Goal: Task Accomplishment & Management: Complete application form

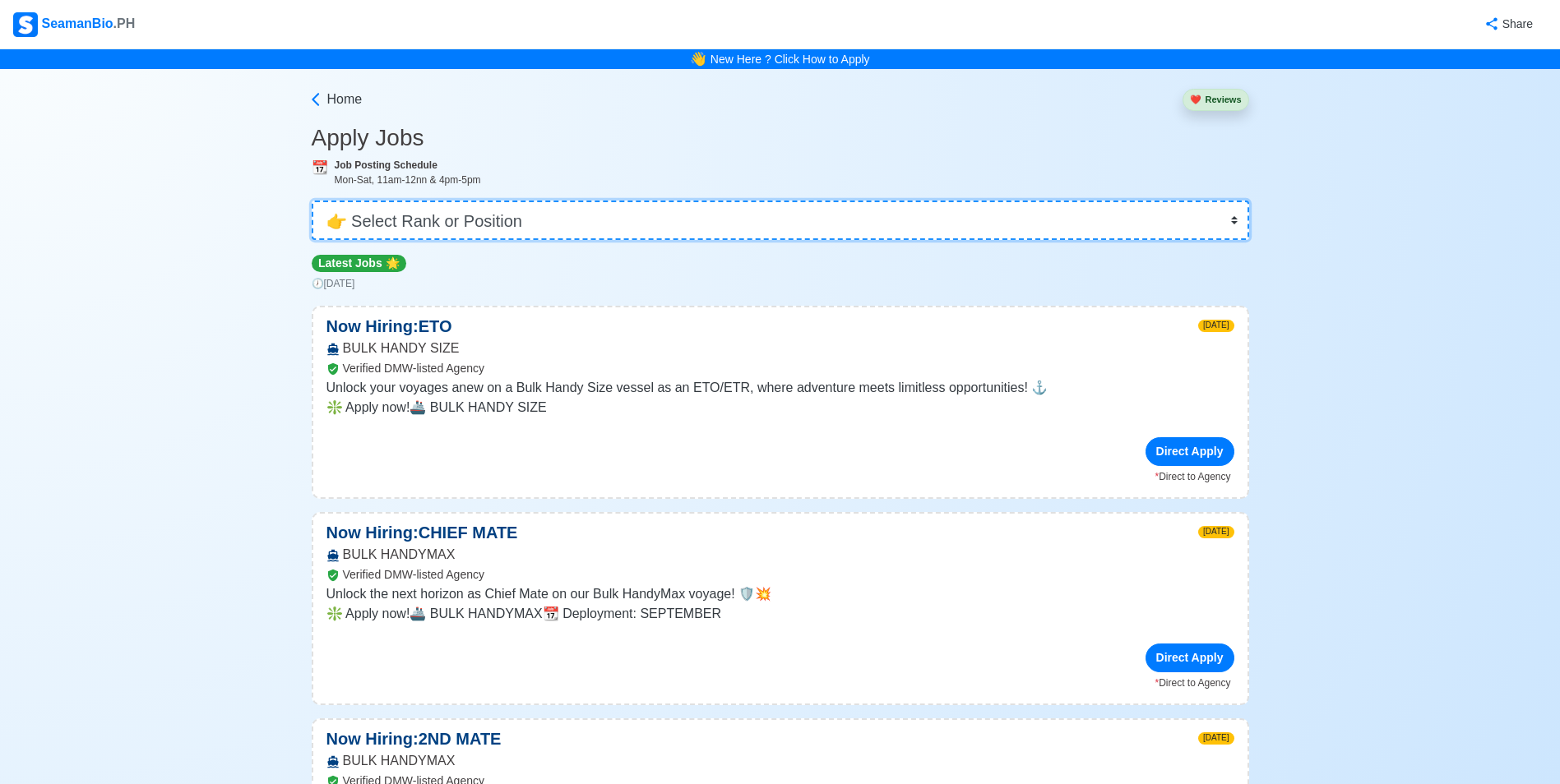
click at [471, 225] on select "👉 Select Rank or Position Master Chief Officer 2nd Officer 3rd Officer Junior O…" at bounding box center [780, 220] width 938 height 40
click at [317, 200] on select "👉 Select Rank or Position Master Chief Officer 2nd Officer 3rd Officer Junior O…" at bounding box center [780, 220] width 938 height 40
click at [474, 225] on select "👉 Select Rank or Position Master Chief Officer 2nd Officer 3rd Officer Junior O…" at bounding box center [780, 220] width 938 height 40
click at [317, 200] on select "👉 Select Rank or Position Master Chief Officer 2nd Officer 3rd Officer Junior O…" at bounding box center [780, 220] width 938 height 40
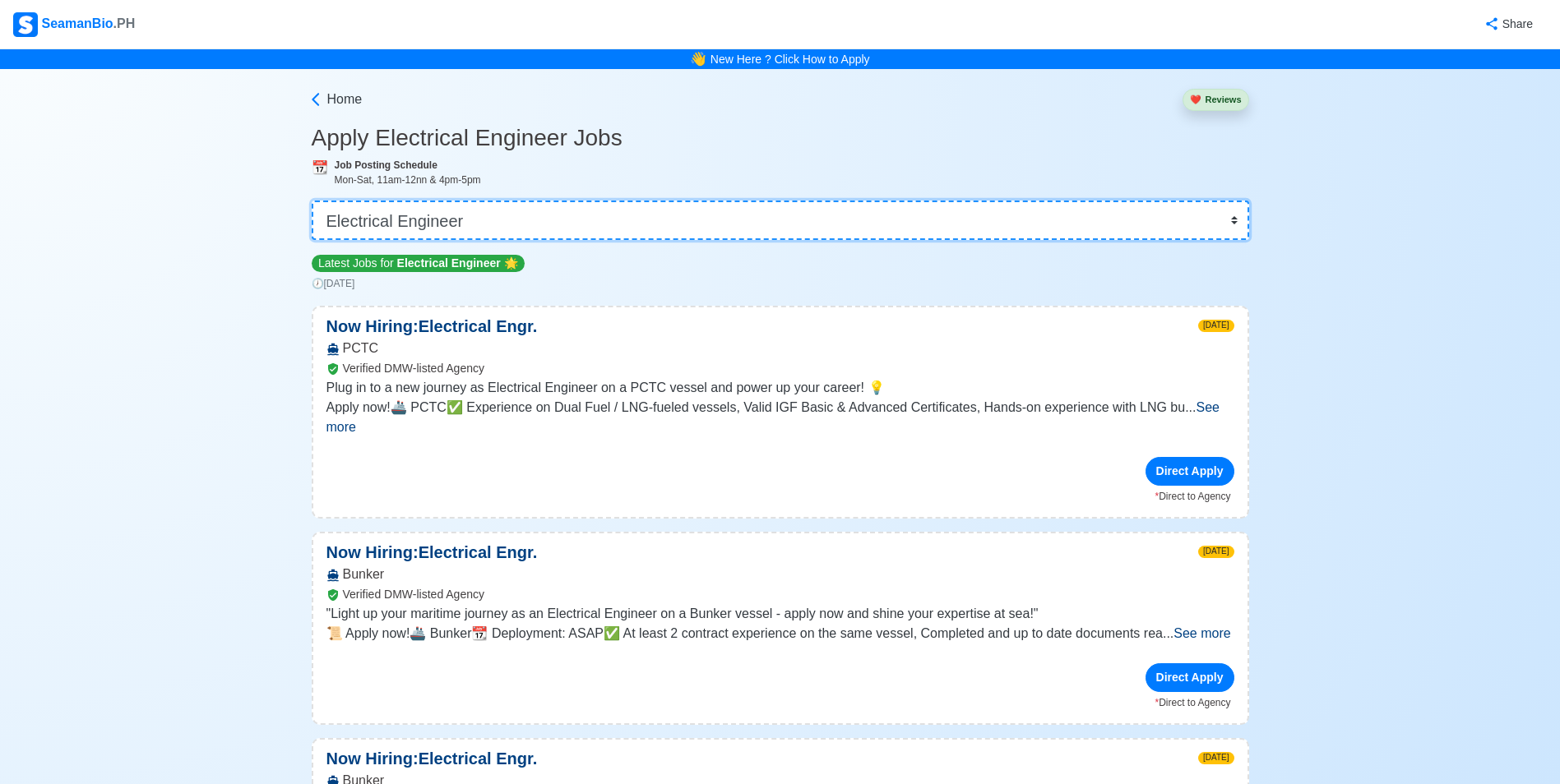
click at [451, 215] on select "👉 Select Rank or Position Master Chief Officer 2nd Officer 3rd Officer Junior O…" at bounding box center [780, 220] width 938 height 40
click at [311, 200] on select "👉 Select Rank or Position Master Chief Officer 2nd Officer 3rd Officer Junior O…" at bounding box center [780, 220] width 938 height 40
click at [520, 221] on select "👉 Select Rank or Position Master Chief Officer 2nd Officer 3rd Officer Junior O…" at bounding box center [780, 220] width 938 height 40
select select "Electrician"
click at [317, 200] on select "👉 Select Rank or Position Master Chief Officer 2nd Officer 3rd Officer Junior O…" at bounding box center [780, 220] width 938 height 40
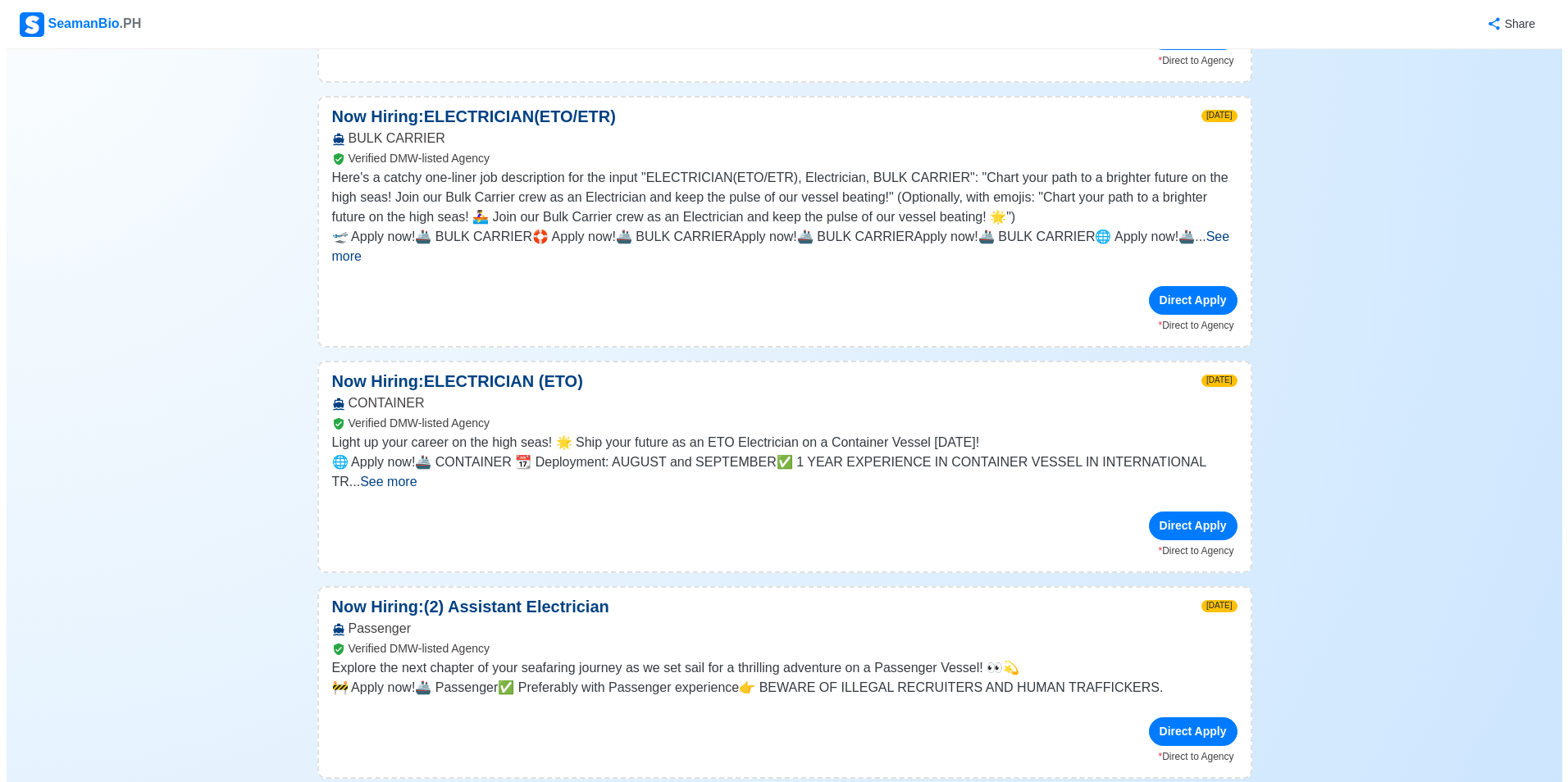
scroll to position [902, 0]
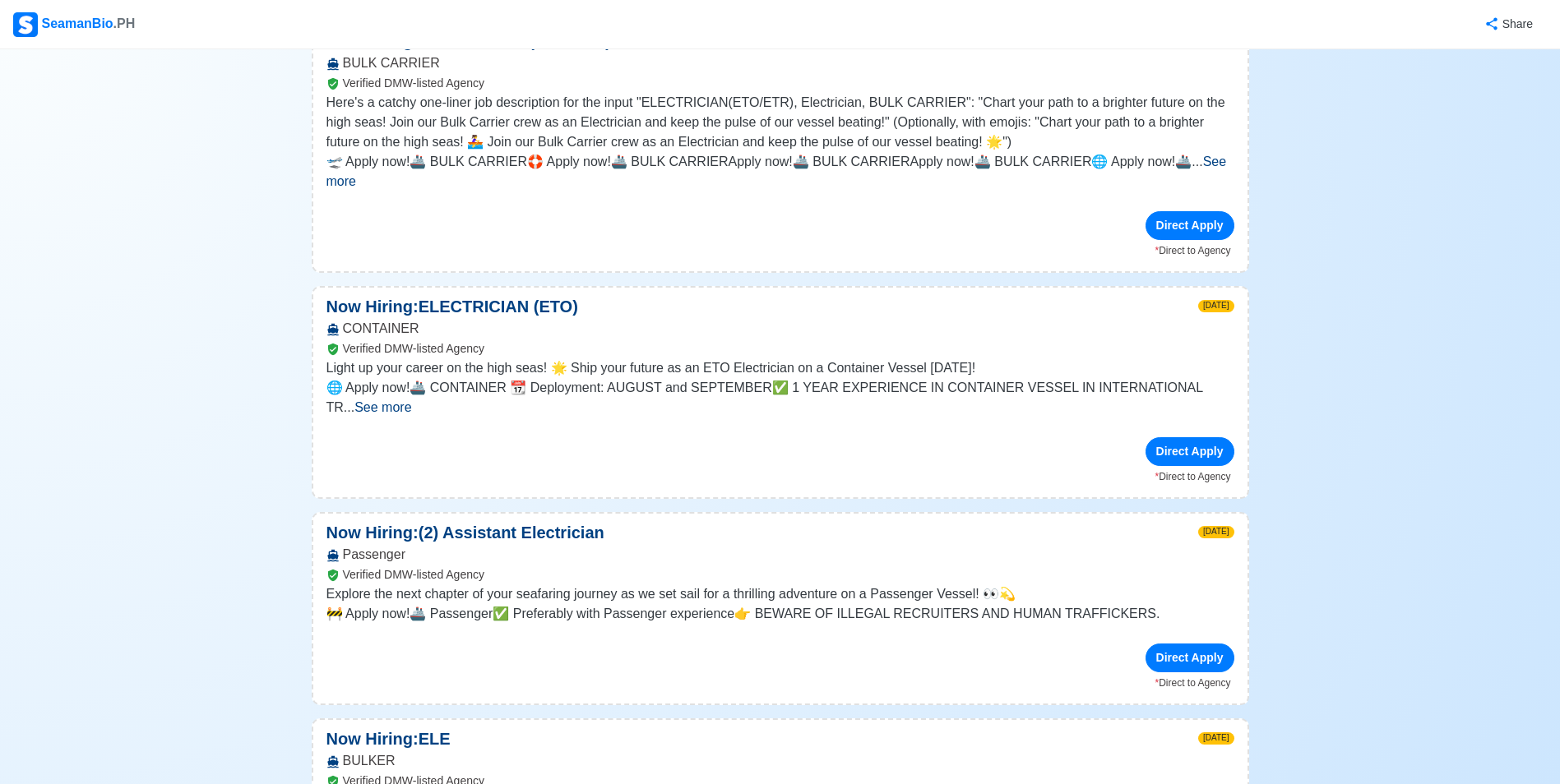
click at [411, 401] on span "See more" at bounding box center [383, 407] width 57 height 14
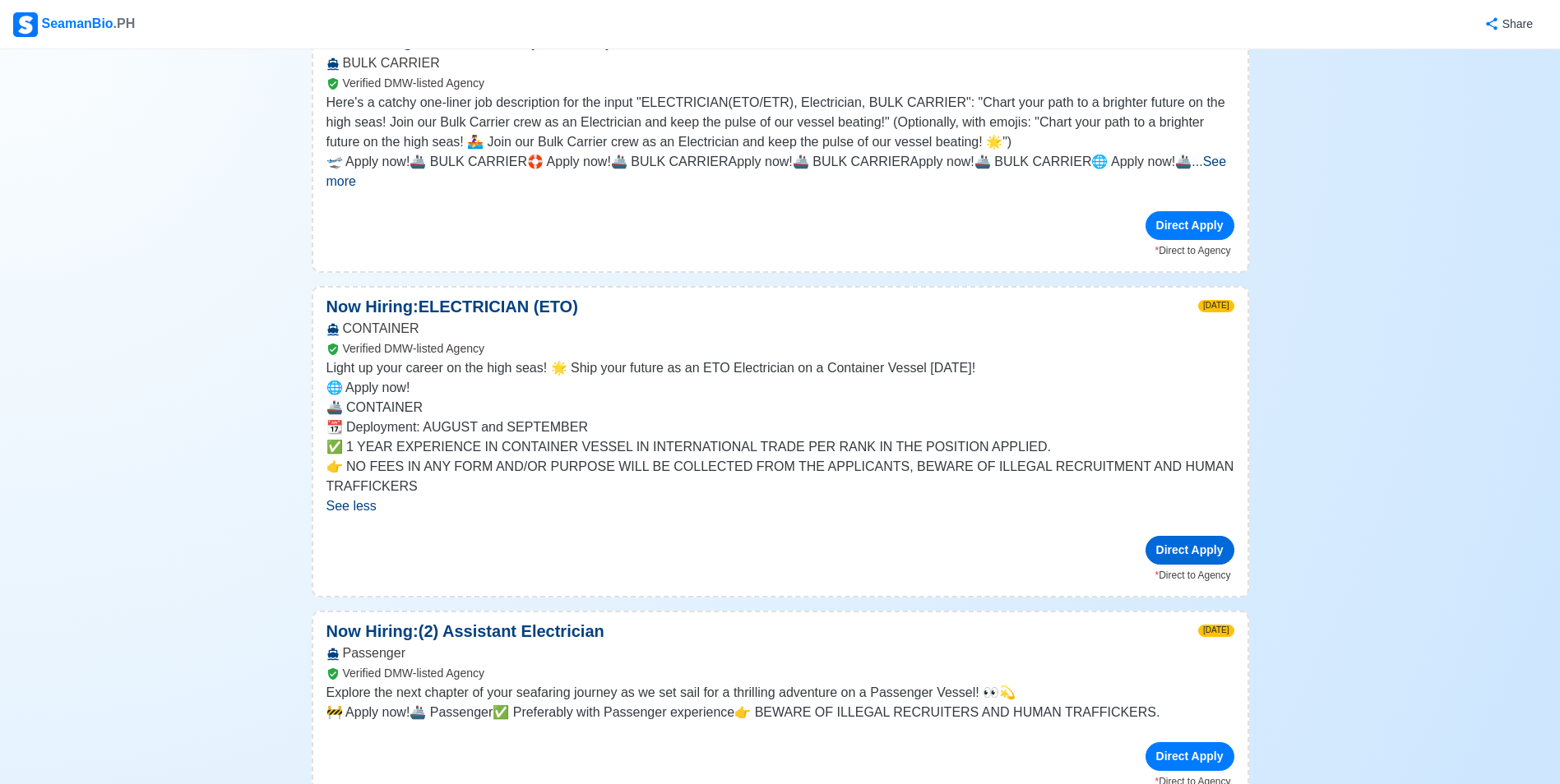
click at [1194, 536] on div "Direct Apply" at bounding box center [1191, 551] width 89 height 28
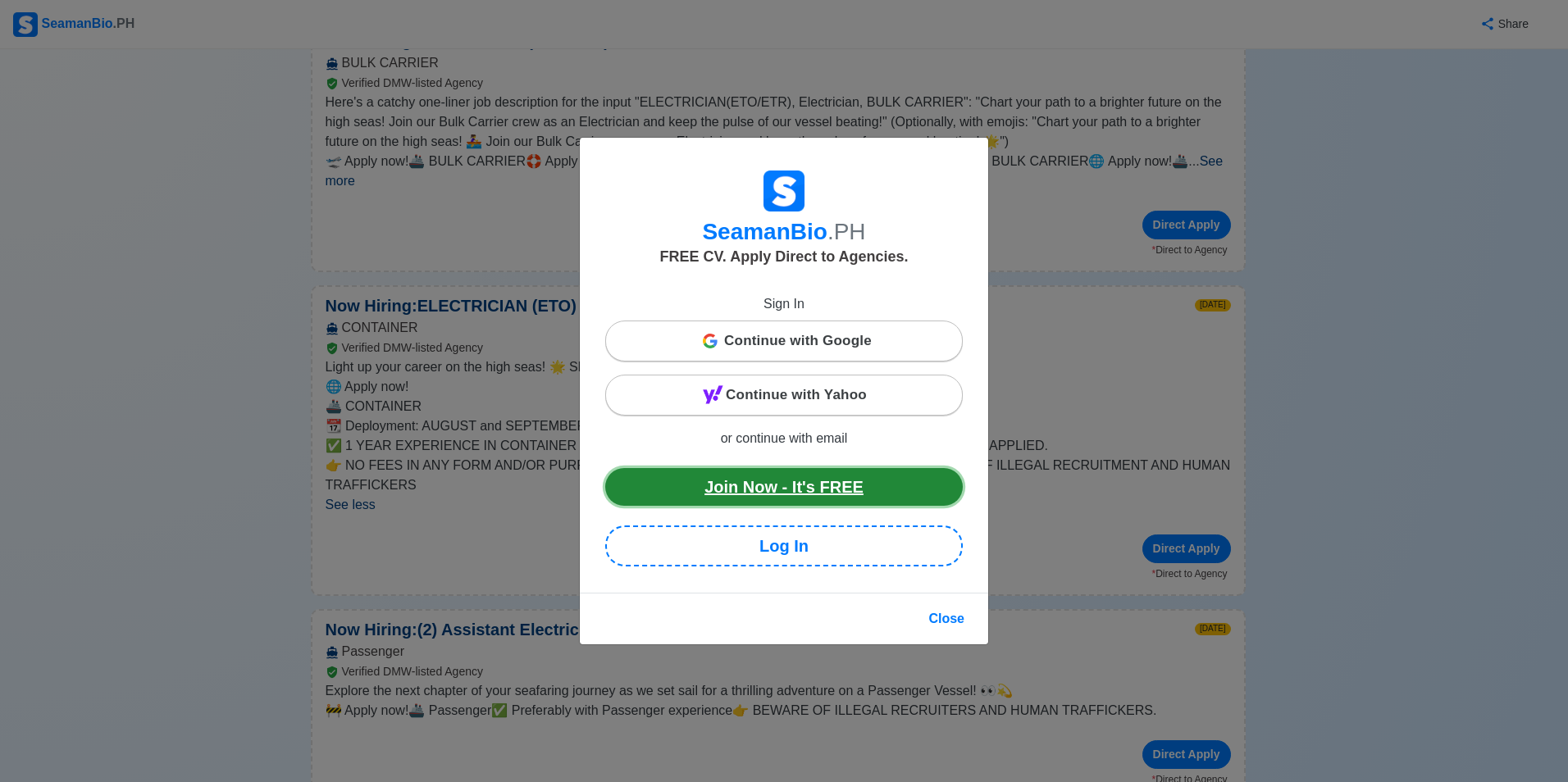
click at [843, 491] on link "Join Now - It's FREE" at bounding box center [784, 488] width 358 height 38
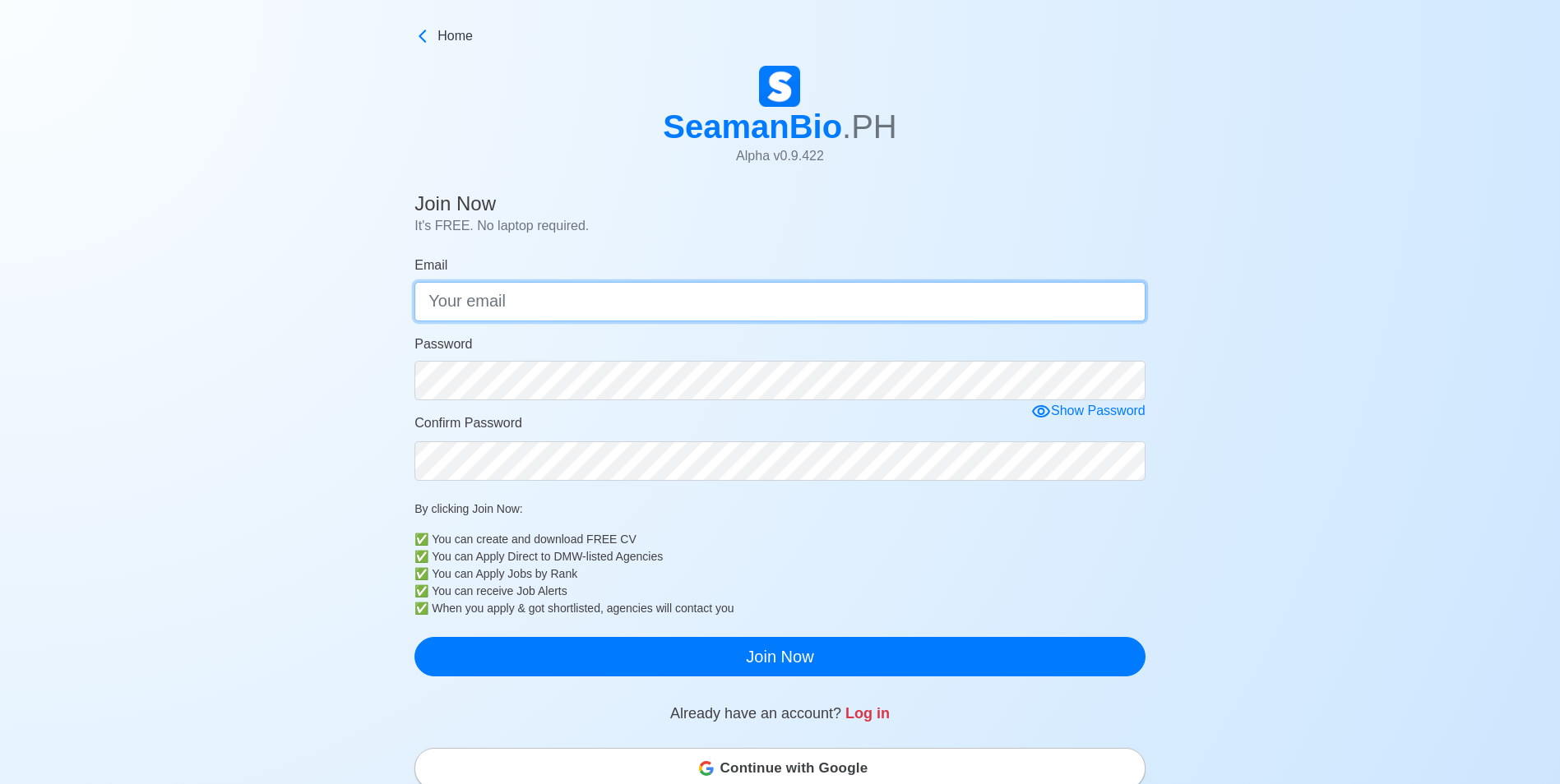
click at [657, 308] on input "Email" at bounding box center [780, 302] width 731 height 40
type input "[EMAIL_ADDRESS][DOMAIN_NAME]"
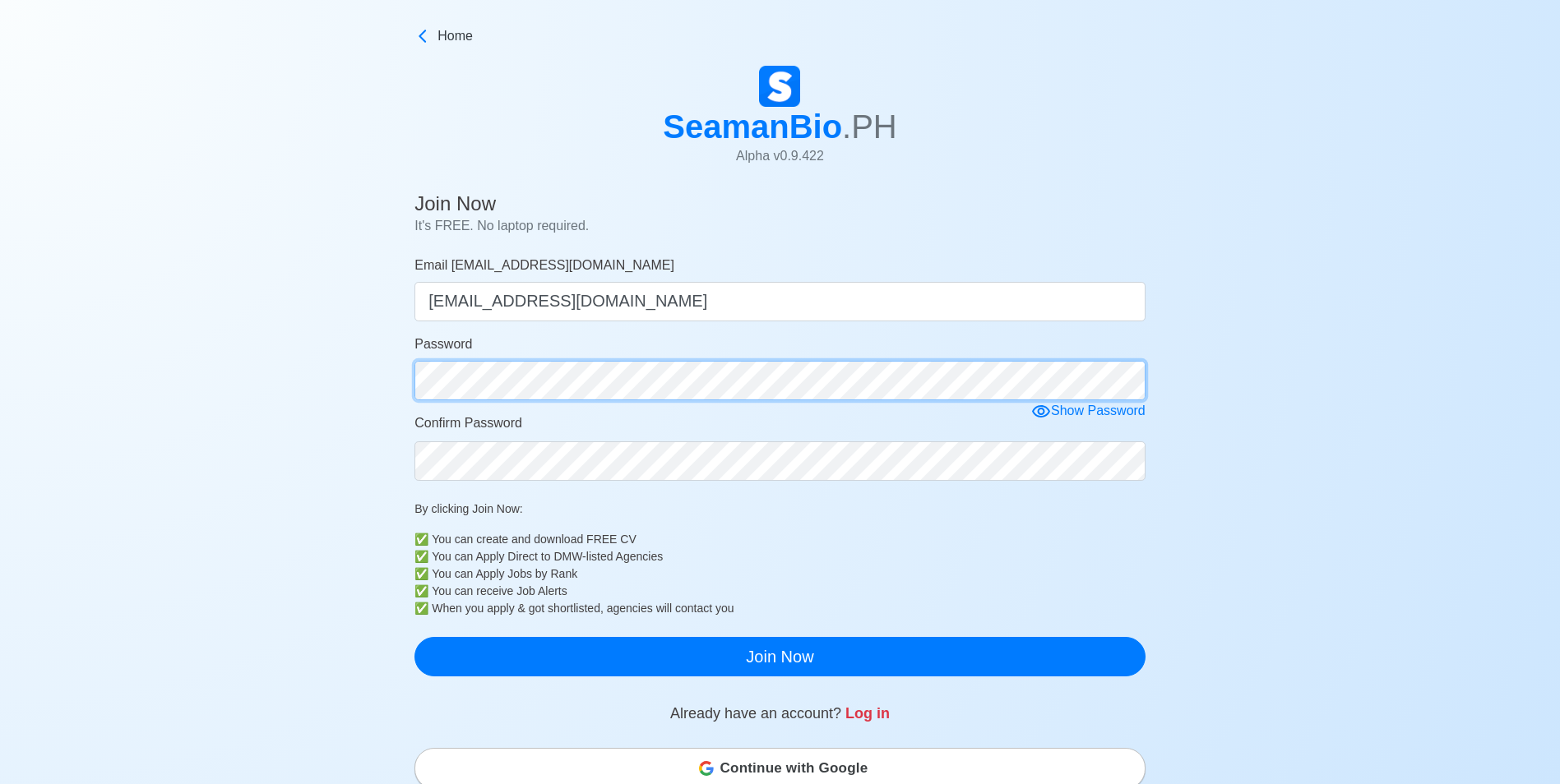
click at [158, 368] on div "Join Now It's FREE. No laptop required. Email [EMAIL_ADDRESS][DOMAIN_NAME] [EMA…" at bounding box center [780, 652] width 1560 height 932
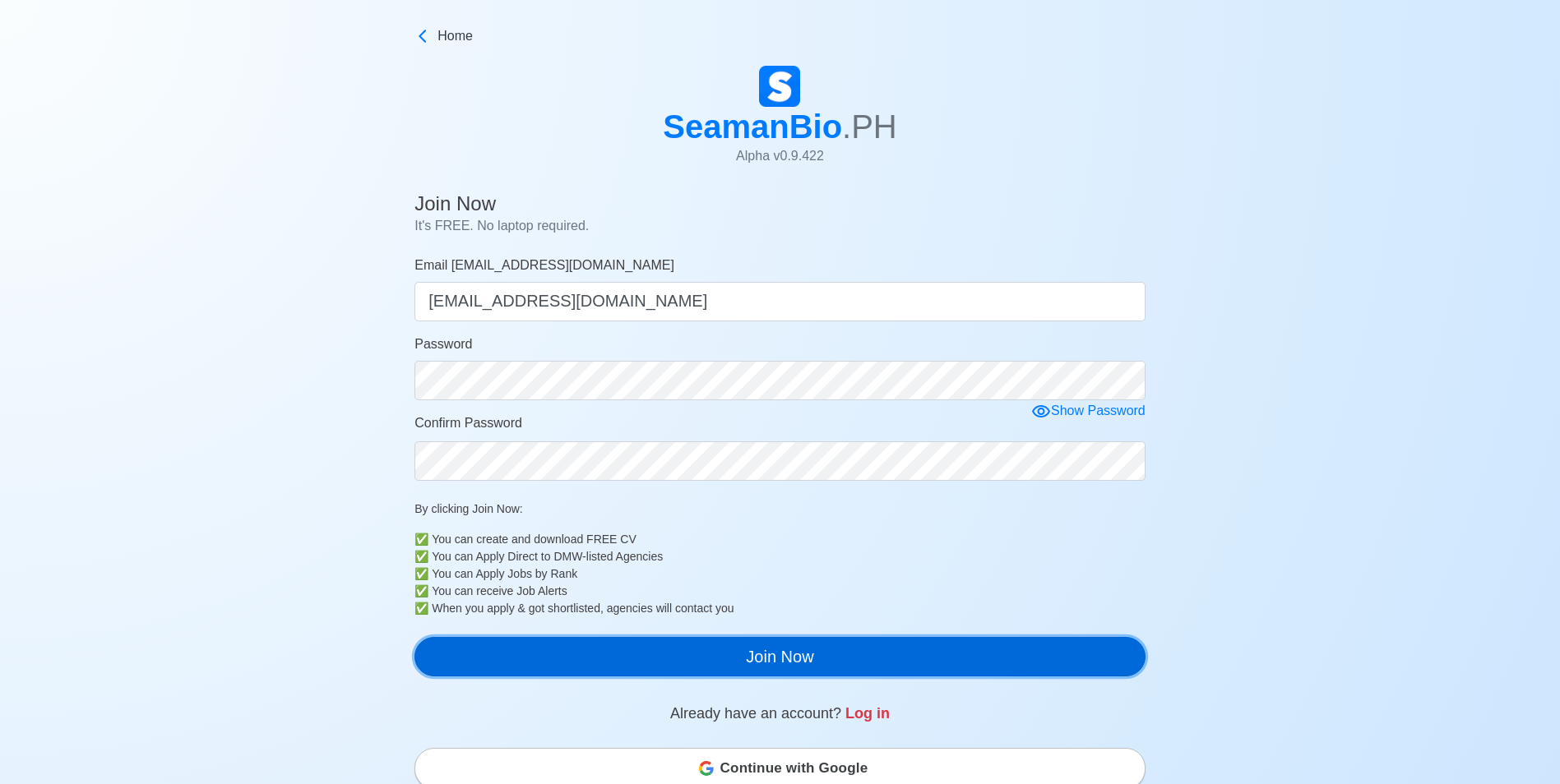
click at [956, 650] on button "Join Now" at bounding box center [780, 657] width 731 height 40
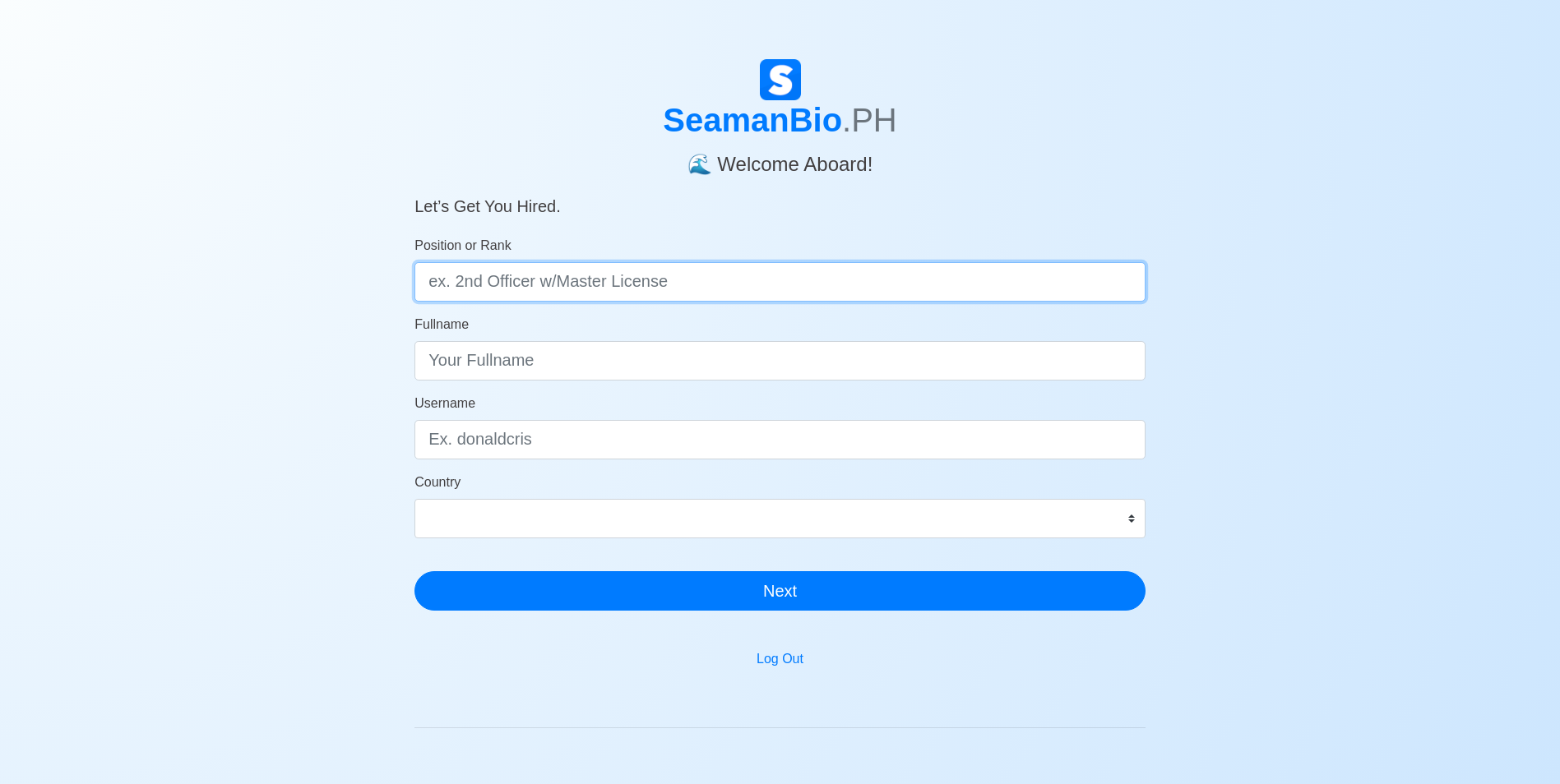
click at [666, 293] on input "Position or Rank" at bounding box center [780, 282] width 731 height 40
type input "Electrician"
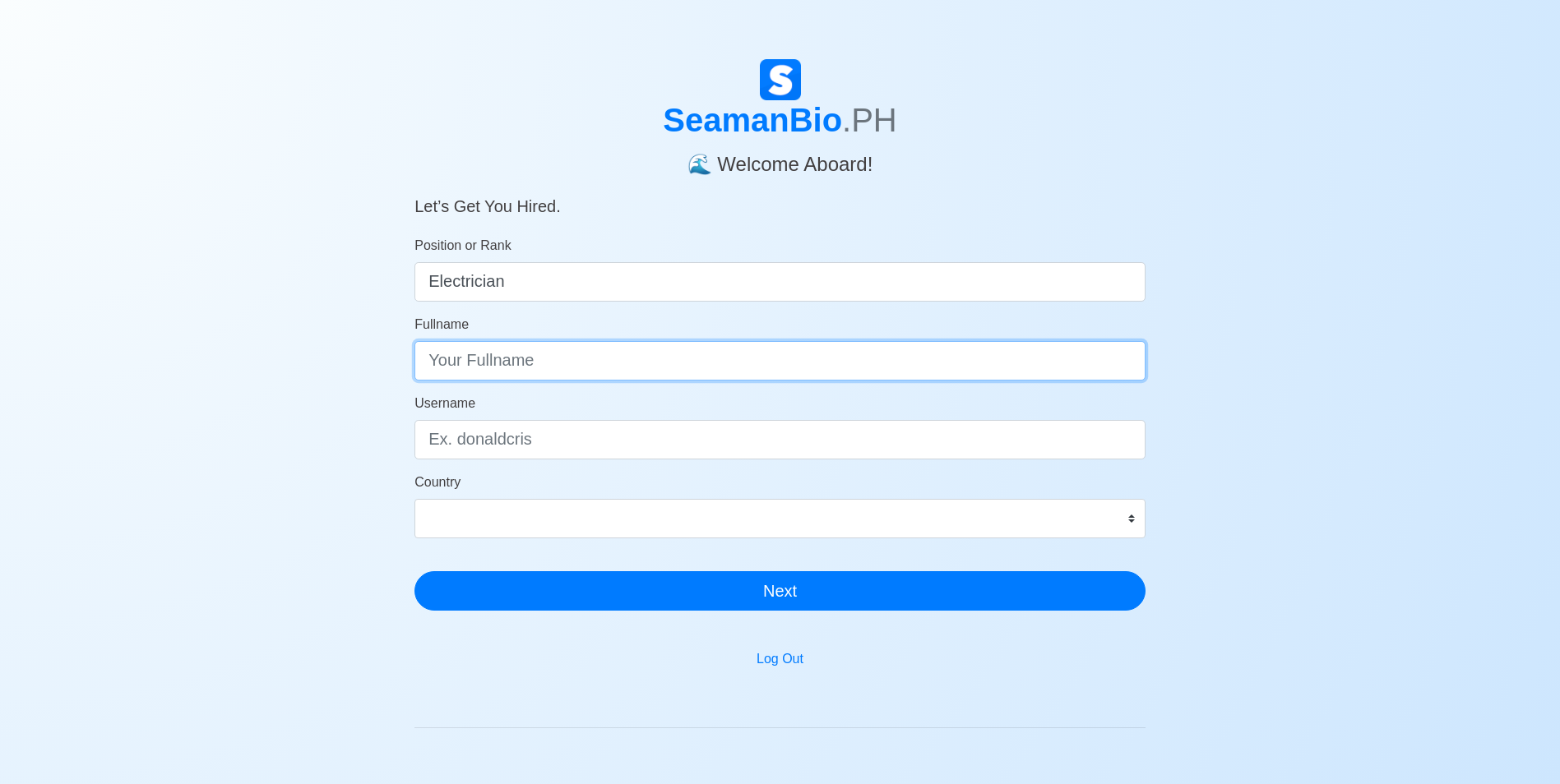
click at [607, 356] on input "Fullname" at bounding box center [780, 362] width 731 height 40
paste input "ñ"
type input "Christian Joy Añez"
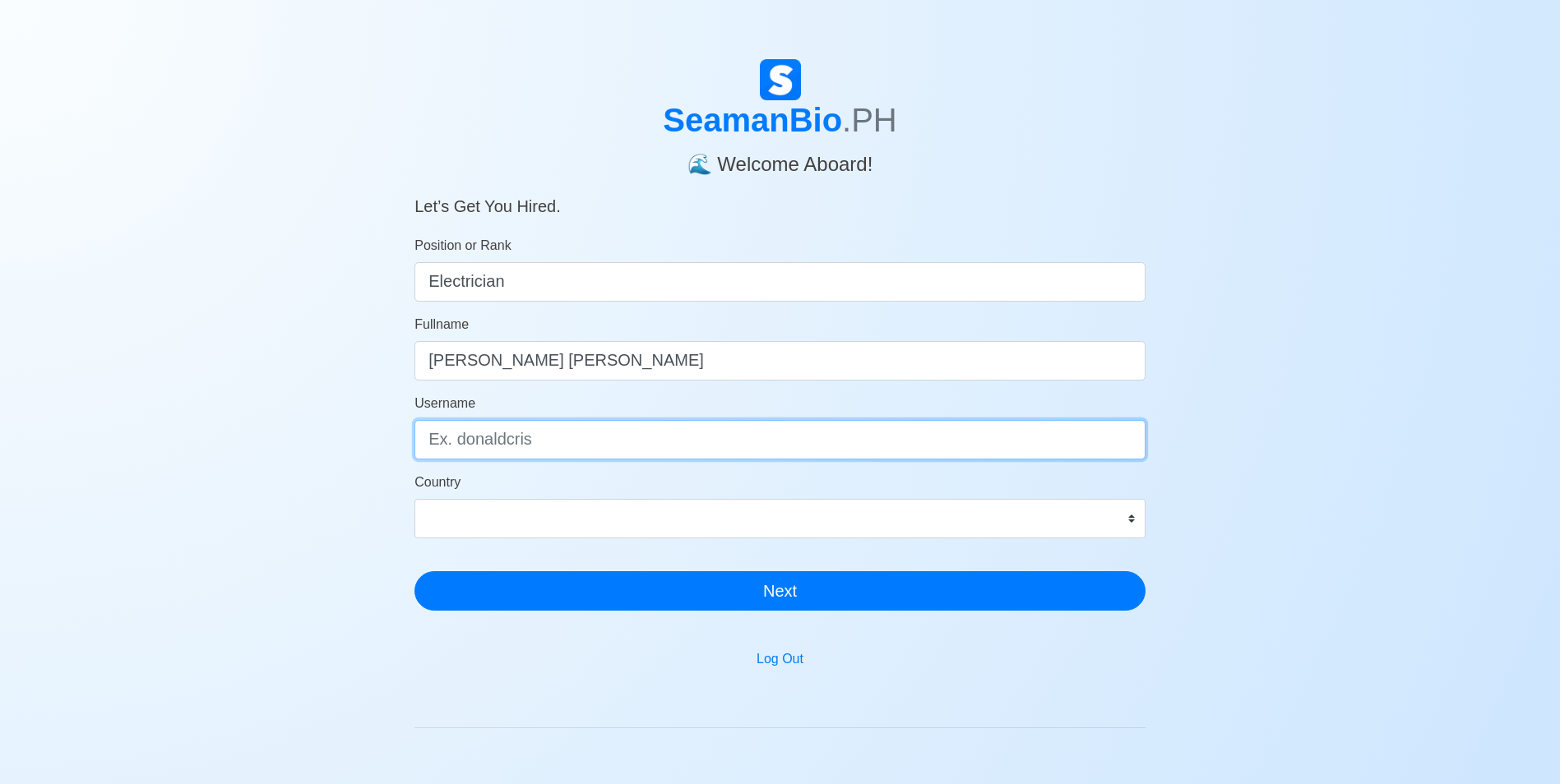
click at [562, 436] on input "Username" at bounding box center [780, 440] width 731 height 40
type input "cjanez21"
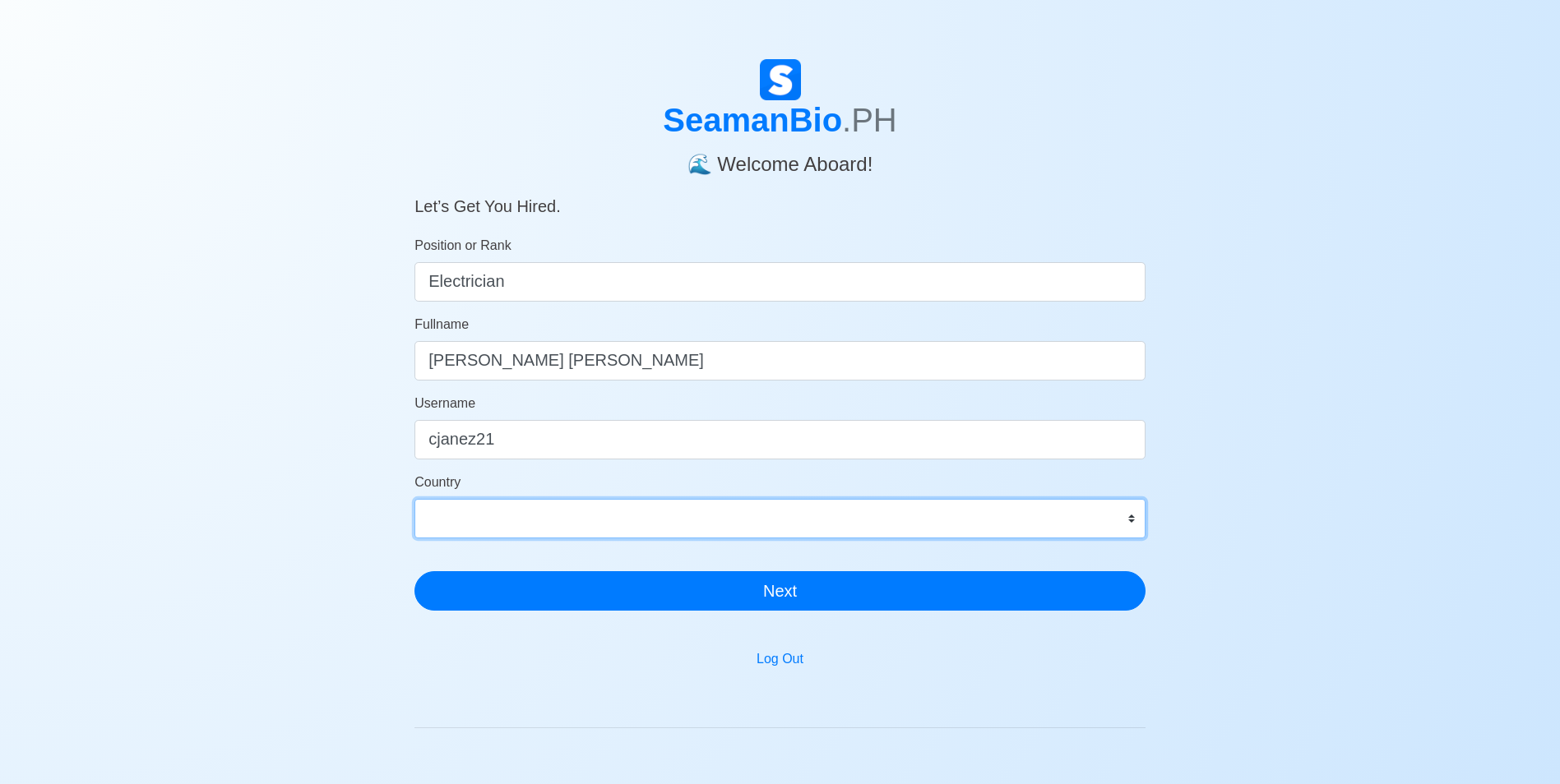
click at [531, 513] on select "Afghanistan Åland Islands Albania Algeria American Samoa Andorra Angola Anguill…" at bounding box center [780, 519] width 731 height 40
select select "PH"
click at [415, 499] on select "Afghanistan Åland Islands Albania Algeria American Samoa Andorra Angola Anguill…" at bounding box center [780, 519] width 731 height 40
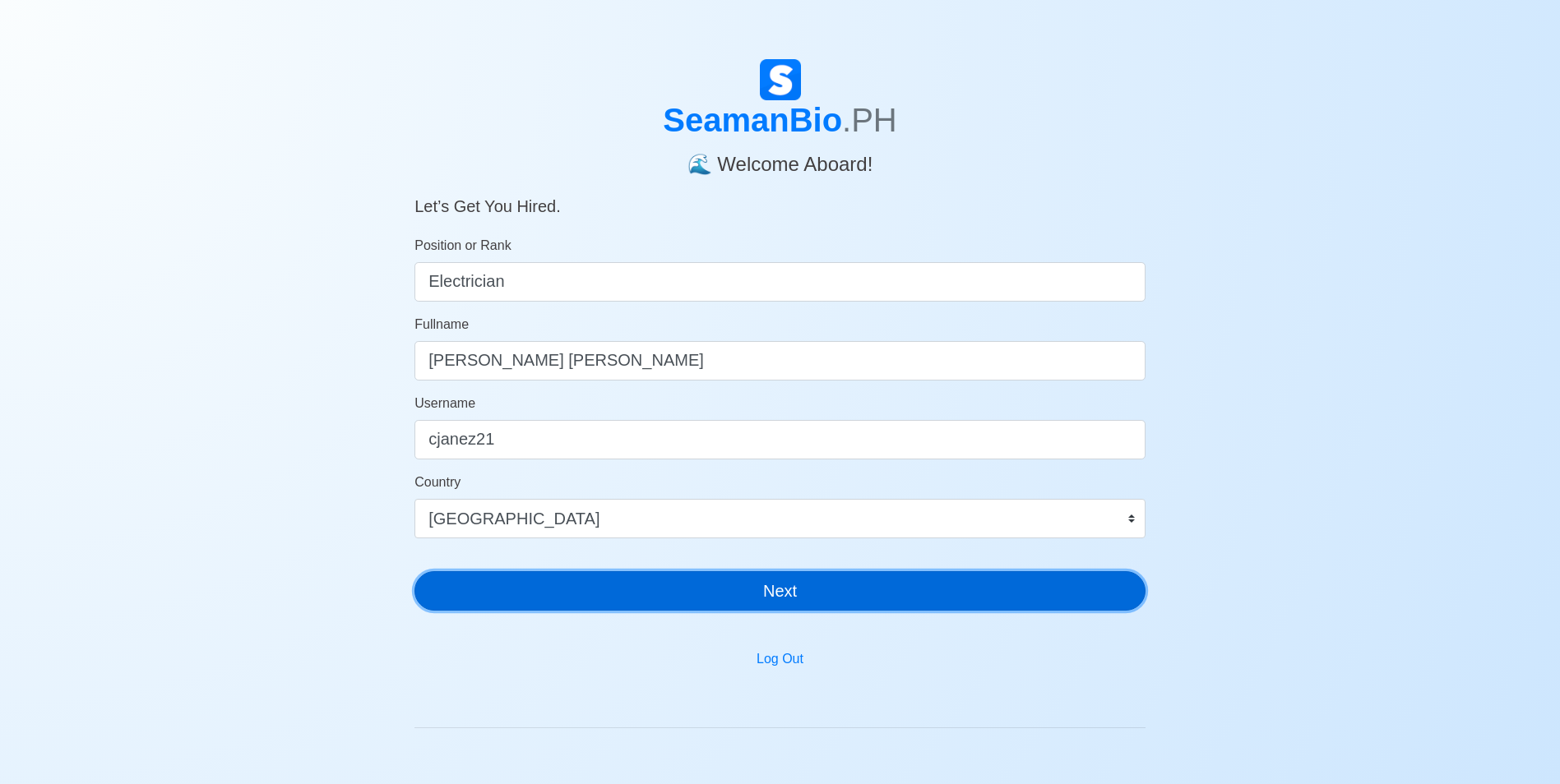
click at [789, 603] on button "Next" at bounding box center [780, 591] width 731 height 40
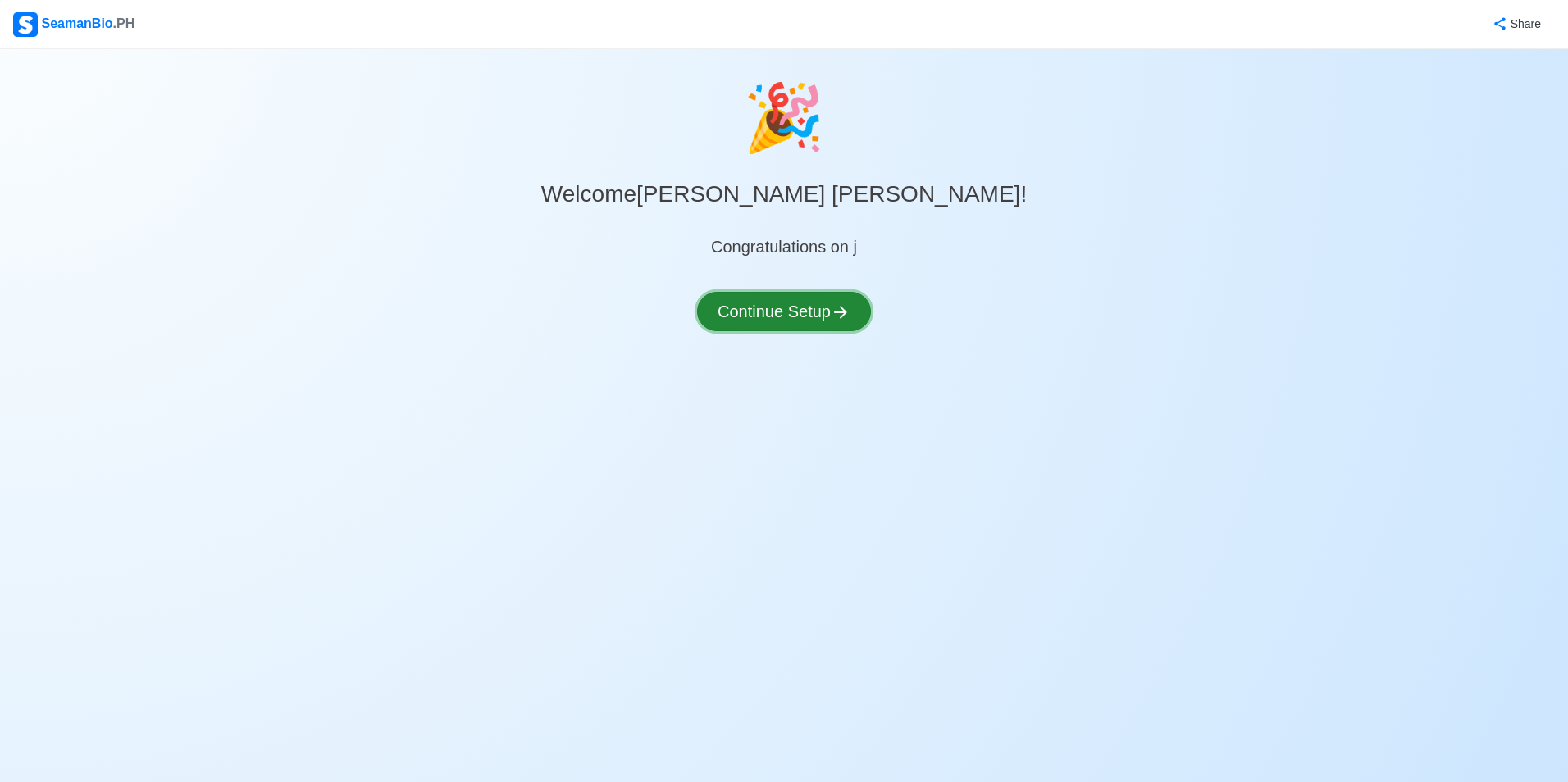
click at [823, 311] on button "Continue Setup" at bounding box center [784, 311] width 174 height 40
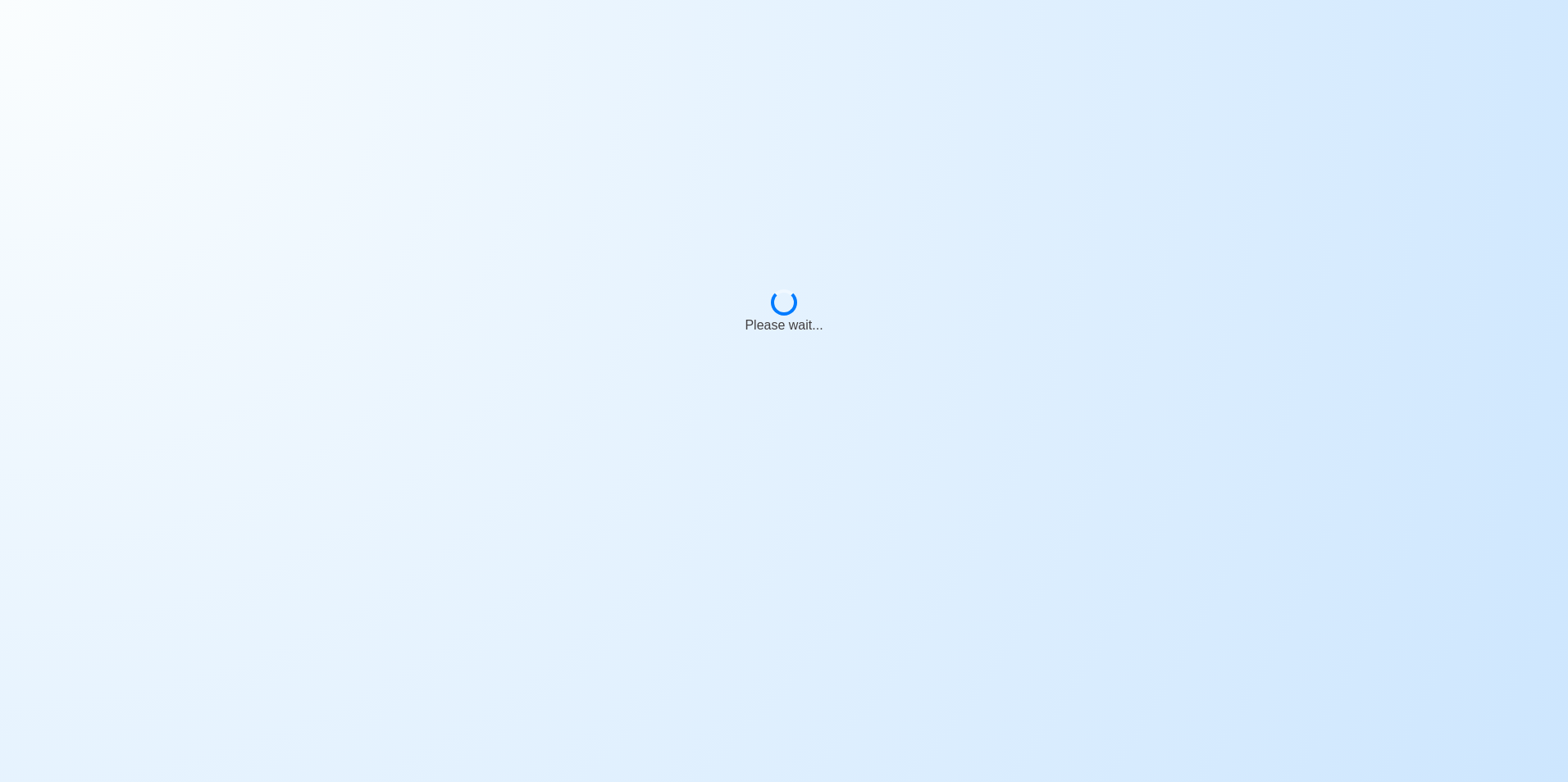
select select "Visible for Hiring"
select select "PH"
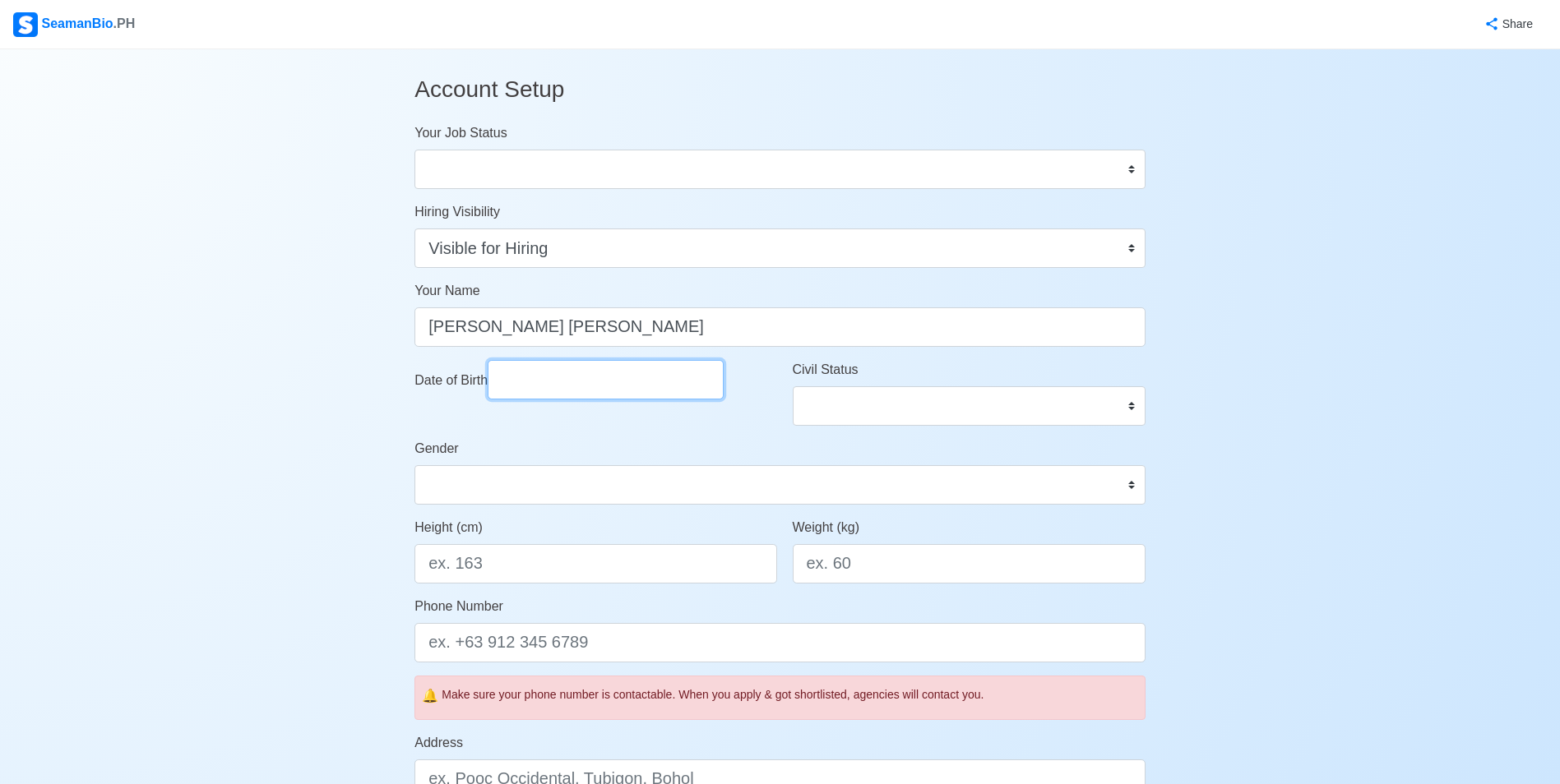
click at [611, 382] on input "Date of Birth" at bounding box center [606, 380] width 236 height 40
select select "****"
select select "******"
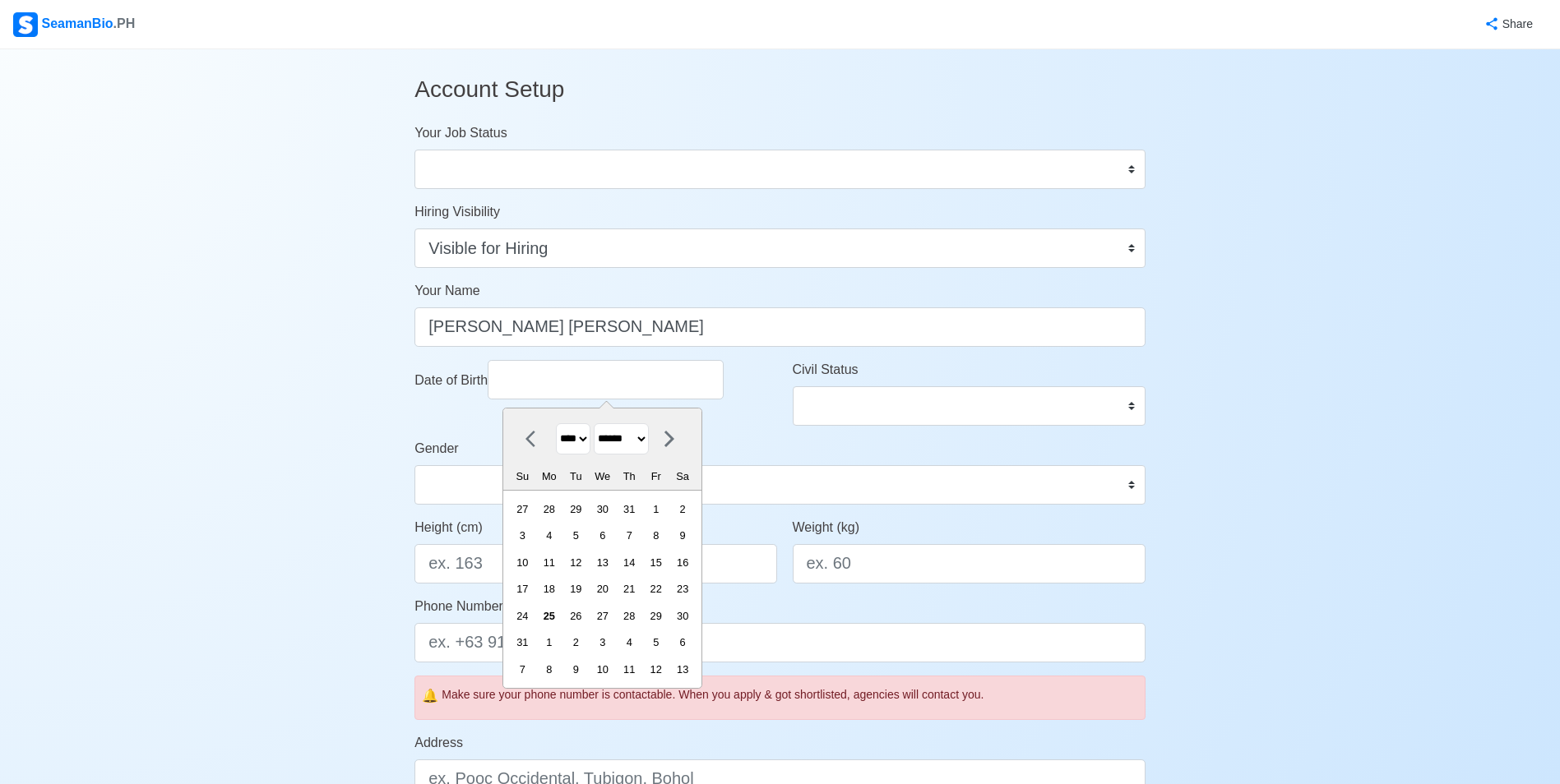
click at [565, 446] on select "**** **** **** **** **** **** **** **** **** **** **** **** **** **** **** ****…" at bounding box center [573, 439] width 34 height 32
select select "****"
click at [556, 423] on select "**** **** **** **** **** **** **** **** **** **** **** **** **** **** **** ****…" at bounding box center [573, 439] width 34 height 32
click at [636, 447] on select "******* ******** ***** ***** *** **** **** ****** ********* ******* ******** **…" at bounding box center [622, 439] width 55 height 32
select select "***"
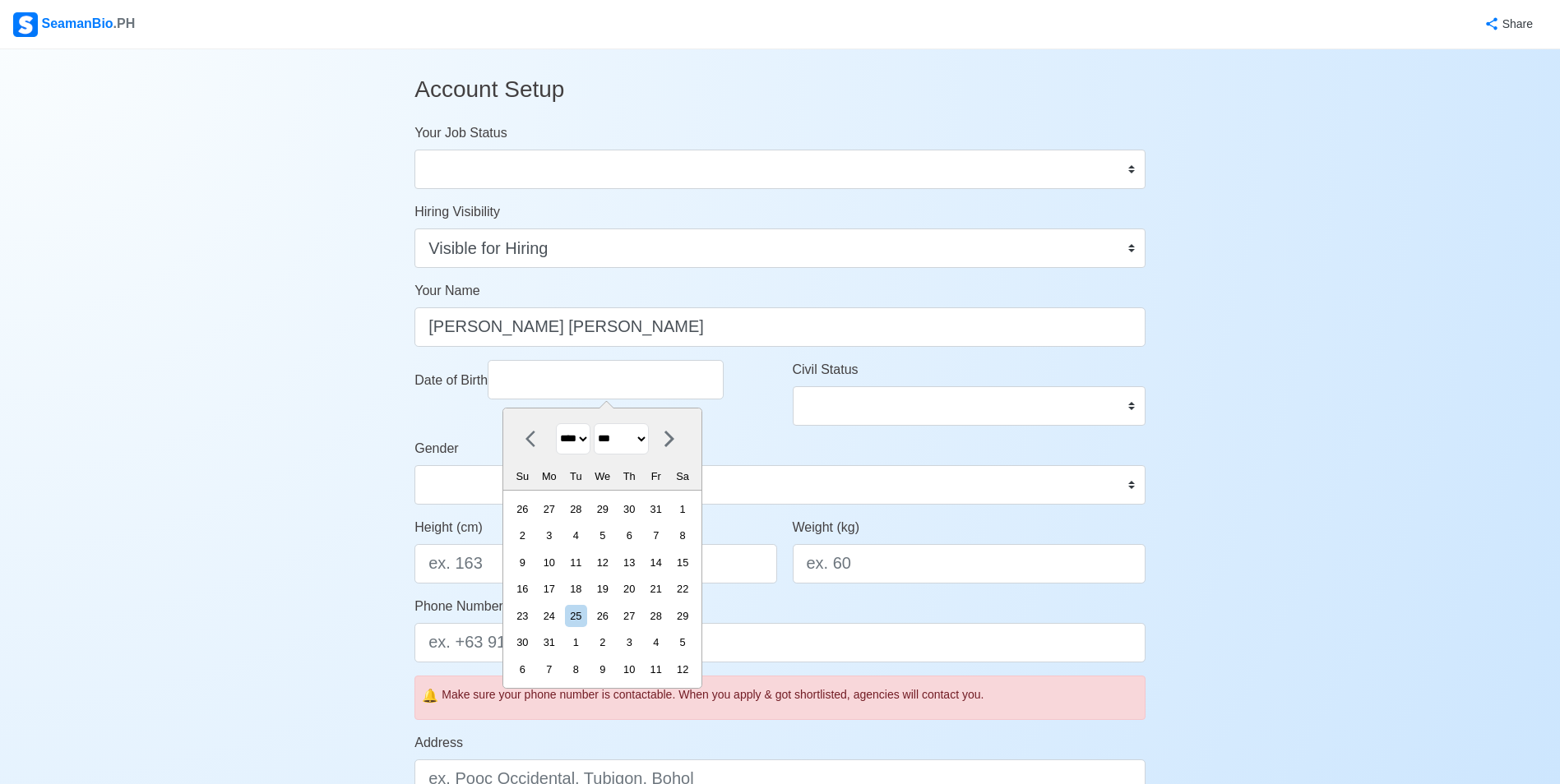
click at [601, 423] on select "******* ******** ***** ***** *** **** **** ****** ********* ******* ******** **…" at bounding box center [622, 439] width 55 height 32
drag, startPoint x: 638, startPoint y: 588, endPoint x: 674, endPoint y: 582, distance: 36.5
click at [639, 588] on div "21" at bounding box center [629, 588] width 22 height 22
type input "05/21/1998"
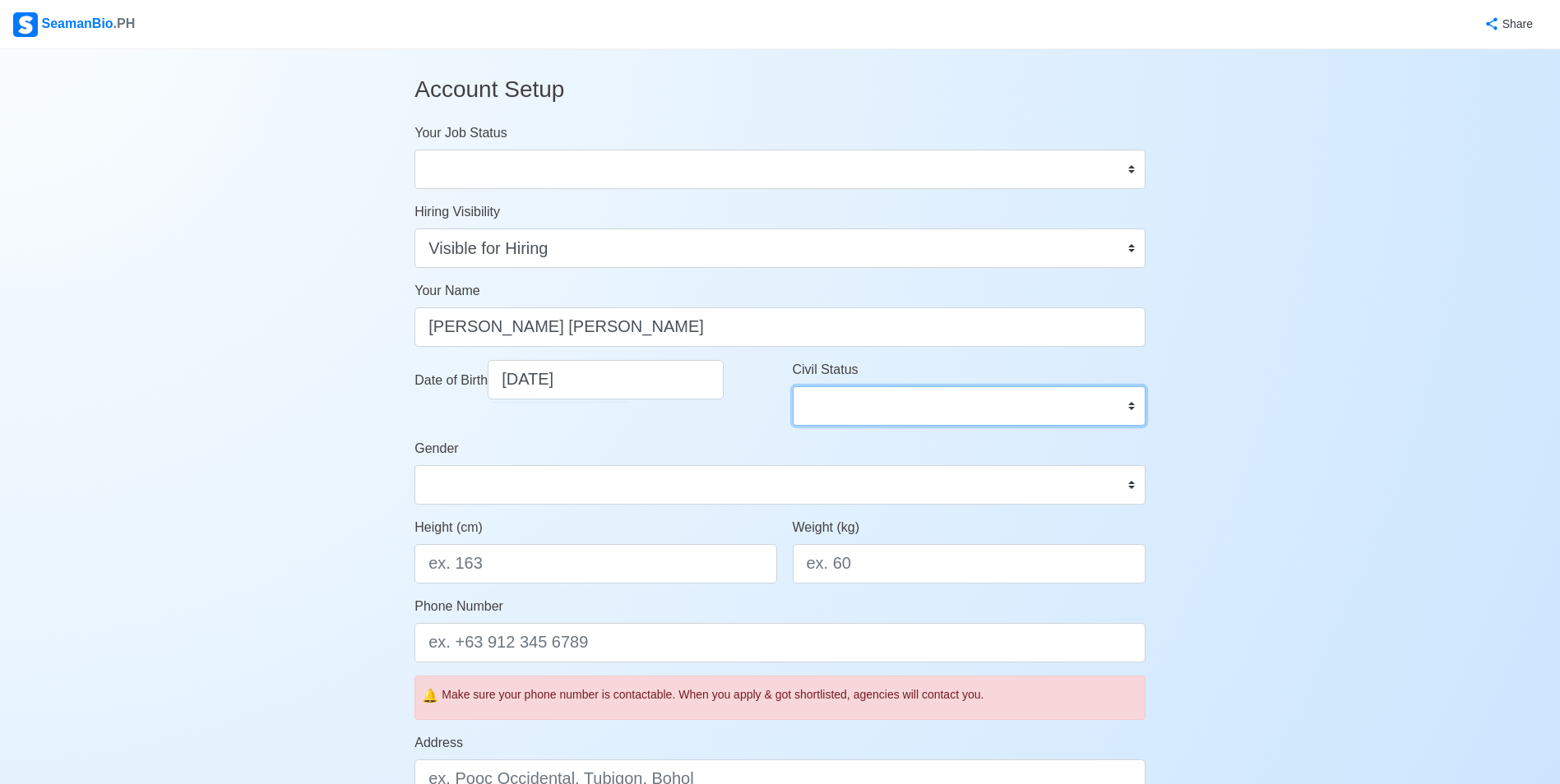
click at [889, 399] on select "Single Married Widowed Separated" at bounding box center [969, 406] width 353 height 40
select select "Single"
click at [793, 386] on select "Single Married Widowed Separated" at bounding box center [969, 406] width 353 height 40
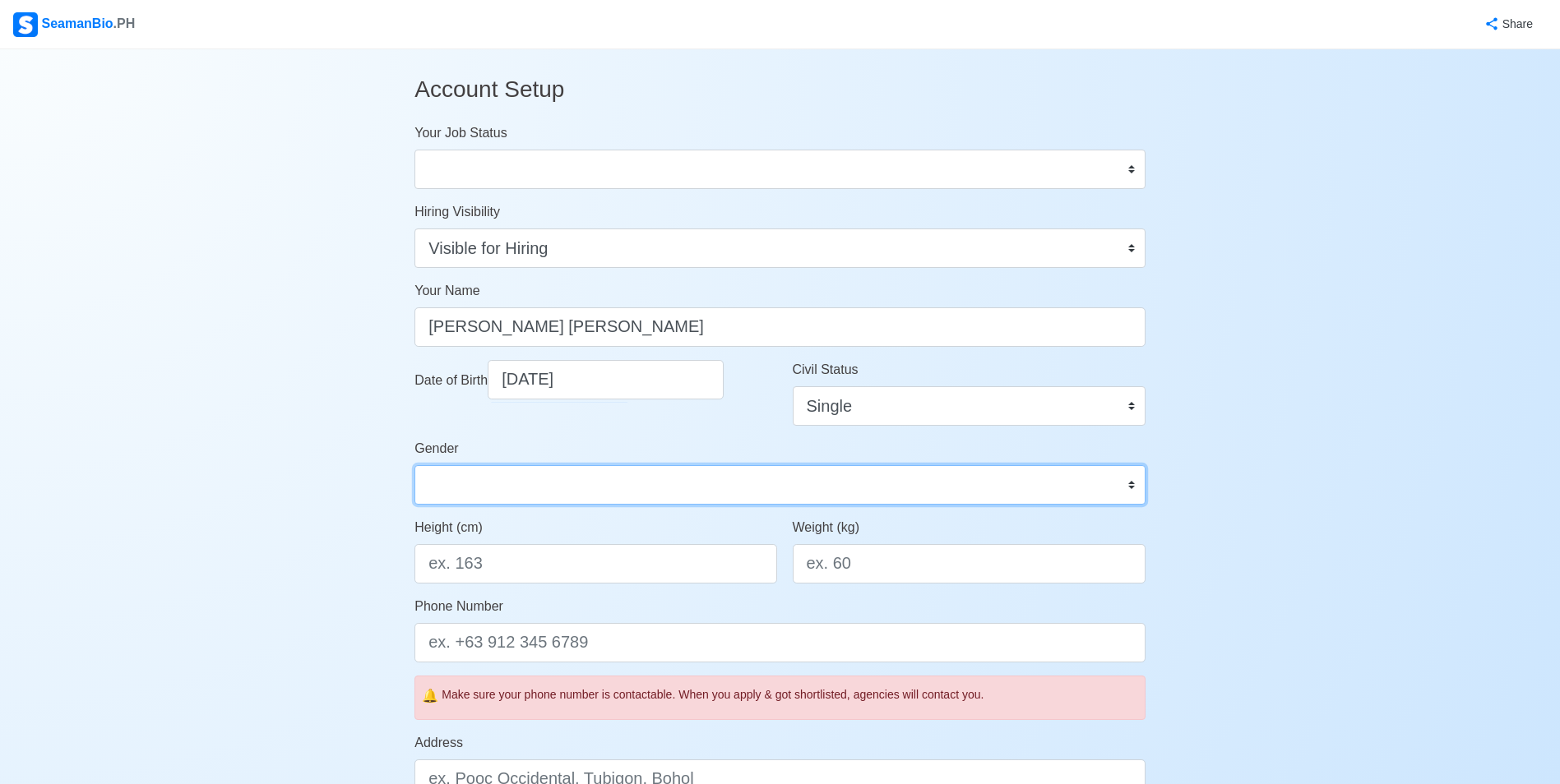
click at [631, 496] on select "Male Female" at bounding box center [780, 485] width 731 height 40
select select "Male"
click at [415, 465] on select "Male Female" at bounding box center [780, 485] width 731 height 40
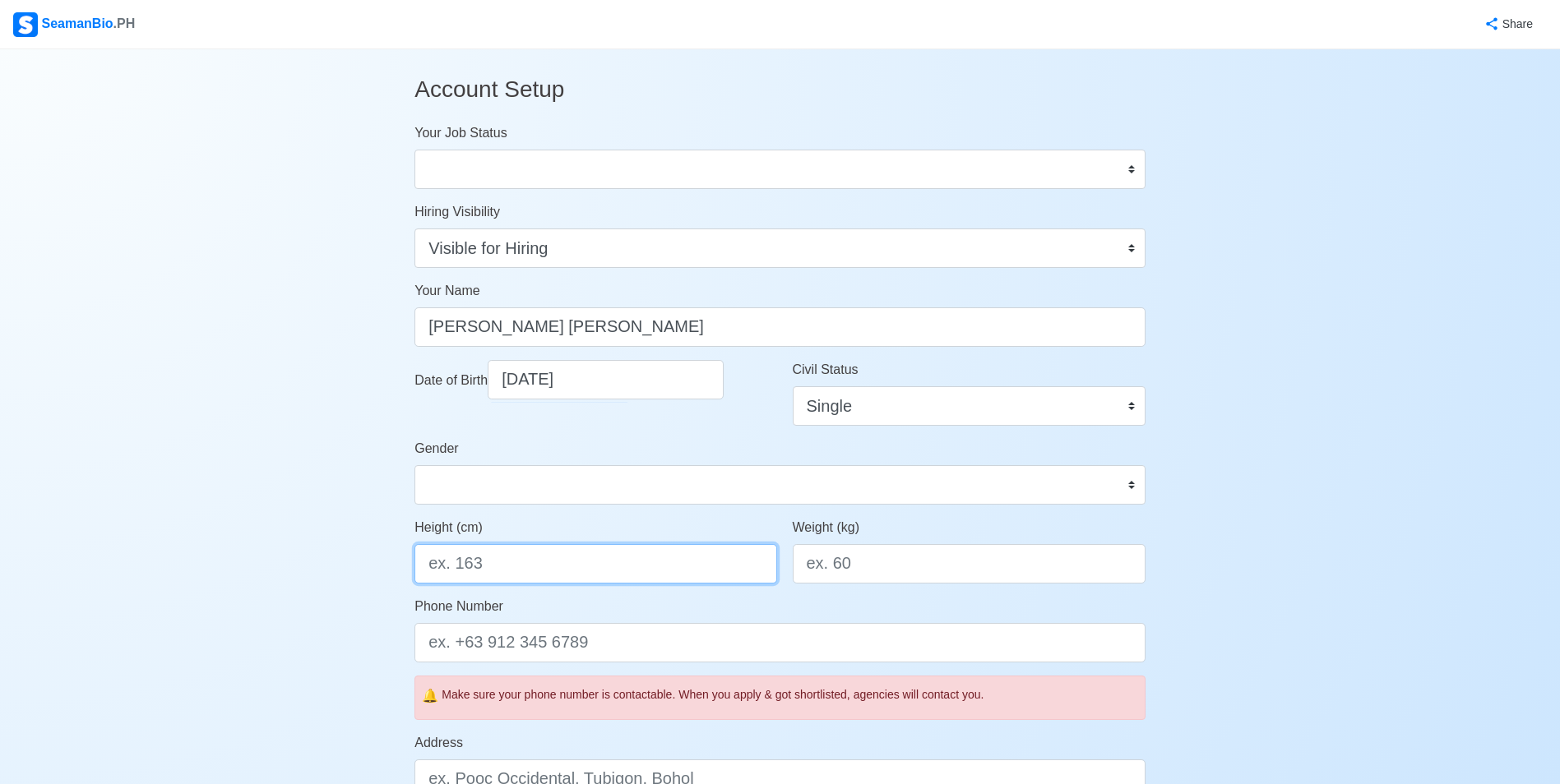
click at [607, 568] on input "Height (cm)" at bounding box center [595, 565] width 362 height 40
type input "11168"
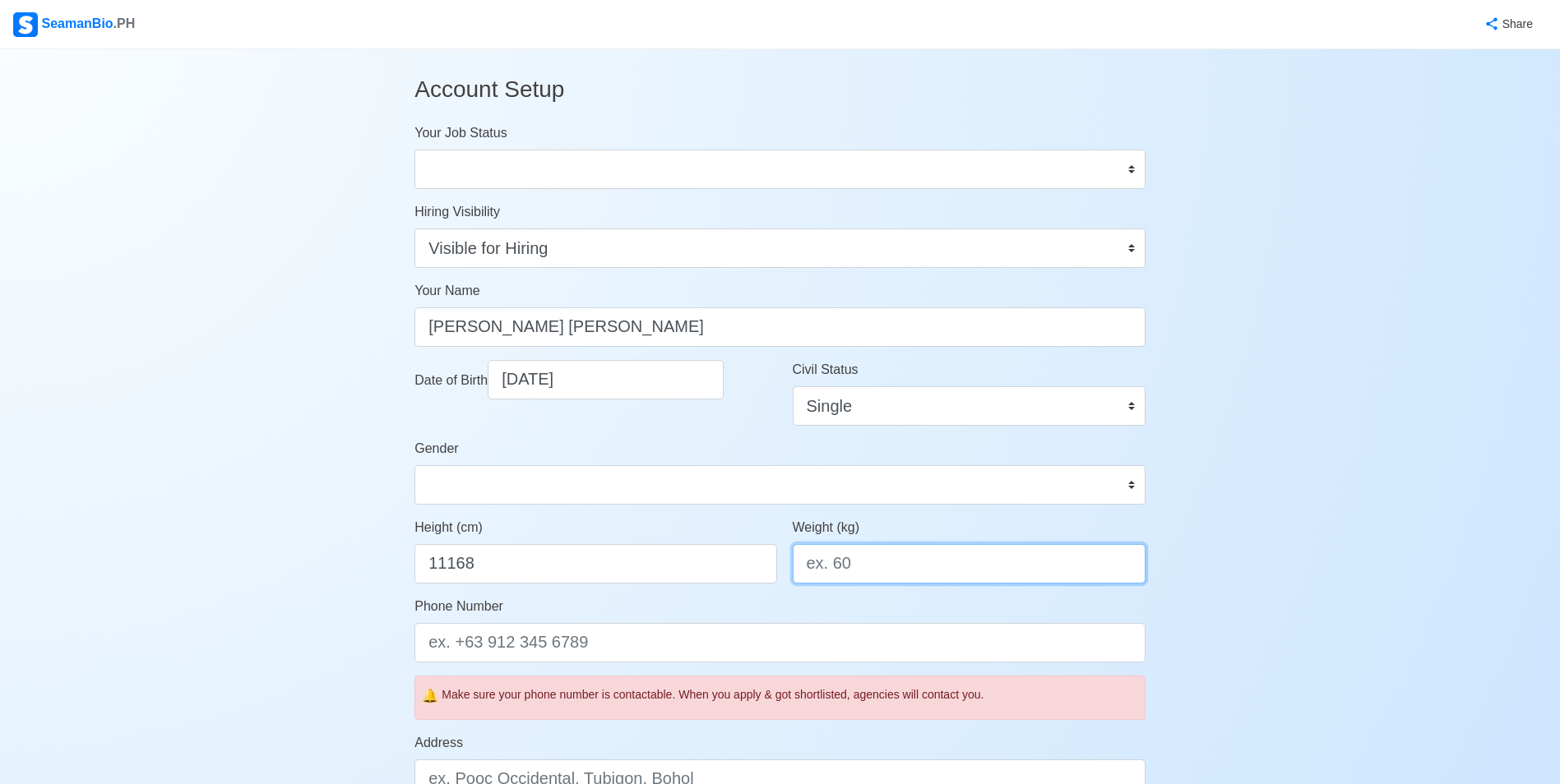
click at [860, 562] on input "Weight (kg)" at bounding box center [969, 565] width 353 height 40
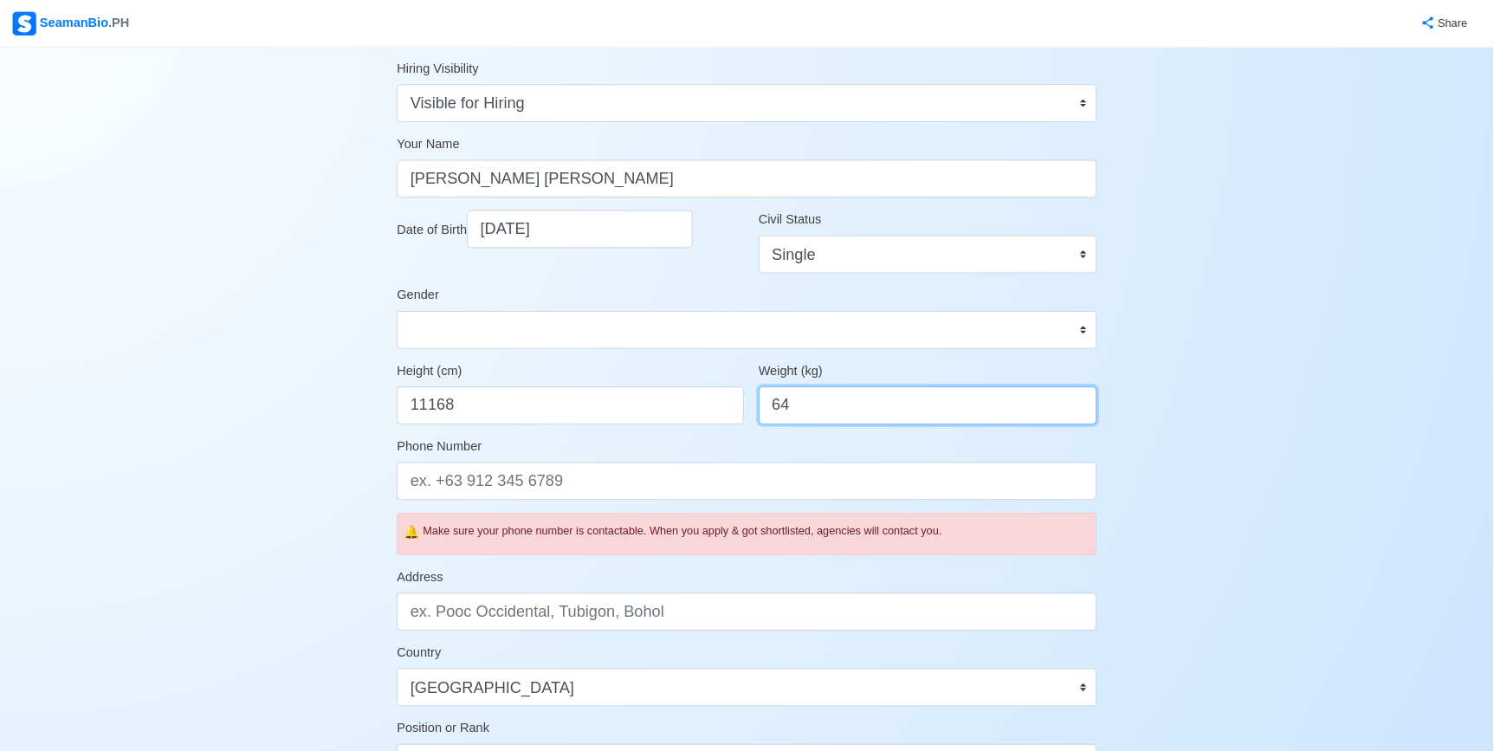
scroll to position [173, 0]
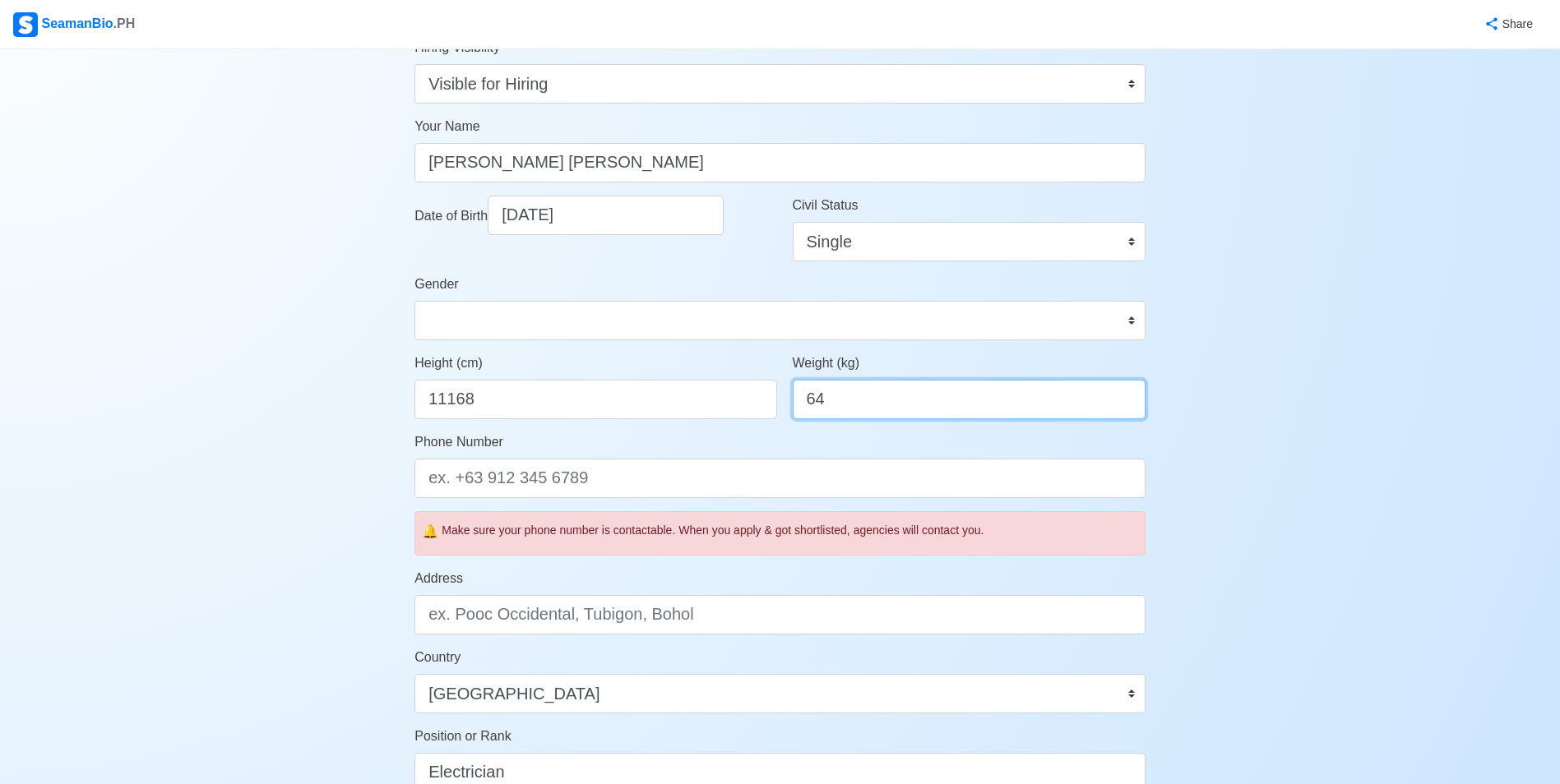
type input "64"
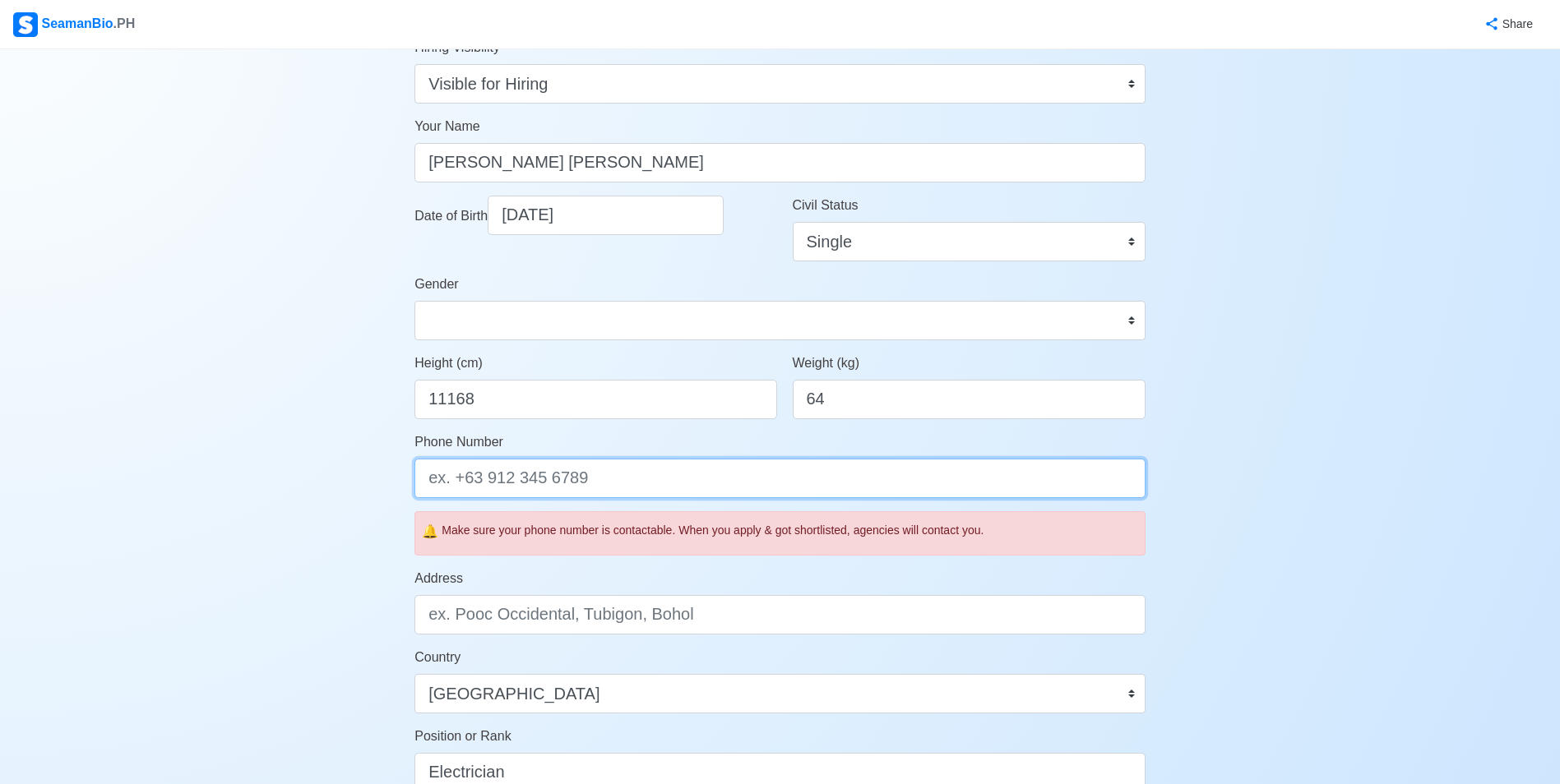
click at [606, 473] on input "Phone Number" at bounding box center [780, 478] width 731 height 40
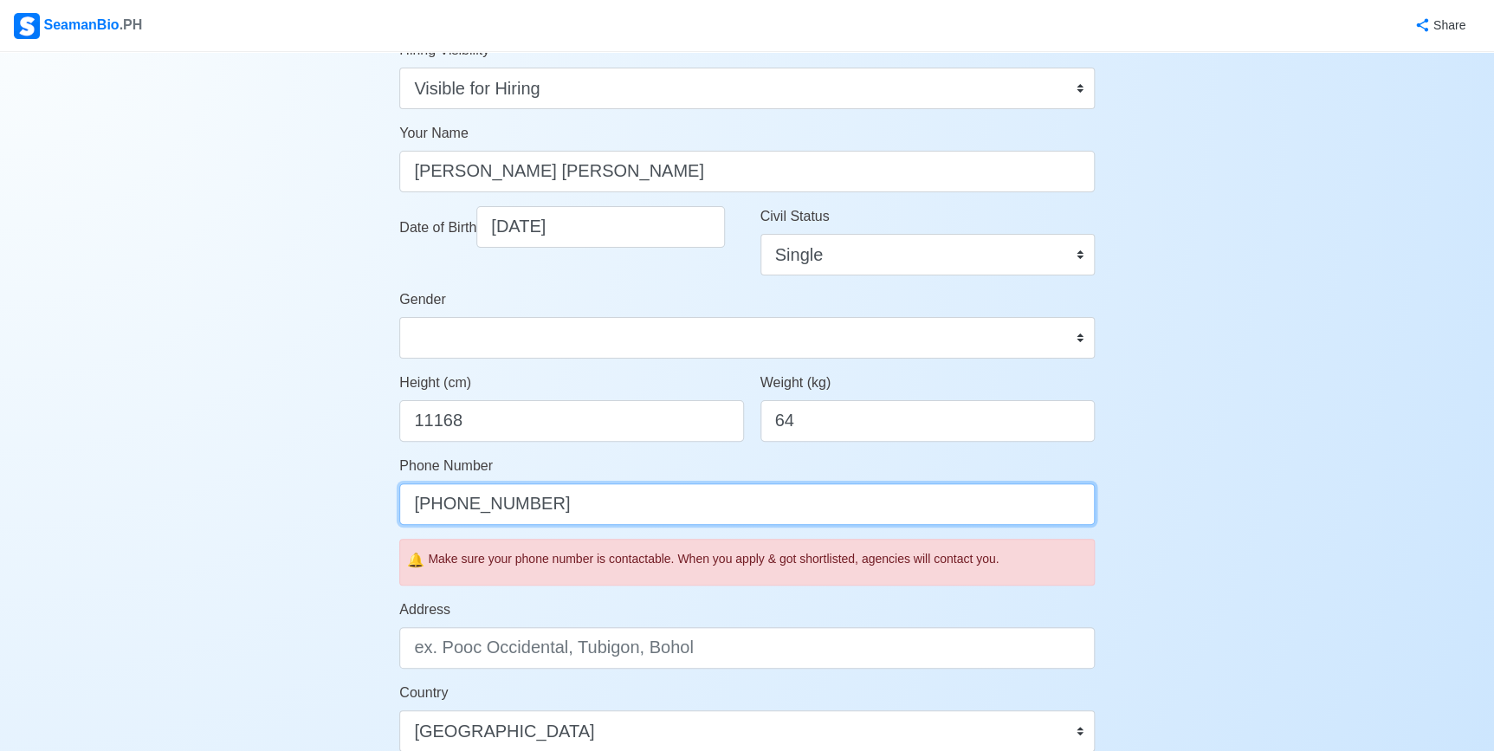
click at [493, 502] on input "+63926700654" at bounding box center [747, 504] width 696 height 42
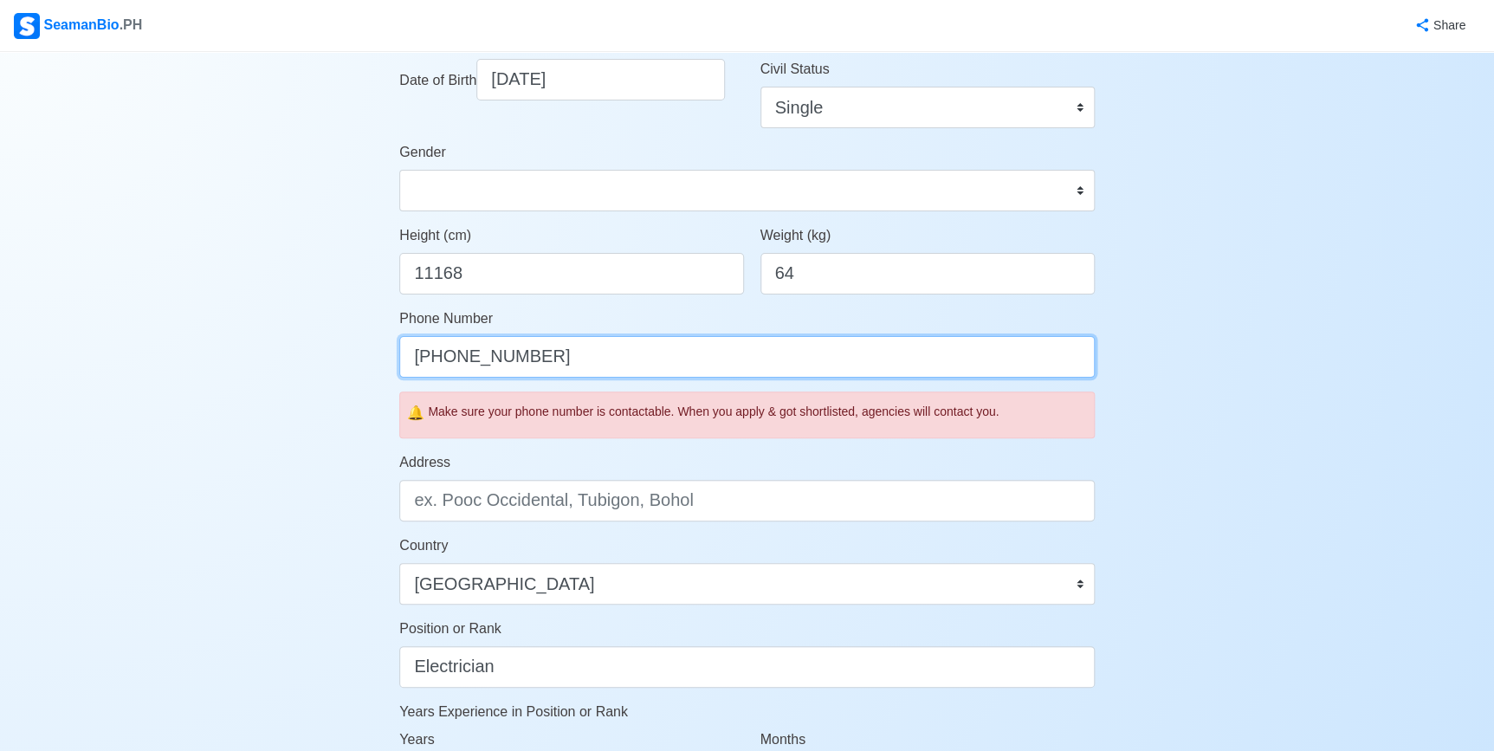
scroll to position [330, 0]
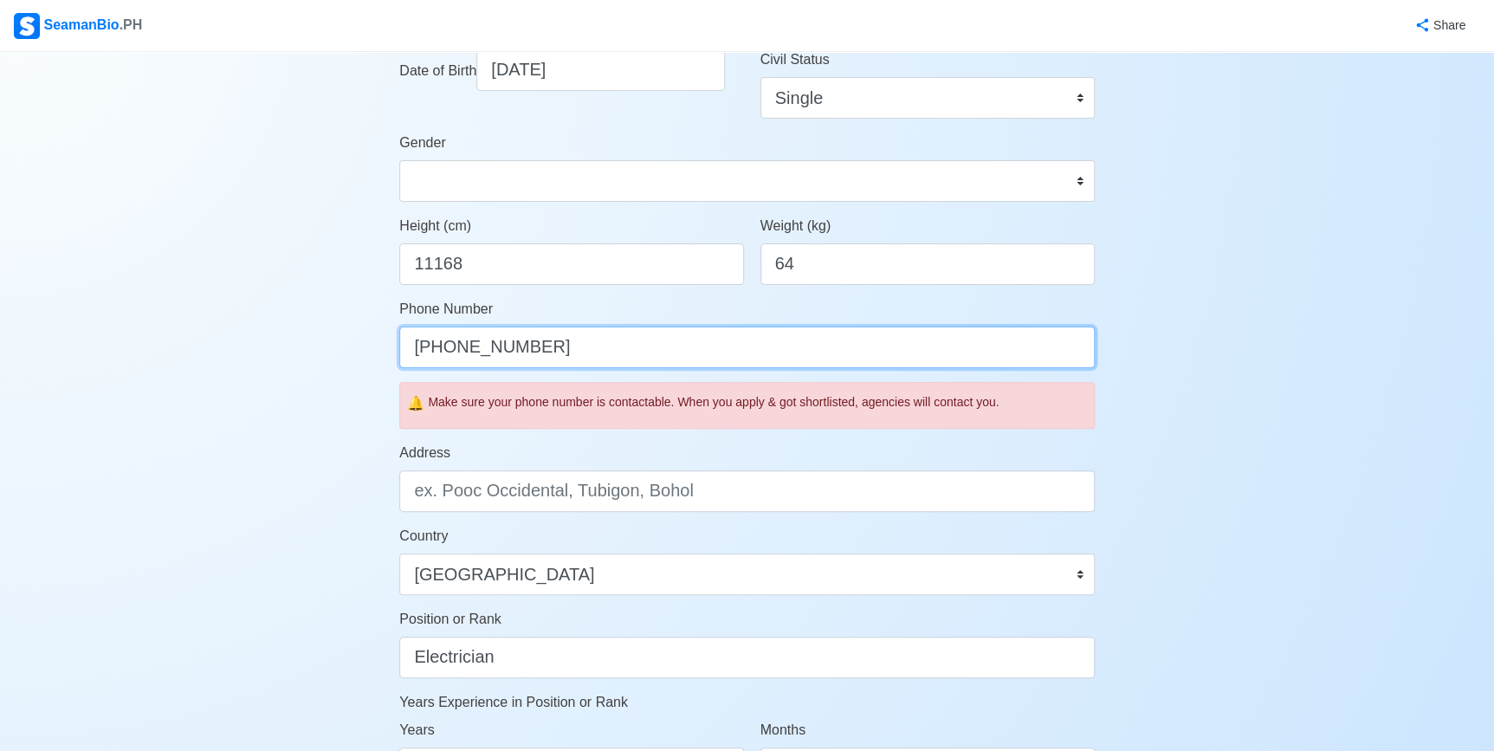
type input "+639267010654"
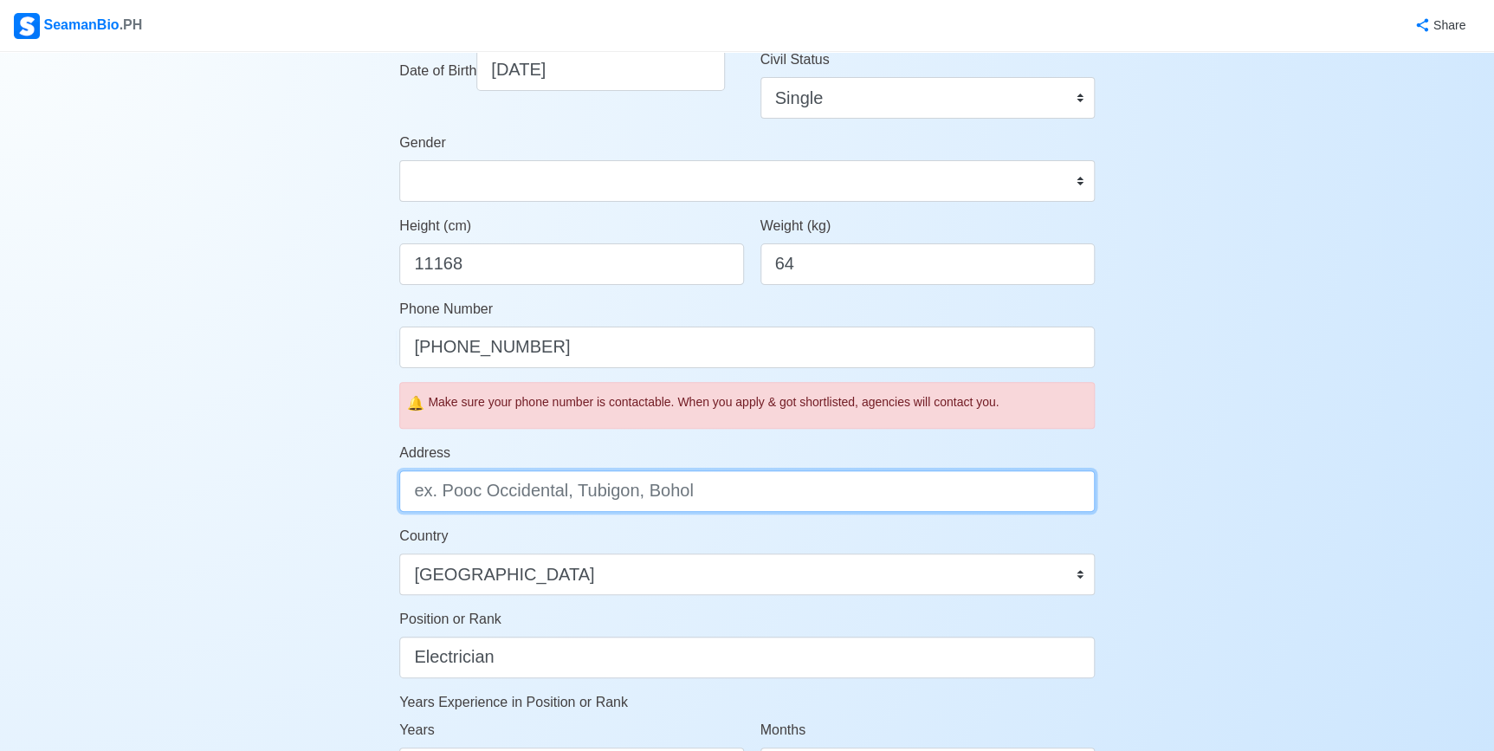
click at [594, 490] on input "Address" at bounding box center [747, 491] width 696 height 42
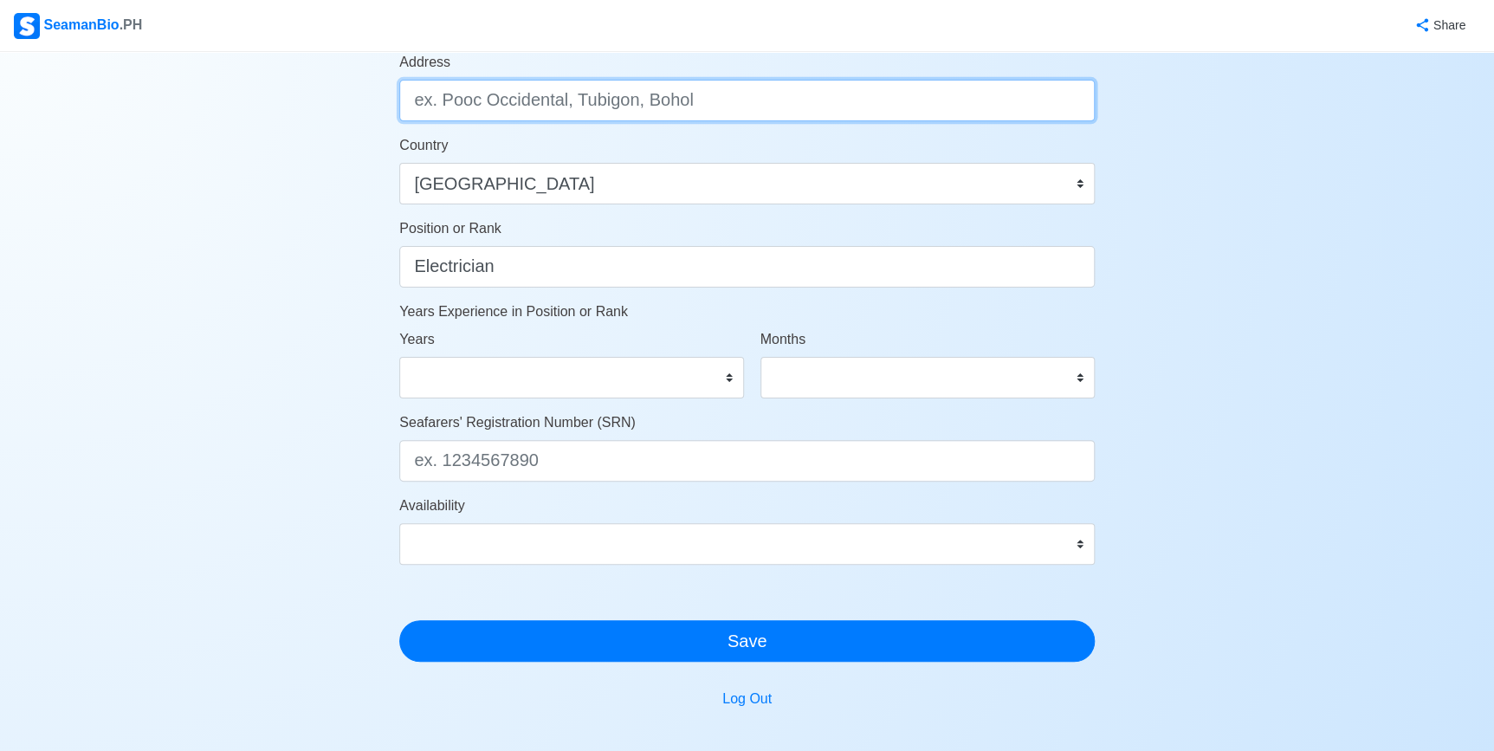
scroll to position [724, 0]
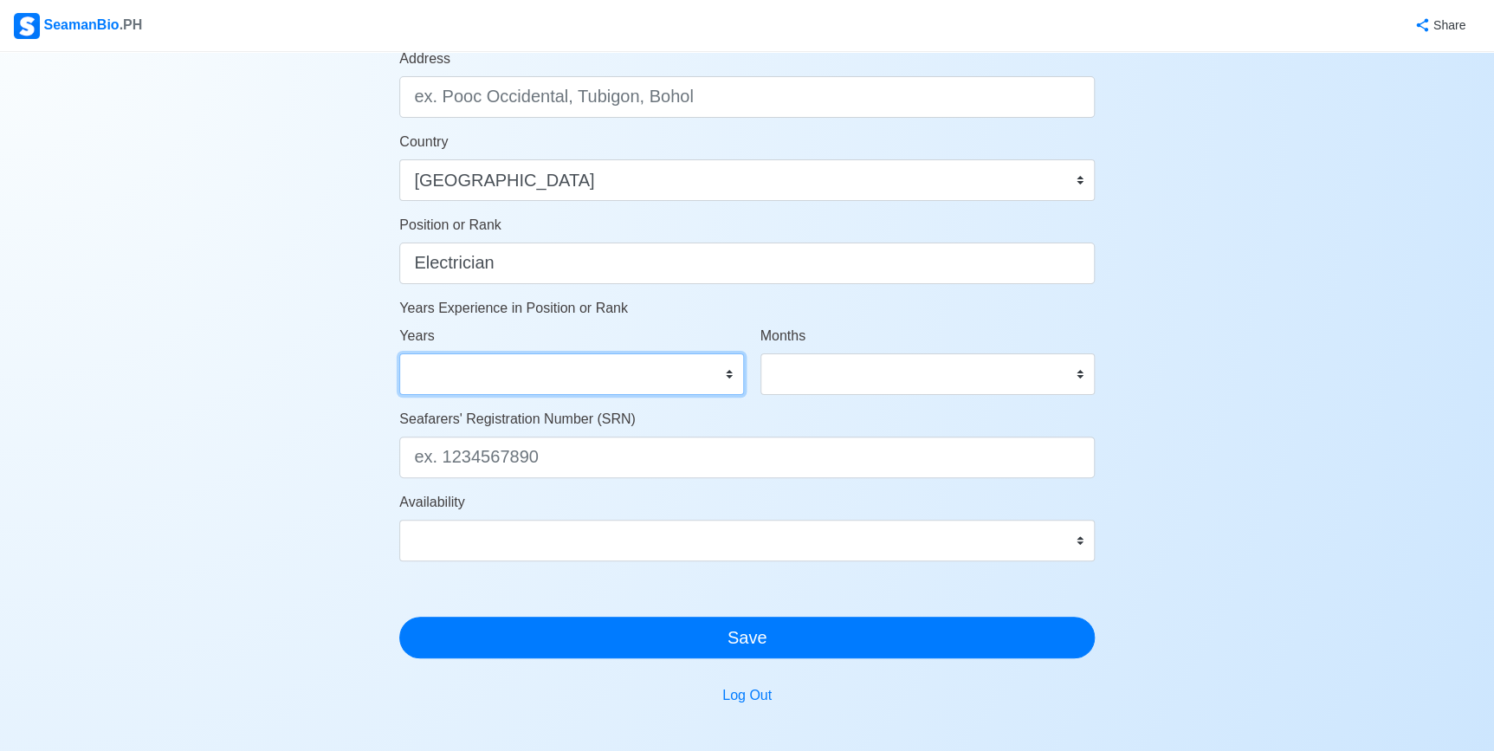
click at [648, 366] on select "0 1 2 3 4 5 6 7 8 9 10 11 12 13 14 15 16 17 18 19 20 21 22 23 24 25 26 27 28 29…" at bounding box center [571, 374] width 344 height 42
click at [399, 353] on select "0 1 2 3 4 5 6 7 8 9 10 11 12 13 14 15 16 17 18 19 20 21 22 23 24 25 26 27 28 29…" at bounding box center [571, 374] width 344 height 42
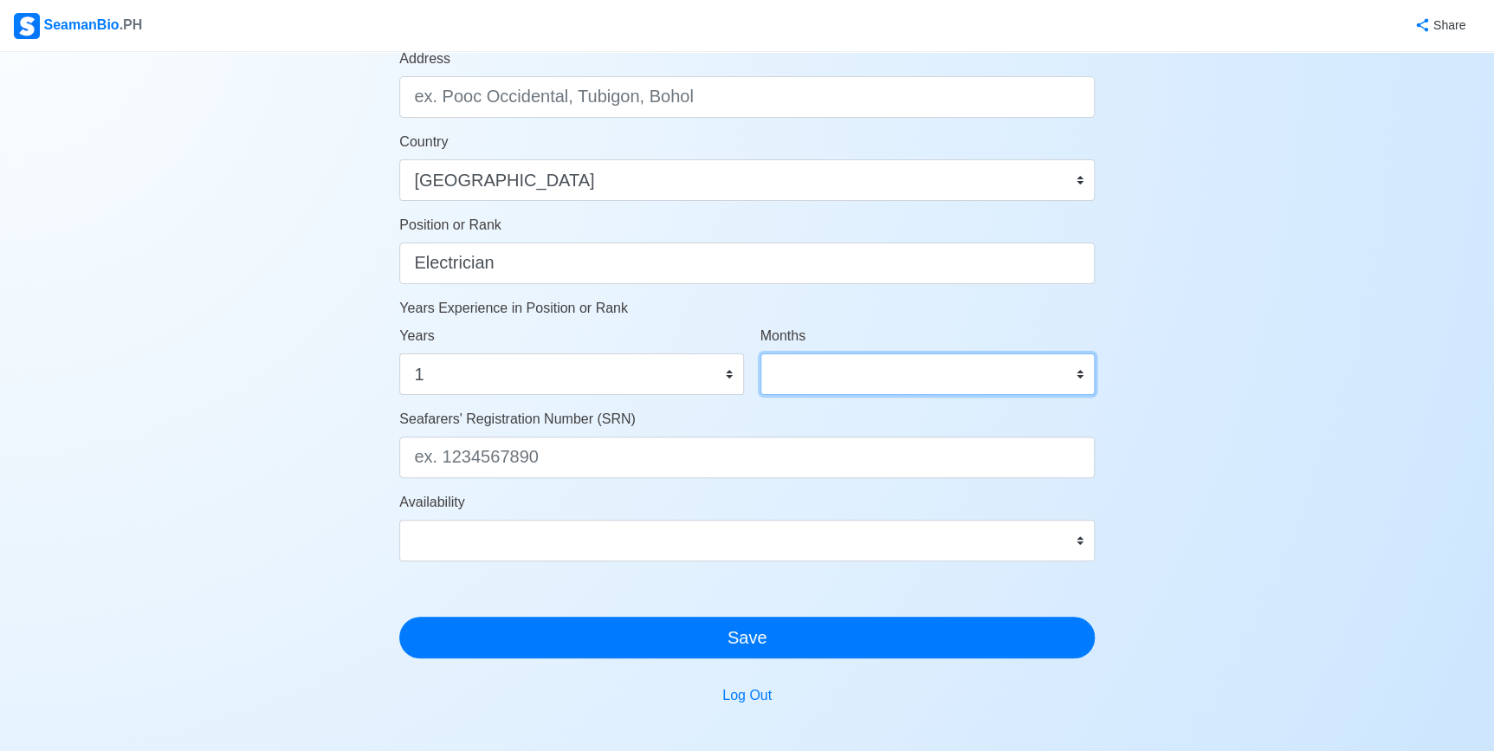
click at [849, 385] on select "0 1 2 3 4 5 6 7 8 9 10 11" at bounding box center [928, 374] width 334 height 42
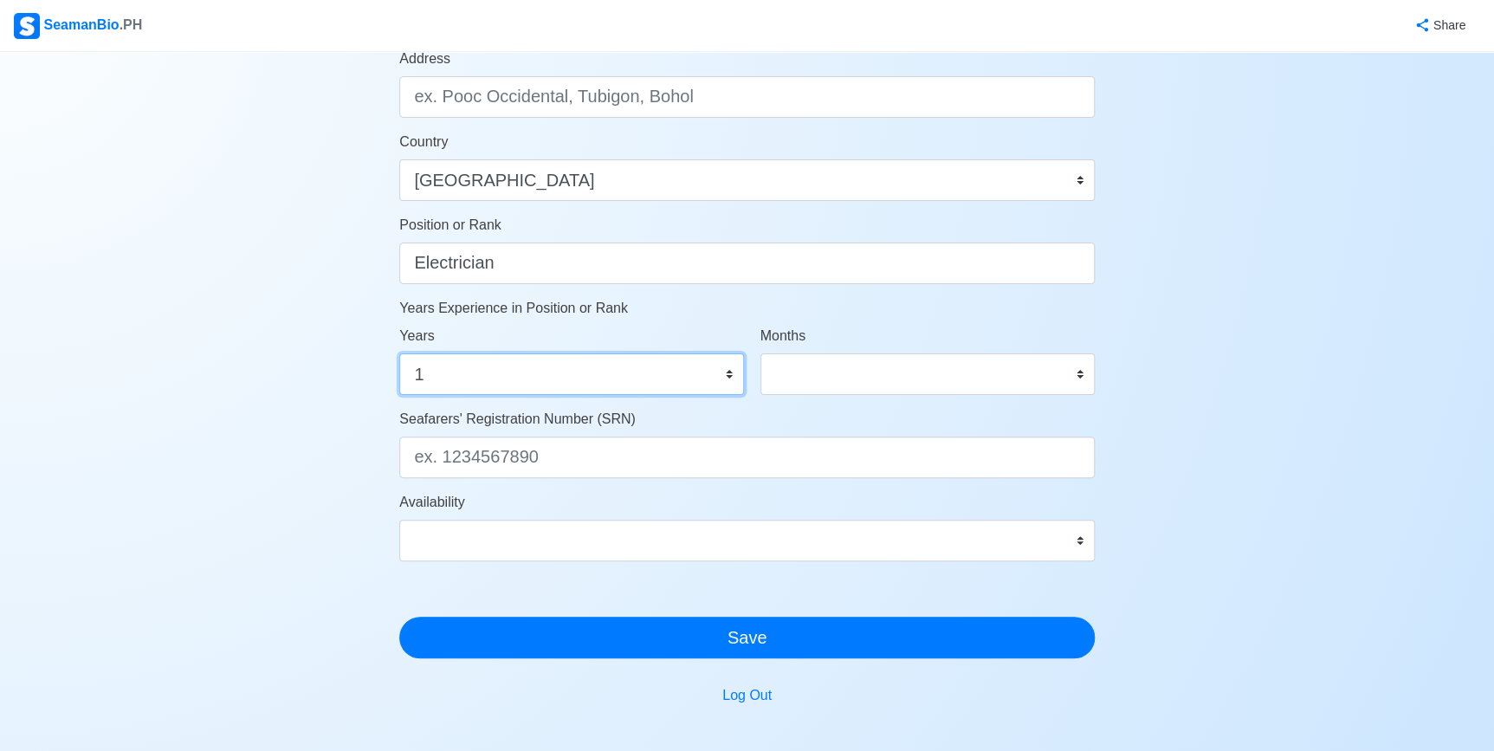
click at [587, 374] on select "0 1 2 3 4 5 6 7 8 9 10 11 12 13 14 15 16 17 18 19 20 21 22 23 24 25 26 27 28 29…" at bounding box center [571, 374] width 344 height 42
select select "0"
click at [399, 353] on select "0 1 2 3 4 5 6 7 8 9 10 11 12 13 14 15 16 17 18 19 20 21 22 23 24 25 26 27 28 29…" at bounding box center [571, 374] width 344 height 42
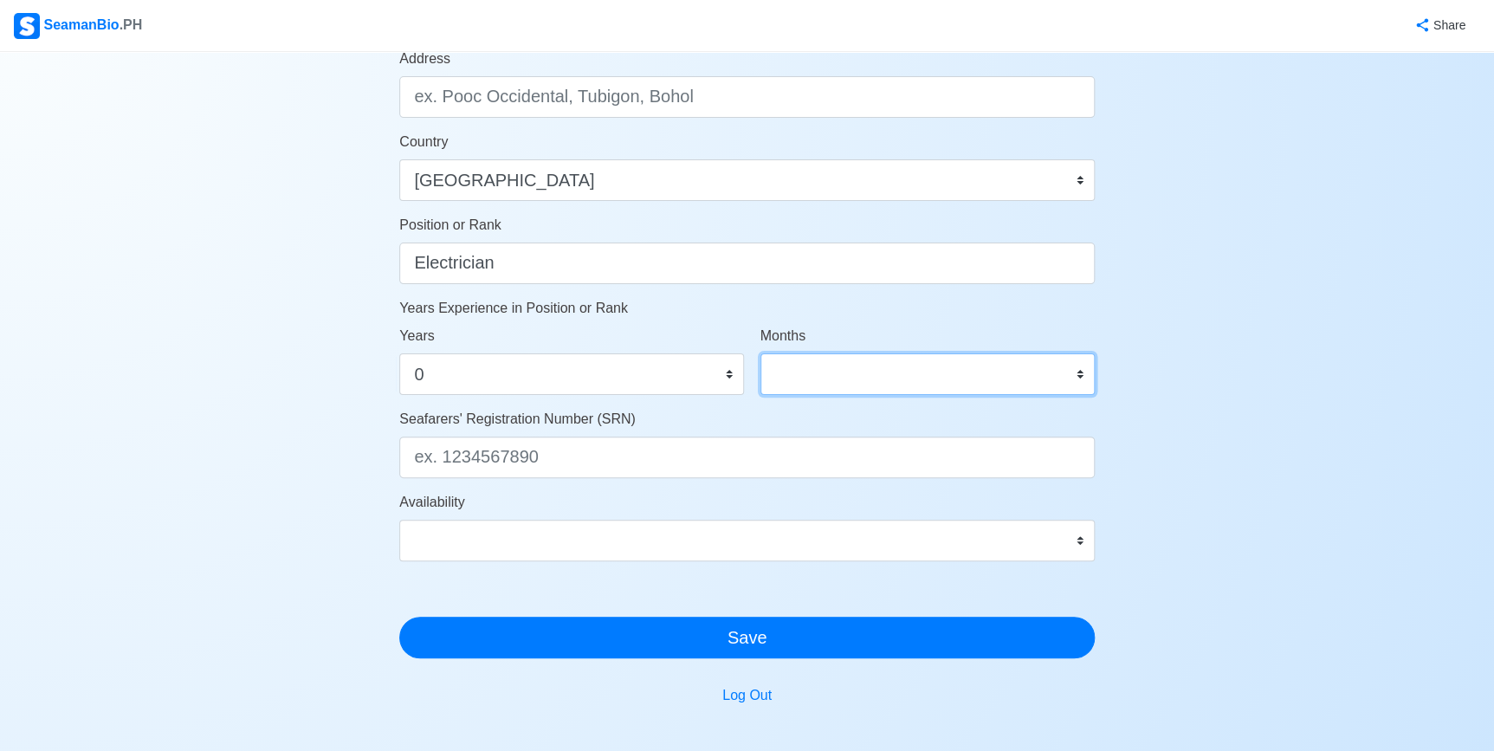
click at [868, 385] on select "0 1 2 3 4 5 6 7 8 9 10 11" at bounding box center [928, 374] width 334 height 42
select select "9"
click at [761, 353] on select "0 1 2 3 4 5 6 7 8 9 10 11" at bounding box center [928, 374] width 334 height 42
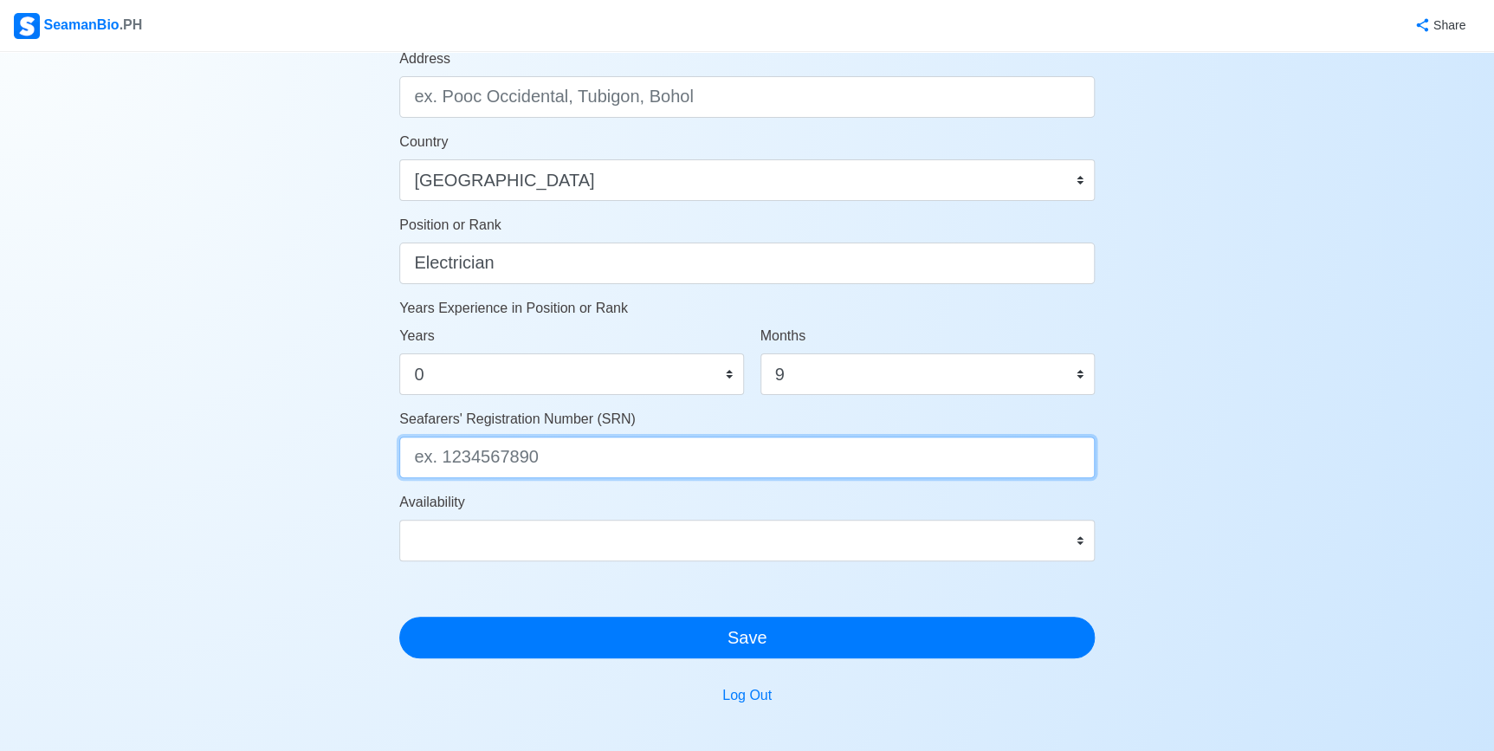
click at [703, 460] on input "Seafarers' Registration Number (SRN)" at bounding box center [747, 458] width 696 height 42
paste input "9805210126"
type input "9805210126"
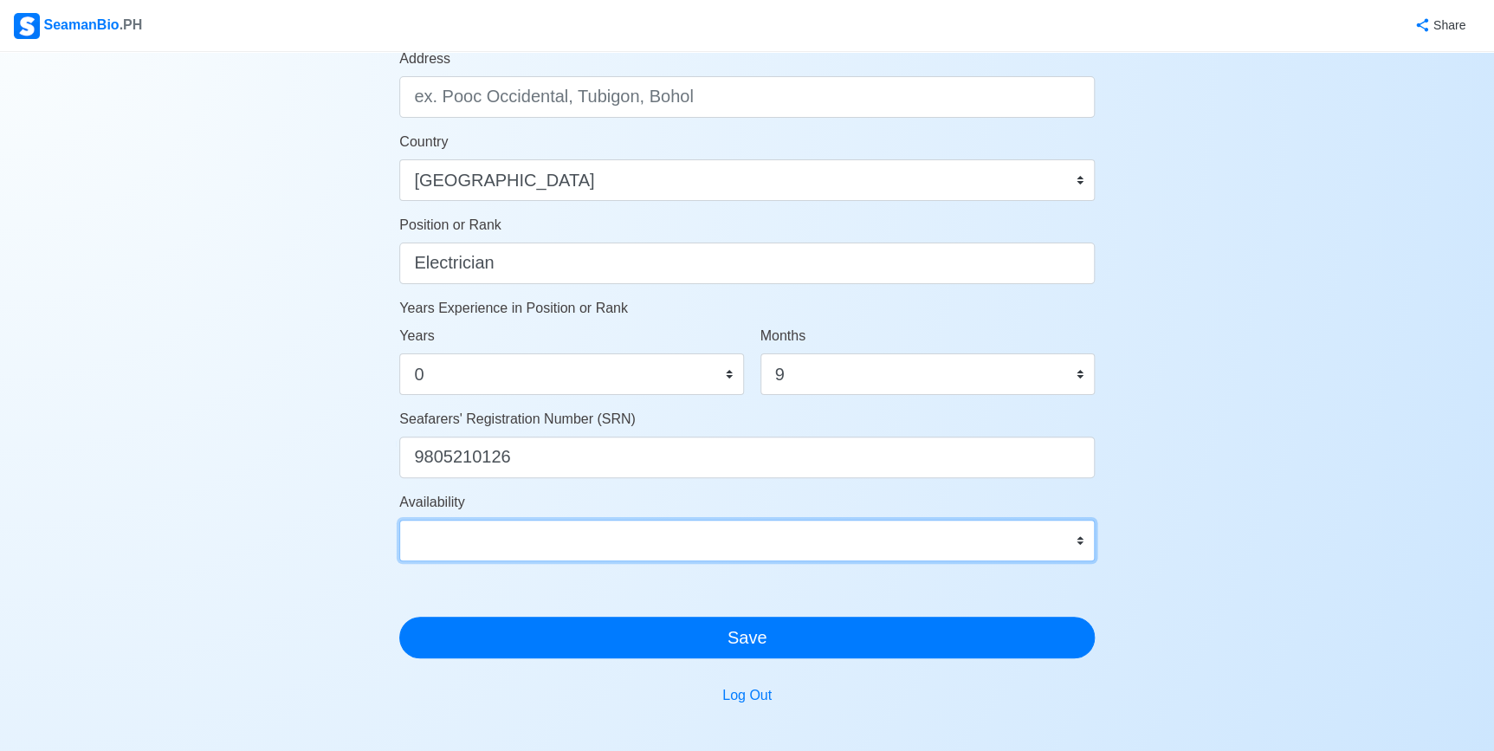
click at [526, 545] on select "Immediate Sep 2025 Oct 2025 Nov 2025 Dec 2025 Jan 2026 Feb 2026 Mar 2026 Apr 20…" at bounding box center [747, 541] width 696 height 42
select select "4102416000000"
click at [399, 520] on select "Immediate Sep 2025 Oct 2025 Nov 2025 Dec 2025 Jan 2026 Feb 2026 Mar 2026 Apr 20…" at bounding box center [747, 541] width 696 height 42
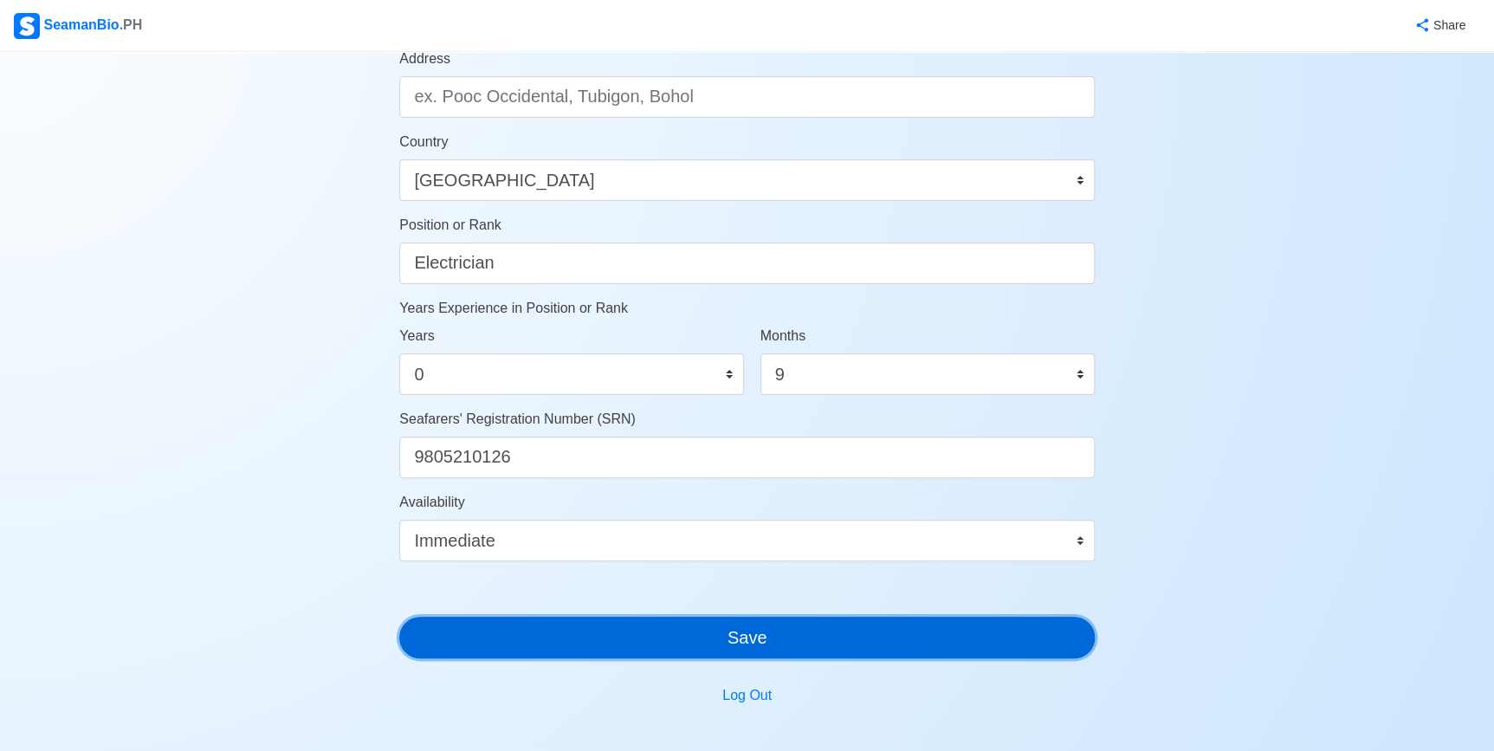
click at [760, 635] on button "Save" at bounding box center [747, 638] width 696 height 42
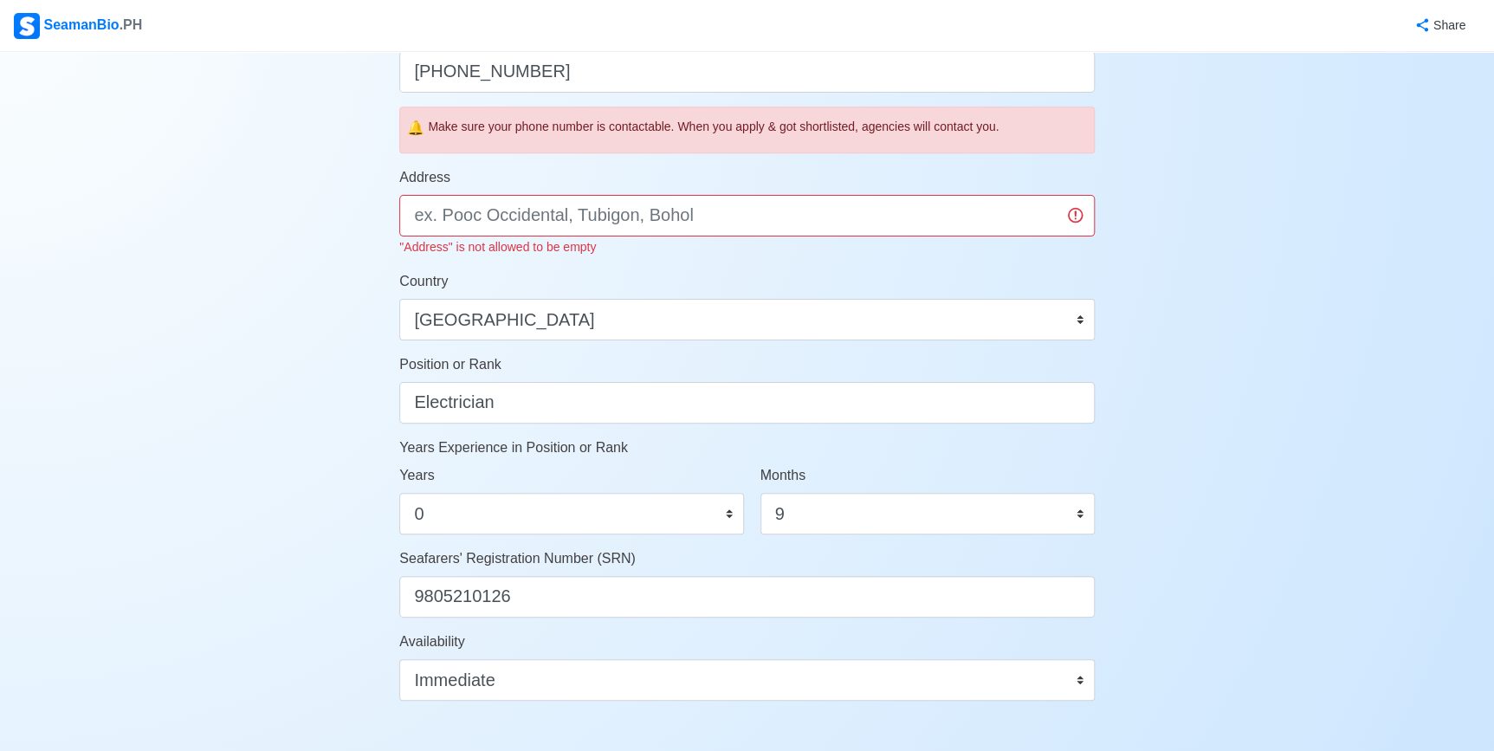
scroll to position [587, 0]
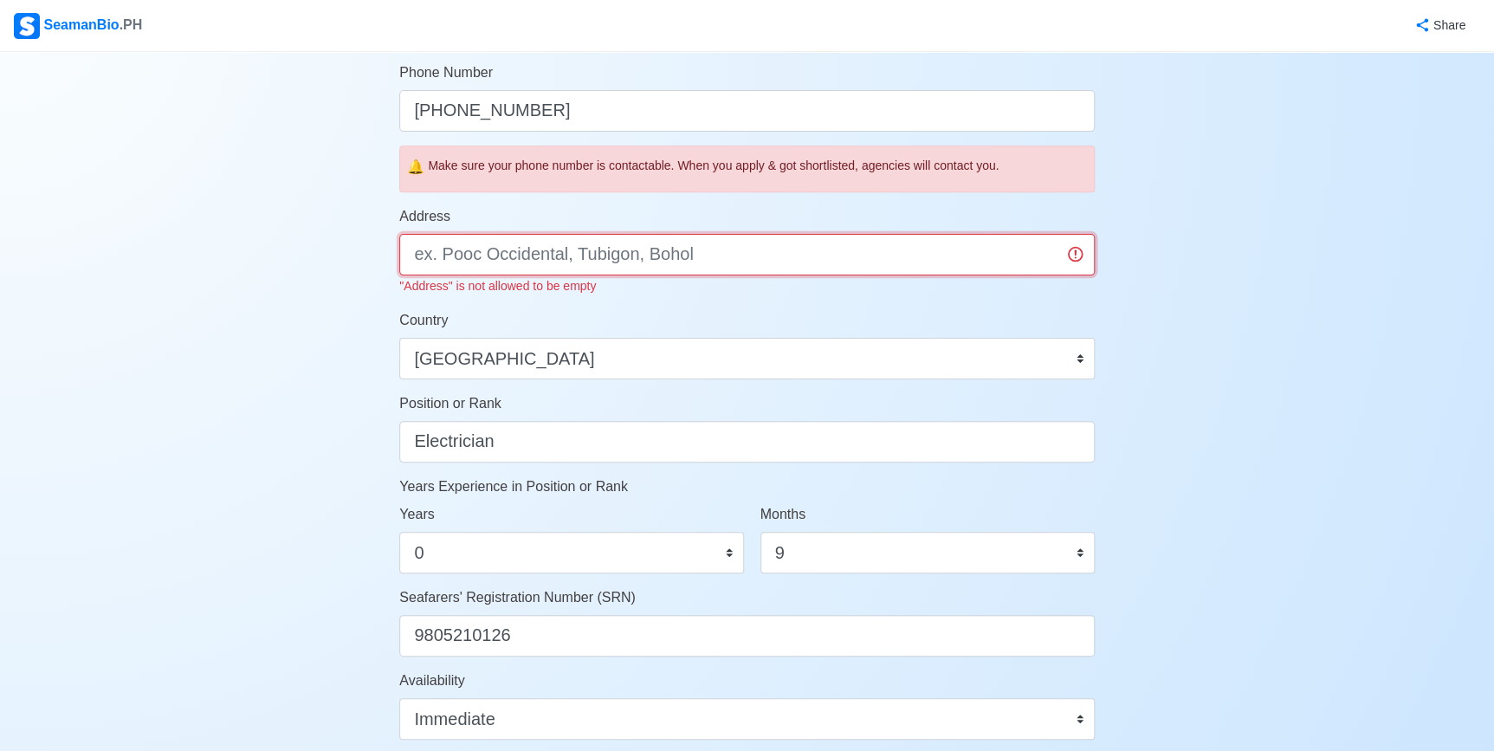
click at [563, 256] on input "Address" at bounding box center [747, 255] width 696 height 42
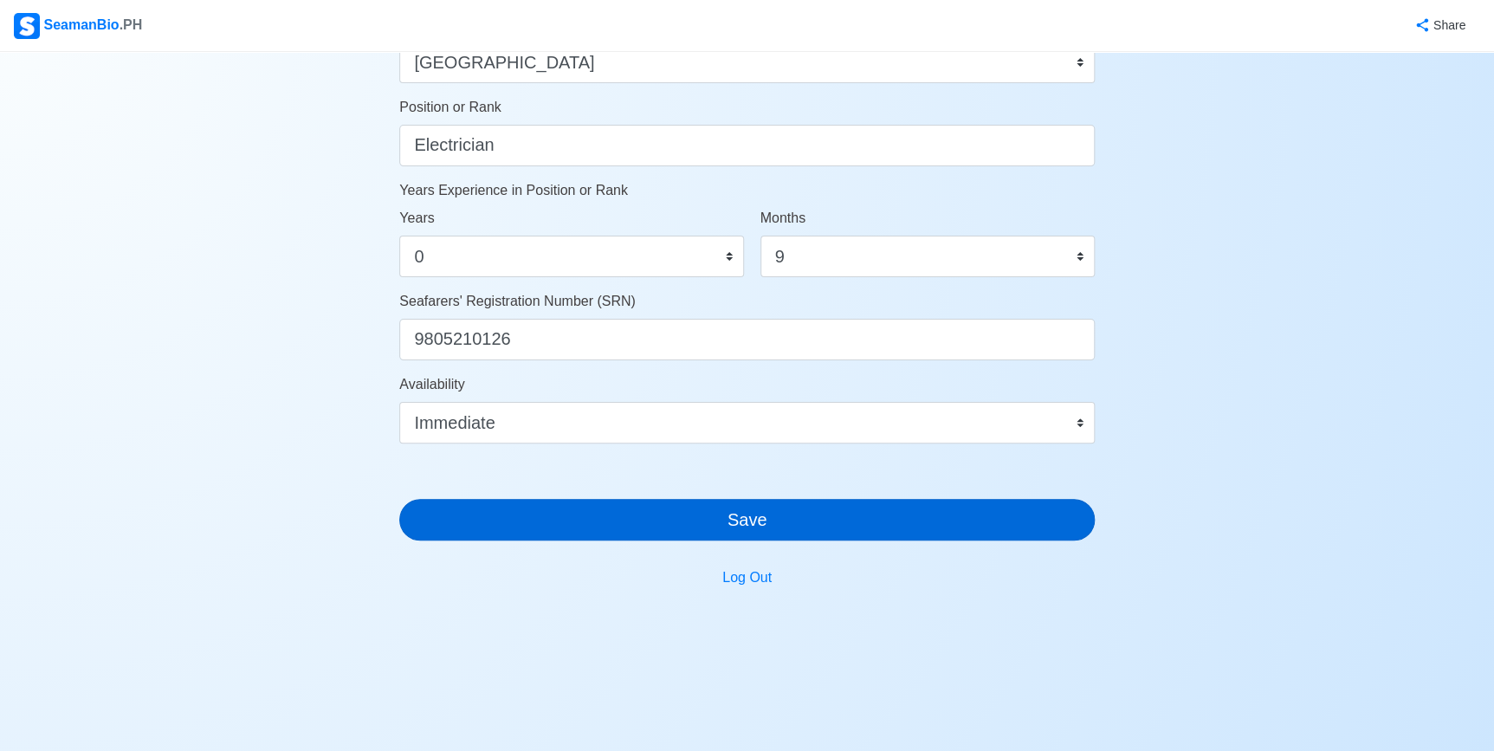
type input "Tanza, Cavite"
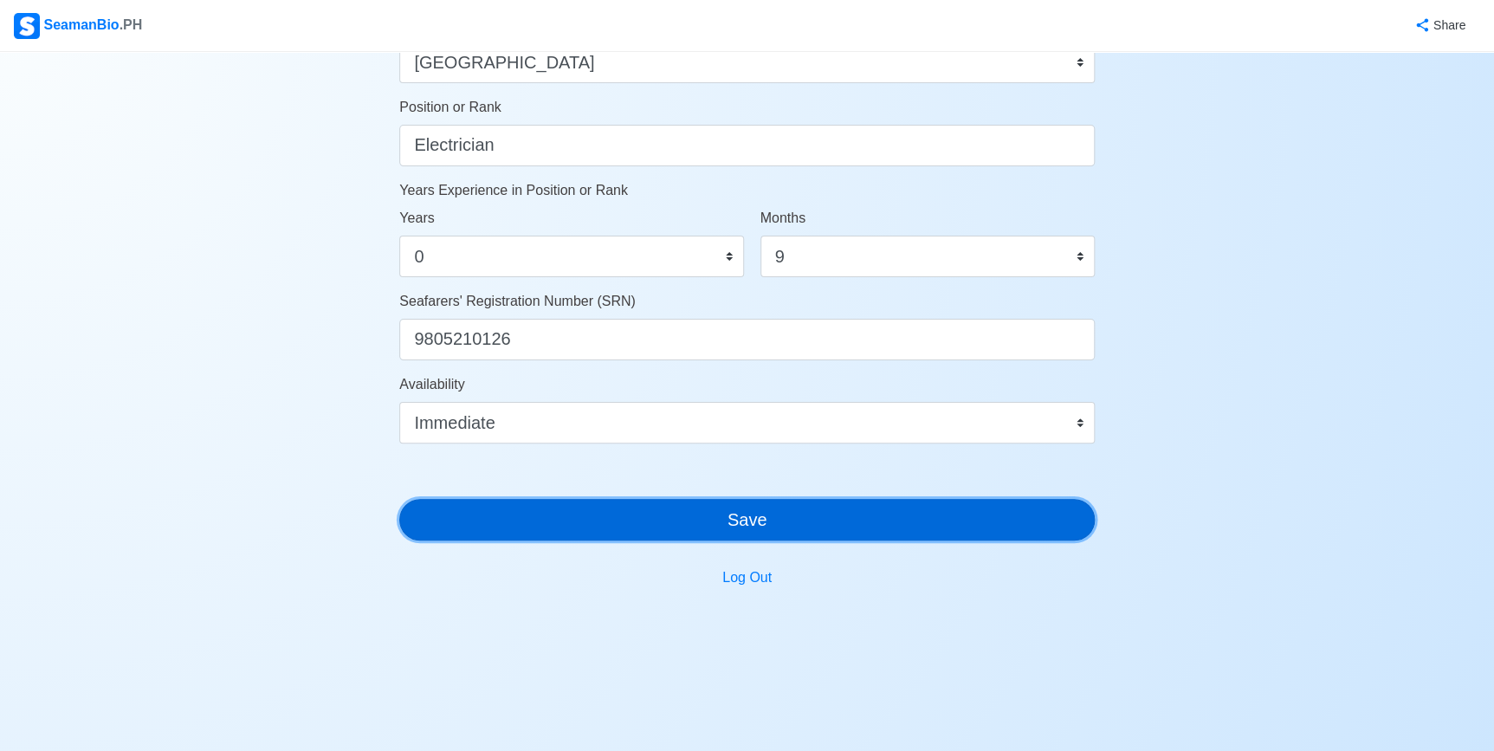
click at [943, 519] on button "Save" at bounding box center [747, 520] width 696 height 42
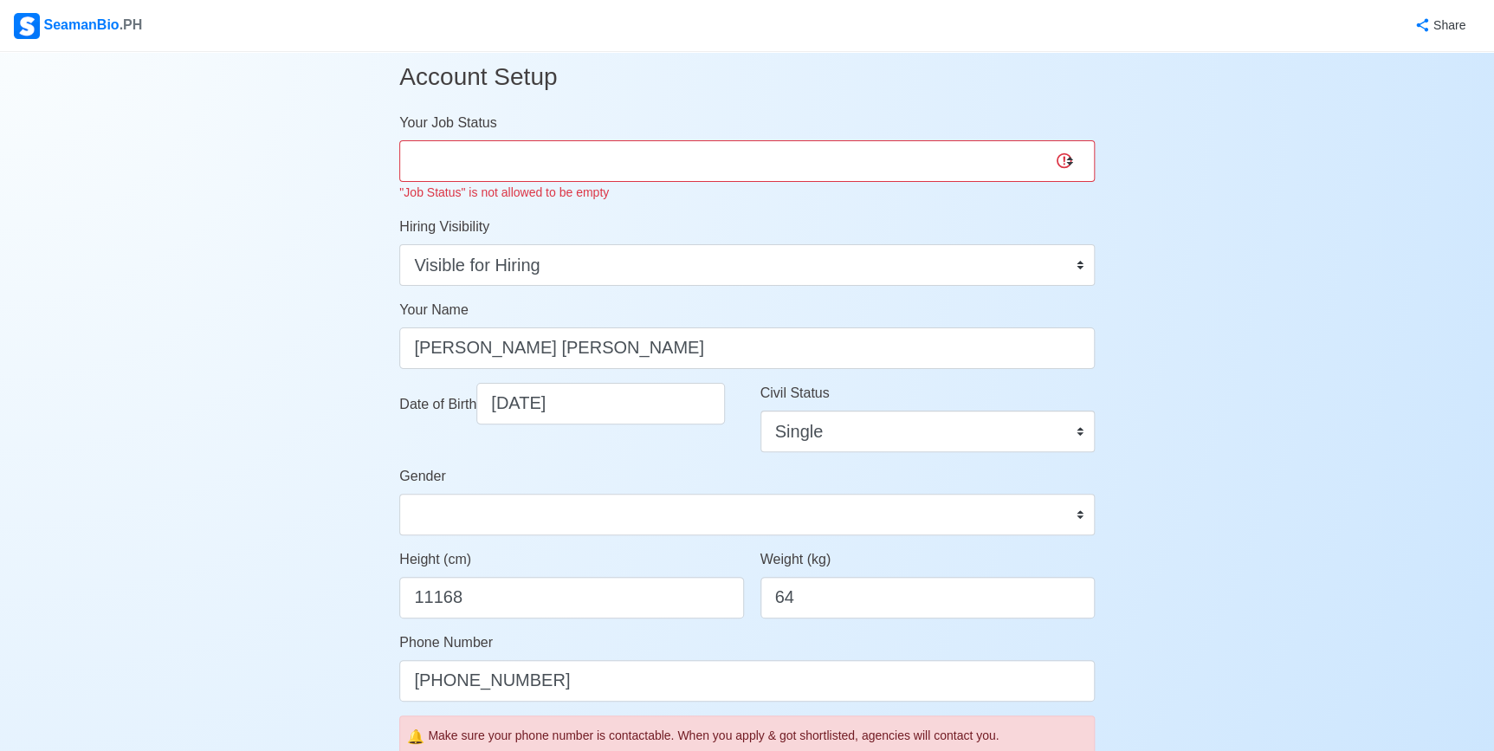
scroll to position [0, 0]
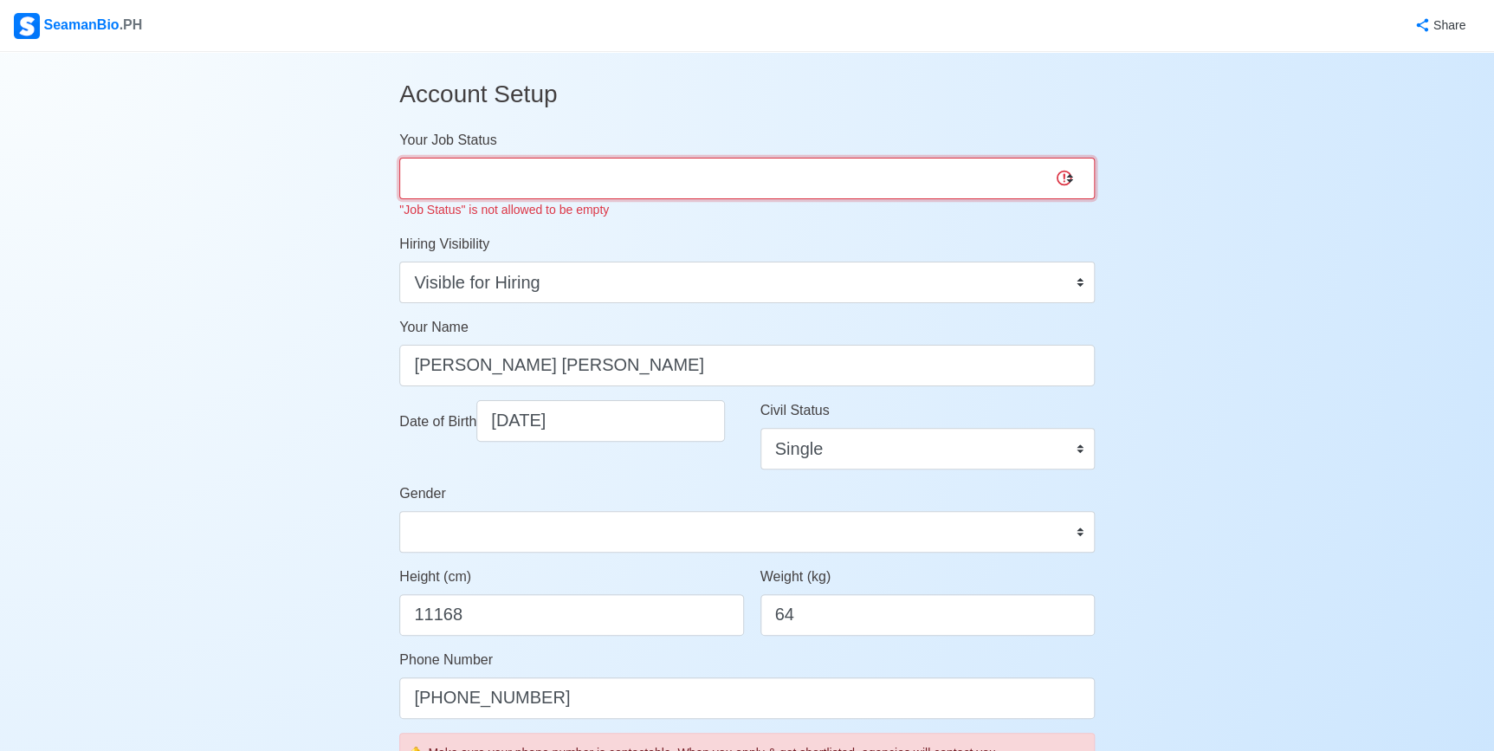
click at [522, 185] on select "Onboard Actively Looking for Job Not Looking for Job" at bounding box center [747, 179] width 696 height 42
select select "Actively Looking for Job"
click at [399, 158] on select "Onboard Actively Looking for Job Not Looking for Job" at bounding box center [747, 179] width 696 height 42
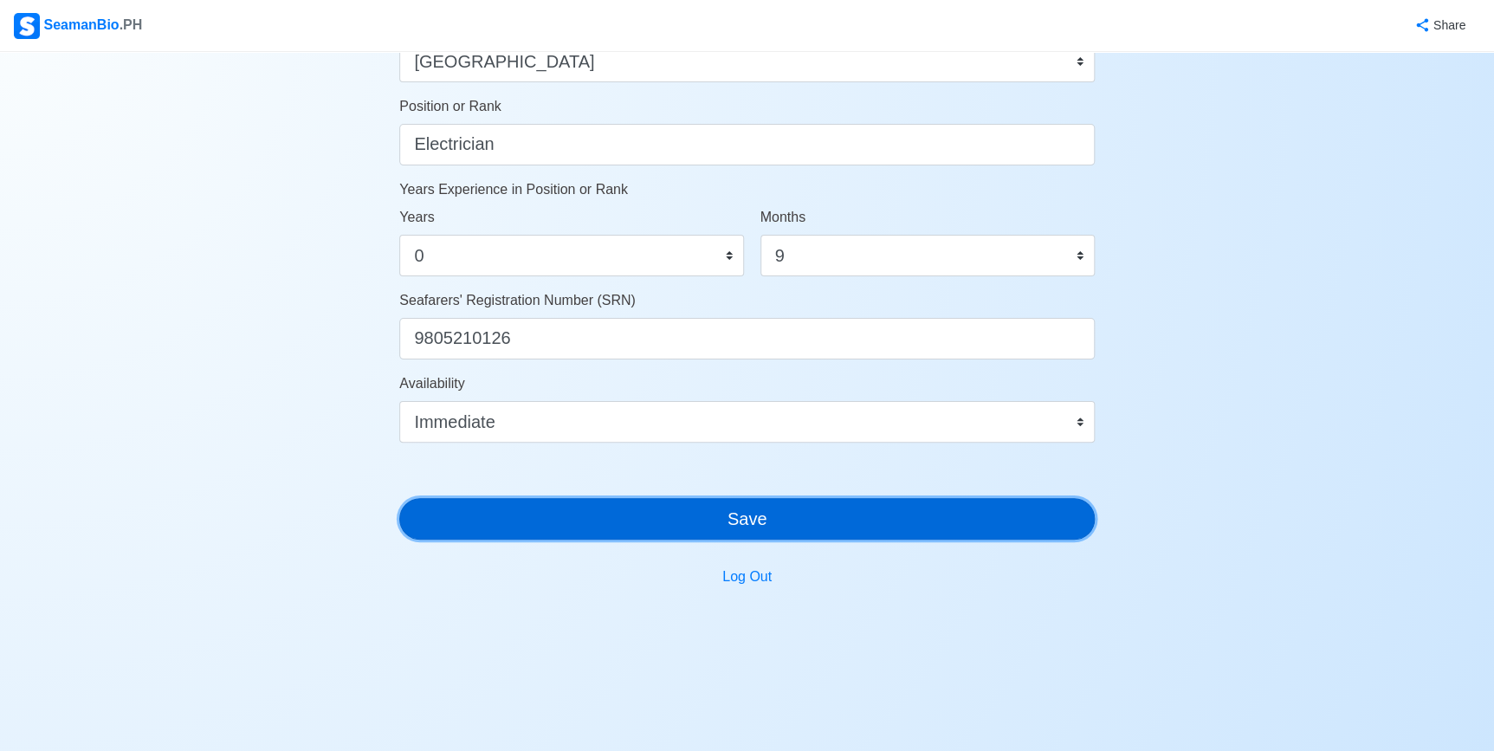
click at [716, 499] on button "Save" at bounding box center [747, 519] width 696 height 42
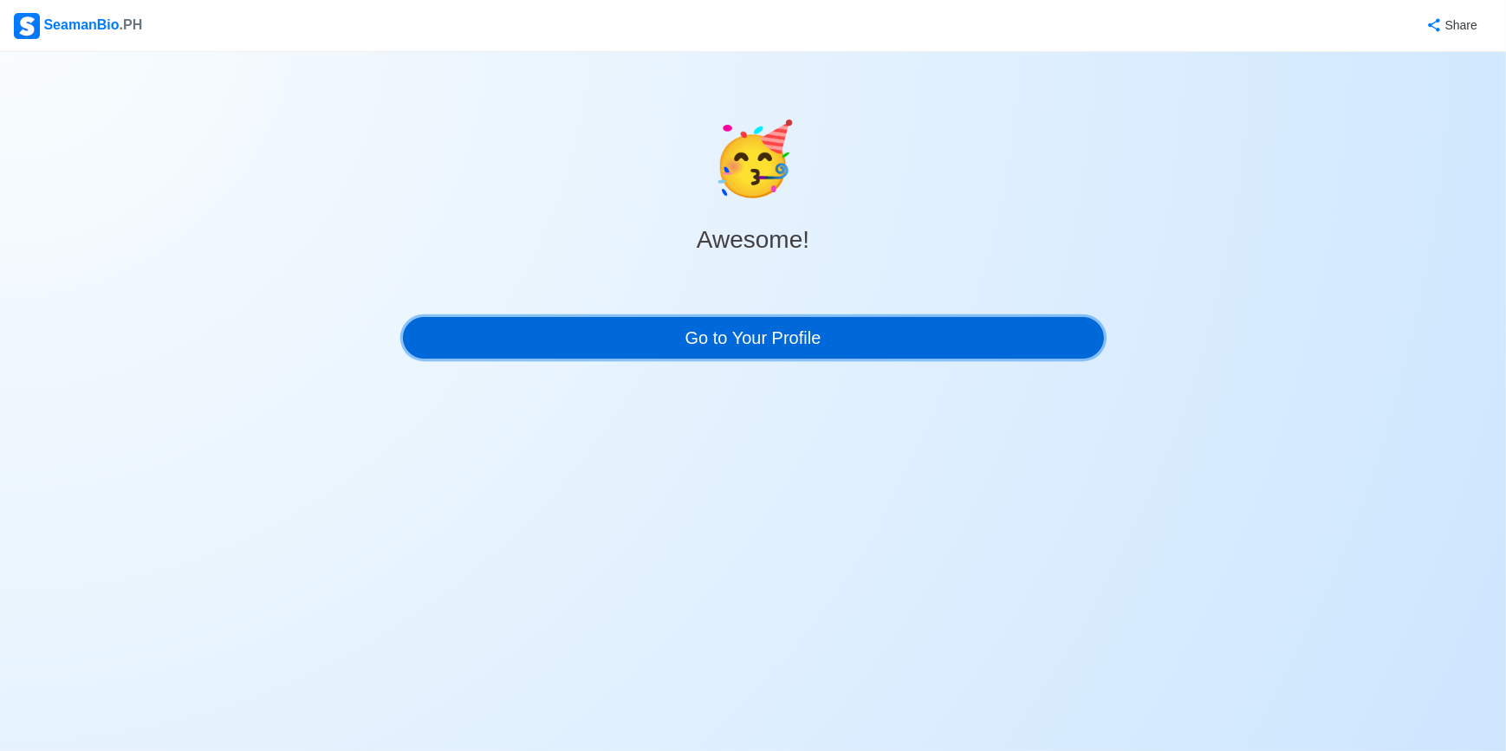
click at [798, 338] on link "Go to Your Profile" at bounding box center [753, 338] width 701 height 42
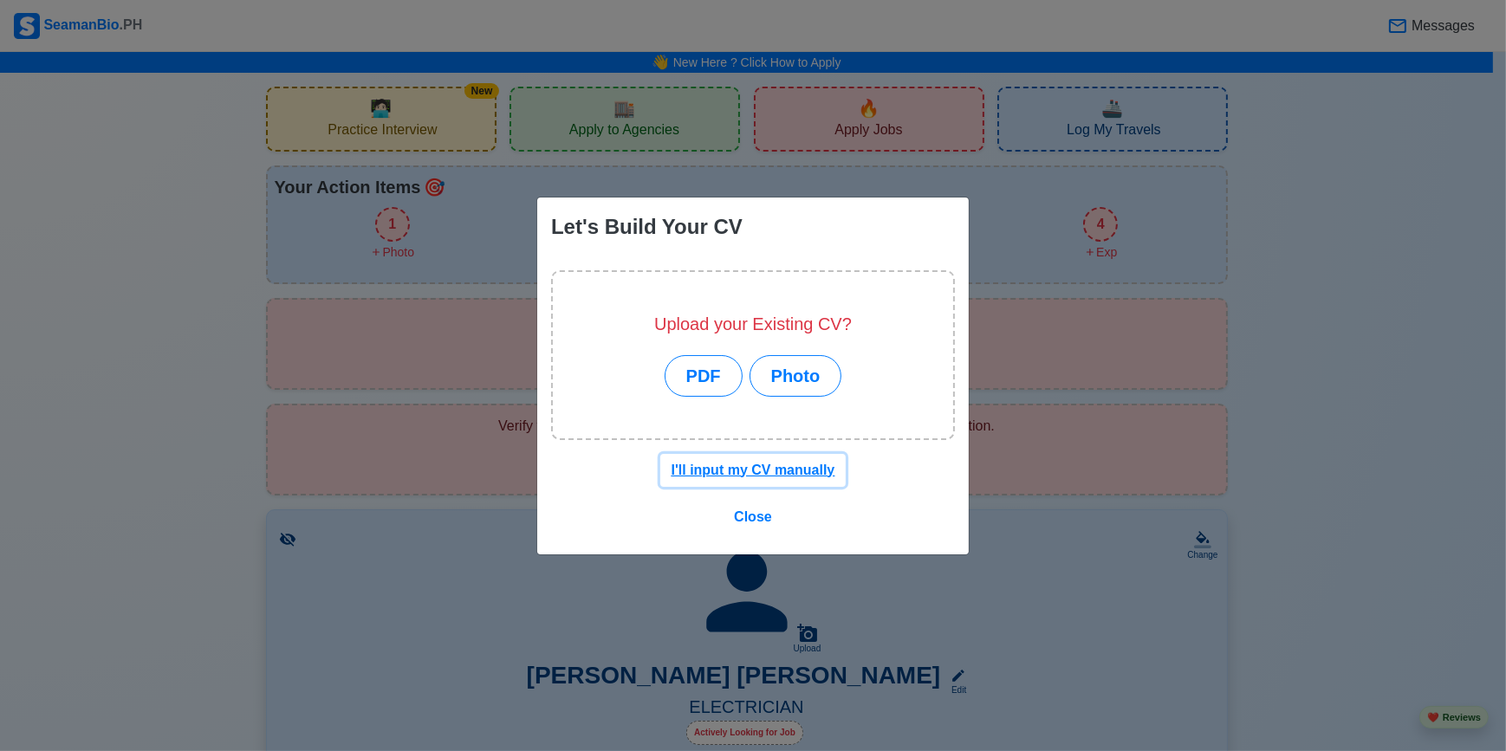
click at [813, 470] on u "I'll input my CV manually" at bounding box center [753, 470] width 164 height 15
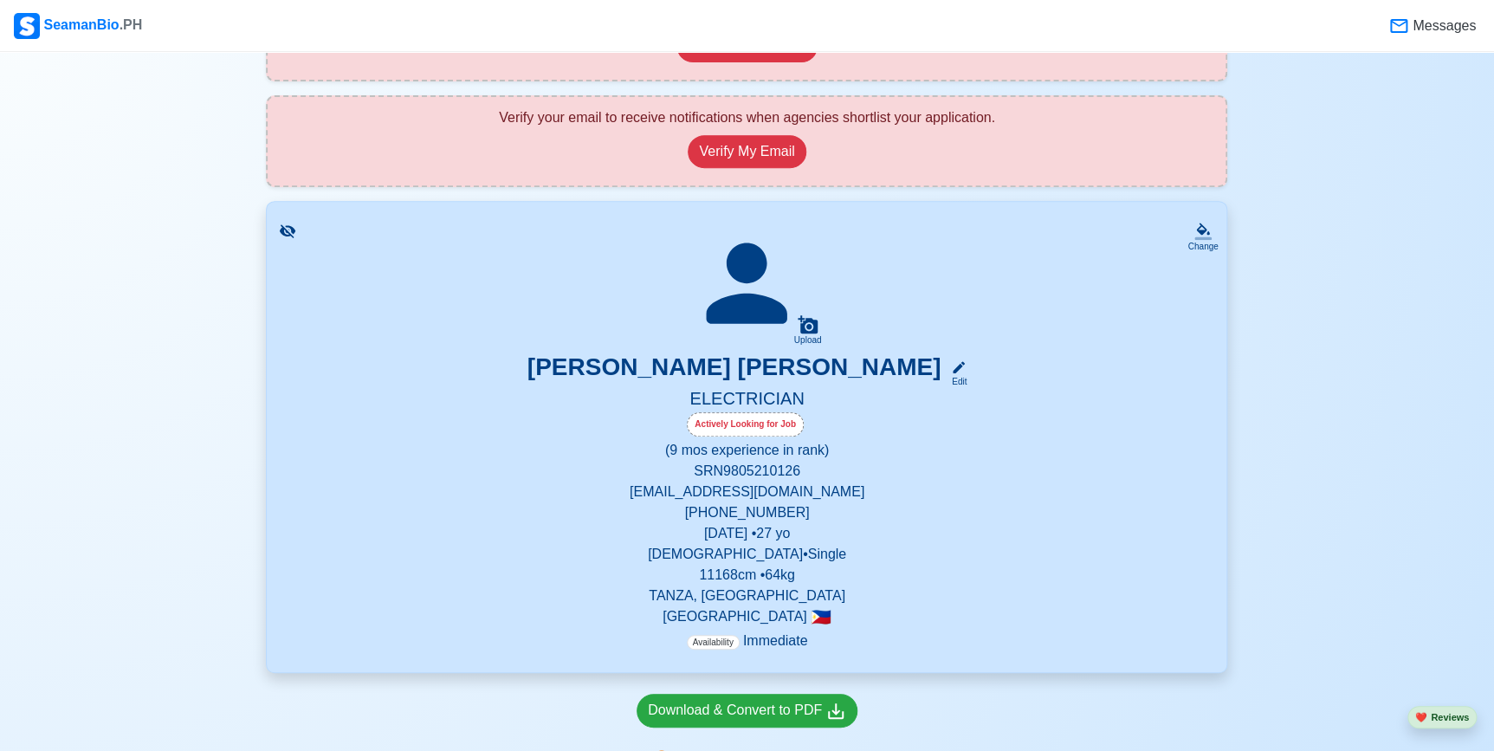
scroll to position [314, 0]
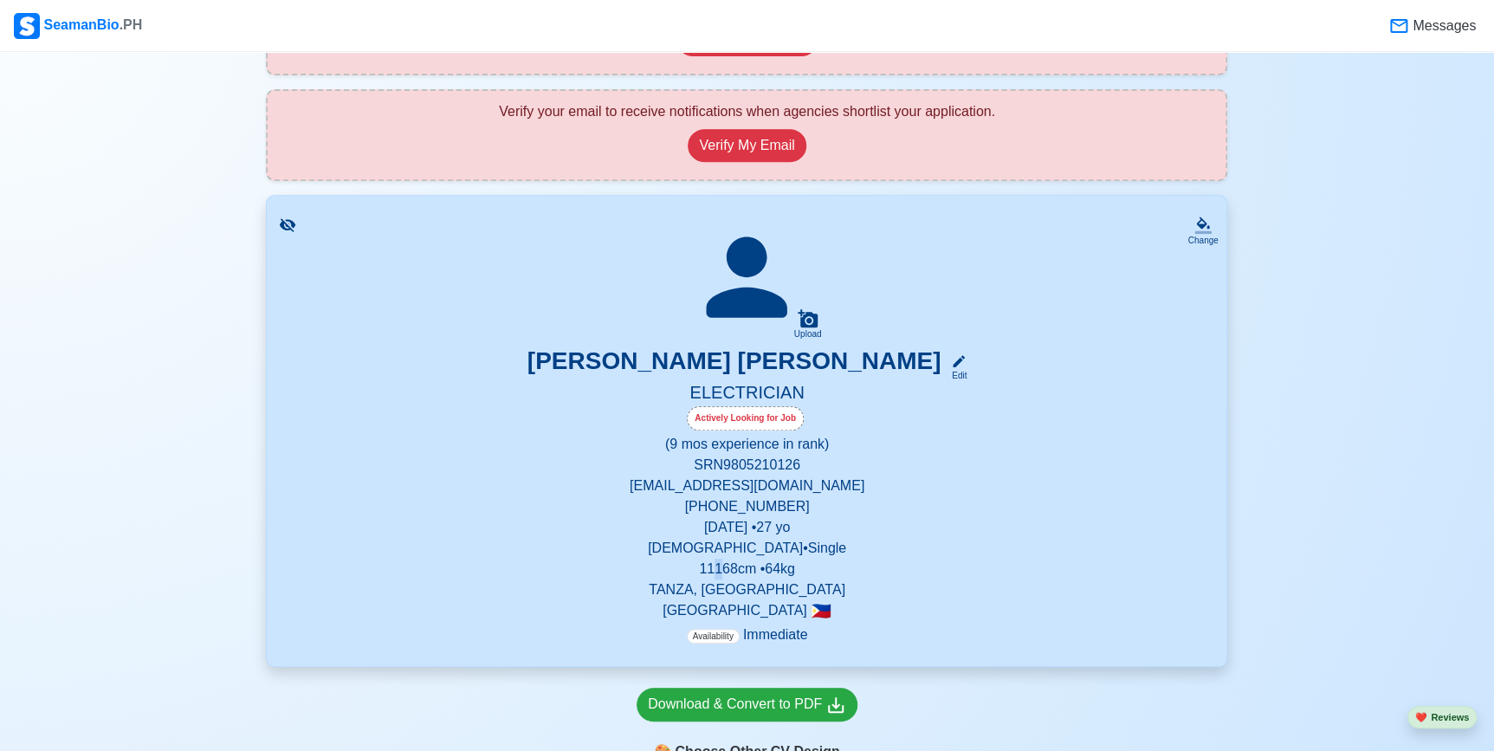
click at [714, 570] on p "11168 cm • 64 kg" at bounding box center [747, 569] width 918 height 21
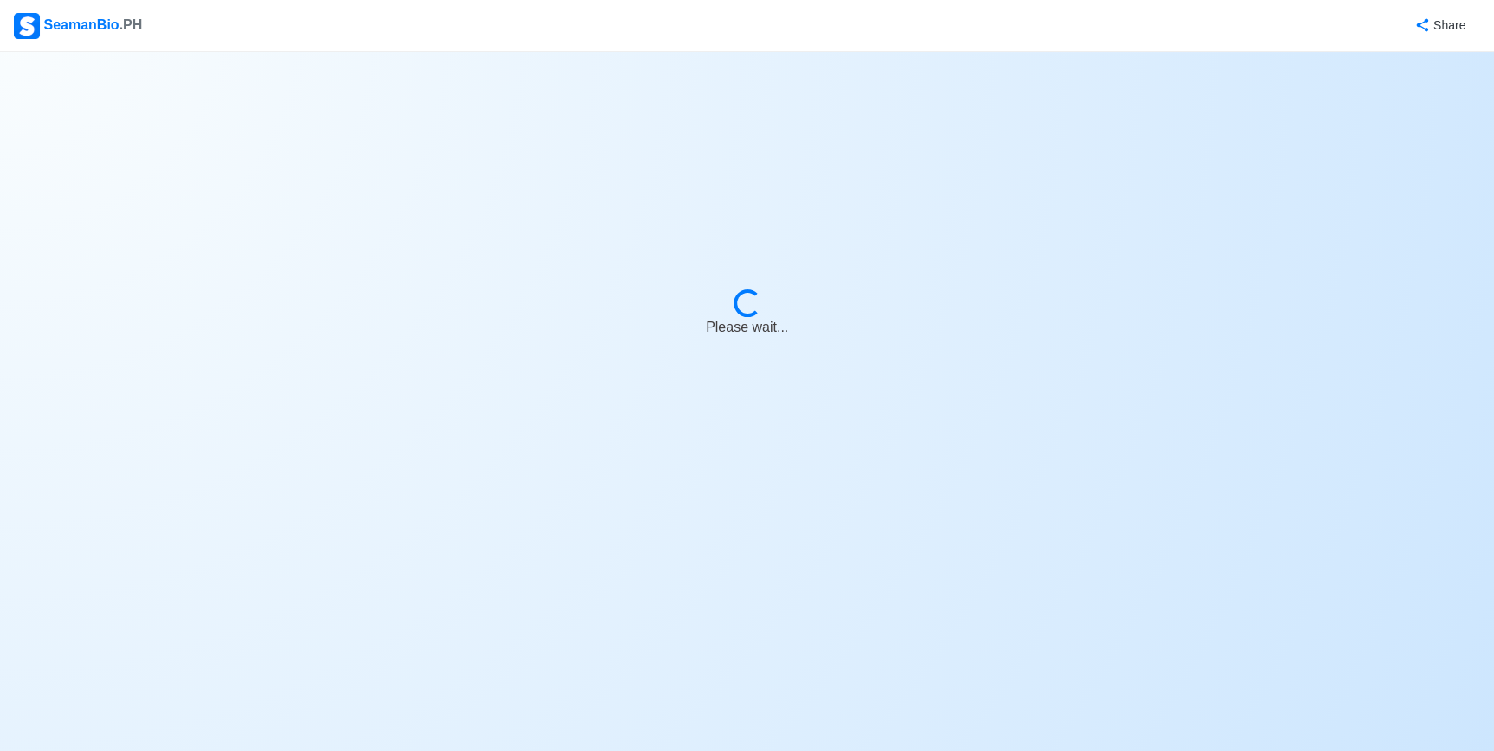
select select "Actively Looking for Job"
select select "Visible for Hiring"
select select "Single"
select select "Male"
select select "PH"
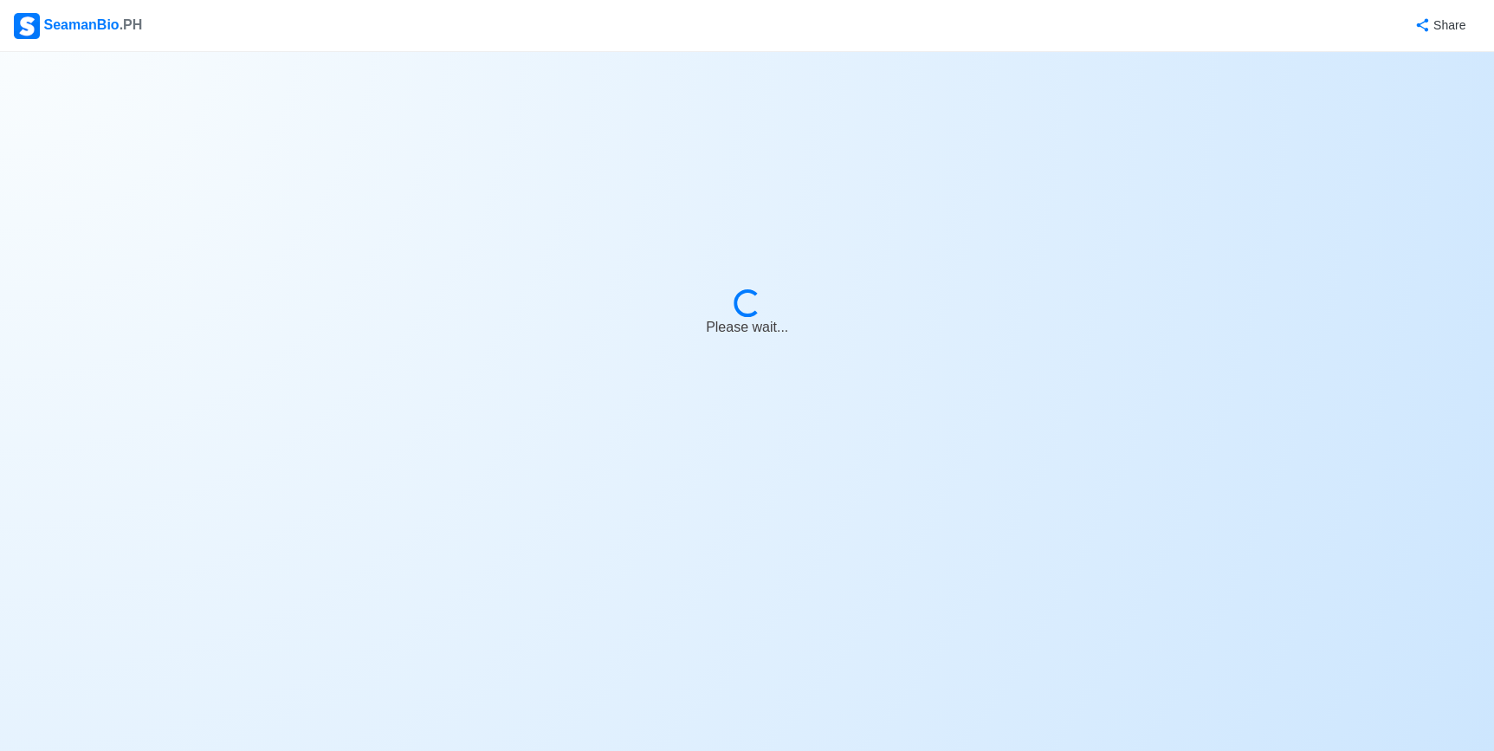
select select "0"
select select "9"
select select "4102416000000"
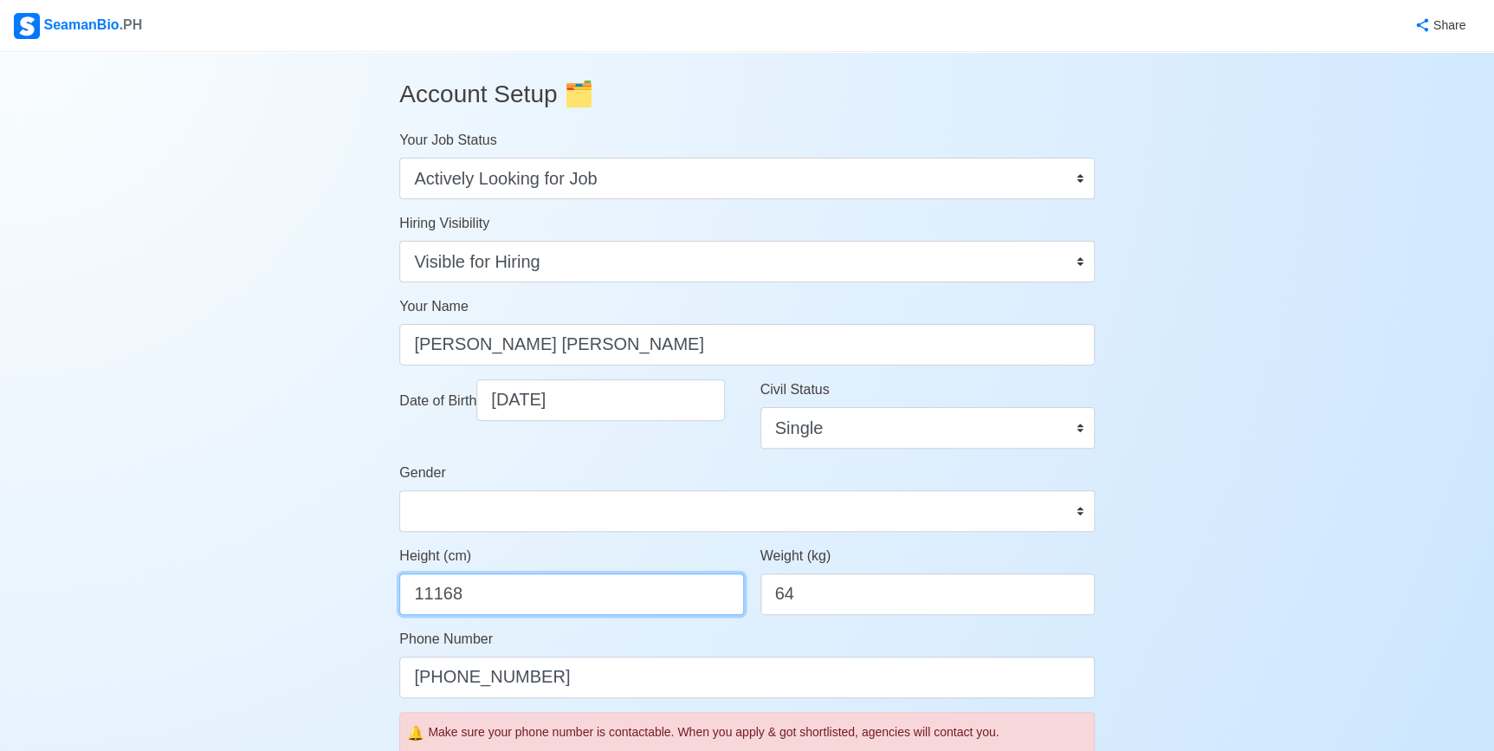
drag, startPoint x: 432, startPoint y: 591, endPoint x: 373, endPoint y: 587, distance: 59.1
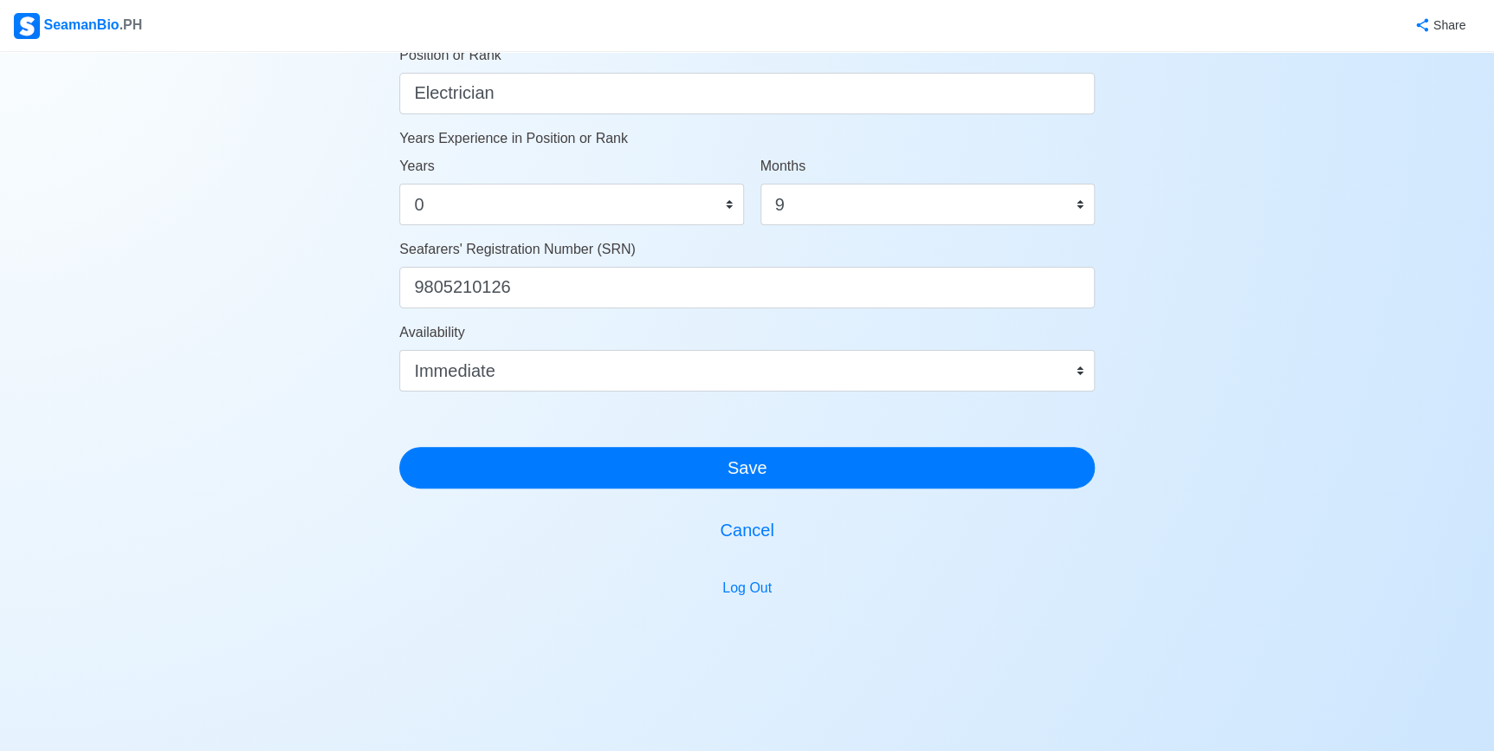
scroll to position [905, 0]
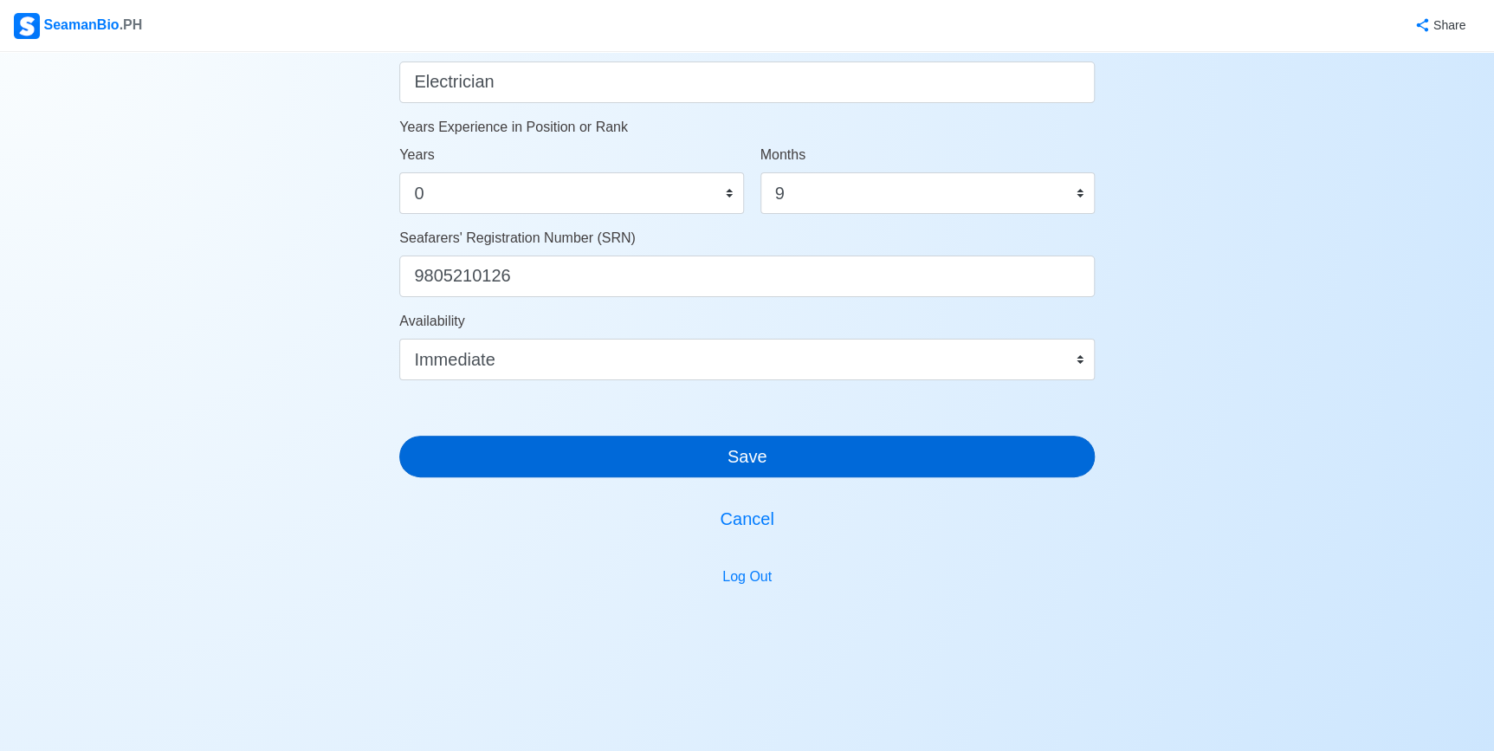
type input "168"
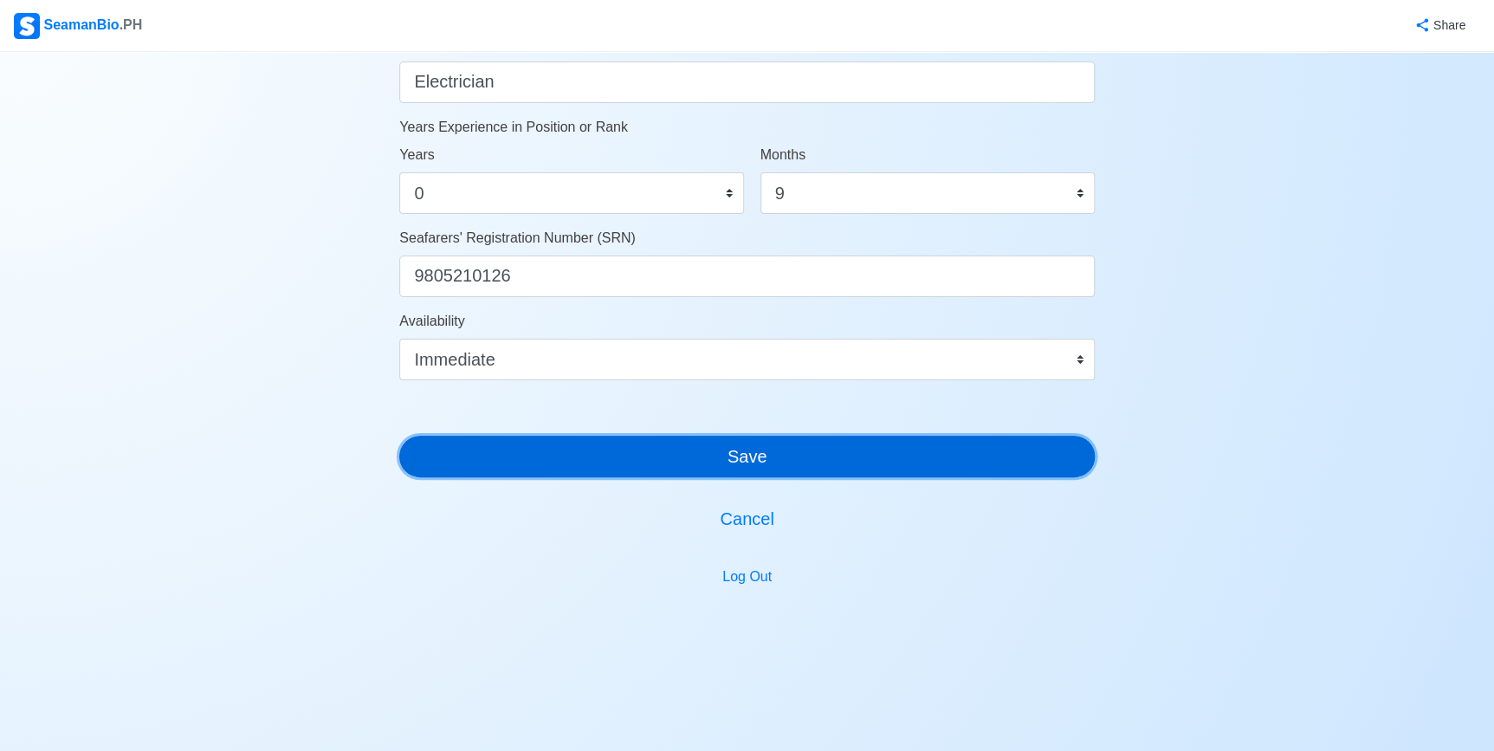
click at [805, 452] on button "Save" at bounding box center [747, 457] width 696 height 42
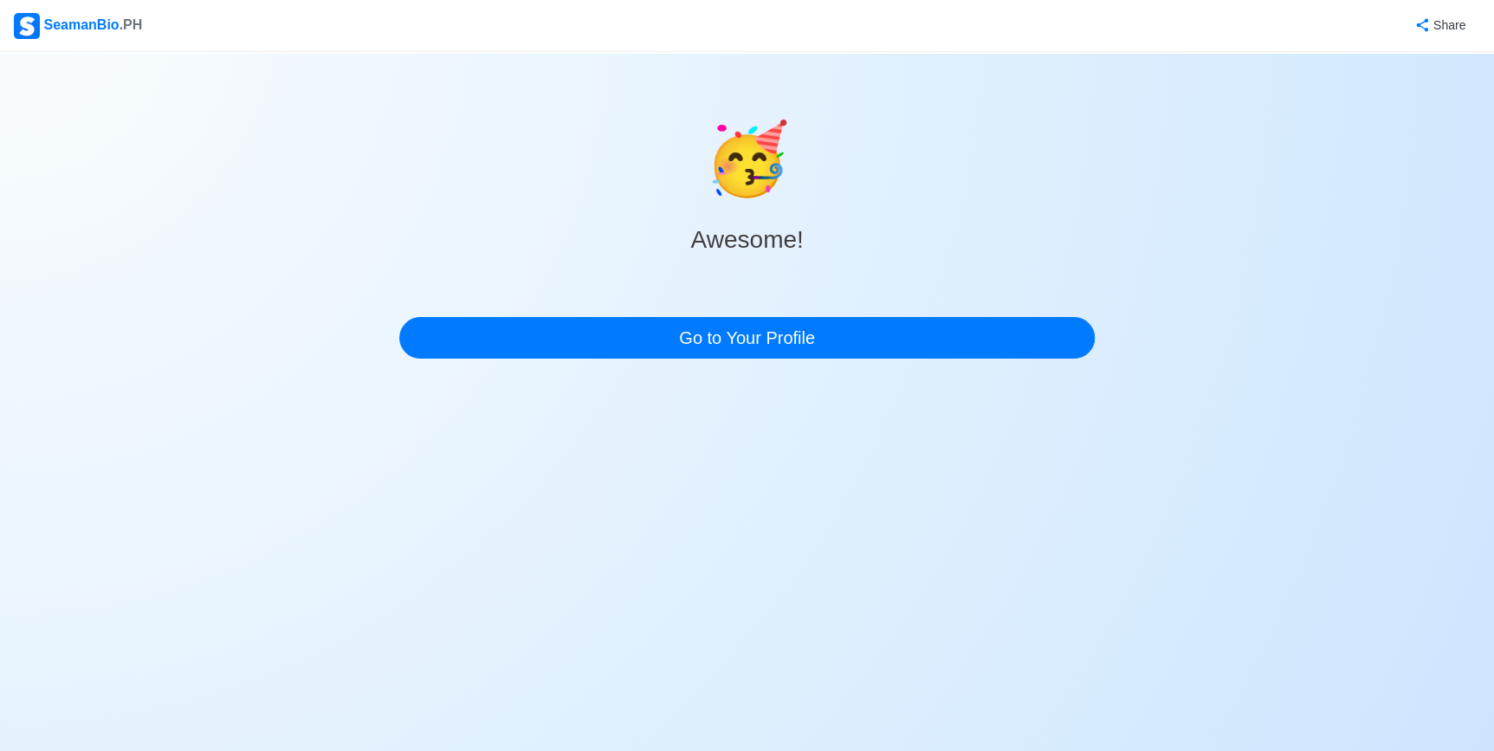
scroll to position [0, 0]
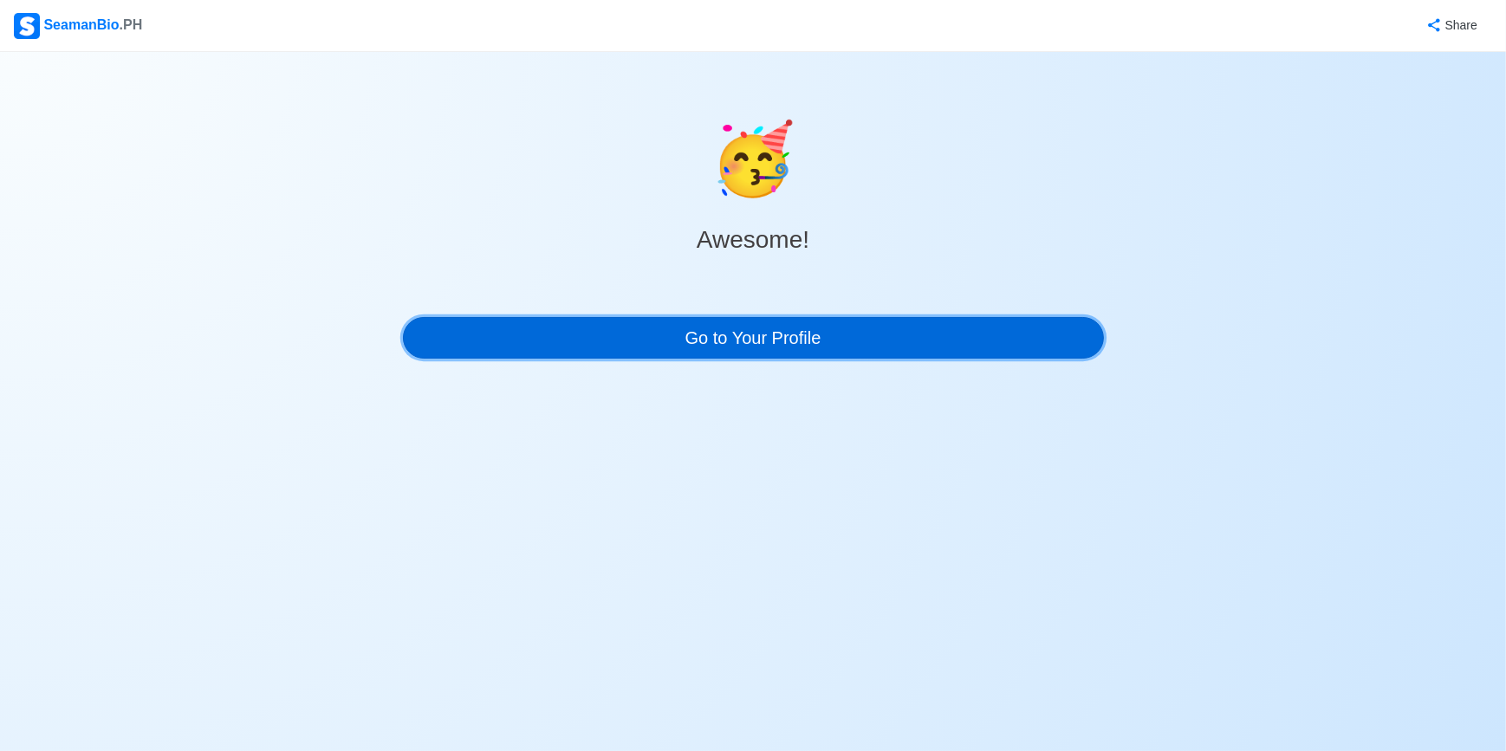
click at [824, 347] on link "Go to Your Profile" at bounding box center [753, 338] width 701 height 42
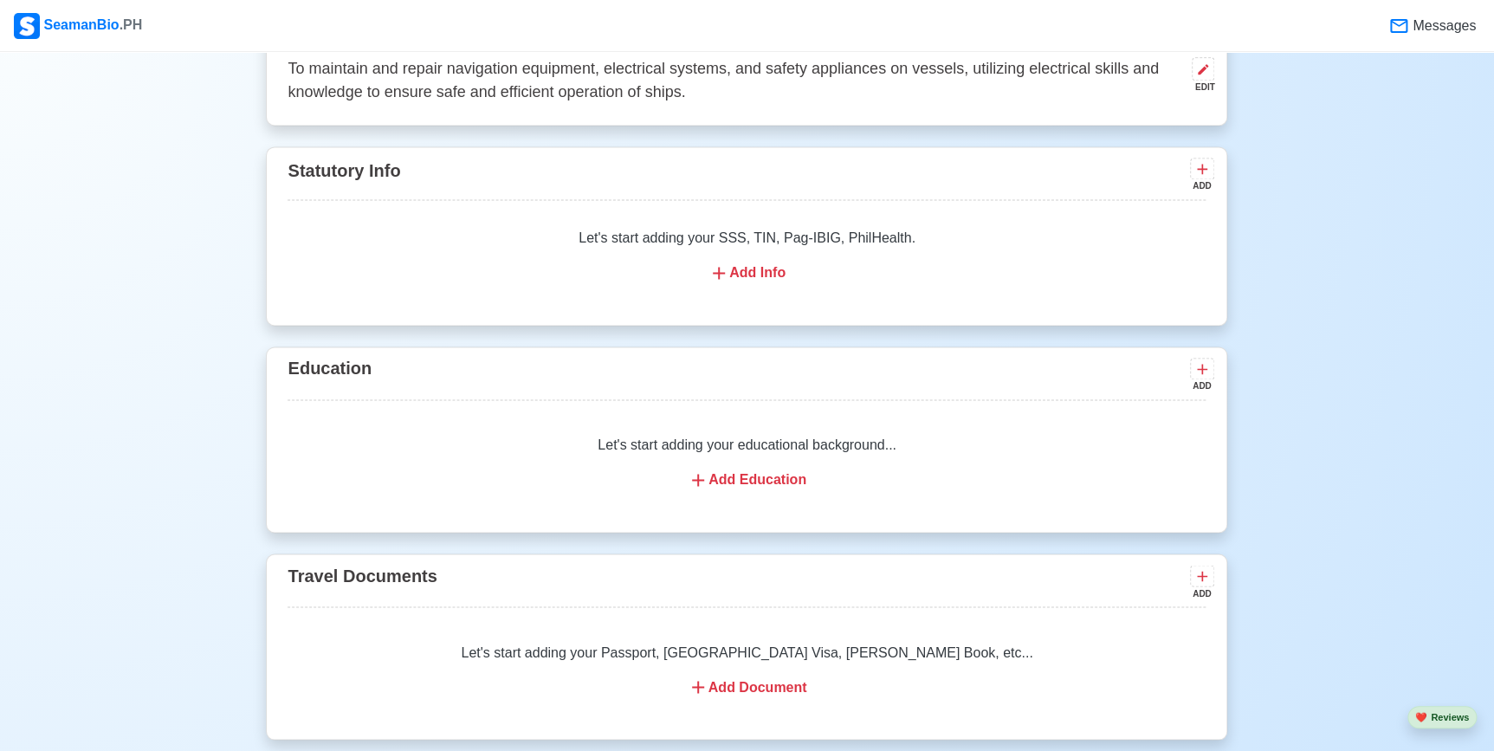
scroll to position [1181, 0]
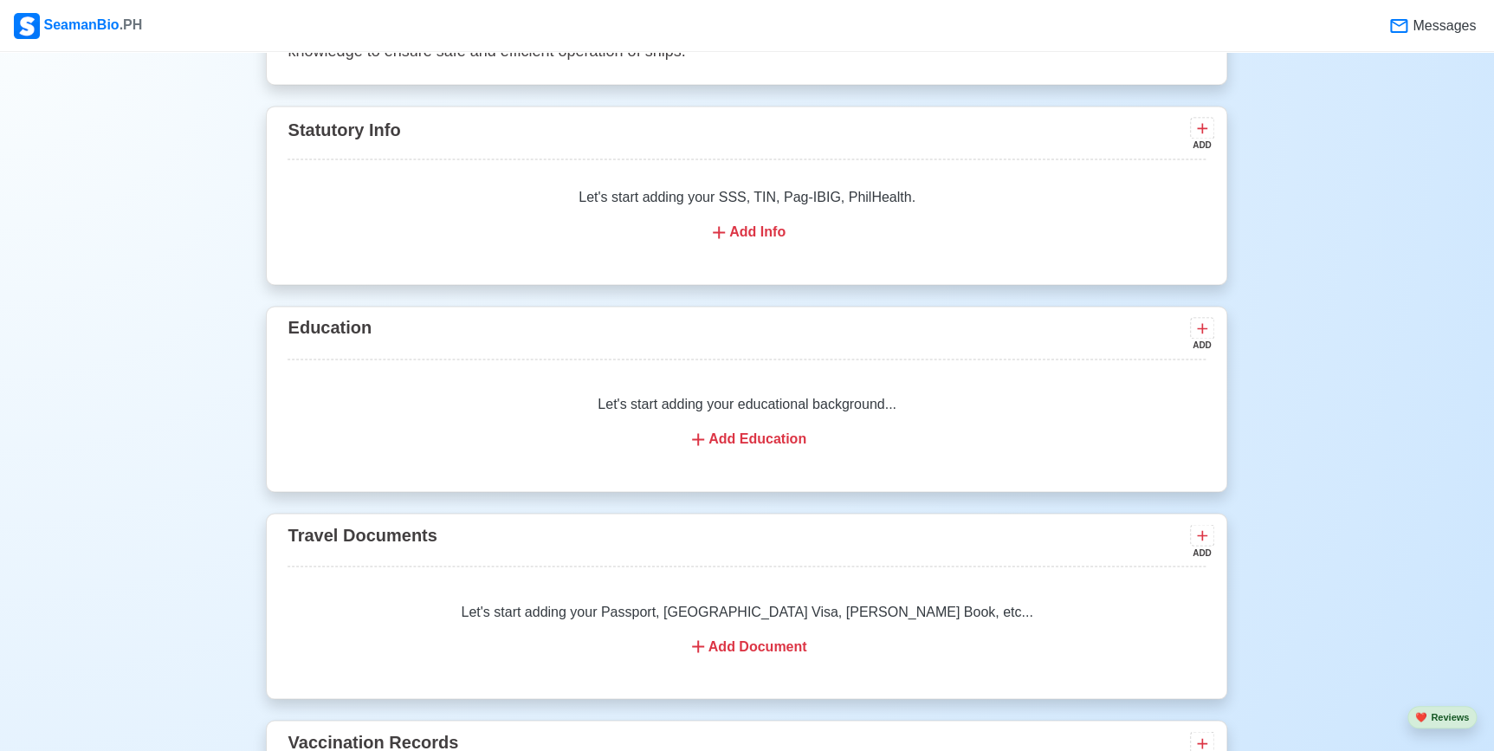
click at [762, 437] on div "Add Education" at bounding box center [746, 439] width 877 height 21
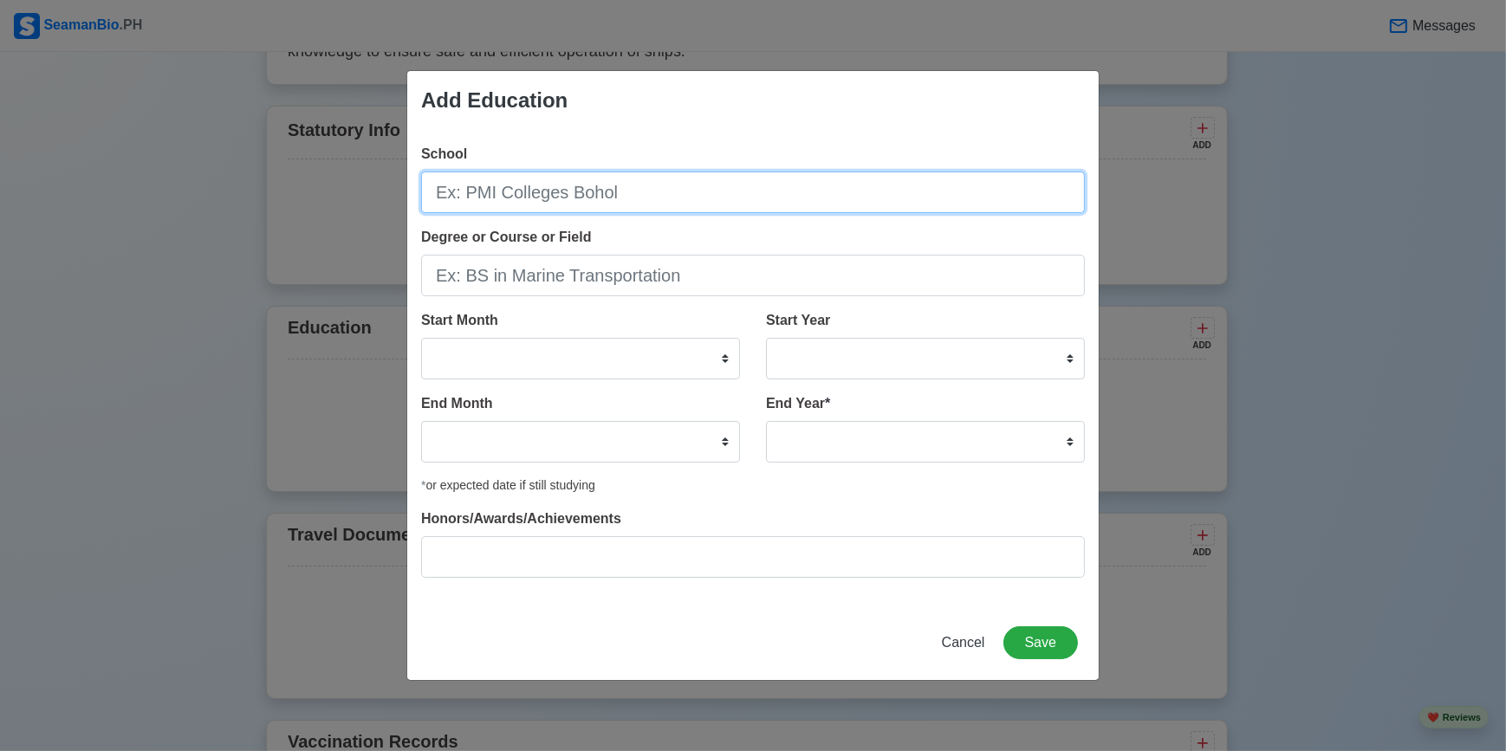
click at [580, 196] on input "School" at bounding box center [753, 193] width 664 height 42
type input "Polytechnic University of the Philippines"
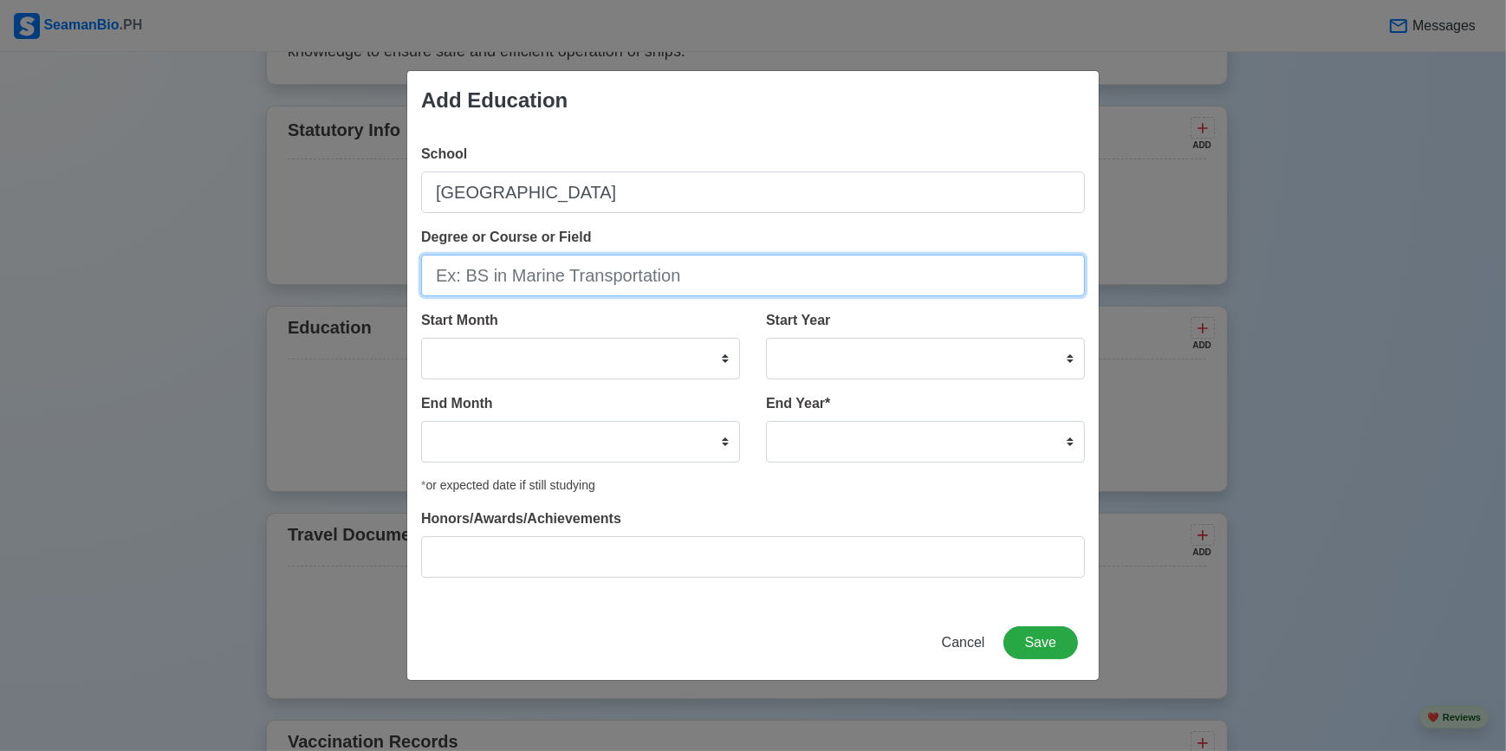
click at [496, 285] on input "Degree or Course or Field" at bounding box center [753, 276] width 664 height 42
type input "BS Electronics Engineering"
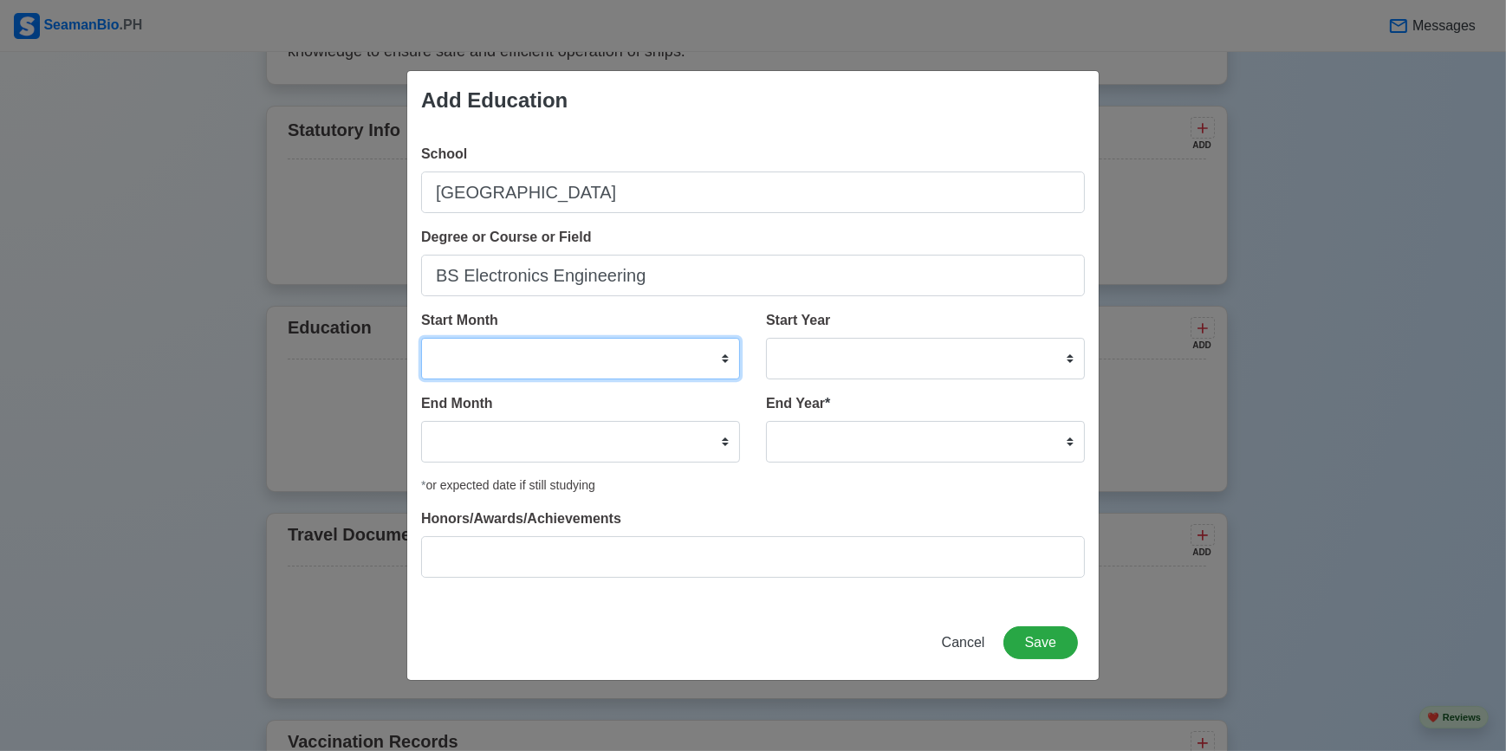
click at [528, 356] on select "January February March April May June July August September October November De…" at bounding box center [580, 359] width 319 height 42
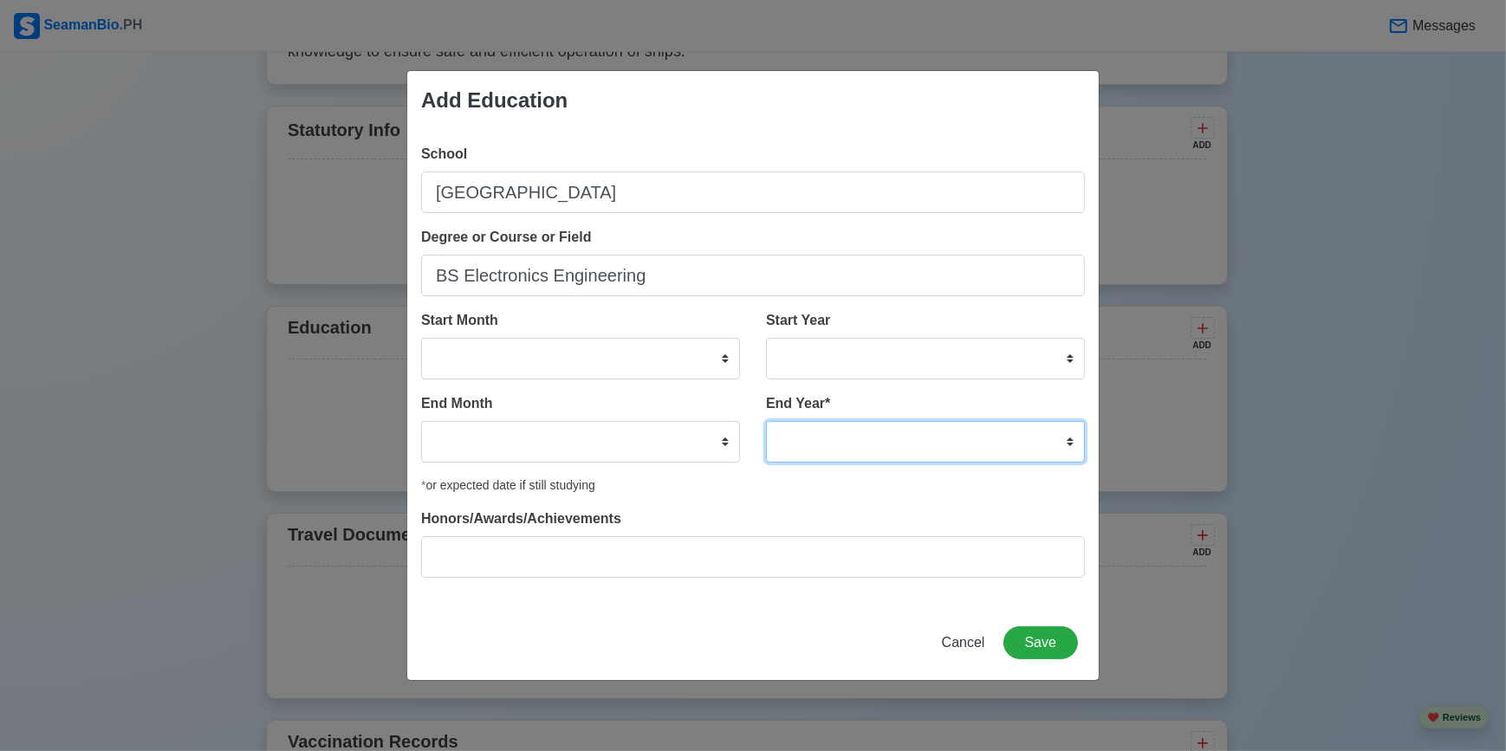
click at [985, 466] on div "End Year * 2035 2034 2033 2032 2031 2030 2029 2028 2027 2026 2025 2024 2023 202…" at bounding box center [919, 434] width 332 height 83
click at [794, 522] on div "Honors/Awards/Achievements" at bounding box center [753, 543] width 664 height 69
click at [617, 329] on div "Start Month January February March April May June July August September October…" at bounding box center [580, 344] width 319 height 69
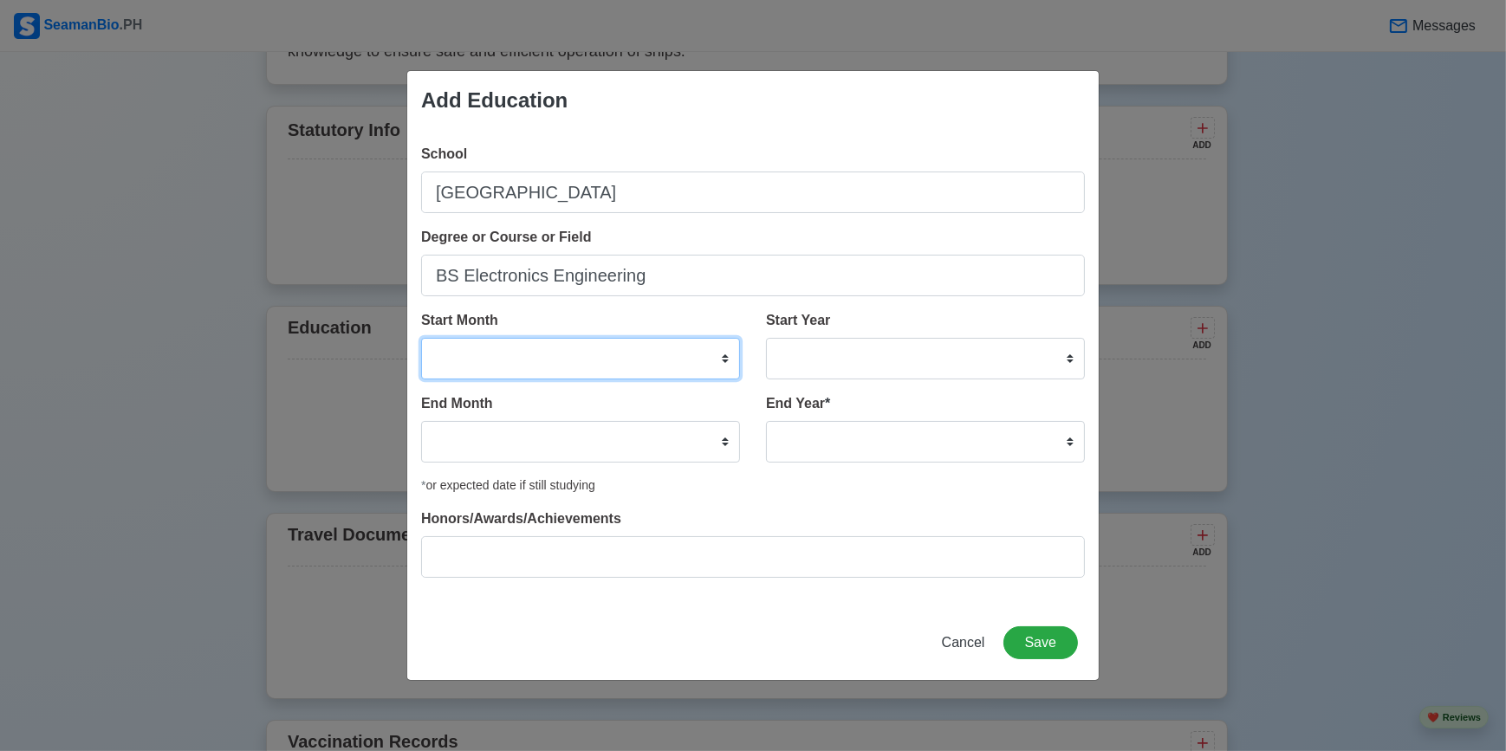
click at [594, 356] on select "January February March April May June July August September October November De…" at bounding box center [580, 359] width 319 height 42
select select "June"
click at [421, 338] on select "January February March April May June July August September October November De…" at bounding box center [580, 359] width 319 height 42
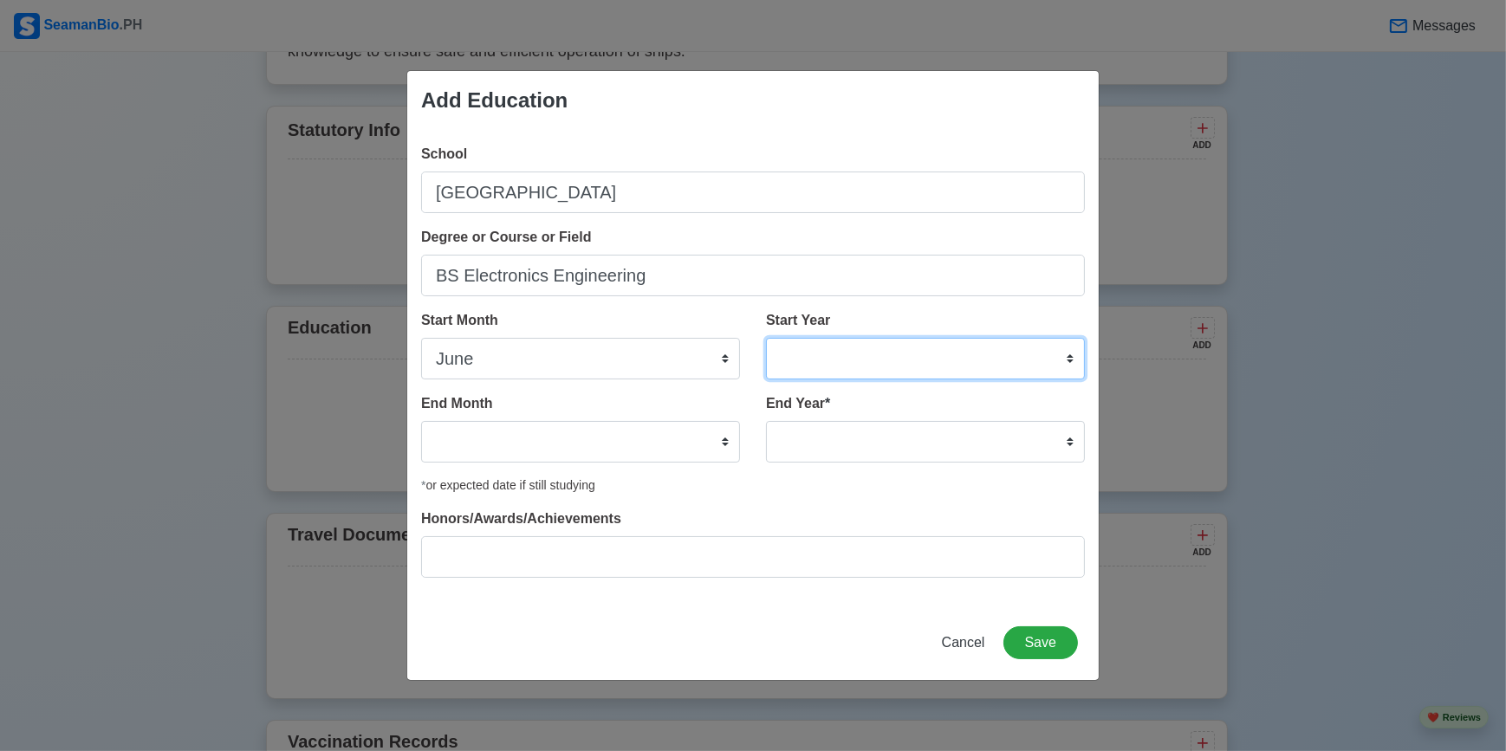
drag, startPoint x: 909, startPoint y: 366, endPoint x: 905, endPoint y: 355, distance: 11.8
click at [908, 366] on select "2025 2024 2023 2022 2021 2020 2019 2018 2017 2016 2015 2014 2013 2012 2011 2010…" at bounding box center [925, 359] width 319 height 42
select select "2014"
click at [766, 338] on select "2025 2024 2023 2022 2021 2020 2019 2018 2017 2016 2015 2014 2013 2012 2011 2010…" at bounding box center [925, 359] width 319 height 42
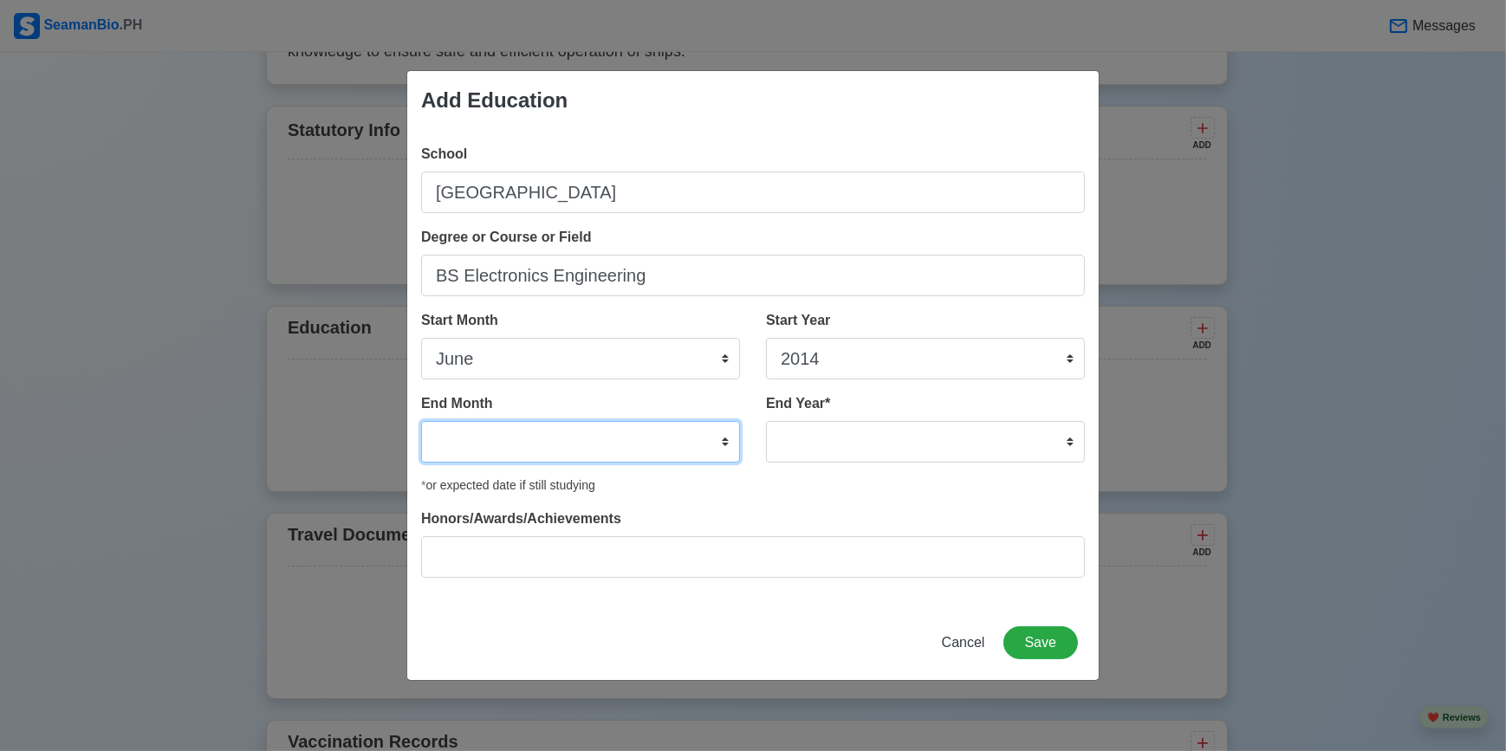
click at [652, 431] on select "January February March April May June July August September October November De…" at bounding box center [580, 442] width 319 height 42
select select "May"
click at [421, 421] on select "January February March April May June July August September October November De…" at bounding box center [580, 442] width 319 height 42
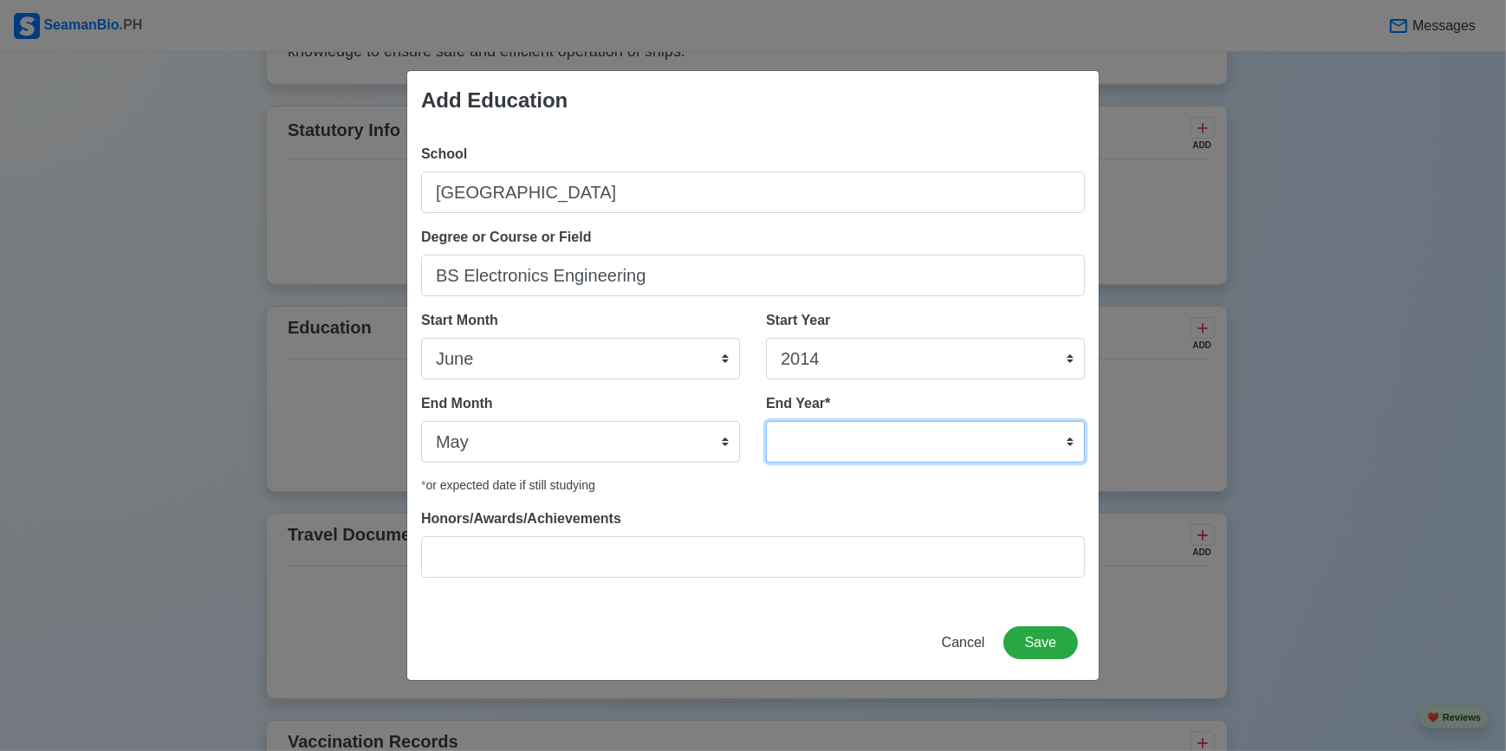
click at [945, 439] on select "2035 2034 2033 2032 2031 2030 2029 2028 2027 2026 2025 2024 2023 2022 2021 2020…" at bounding box center [925, 442] width 319 height 42
click at [766, 421] on select "2035 2034 2033 2032 2031 2030 2029 2028 2027 2026 2025 2024 2023 2022 2021 2020…" at bounding box center [925, 442] width 319 height 42
click at [847, 427] on select "2035 2034 2033 2032 2031 2030 2029 2028 2027 2026 2025 2024 2023 2022 2021 2020…" at bounding box center [925, 442] width 319 height 42
select select "2019"
click at [766, 421] on select "2035 2034 2033 2032 2031 2030 2029 2028 2027 2026 2025 2024 2023 2022 2021 2020…" at bounding box center [925, 442] width 319 height 42
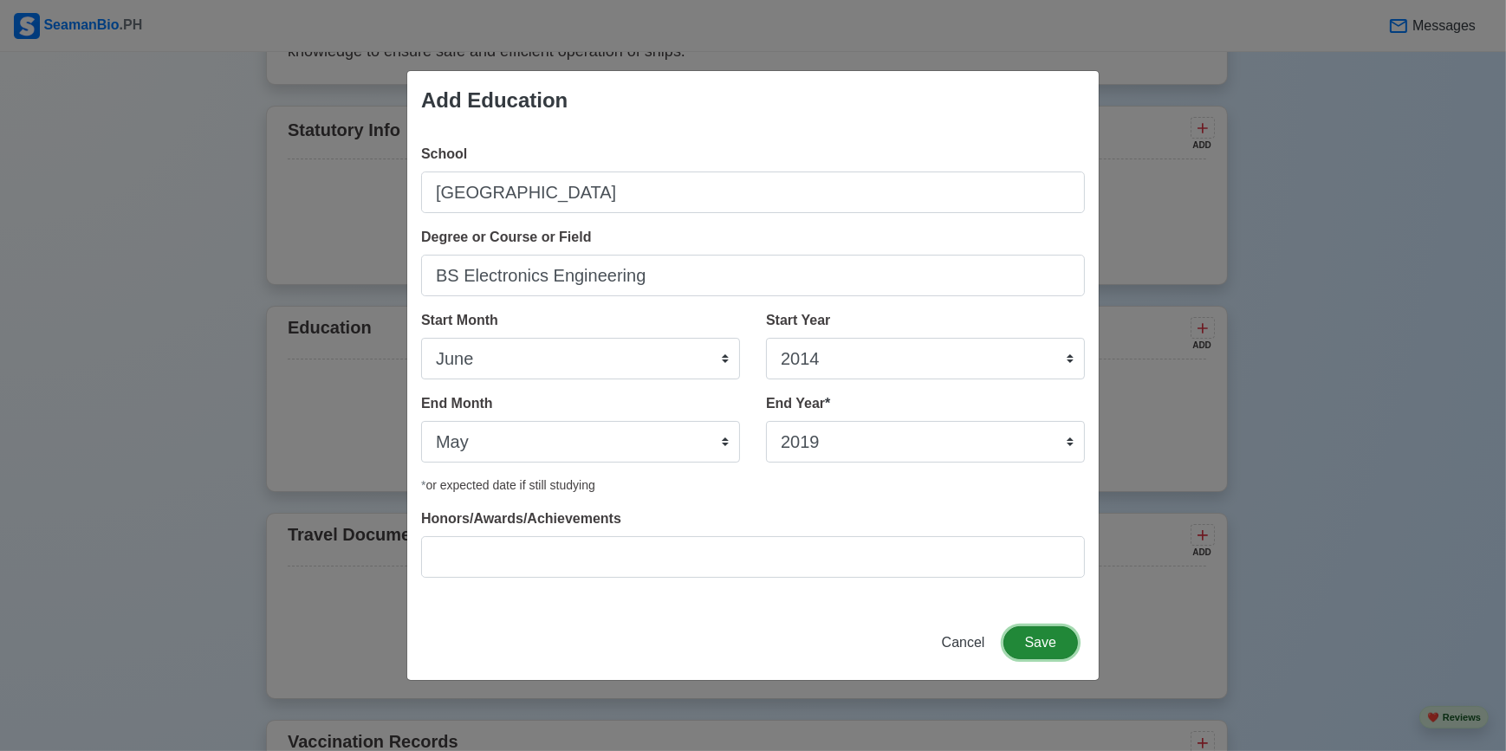
click at [1037, 642] on button "Save" at bounding box center [1040, 642] width 75 height 33
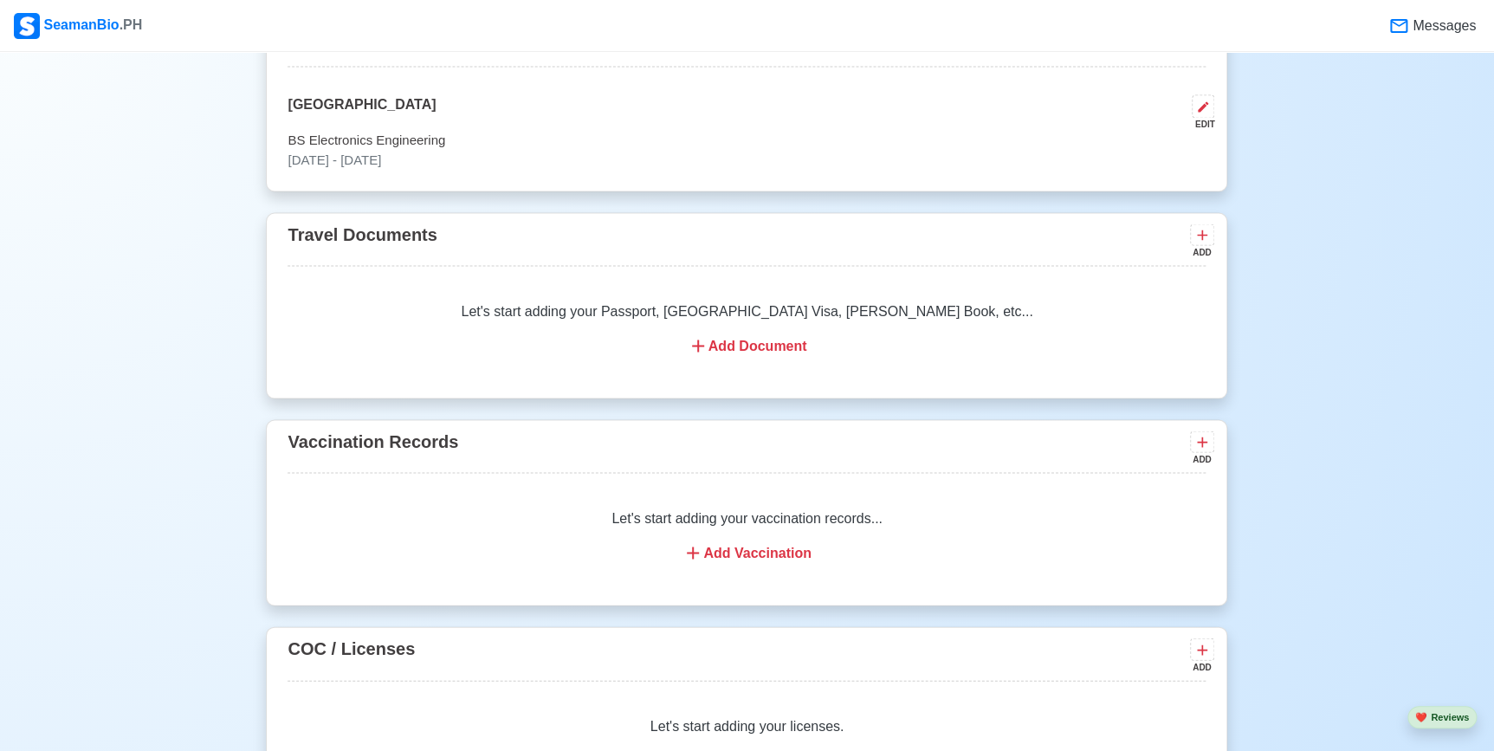
scroll to position [1496, 0]
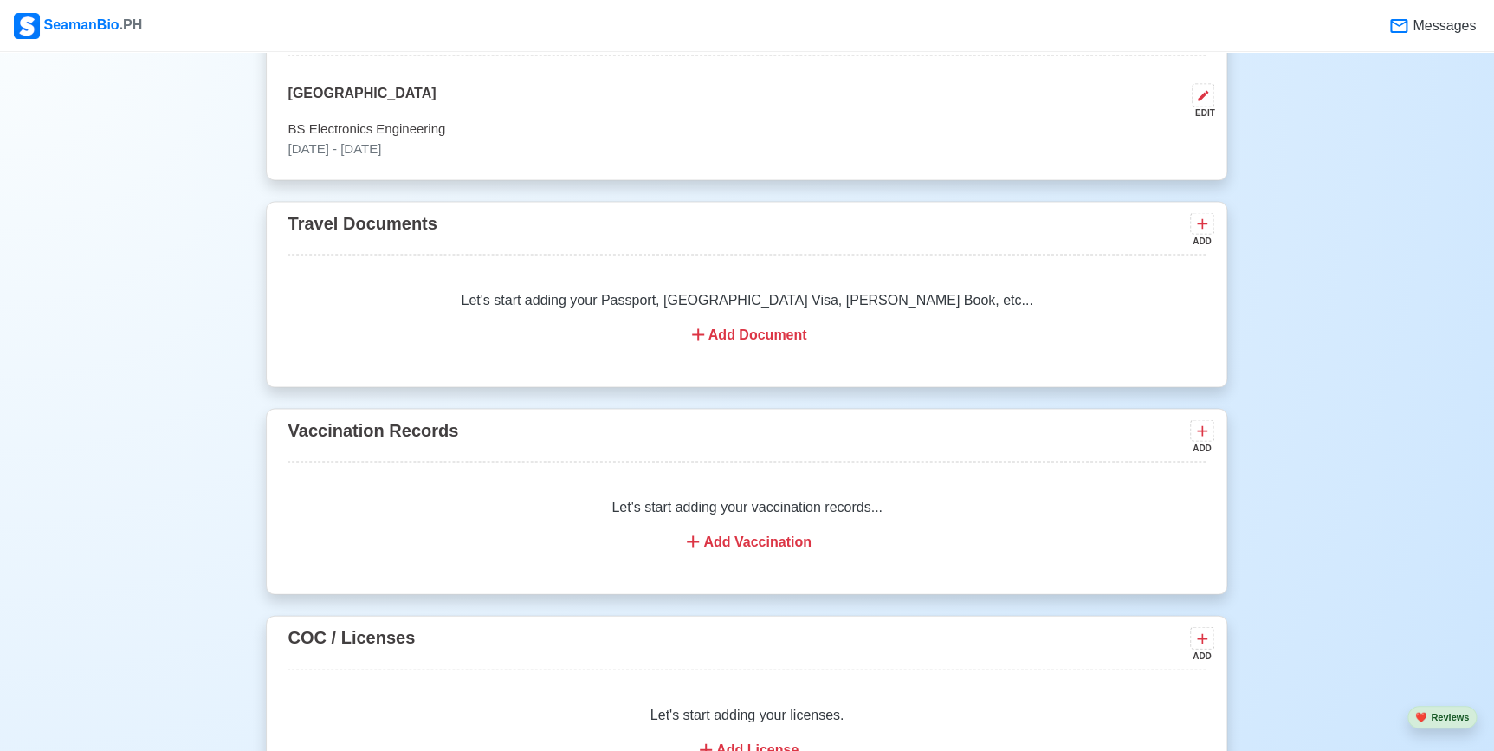
click at [775, 333] on div "Add Document" at bounding box center [746, 334] width 877 height 21
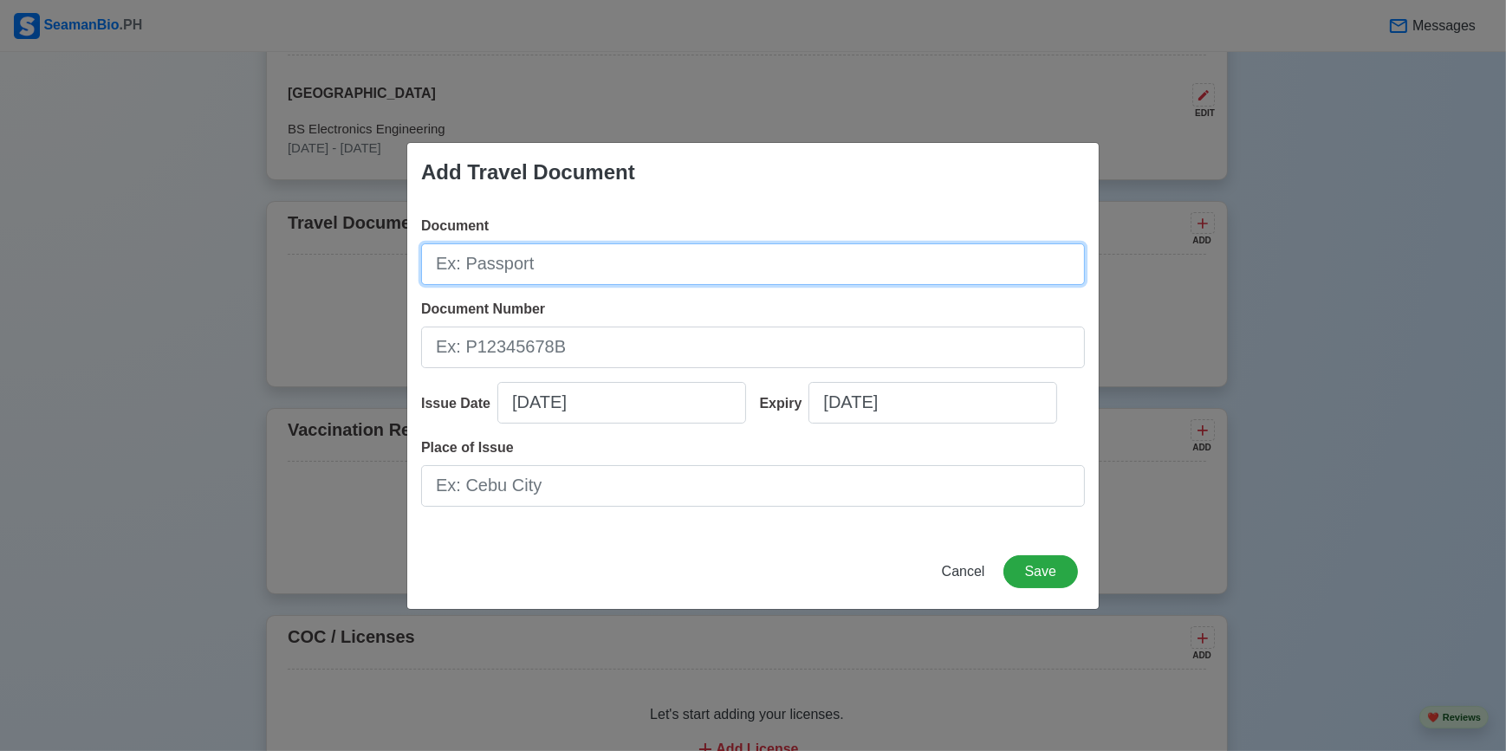
click at [634, 251] on input "Document" at bounding box center [753, 264] width 664 height 42
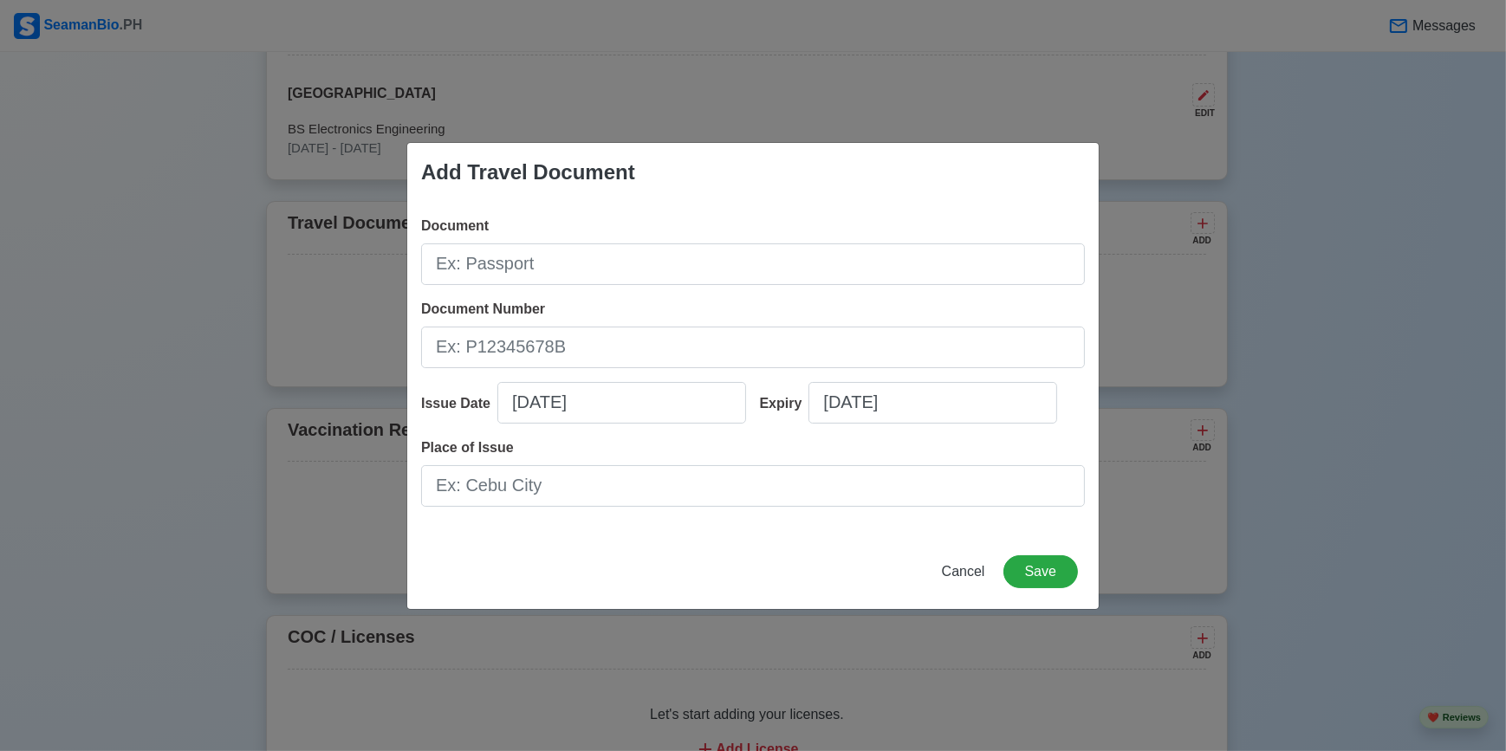
click at [794, 662] on div "Add Travel Document Document Document Number Issue Date 08/25/2025 Expiry 08/25…" at bounding box center [753, 375] width 1506 height 751
click at [1053, 574] on button "Save" at bounding box center [1040, 571] width 75 height 33
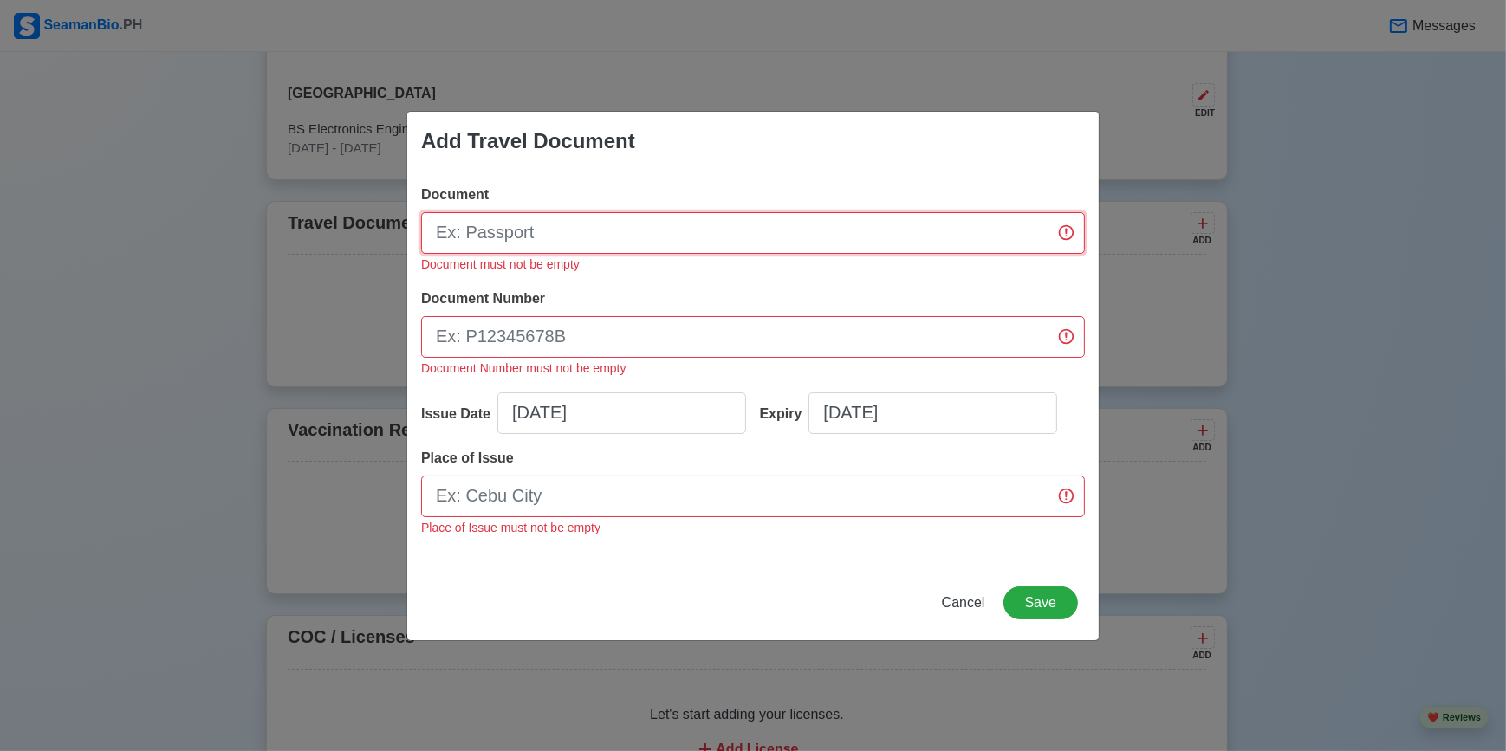
click at [636, 230] on input "Document" at bounding box center [753, 233] width 664 height 42
click at [969, 599] on span "Cancel" at bounding box center [963, 602] width 43 height 15
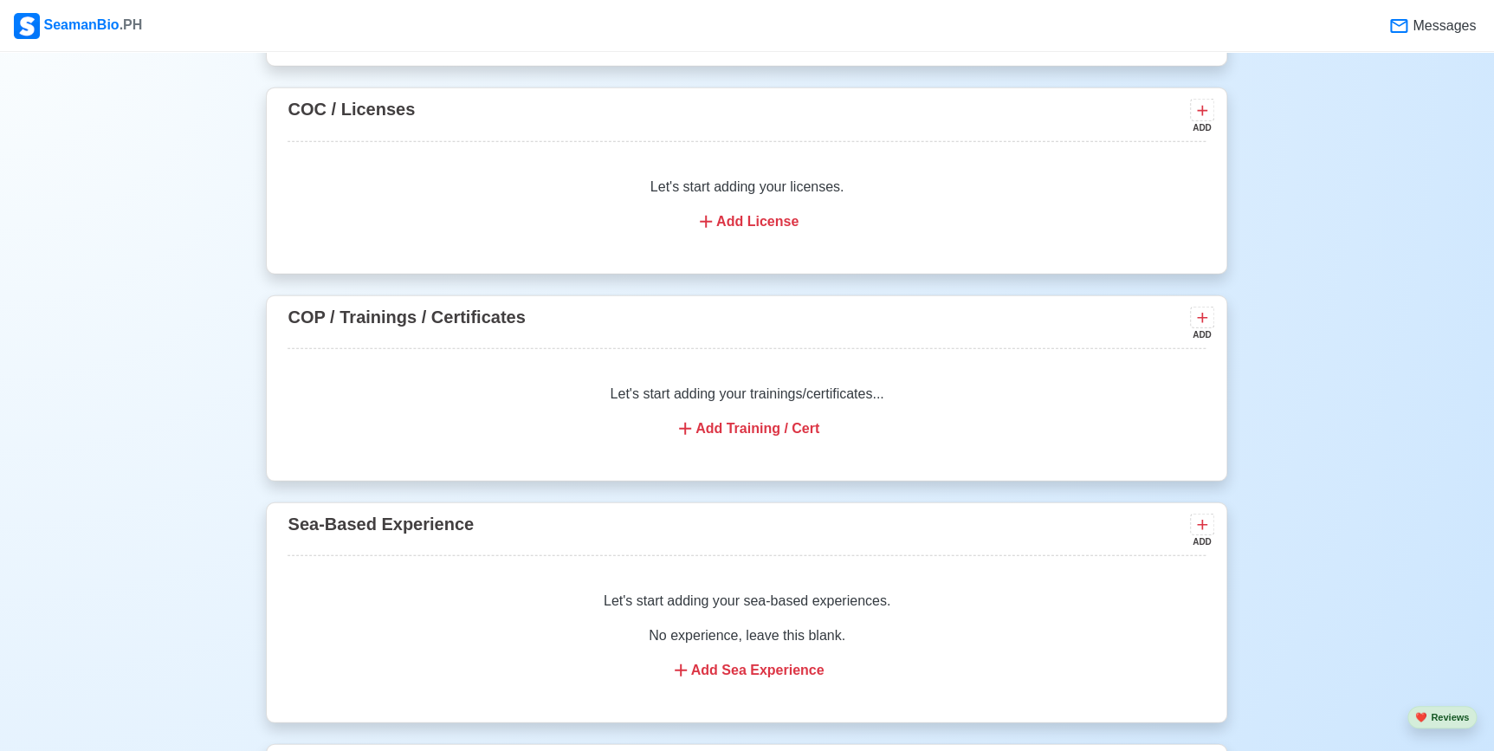
scroll to position [2047, 0]
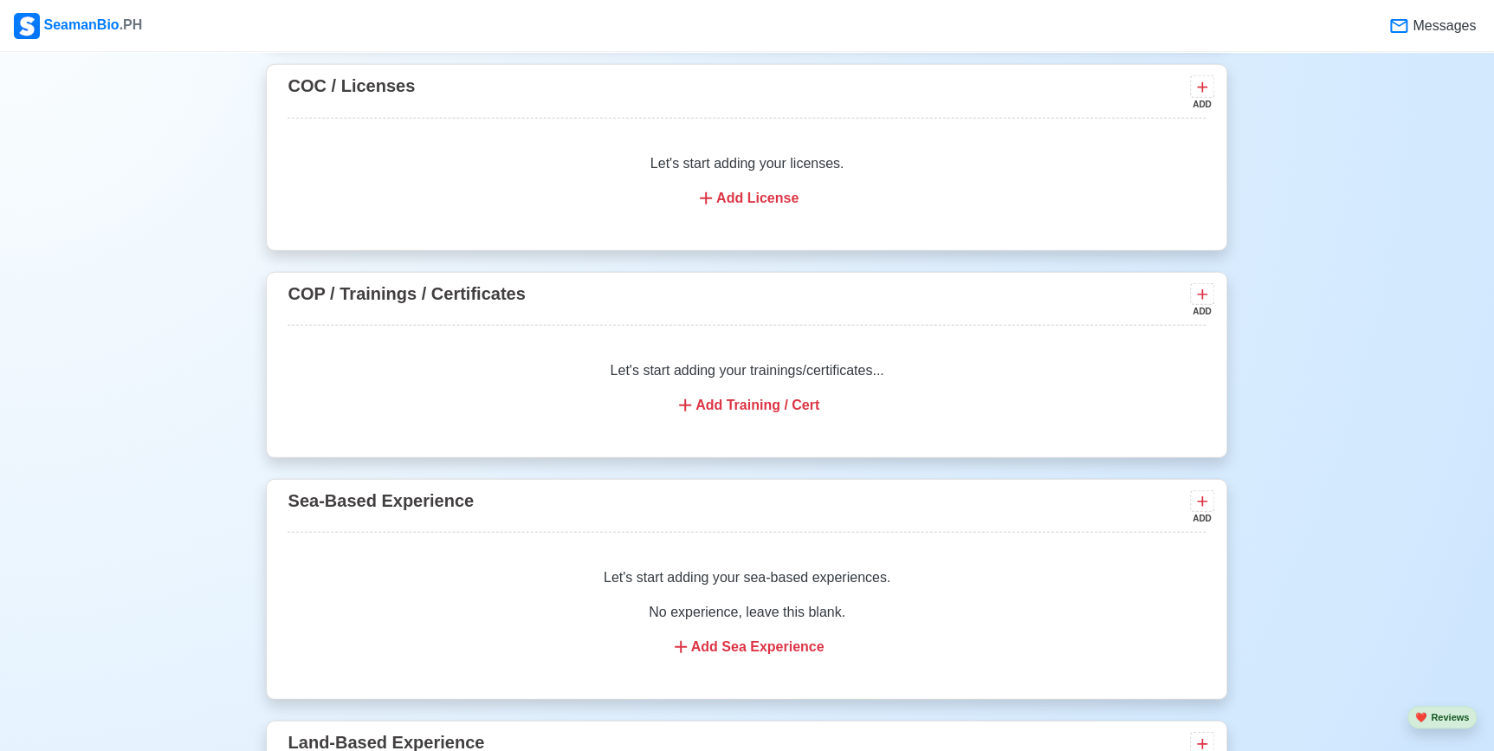
click at [774, 205] on div "Add License" at bounding box center [746, 198] width 877 height 21
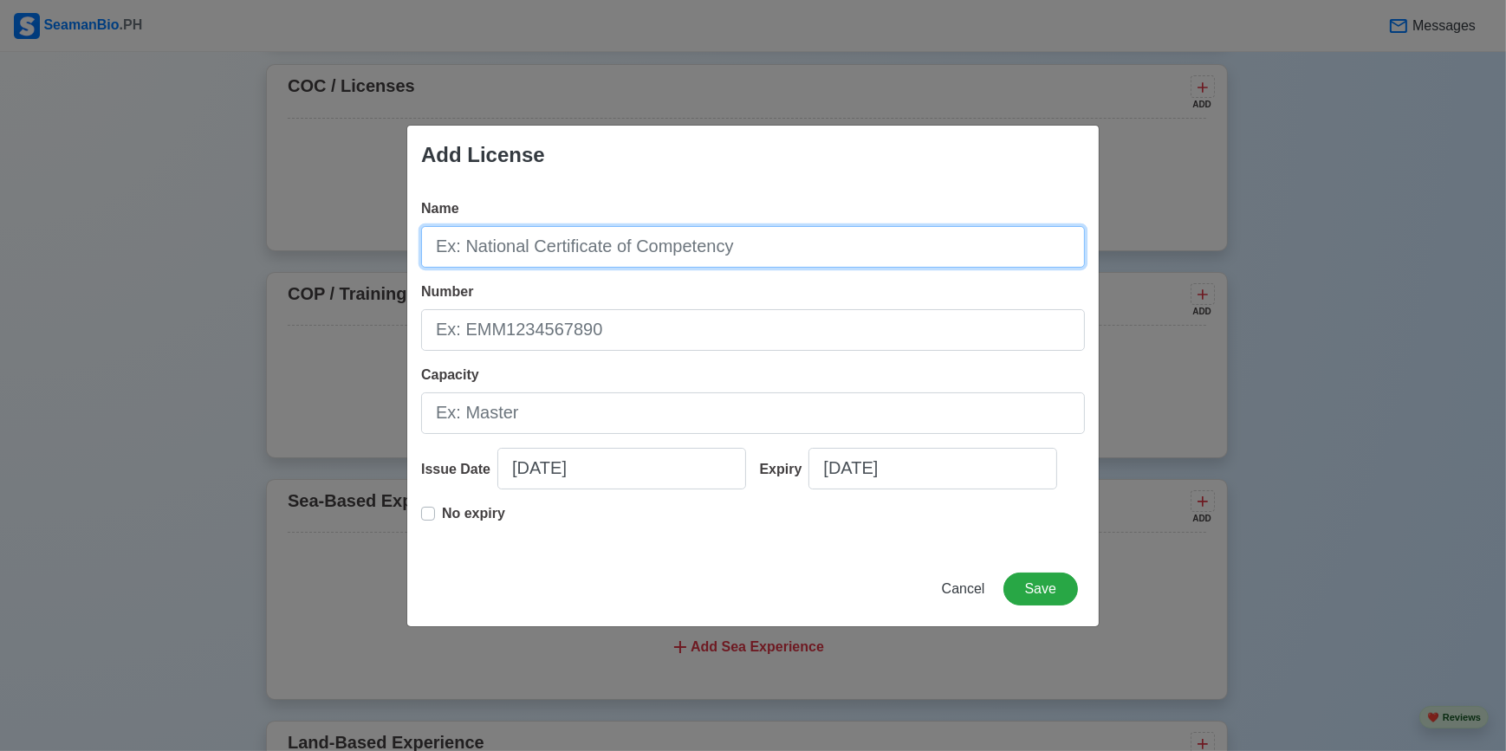
click at [663, 251] on input "Name" at bounding box center [753, 247] width 664 height 42
type input "e"
type input "ETO-COC"
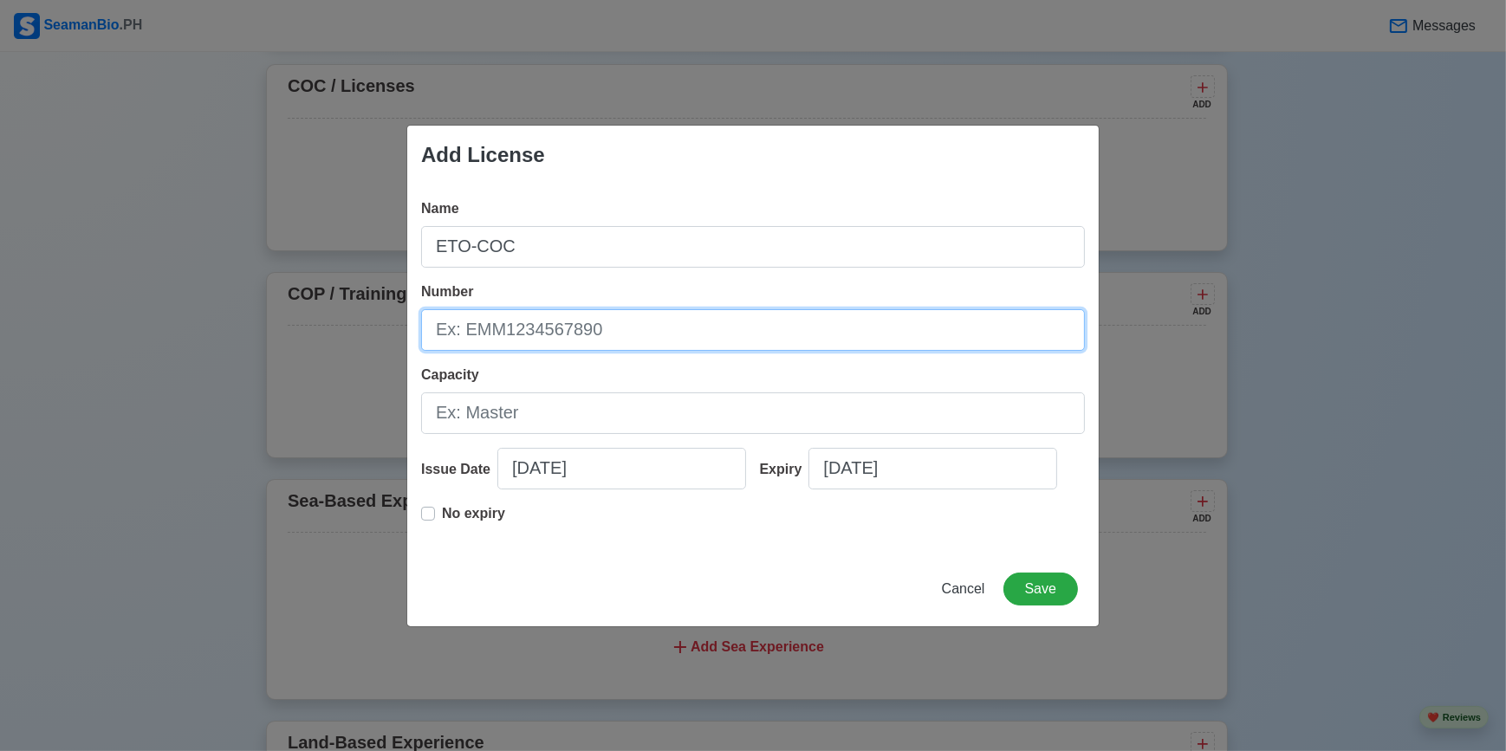
click at [627, 339] on input "Number" at bounding box center [753, 330] width 664 height 42
paste input "CETO200001211325"
type input "CETO200001211325"
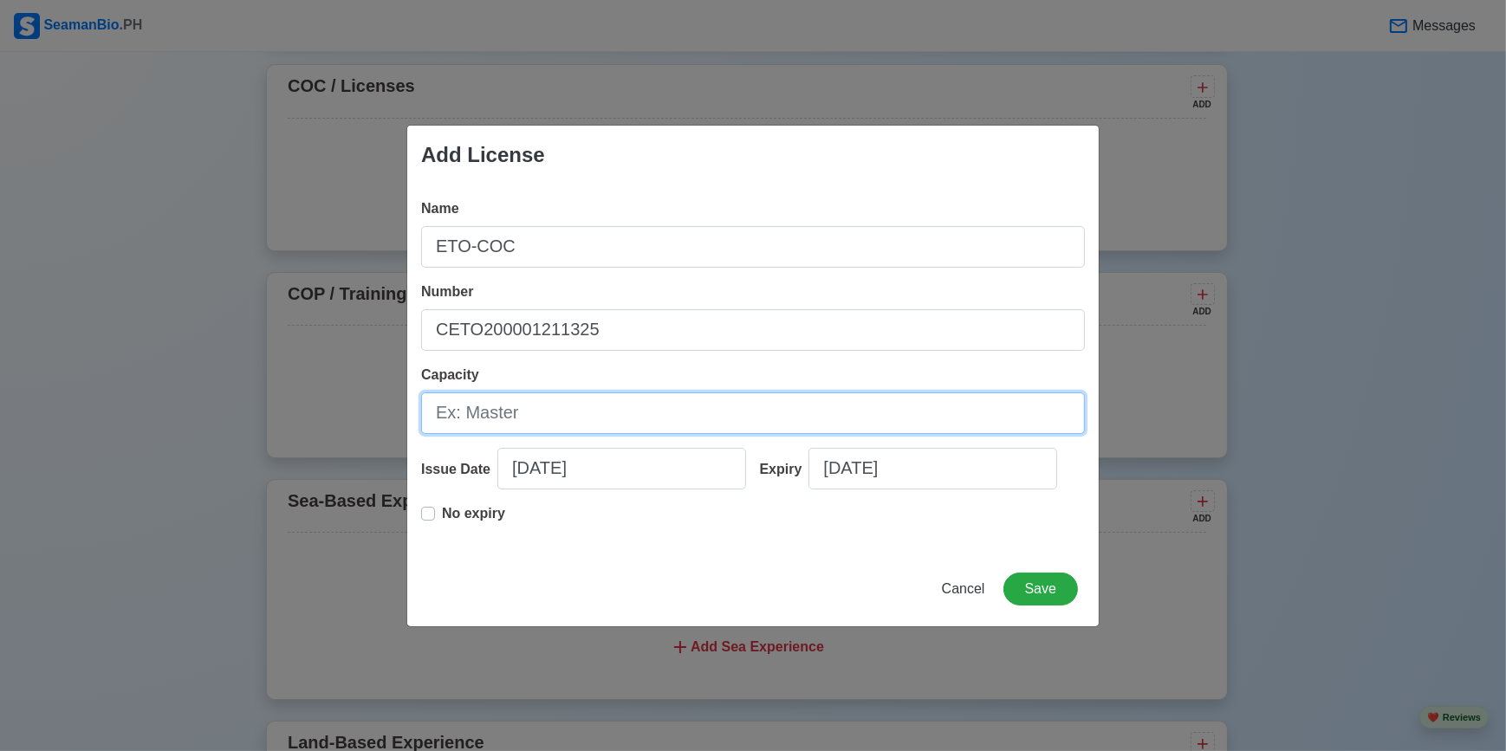
click at [540, 417] on input "Capacity" at bounding box center [753, 413] width 664 height 42
type input "Electro Technical Officer"
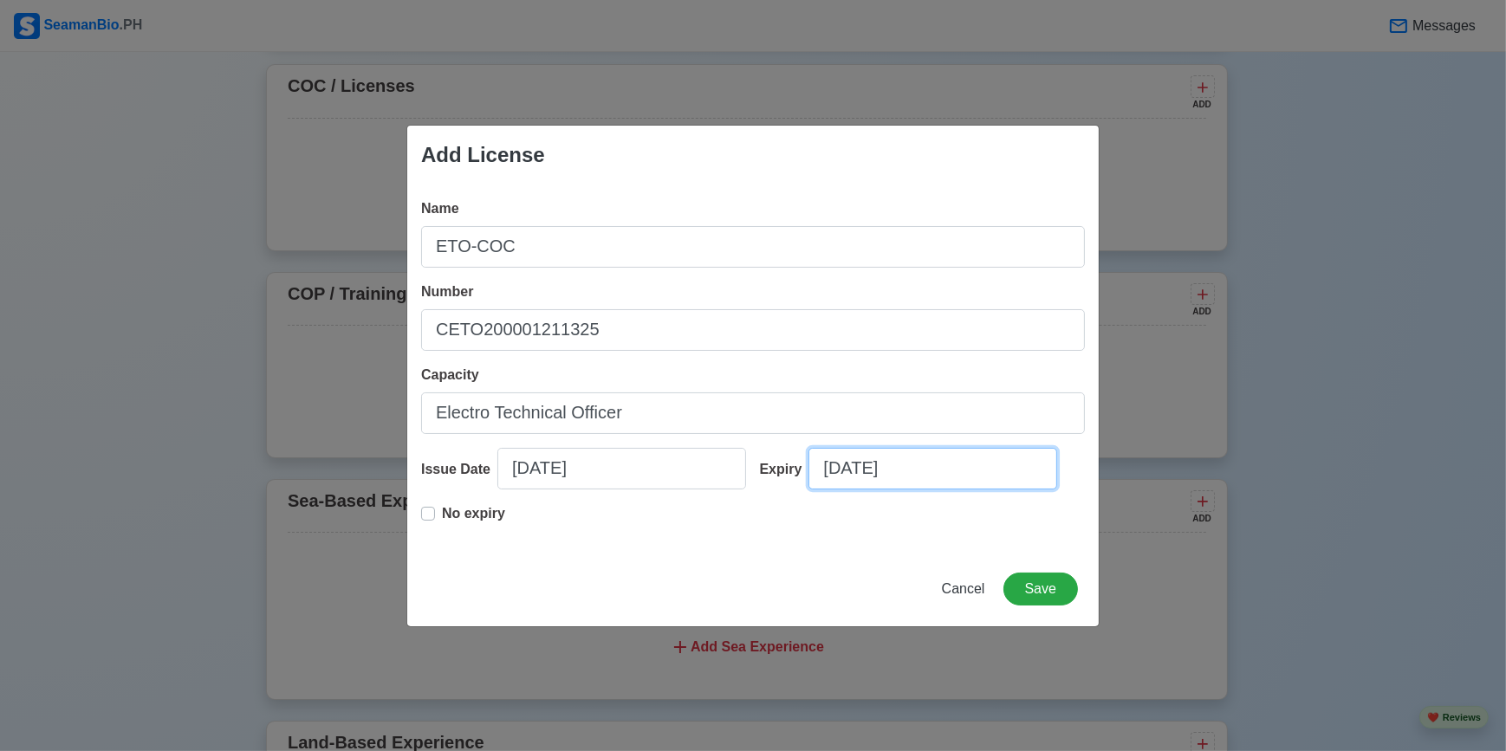
click at [932, 468] on input "08/25/2025" at bounding box center [932, 469] width 249 height 42
select select "****"
select select "******"
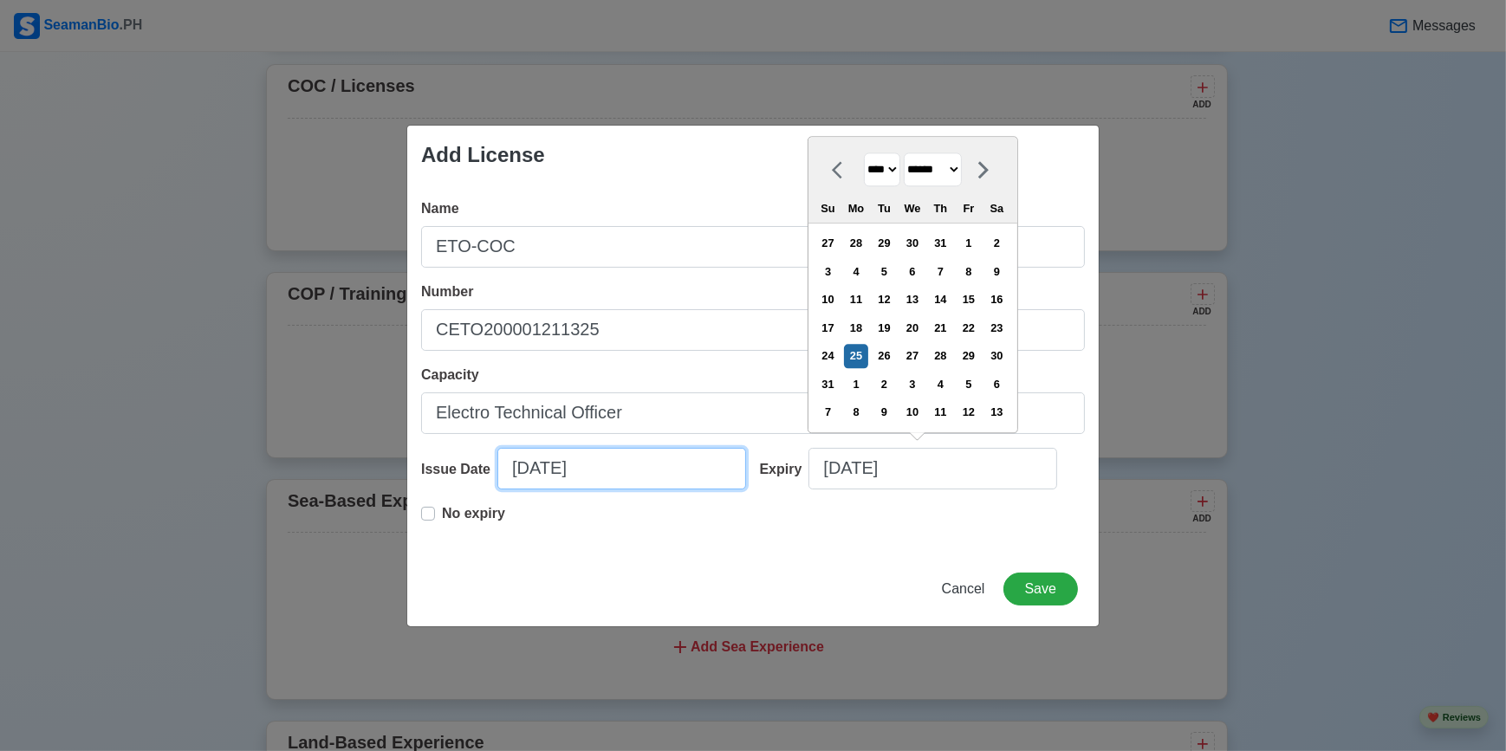
select select "****"
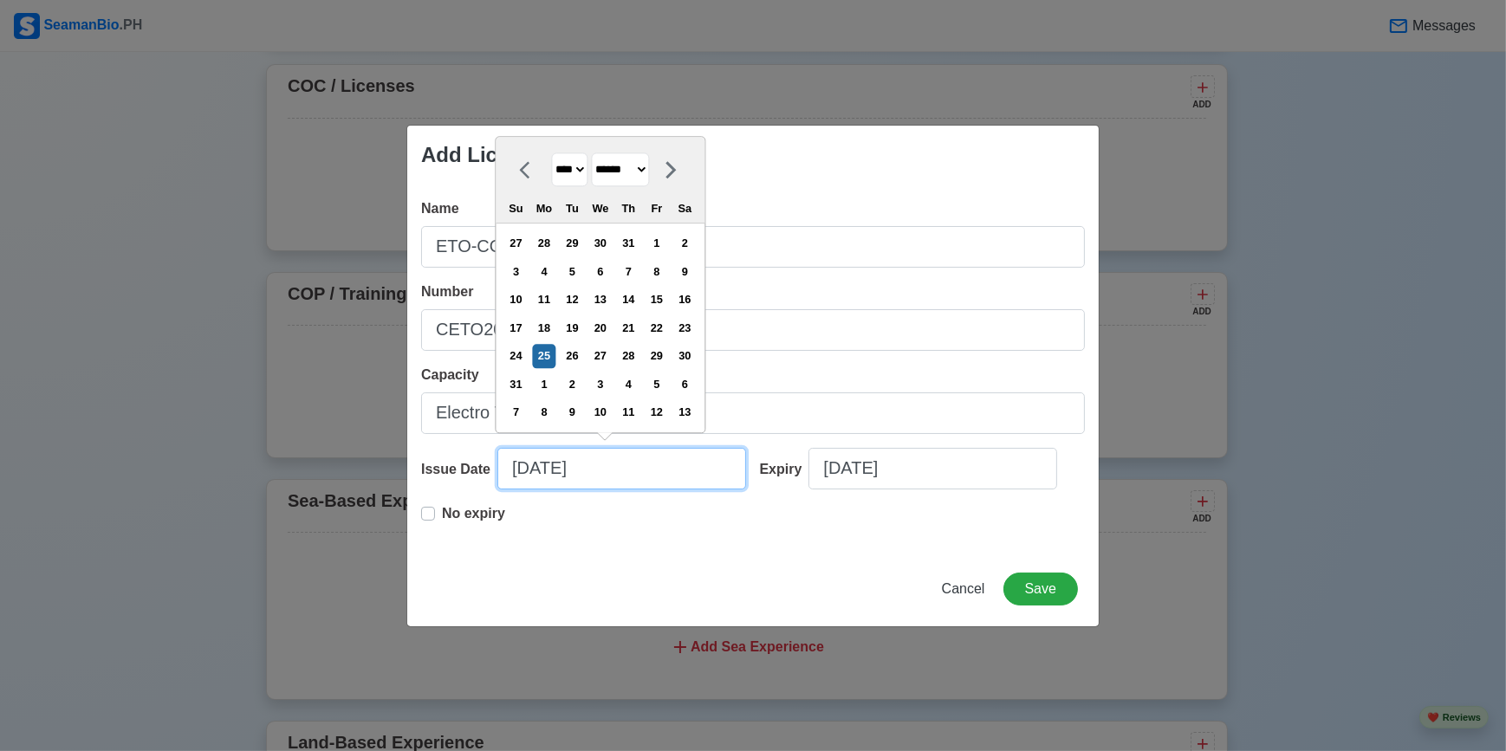
click at [583, 486] on input "08/25/2025" at bounding box center [621, 469] width 249 height 42
click at [641, 170] on select "******* ******** ***** ***** *** **** **** ****** ********* ******* ******** **…" at bounding box center [620, 169] width 58 height 34
select select "****"
click at [598, 182] on select "******* ******** ***** ***** *** **** **** ****** ********* ******* ******** **…" at bounding box center [620, 169] width 58 height 34
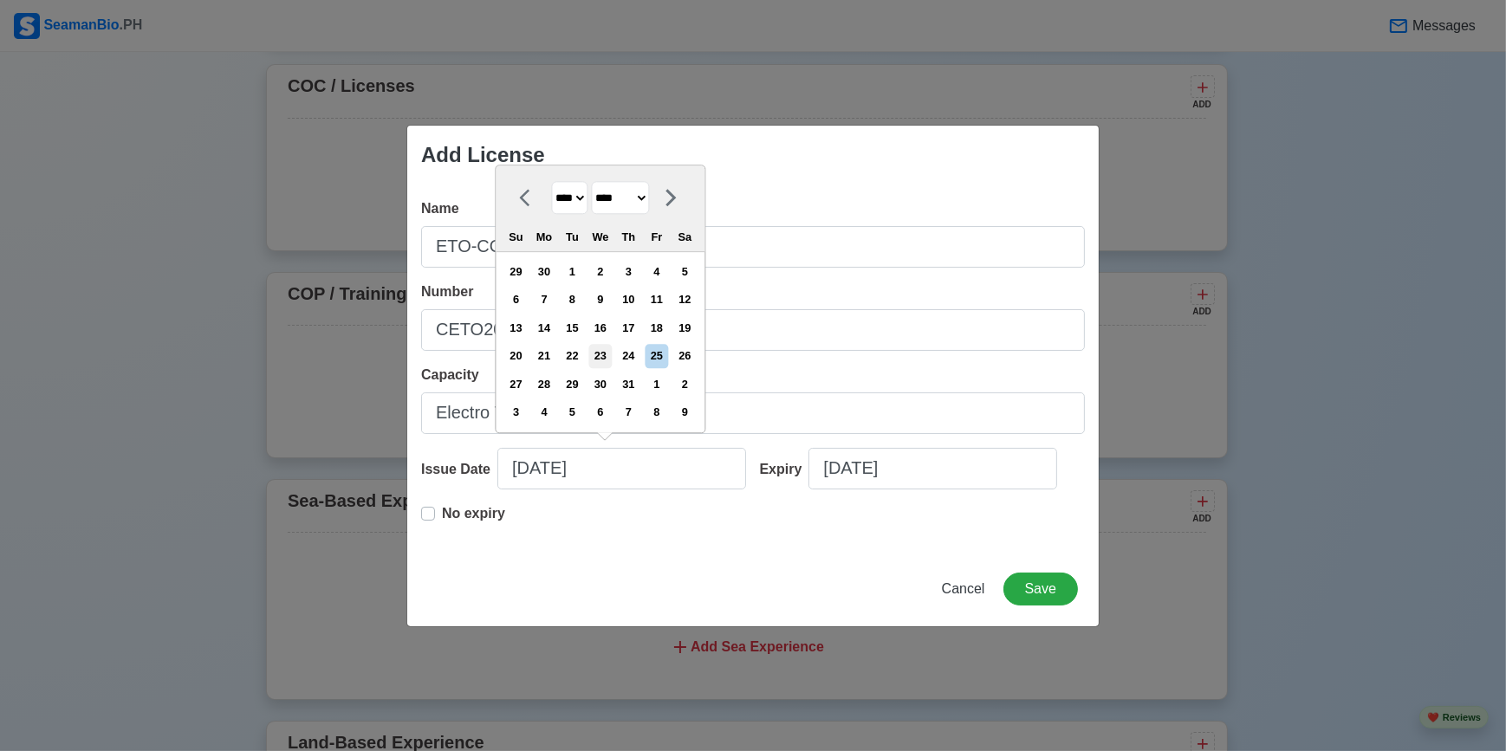
click at [606, 353] on div "23" at bounding box center [599, 356] width 23 height 23
type input "07/23/2025"
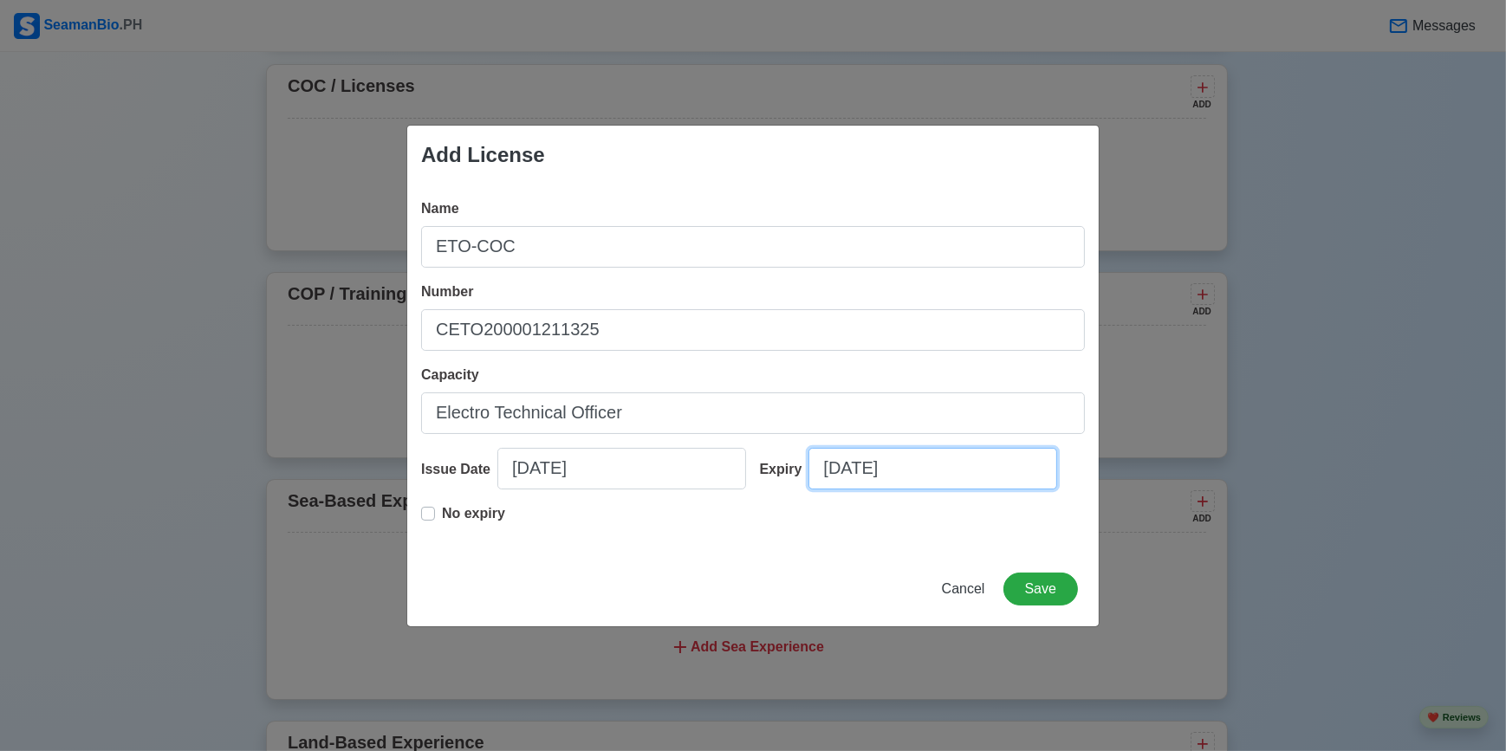
select select "****"
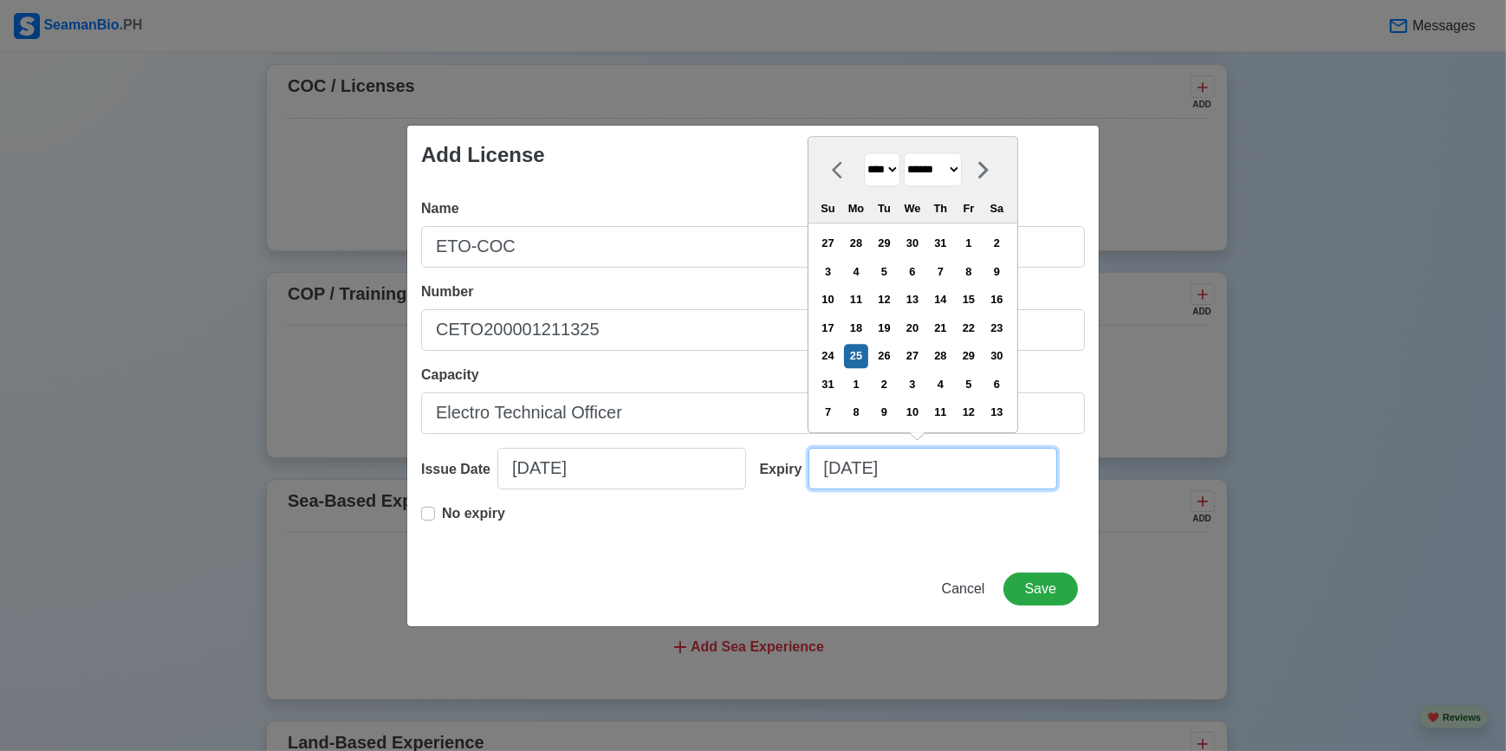
click at [898, 476] on input "08/25/2025" at bounding box center [932, 469] width 249 height 42
click at [950, 171] on select "******* ******** ***** ***** *** **** **** ****** ********* ******* ******** **…" at bounding box center [933, 169] width 58 height 34
select select "****"
click at [910, 182] on select "******* ******** ***** ***** *** **** **** ****** ********* ******* ******** **…" at bounding box center [933, 169] width 58 height 34
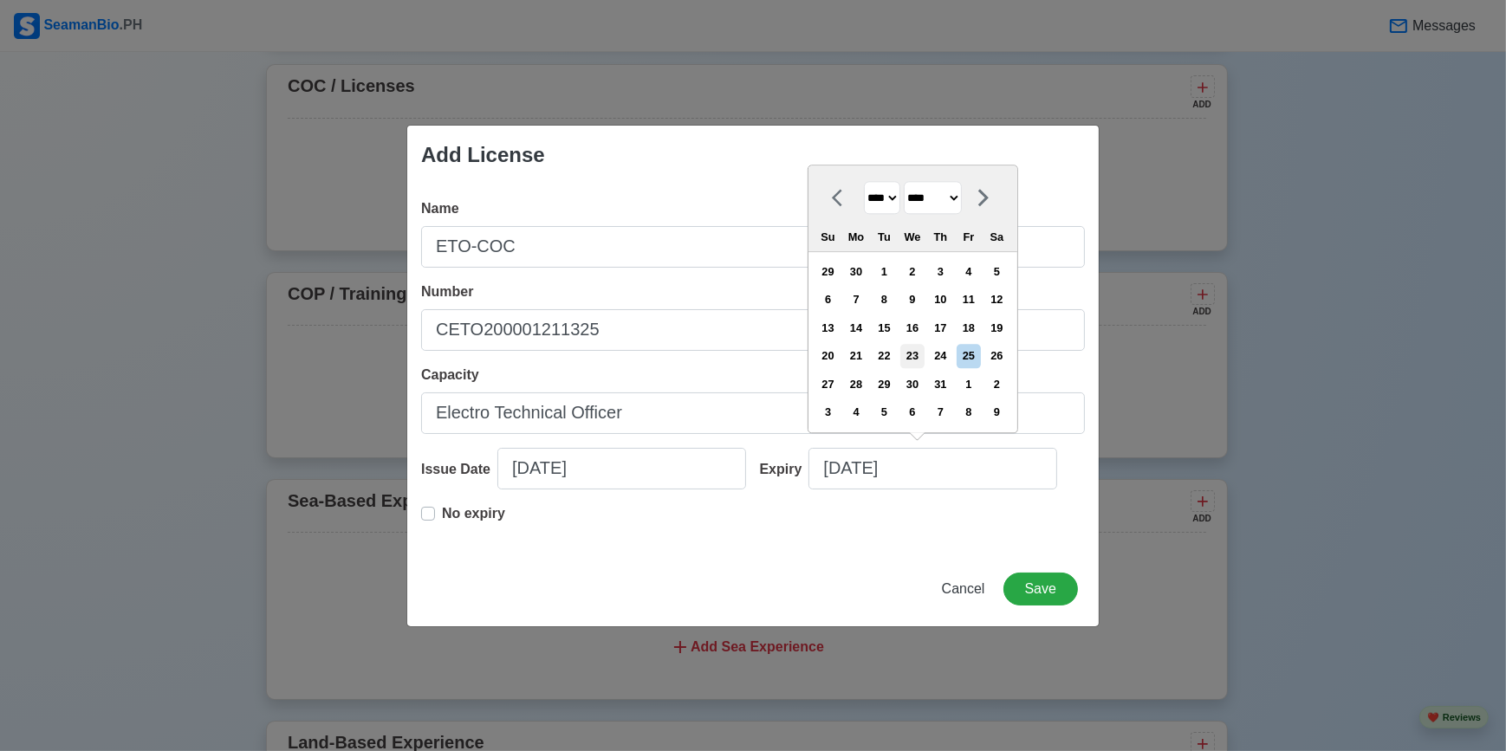
click at [924, 351] on div "23" at bounding box center [911, 356] width 23 height 23
type input "07/23/2025"
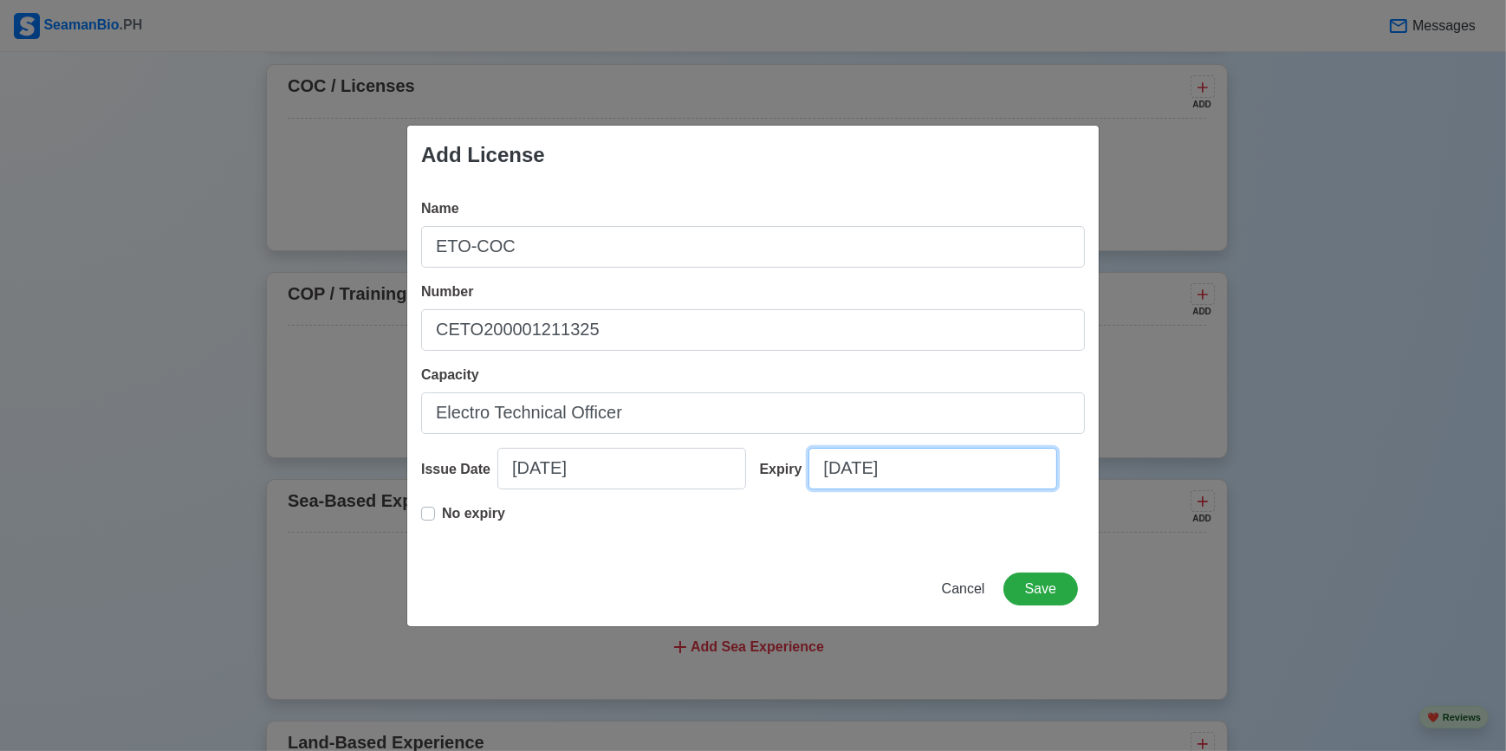
click at [911, 482] on input "07/23/2025" at bounding box center [932, 469] width 249 height 42
select select "****"
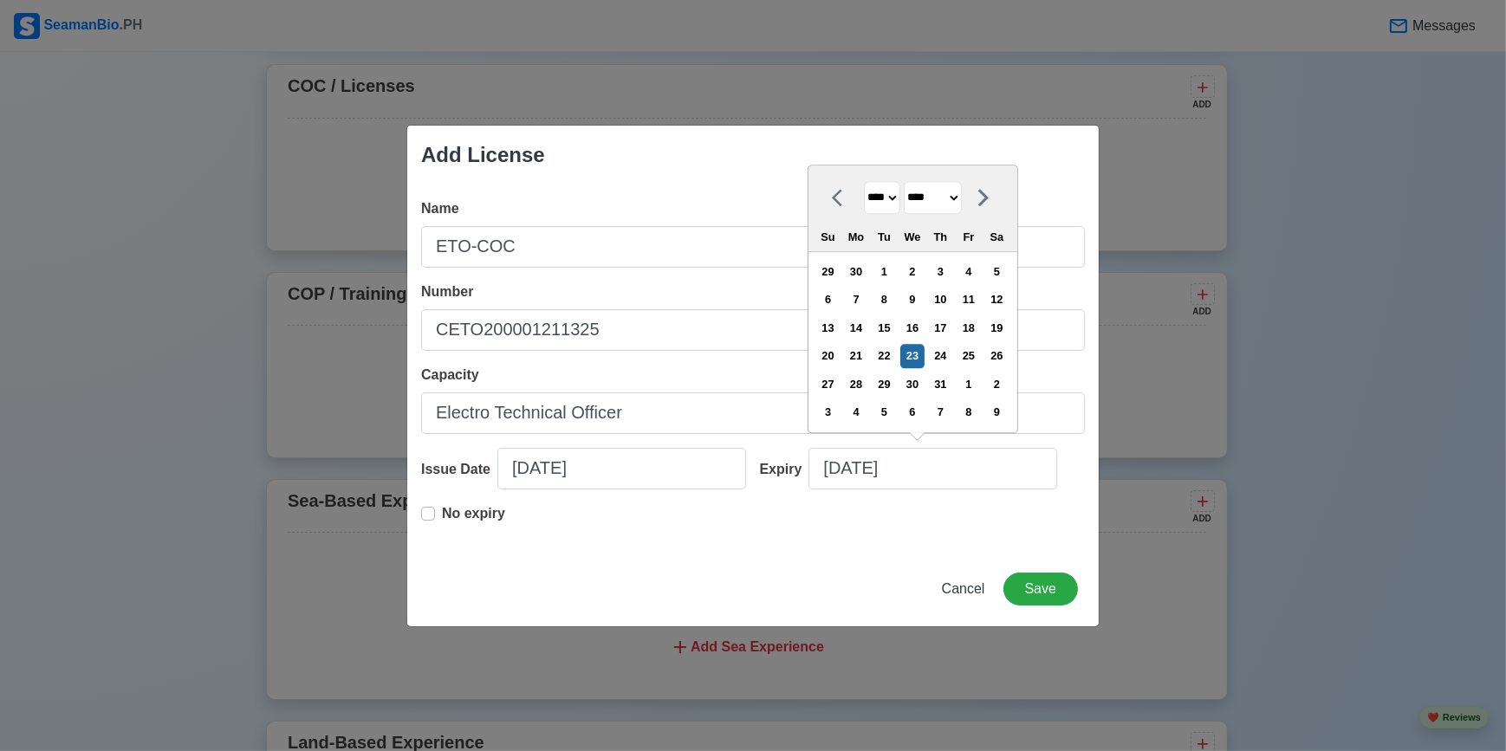
click at [900, 191] on select "**** **** **** **** **** **** **** **** **** **** **** **** **** **** **** ****…" at bounding box center [882, 198] width 36 height 34
select select "****"
click at [864, 182] on select "**** **** **** **** **** **** **** **** **** **** **** **** **** **** **** ****…" at bounding box center [882, 198] width 36 height 34
click at [1057, 593] on button "Save" at bounding box center [1040, 589] width 75 height 33
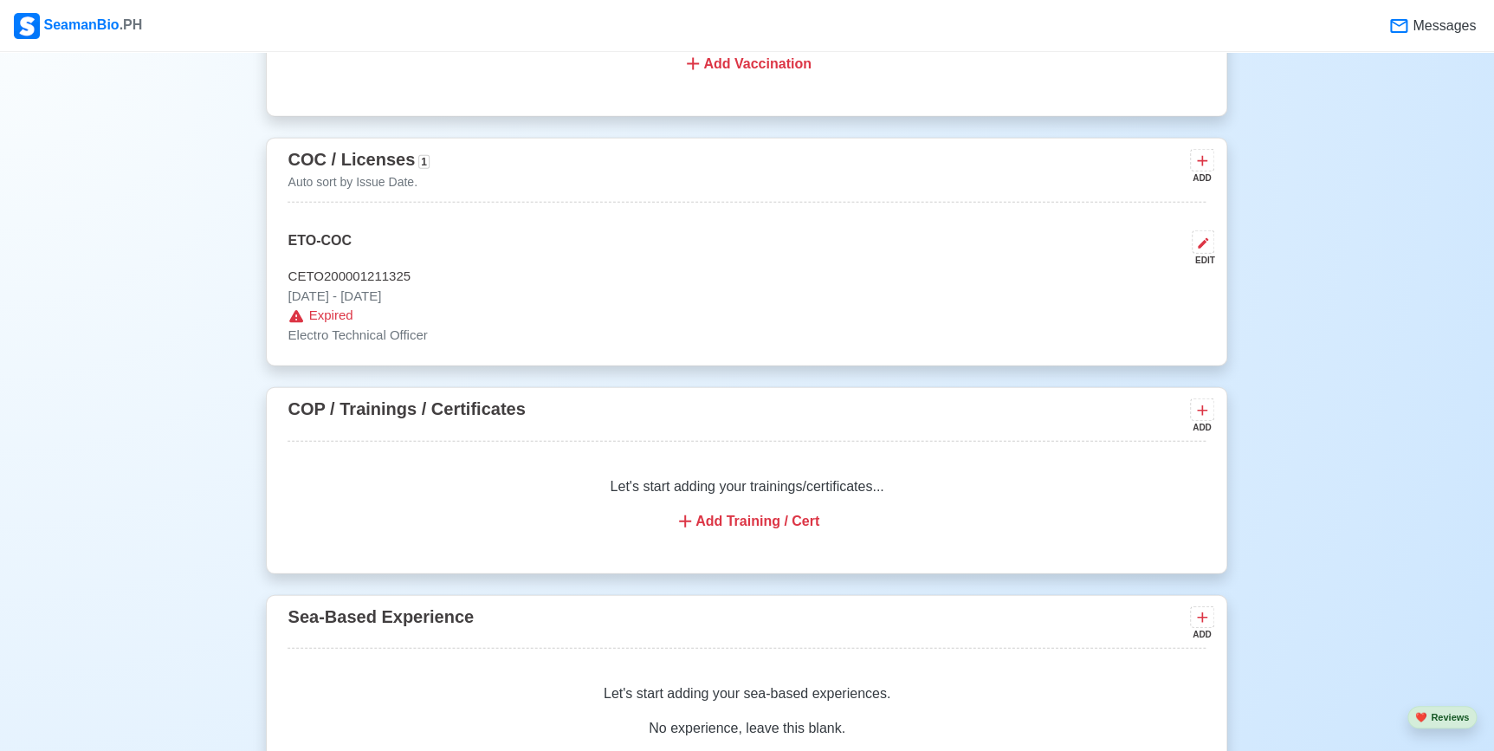
scroll to position [1968, 0]
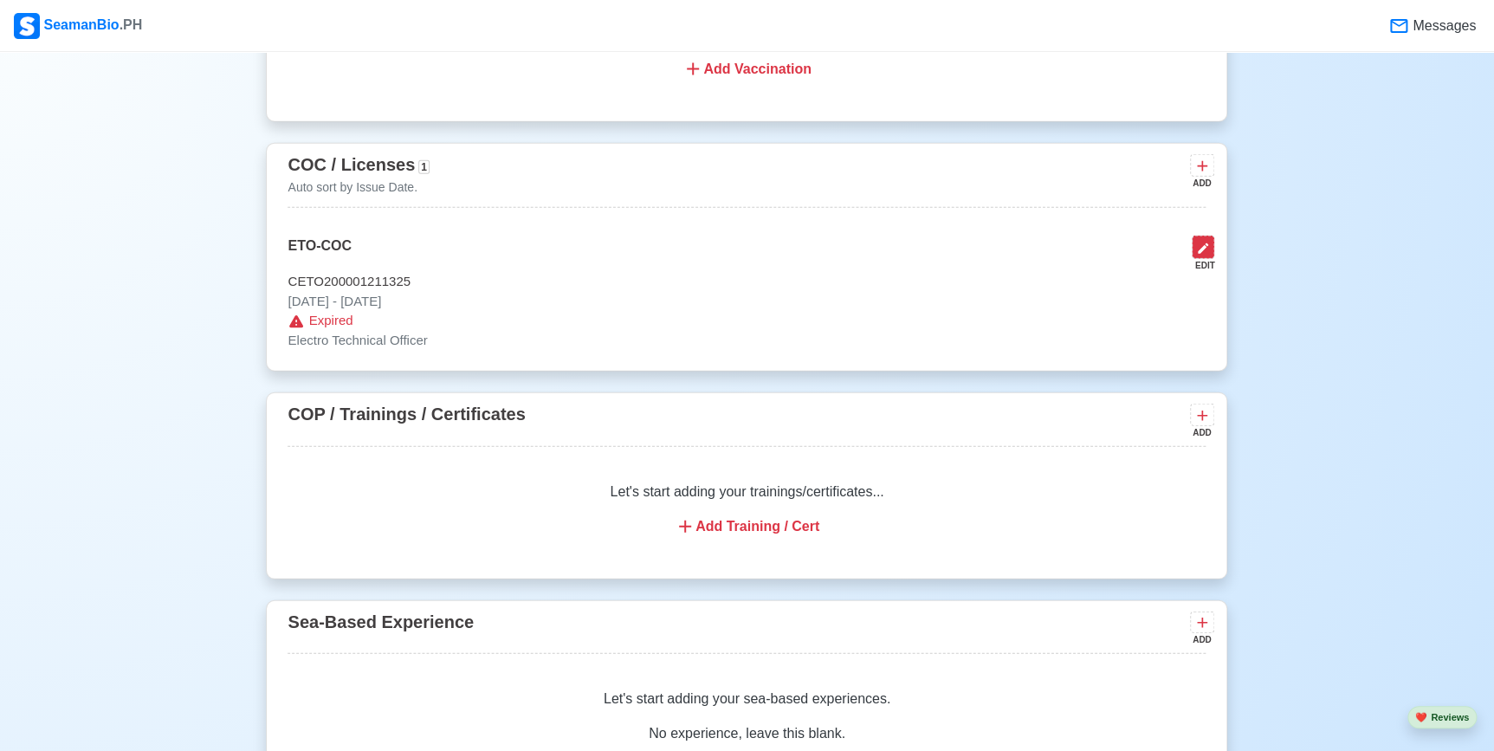
click at [1212, 254] on button at bounding box center [1203, 247] width 23 height 23
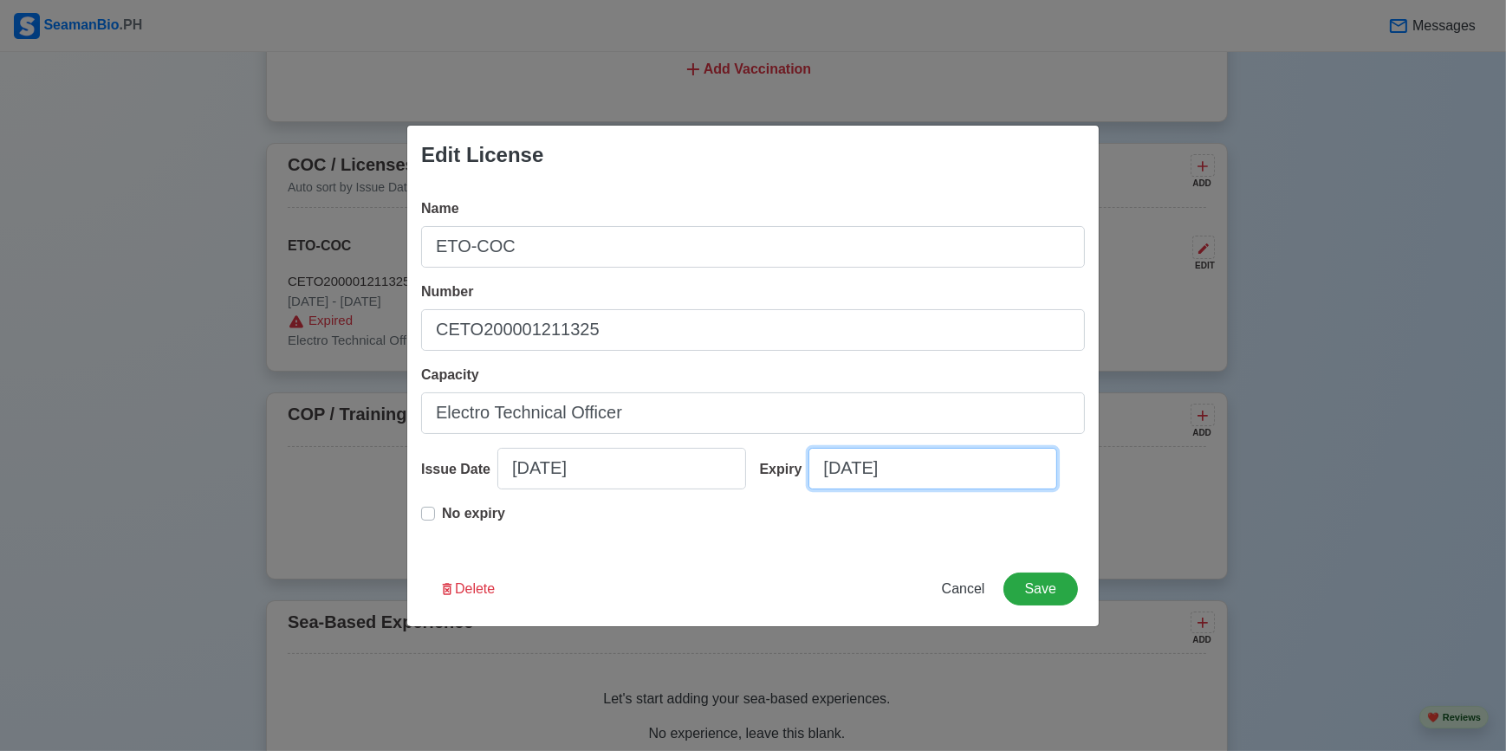
select select "****"
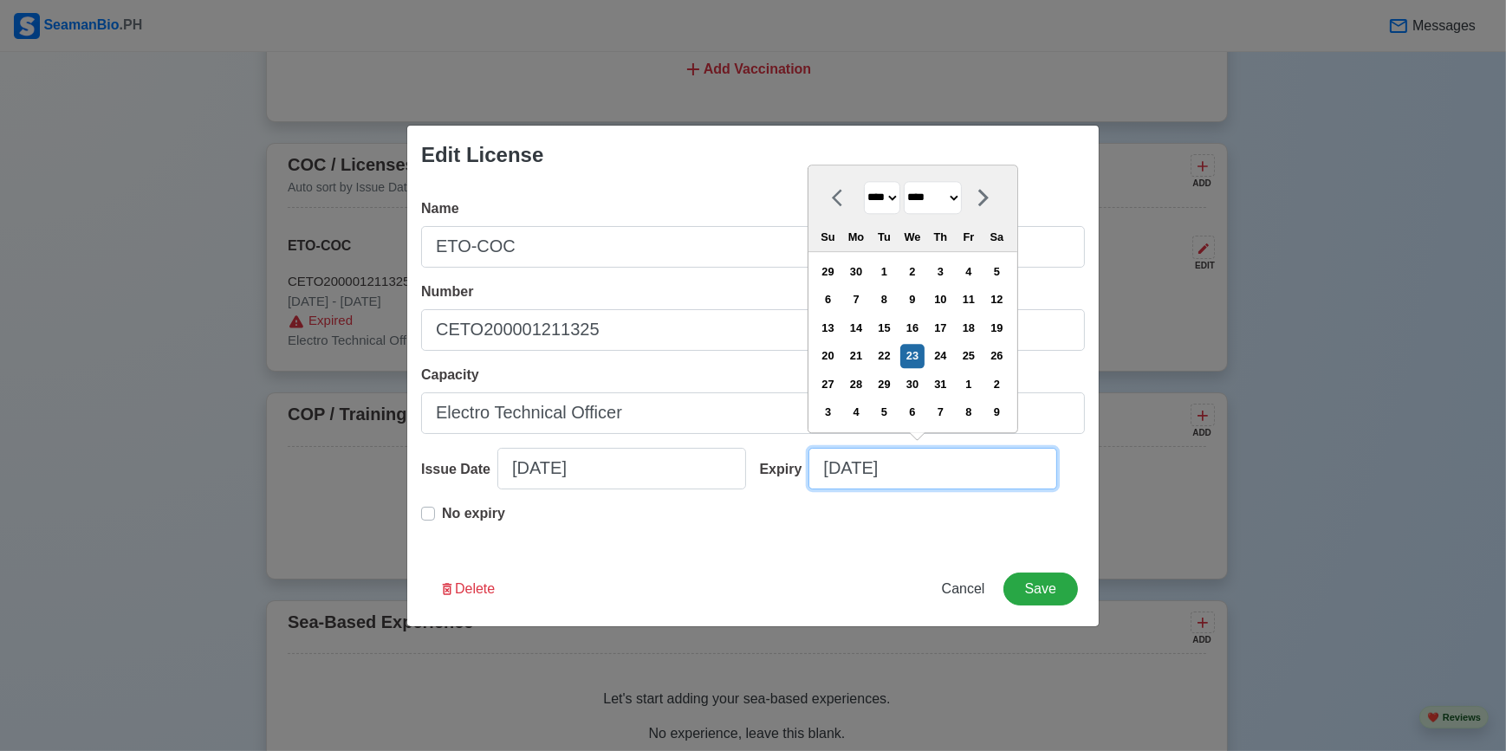
click at [936, 465] on input "07/23/2025" at bounding box center [932, 469] width 249 height 42
click at [900, 198] on select "**** **** **** **** **** **** **** **** **** **** **** **** **** **** **** ****…" at bounding box center [882, 198] width 36 height 34
select select "****"
click at [864, 182] on select "**** **** **** **** **** **** **** **** **** **** **** **** **** **** **** ****…" at bounding box center [882, 198] width 36 height 34
click at [894, 357] on div "23" at bounding box center [883, 356] width 23 height 23
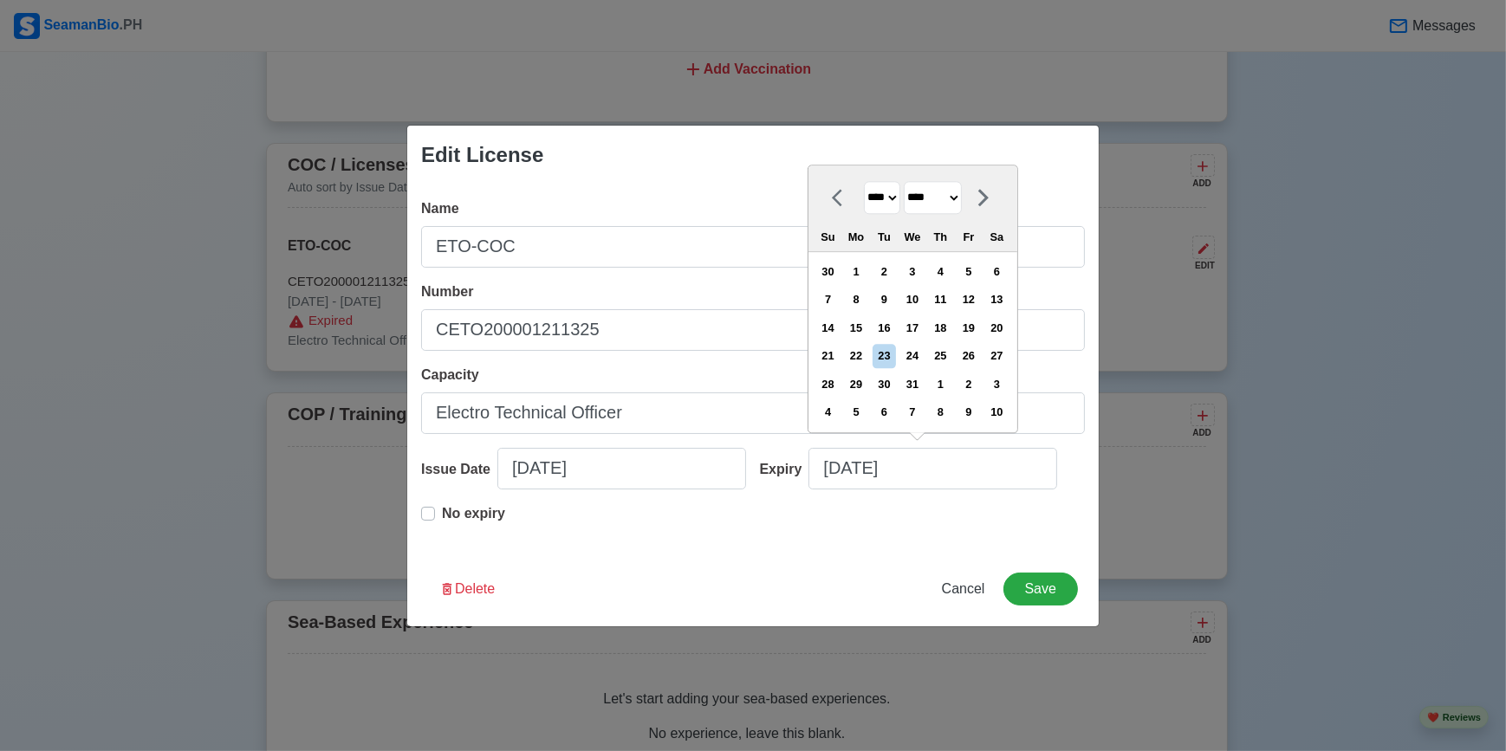
type input "07/23/2030"
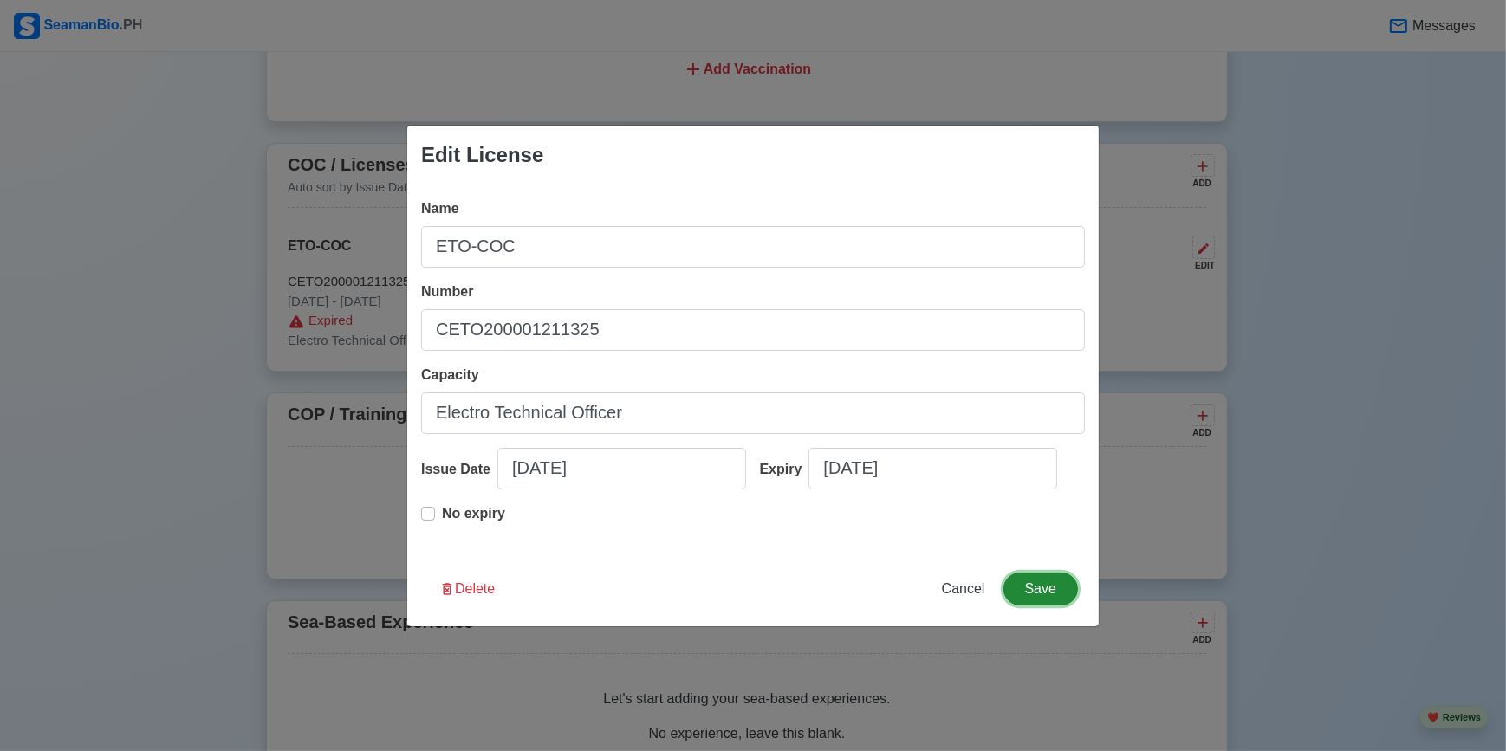
click at [1049, 585] on button "Save" at bounding box center [1040, 589] width 75 height 33
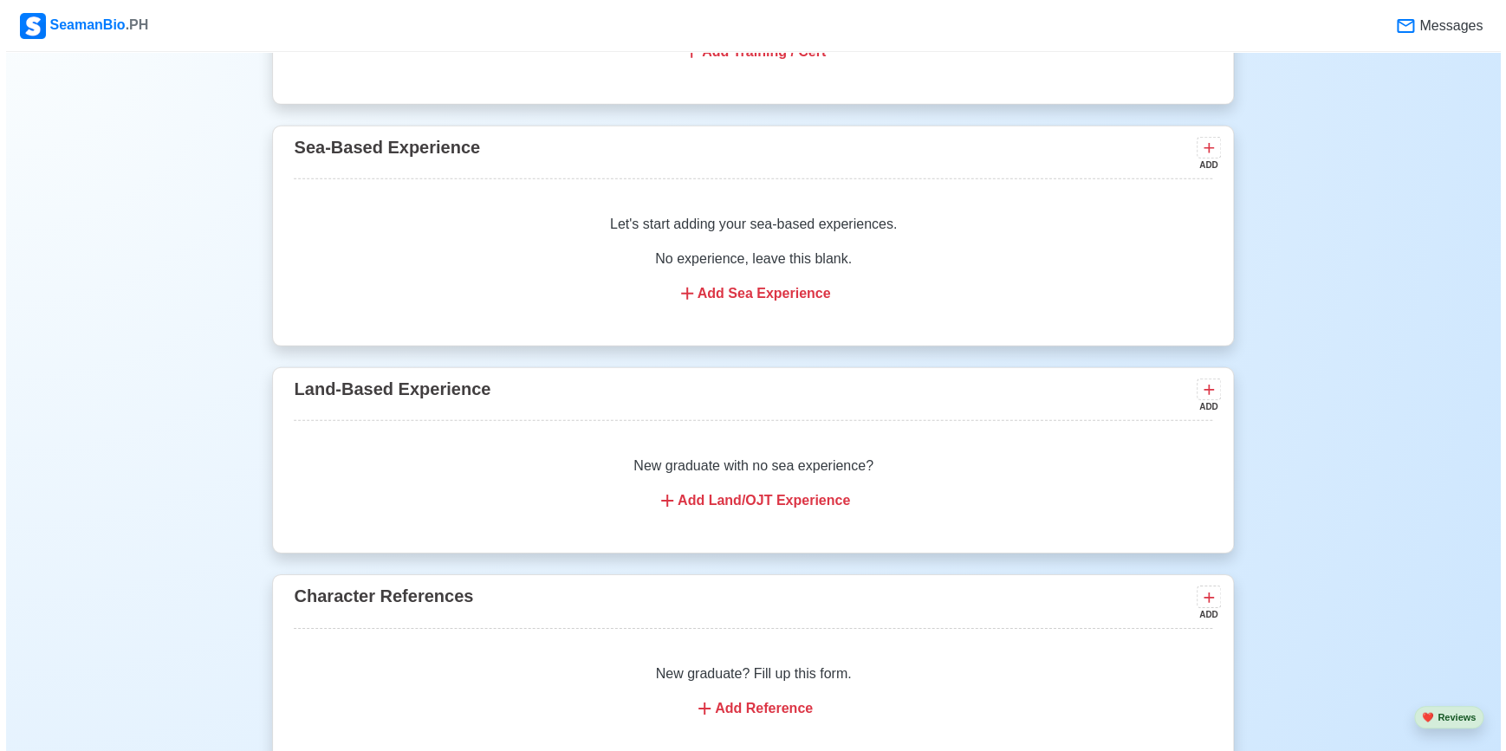
scroll to position [2441, 0]
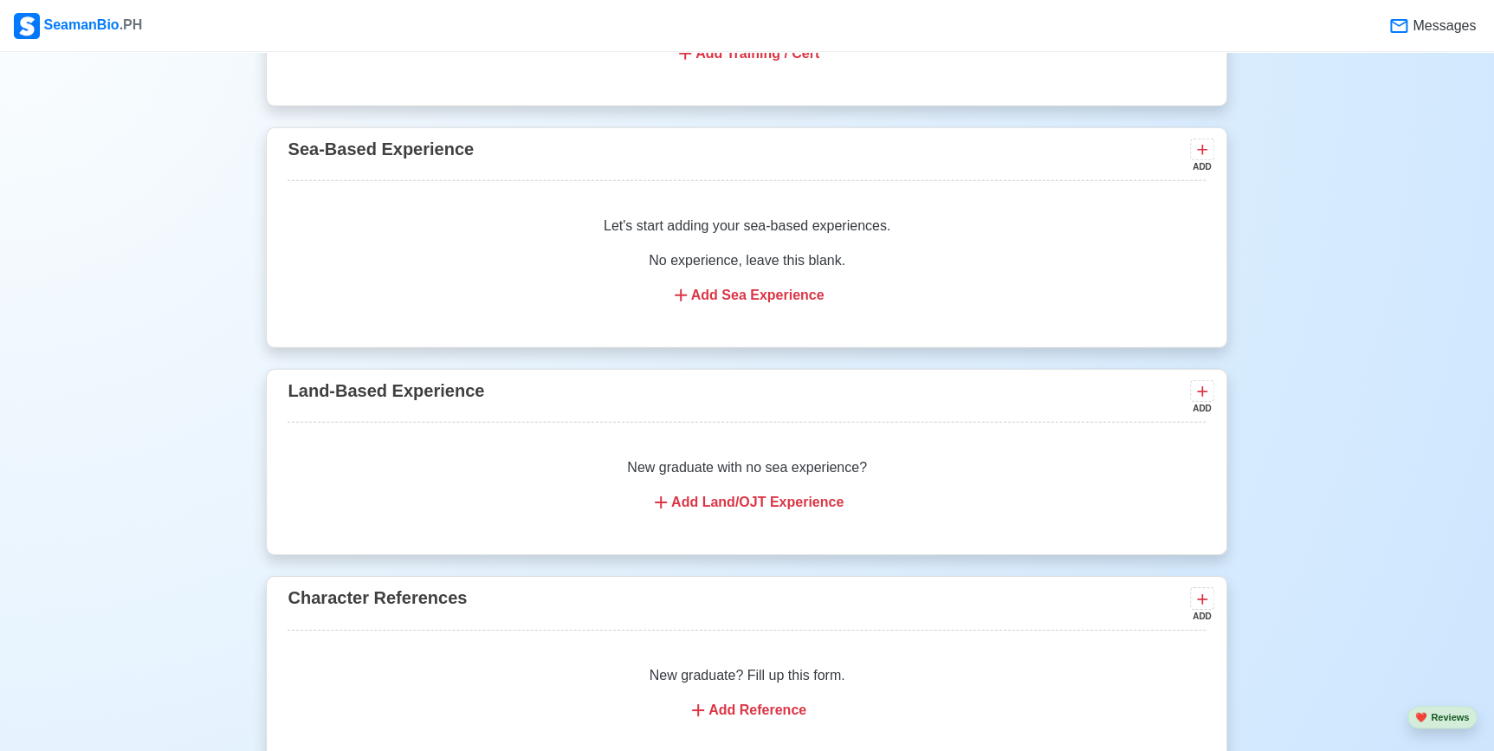
click at [795, 295] on div "Add Sea Experience" at bounding box center [746, 295] width 877 height 21
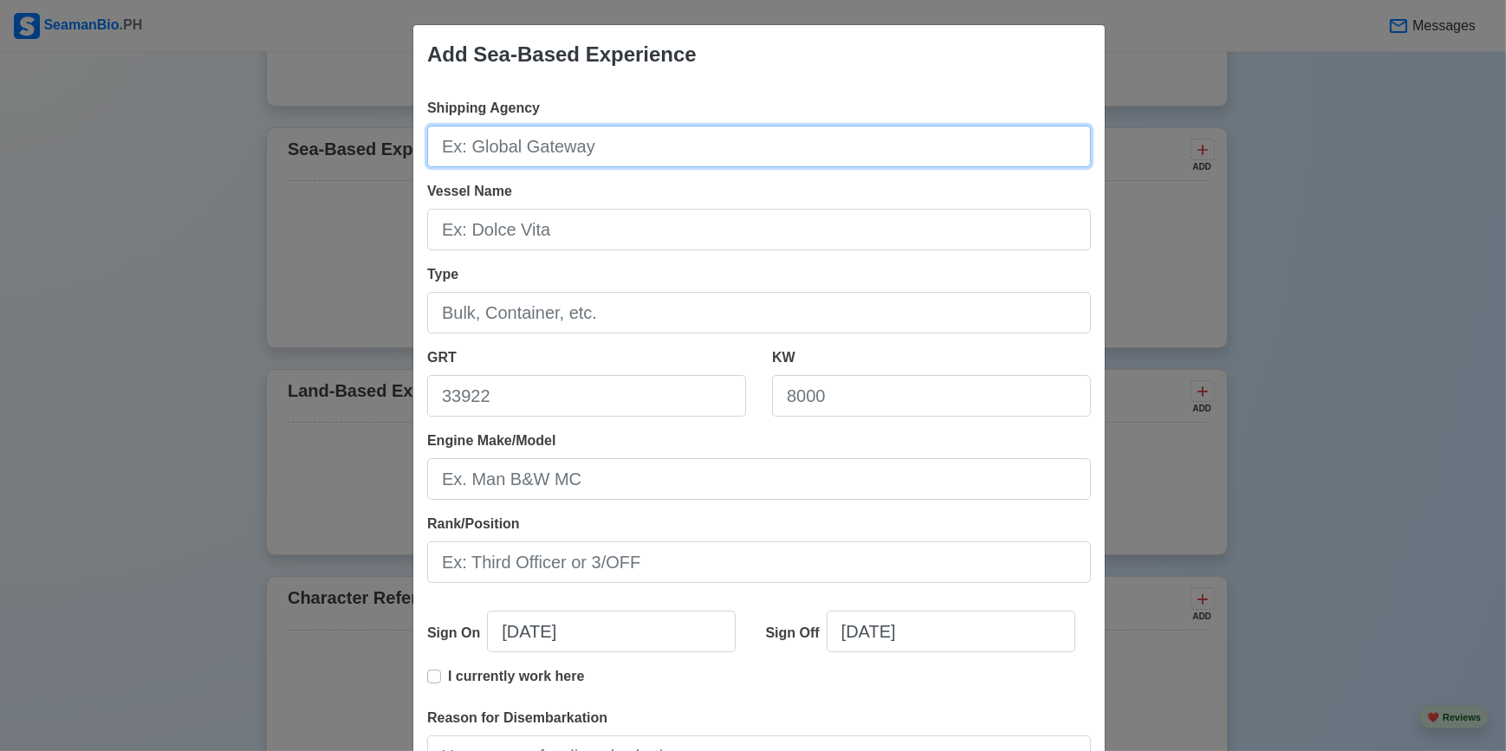
click at [550, 143] on input "Shipping Agency" at bounding box center [759, 147] width 664 height 42
type input "MSCMSI"
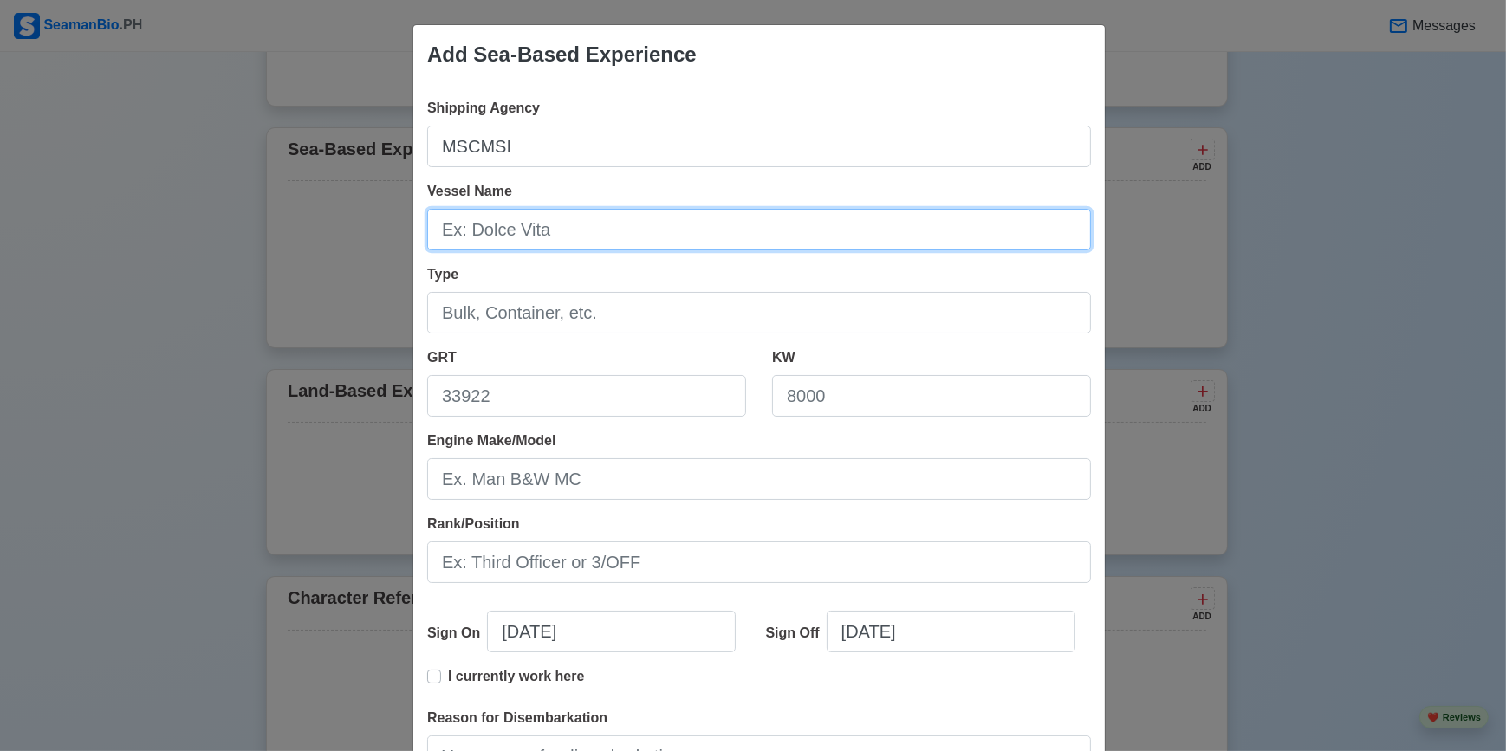
click at [488, 229] on input "Vessel Name" at bounding box center [759, 230] width 664 height 42
type input "MSC [PERSON_NAME]"
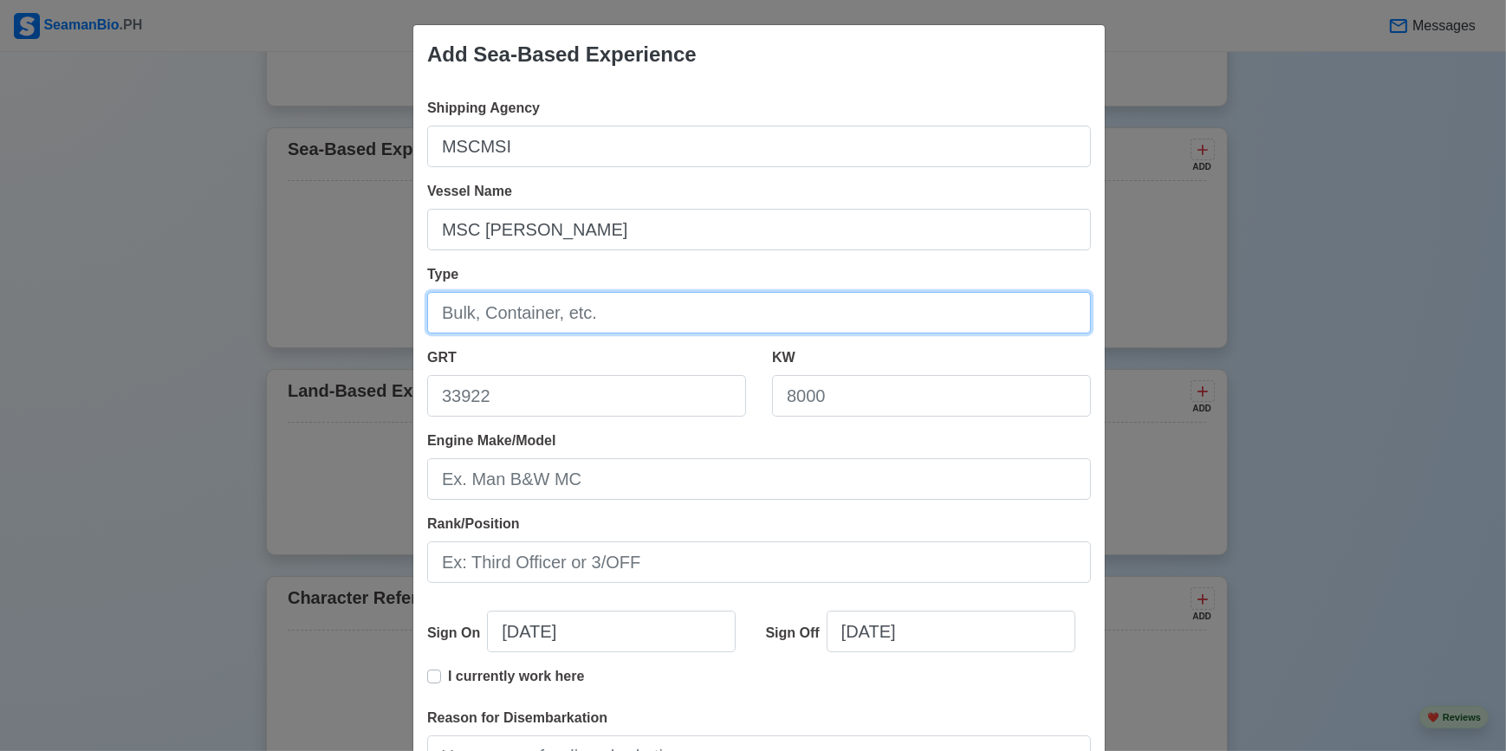
click at [652, 306] on input "Type" at bounding box center [759, 313] width 664 height 42
type input "Container"
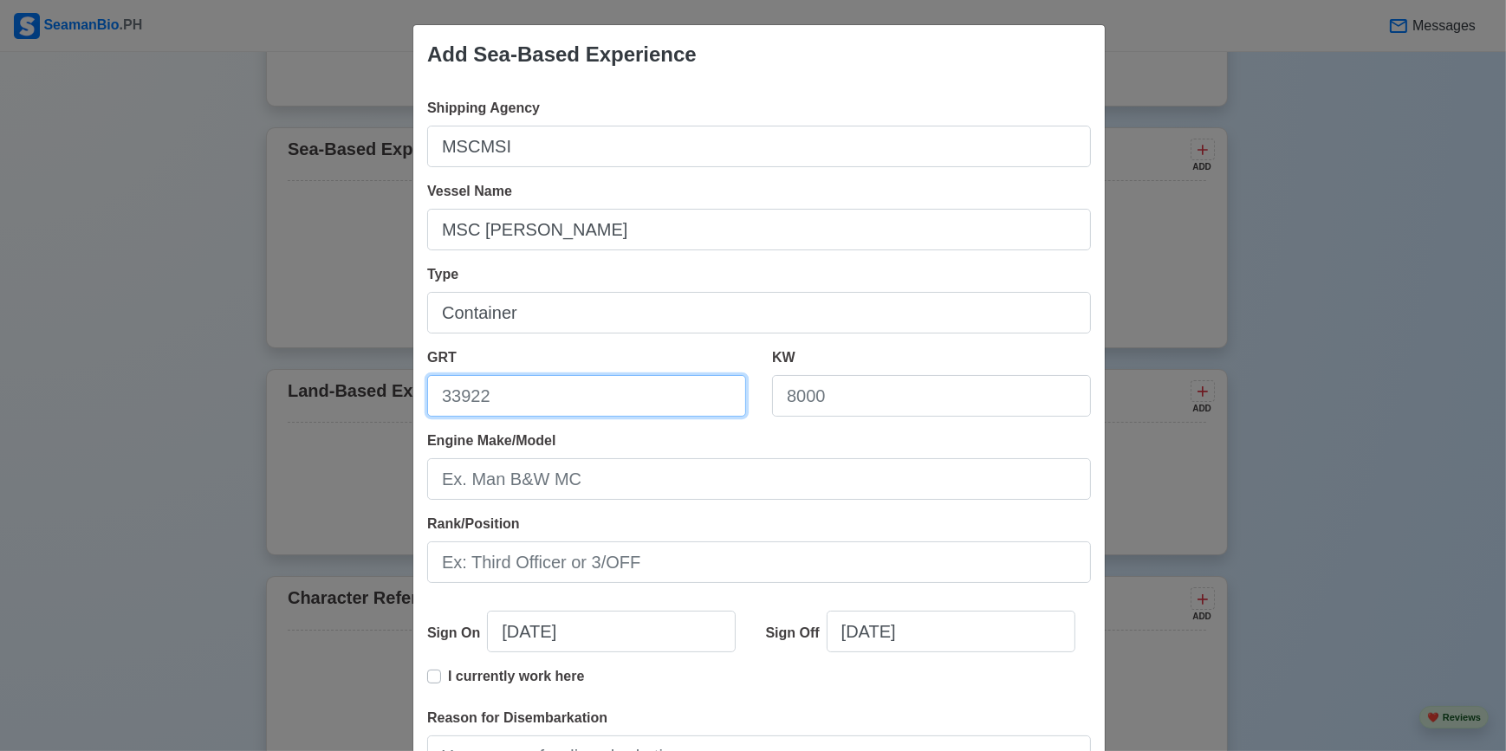
click at [592, 399] on input "GRT" at bounding box center [586, 396] width 319 height 42
type input "25219"
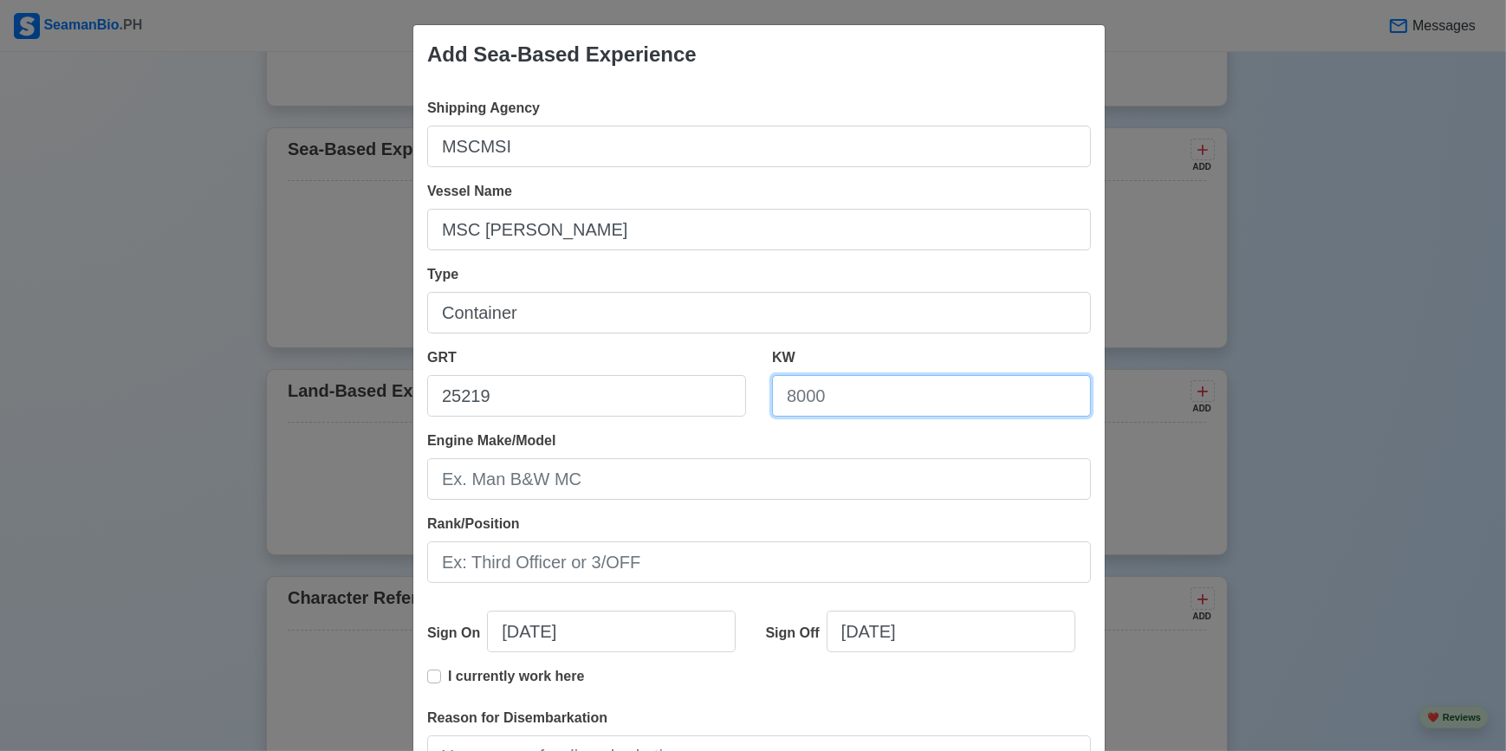
click at [899, 386] on input "KW" at bounding box center [931, 396] width 319 height 42
type input "25020"
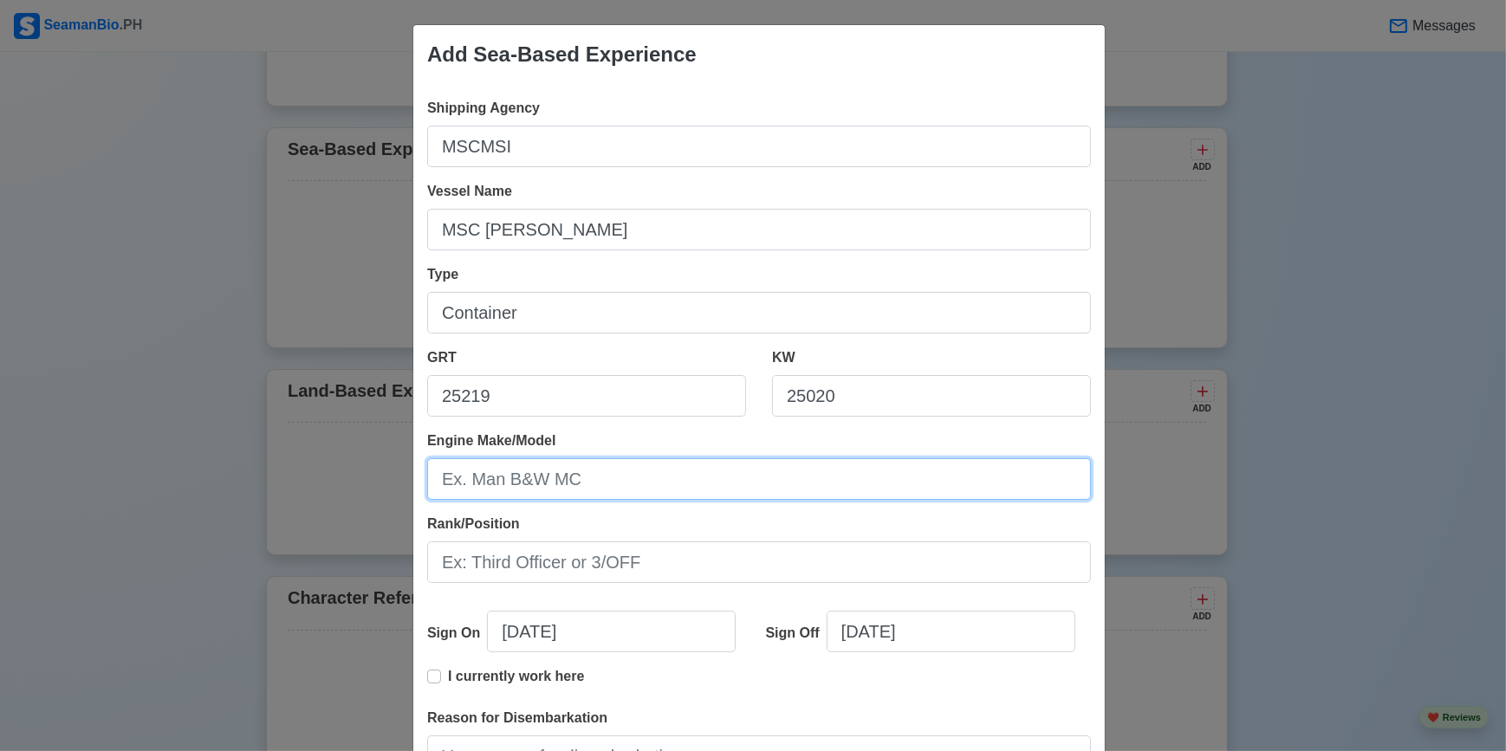
click at [690, 479] on input "Engine Make/Model" at bounding box center [759, 479] width 664 height 42
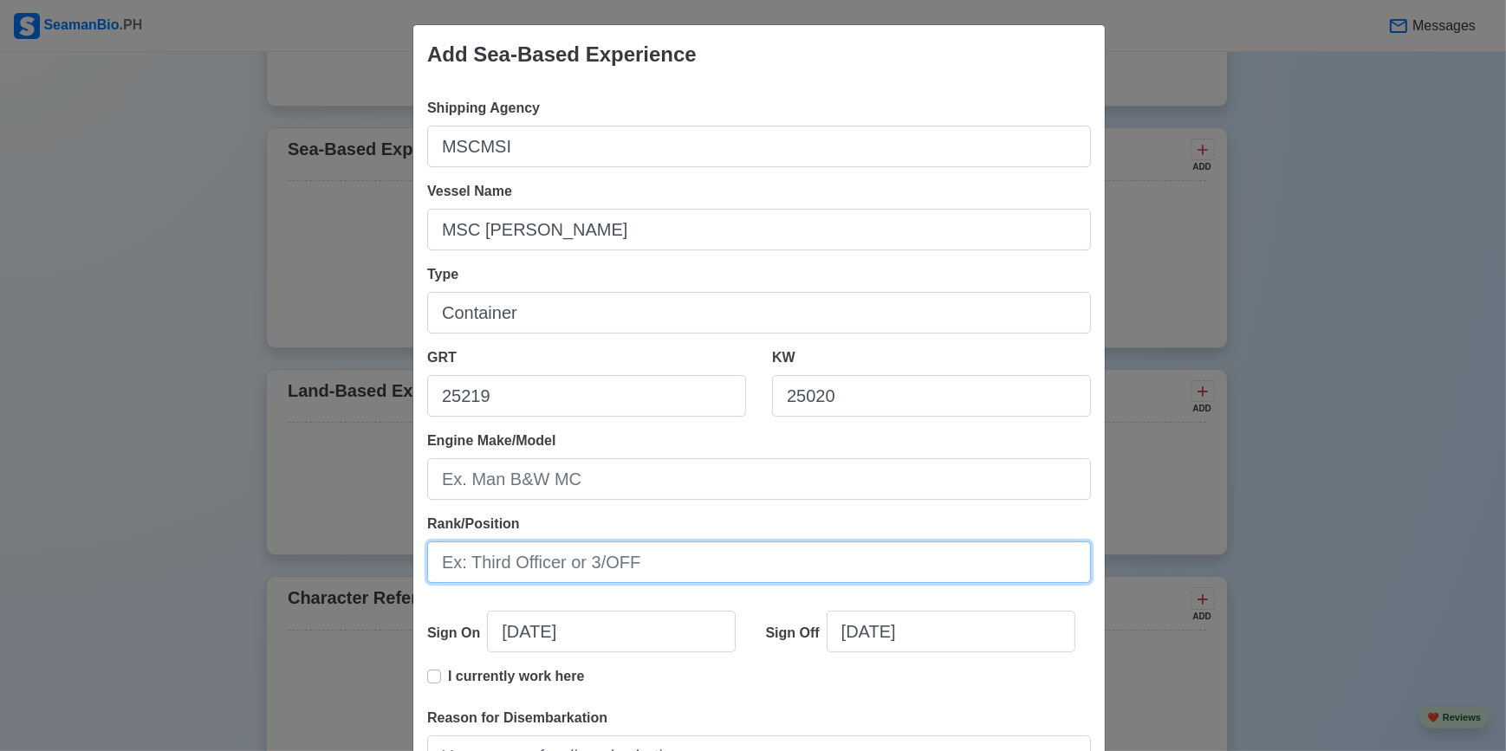
click at [484, 574] on input "Rank/Position" at bounding box center [759, 562] width 664 height 42
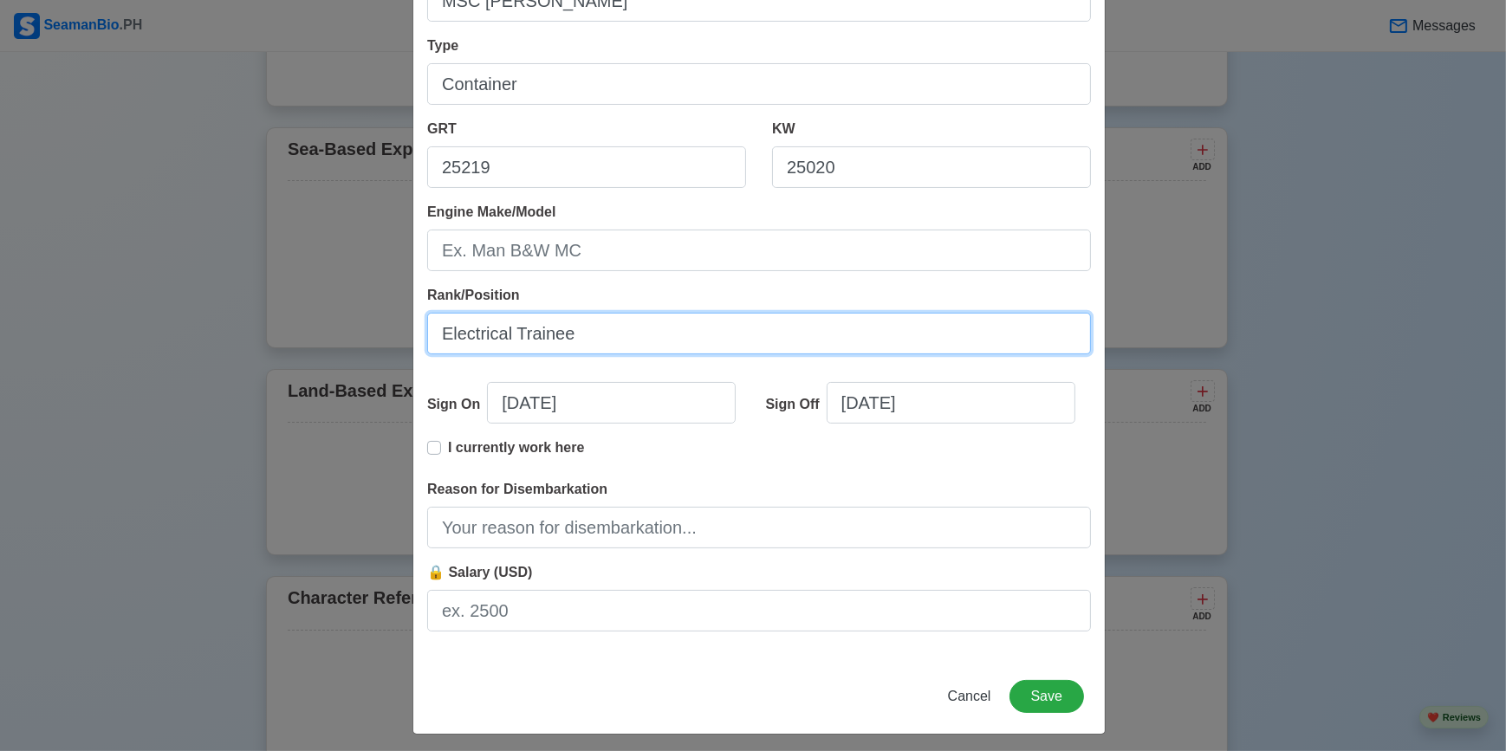
scroll to position [235, 0]
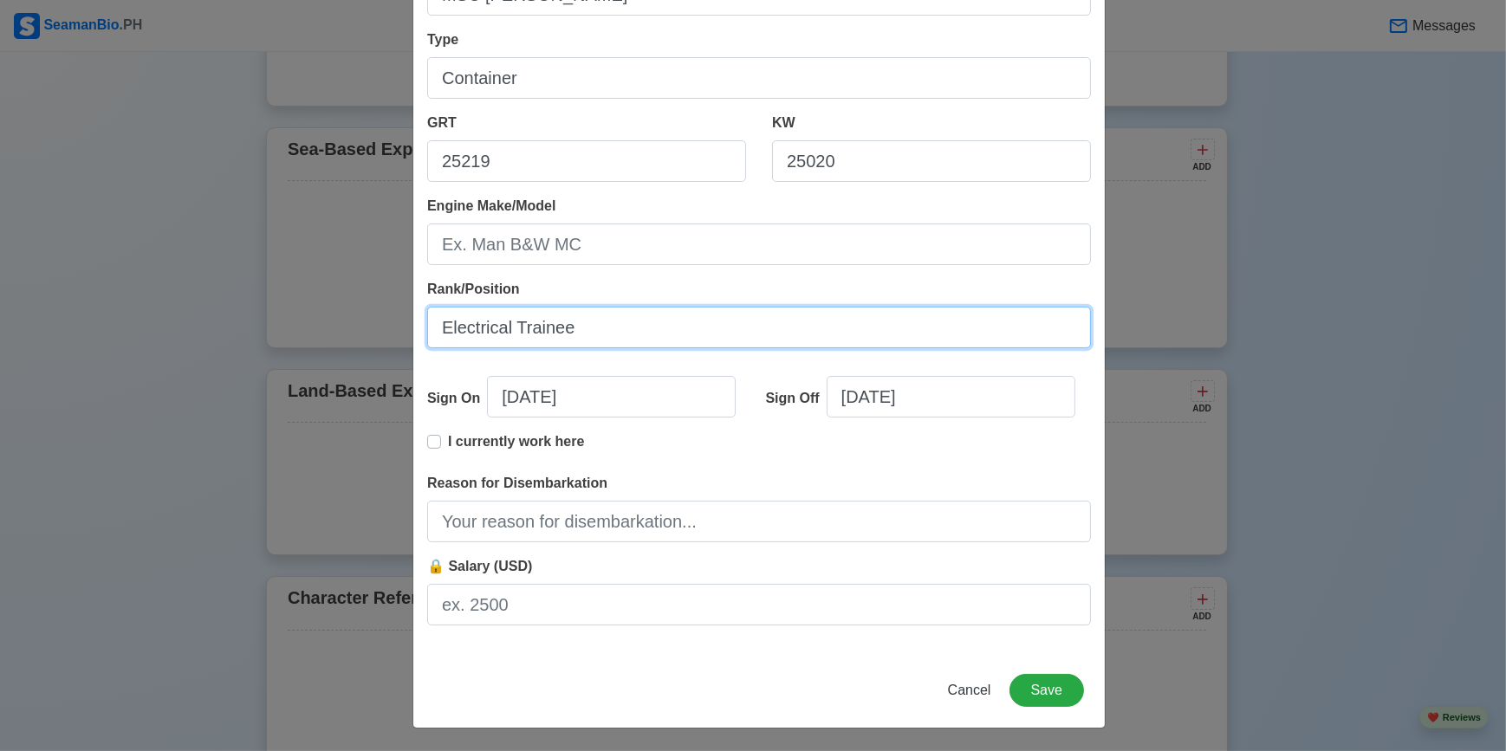
type input "Electrical Trainee"
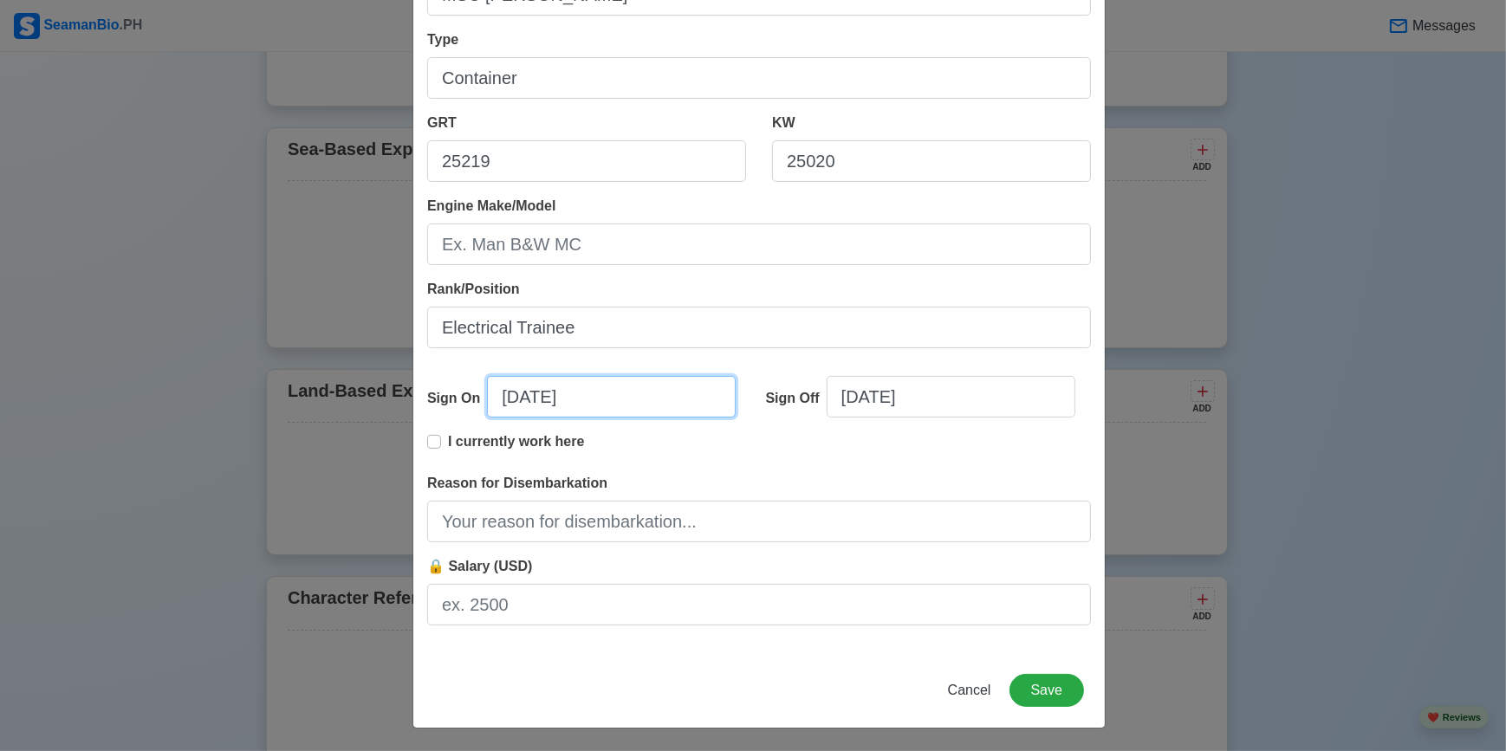
select select "****"
select select "******"
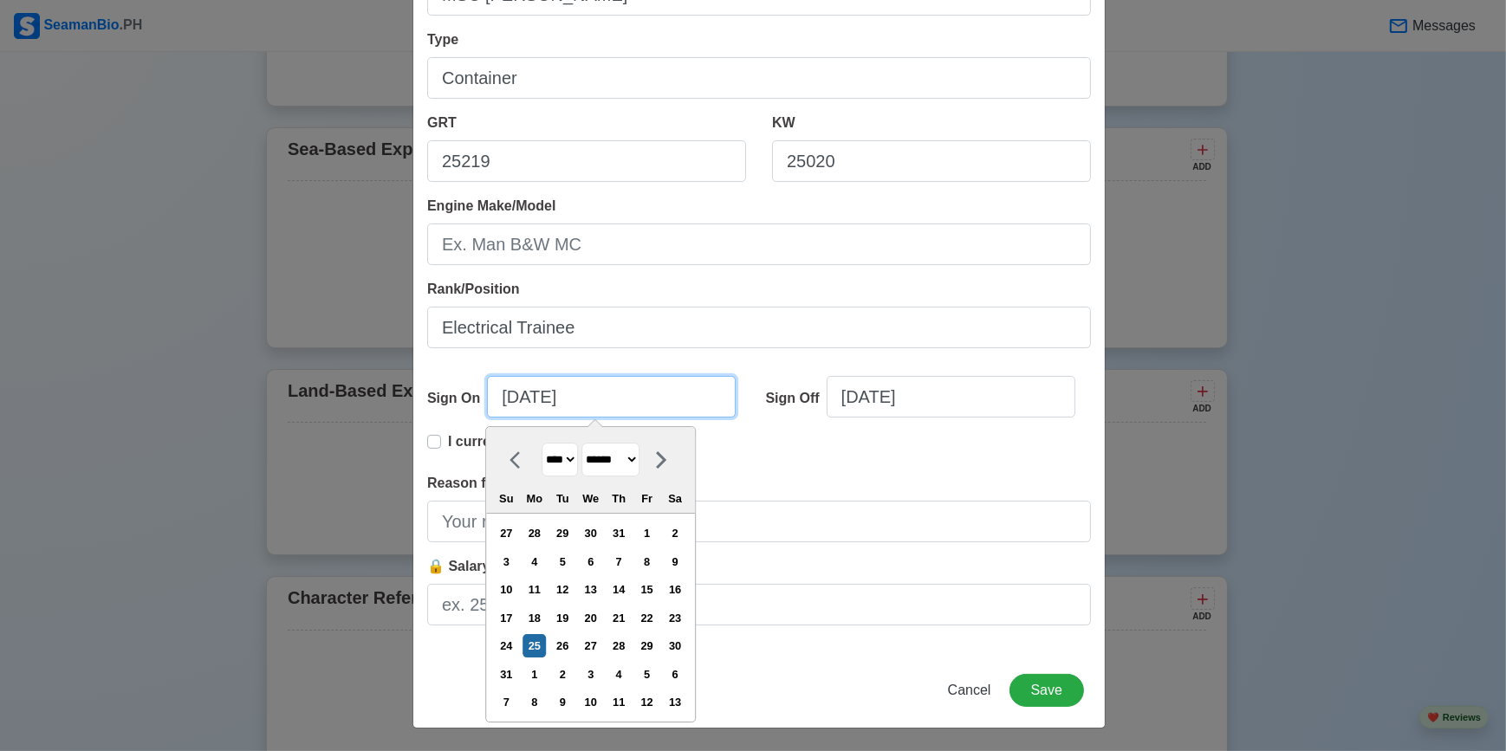
click at [574, 399] on input "08/25/2025" at bounding box center [611, 397] width 249 height 42
click at [574, 467] on select "**** **** **** **** **** **** **** **** **** **** **** **** **** **** **** ****…" at bounding box center [559, 460] width 36 height 34
select select "****"
click at [541, 443] on select "**** **** **** **** **** **** **** **** **** **** **** **** **** **** **** ****…" at bounding box center [559, 460] width 36 height 34
click at [636, 463] on select "******* ******** ***** ***** *** **** **** ****** ********* ******* ******** **…" at bounding box center [610, 460] width 58 height 34
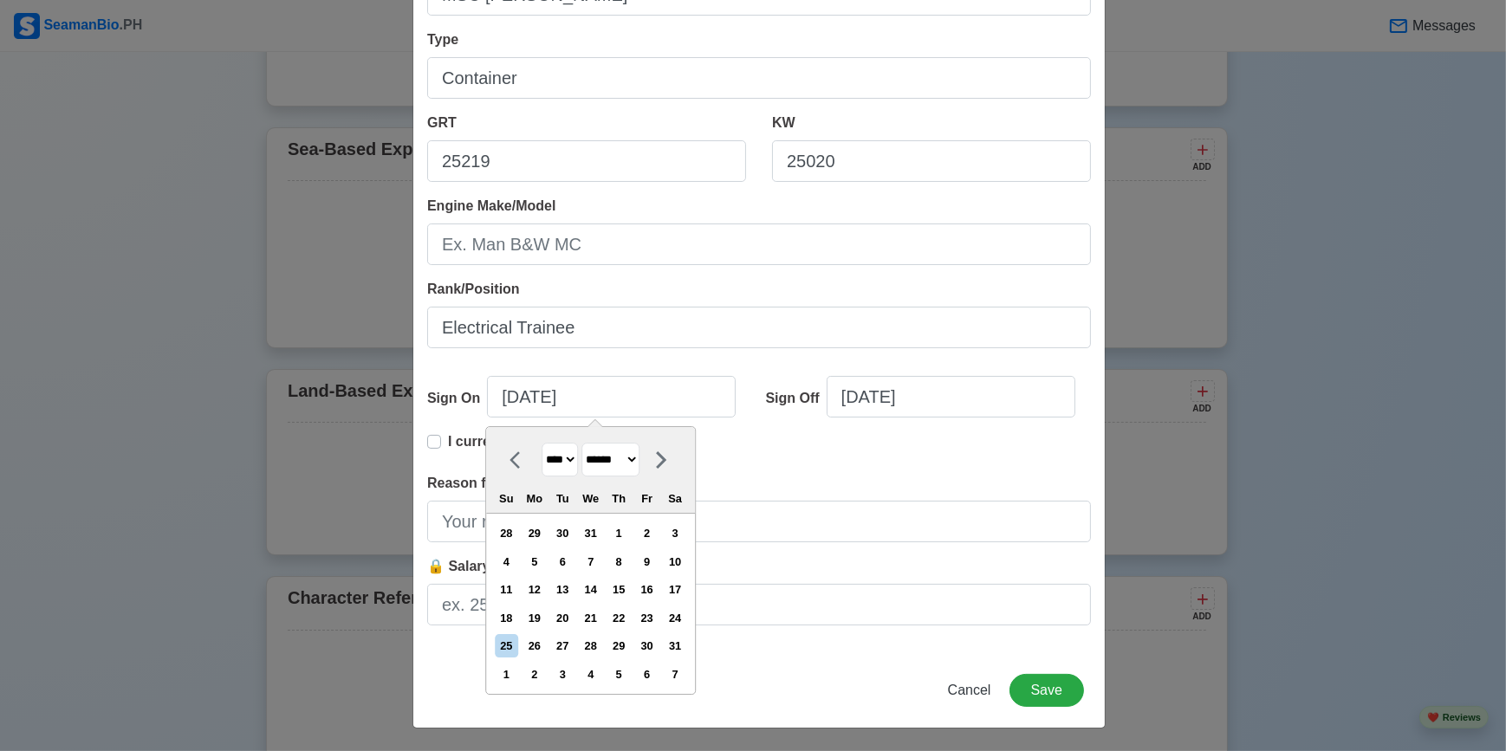
drag, startPoint x: 683, startPoint y: 621, endPoint x: 702, endPoint y: 602, distance: 27.0
click at [683, 621] on div "24" at bounding box center [675, 617] width 23 height 23
type input "08/24/2024"
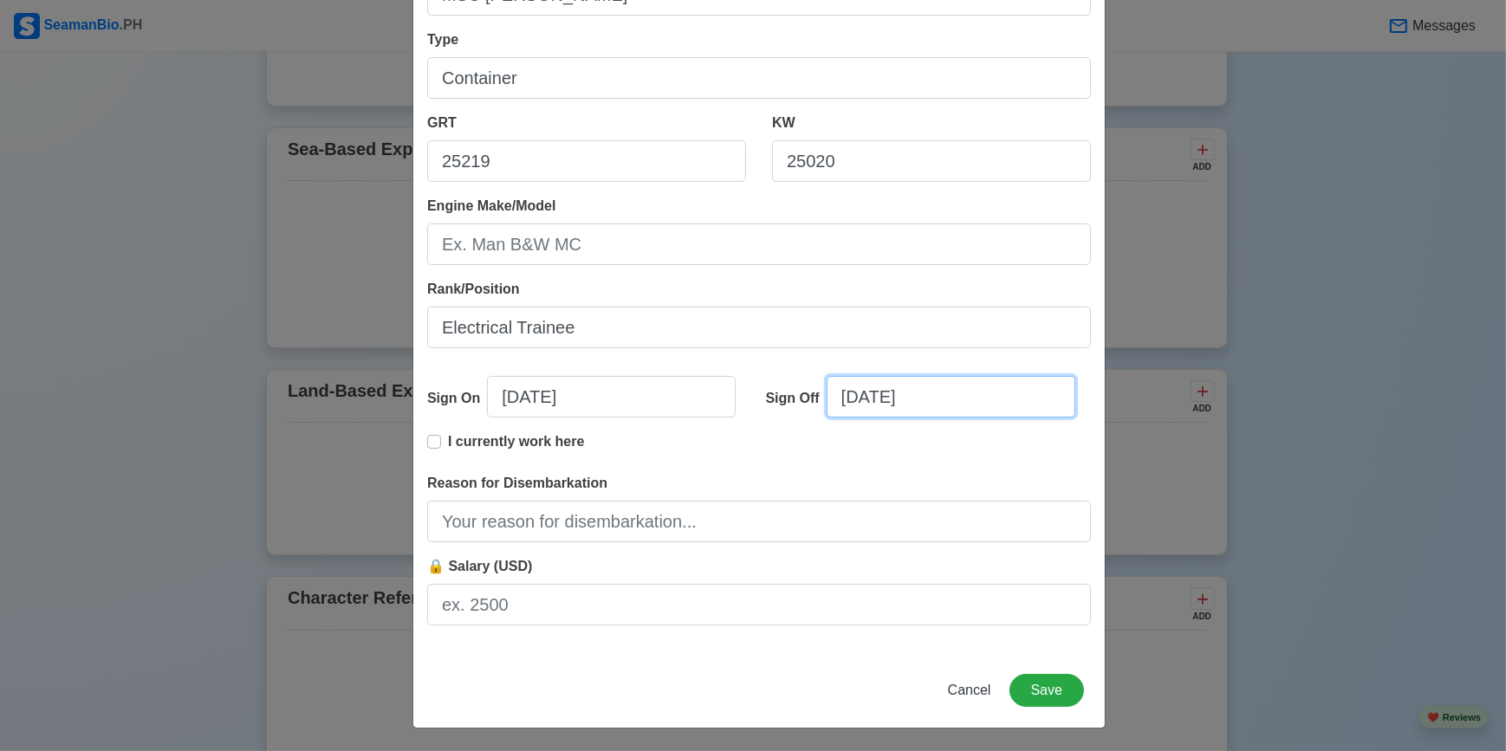
select select "****"
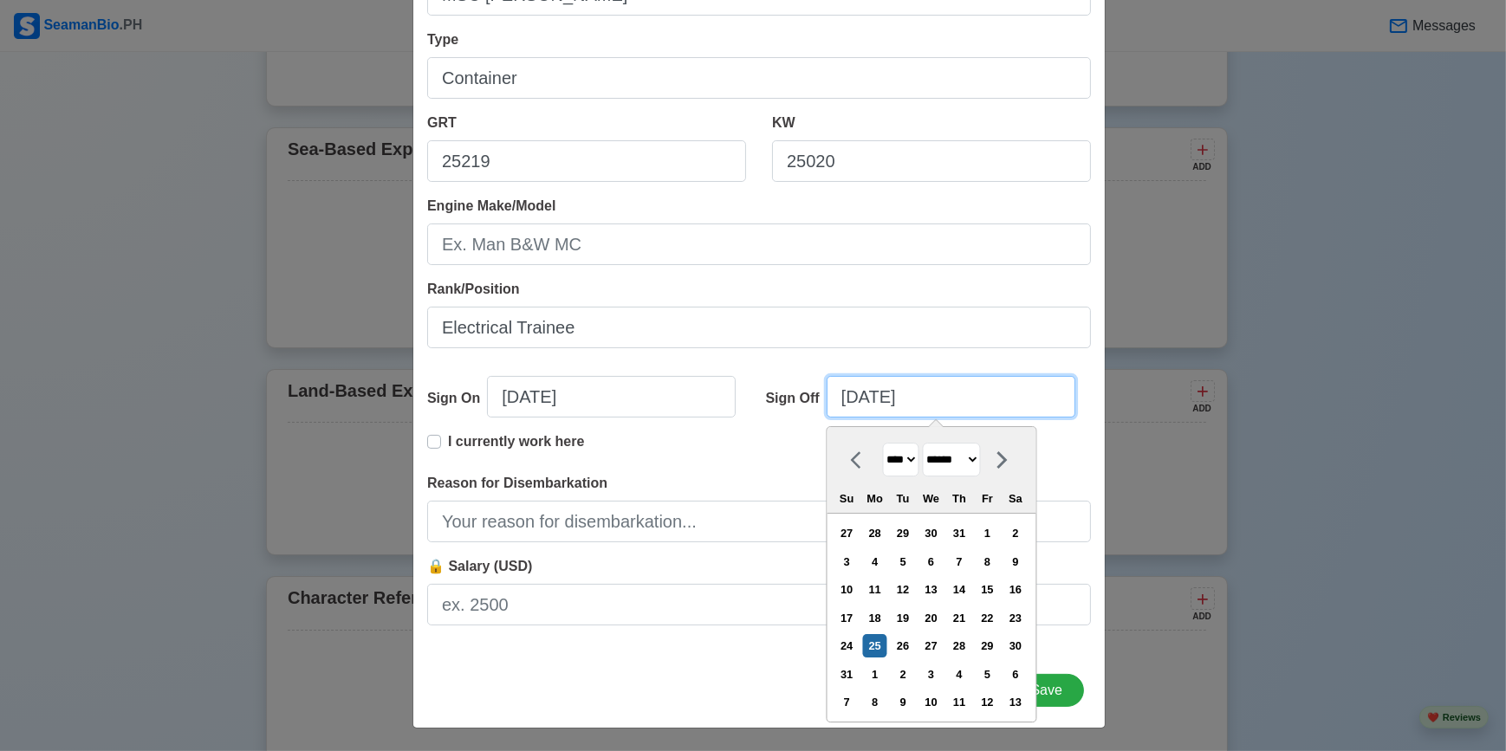
click at [880, 393] on input "08/25/2025" at bounding box center [950, 397] width 249 height 42
click at [970, 456] on select "******* ******** ***** ***** *** **** **** ****** ********* ******* ******** **…" at bounding box center [951, 460] width 58 height 34
select select "***"
click at [922, 443] on select "******* ******** ***** ***** *** **** **** ****** ********* ******* ******** **…" at bounding box center [951, 460] width 58 height 34
click at [875, 639] on div "26" at bounding box center [874, 645] width 23 height 23
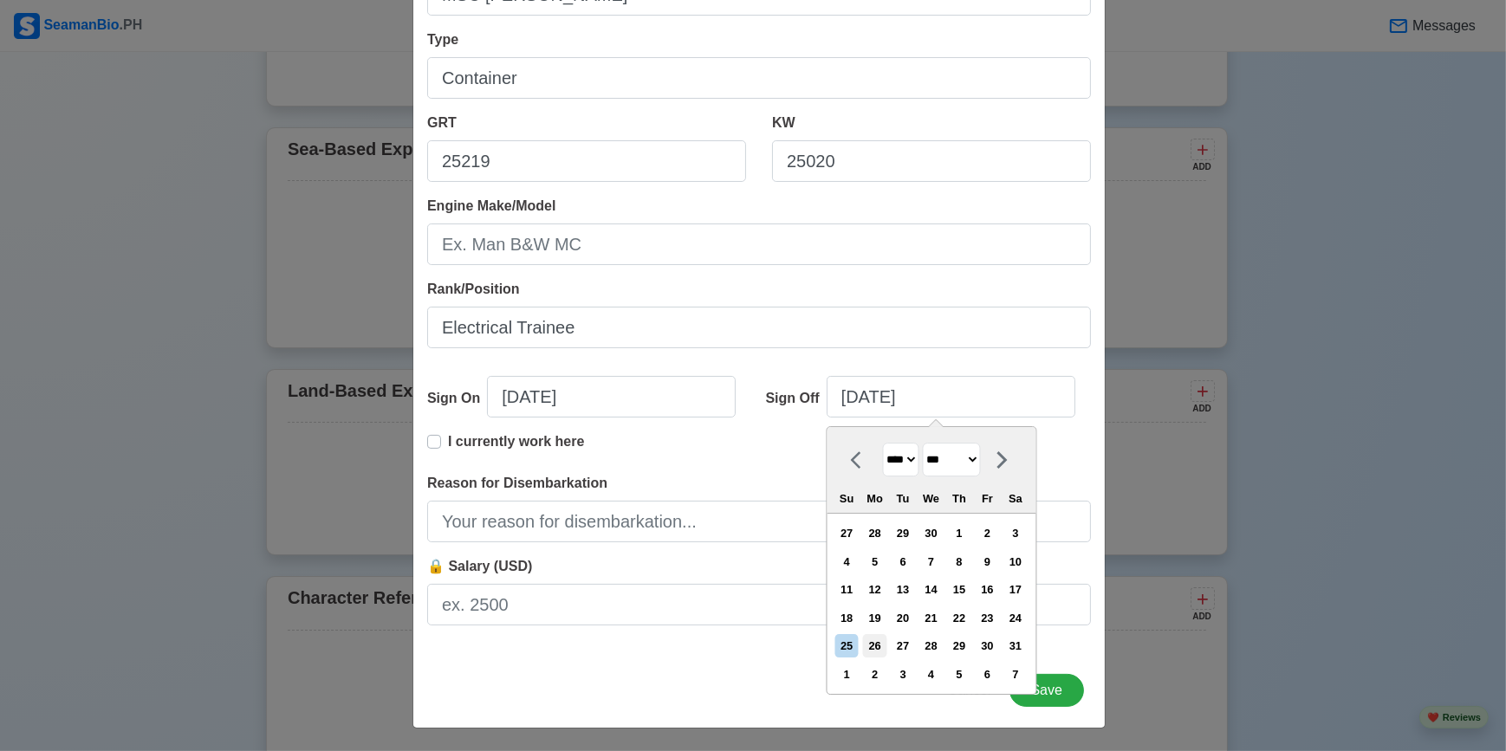
type input "05/26/2025"
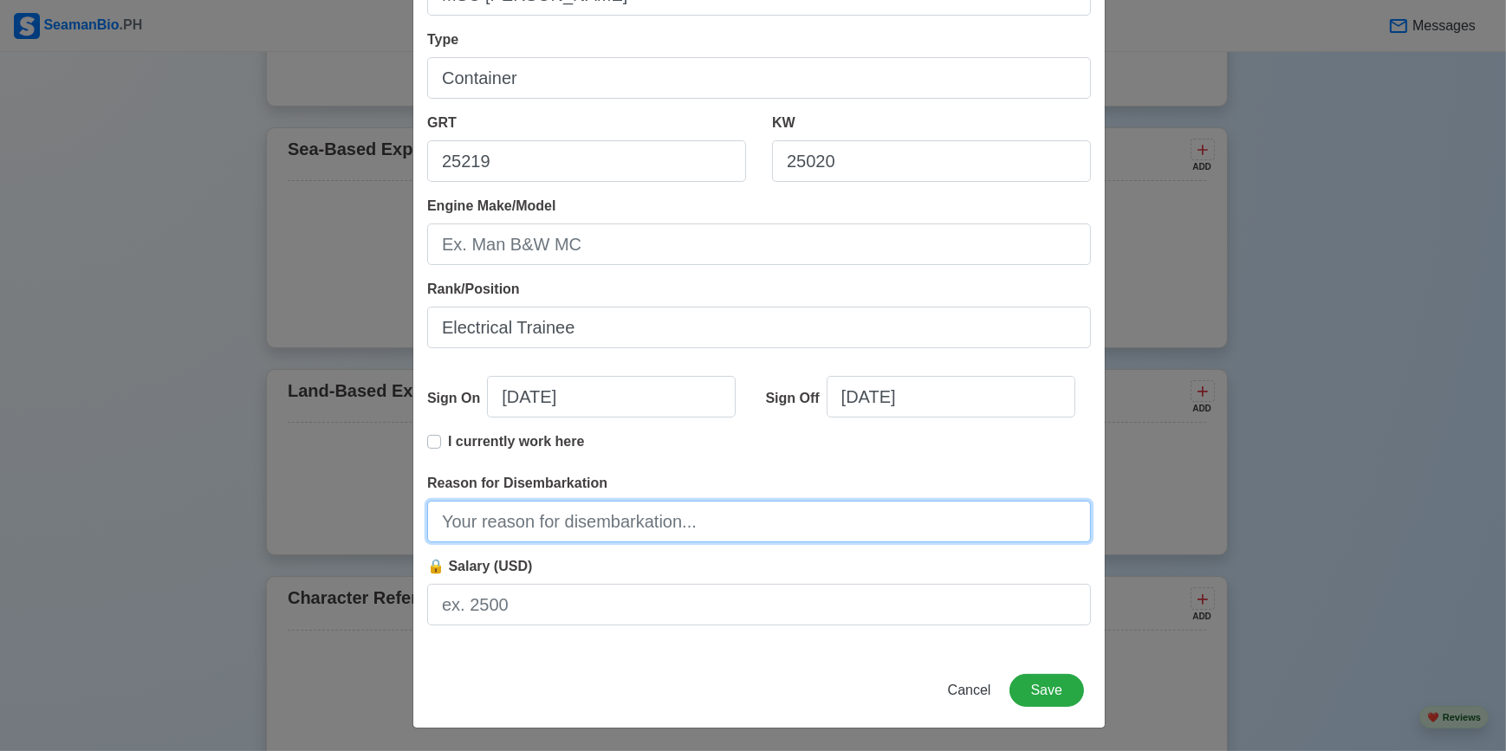
click at [502, 528] on input "Reason for Disembarkation" at bounding box center [759, 522] width 664 height 42
type input "Finished Contract"
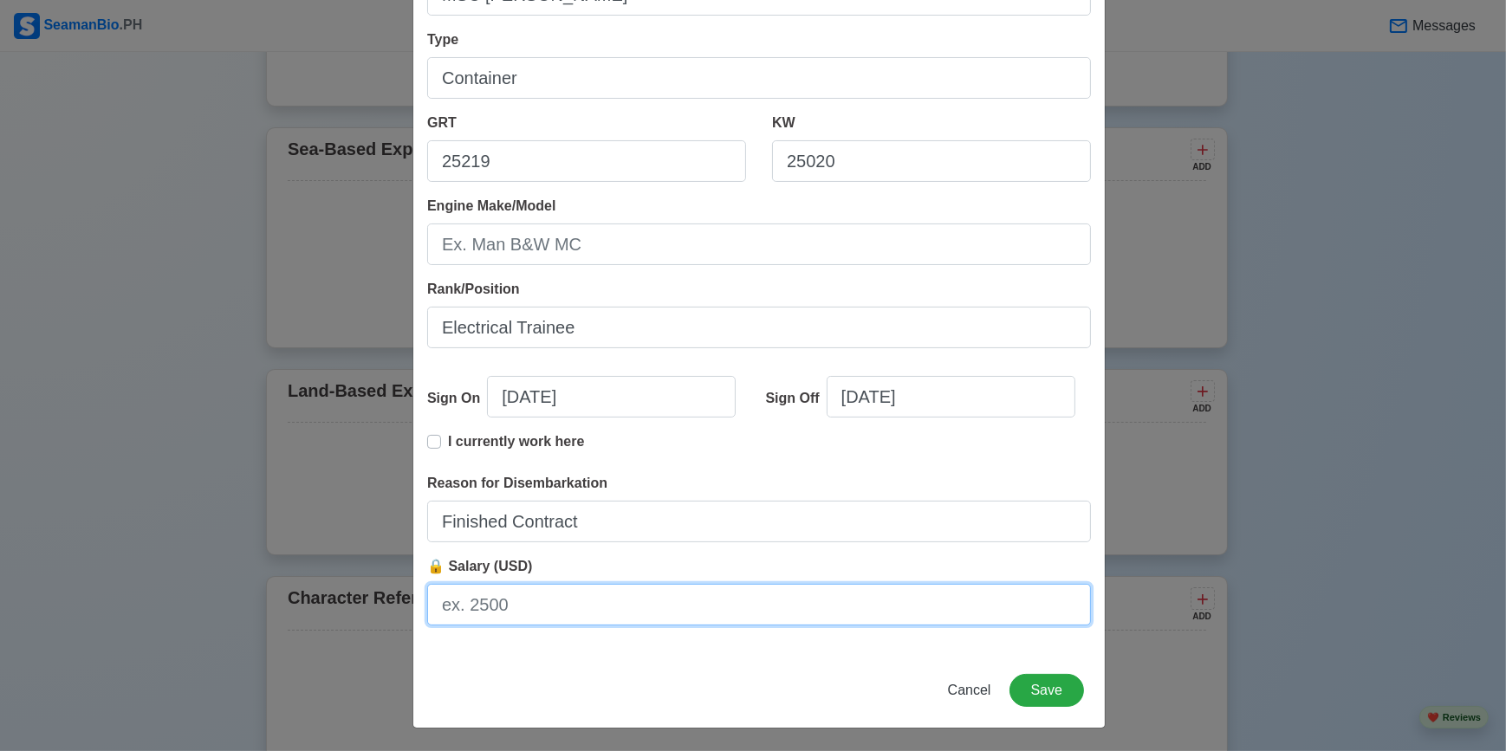
click at [493, 606] on input "🔒 Salary (USD)" at bounding box center [759, 605] width 664 height 42
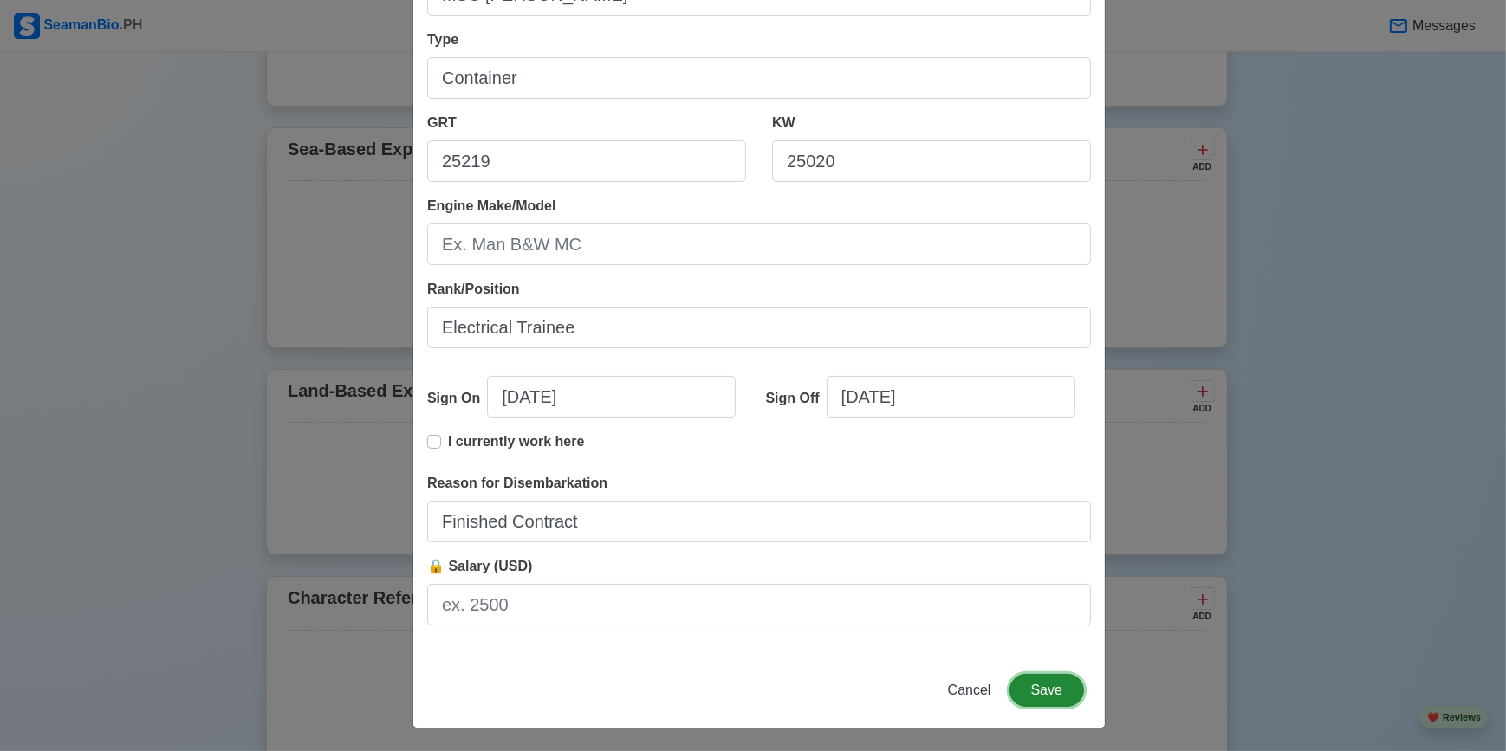
click at [1038, 693] on button "Save" at bounding box center [1046, 690] width 75 height 33
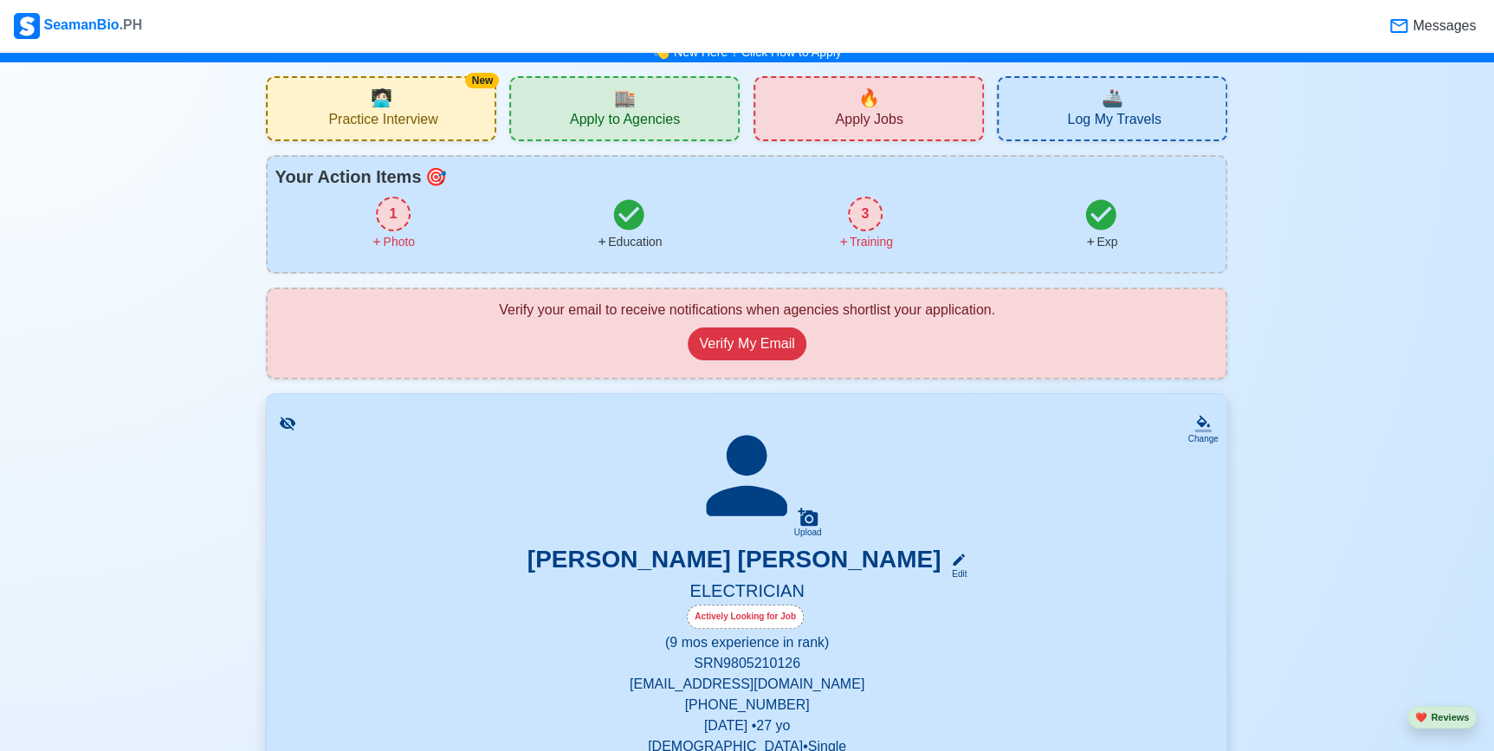
scroll to position [0, 0]
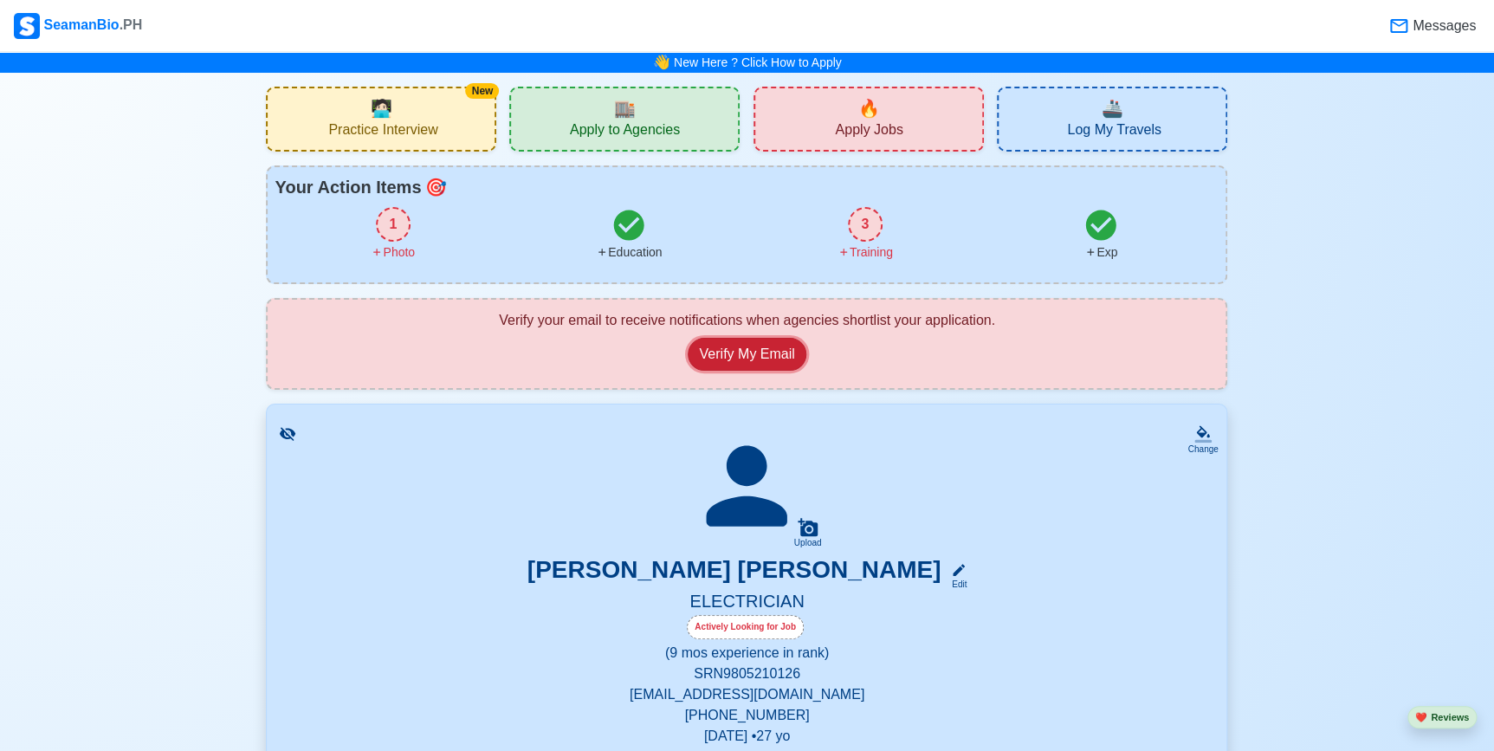
click at [744, 352] on button "Verify My Email" at bounding box center [747, 354] width 118 height 33
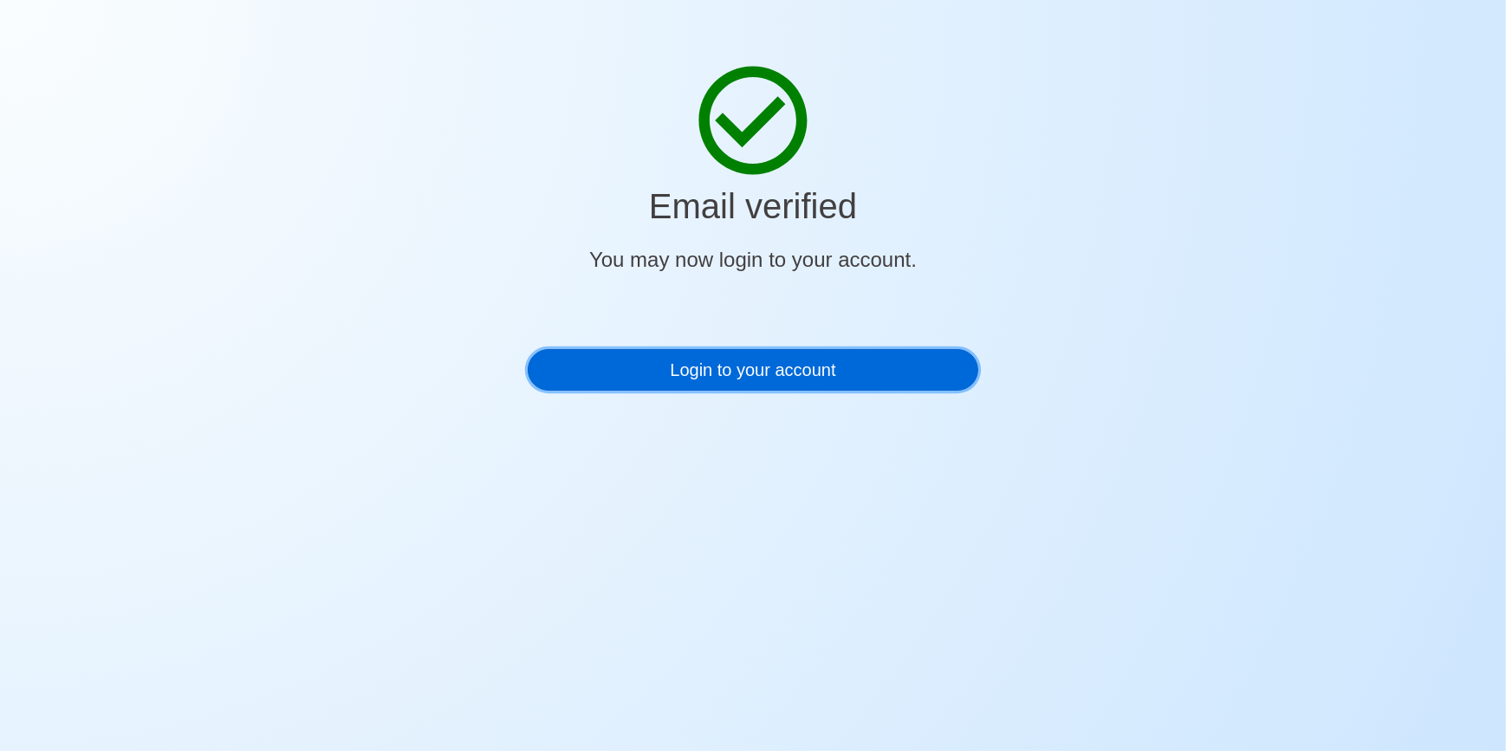
click at [757, 382] on link "Login to your account" at bounding box center [753, 370] width 450 height 42
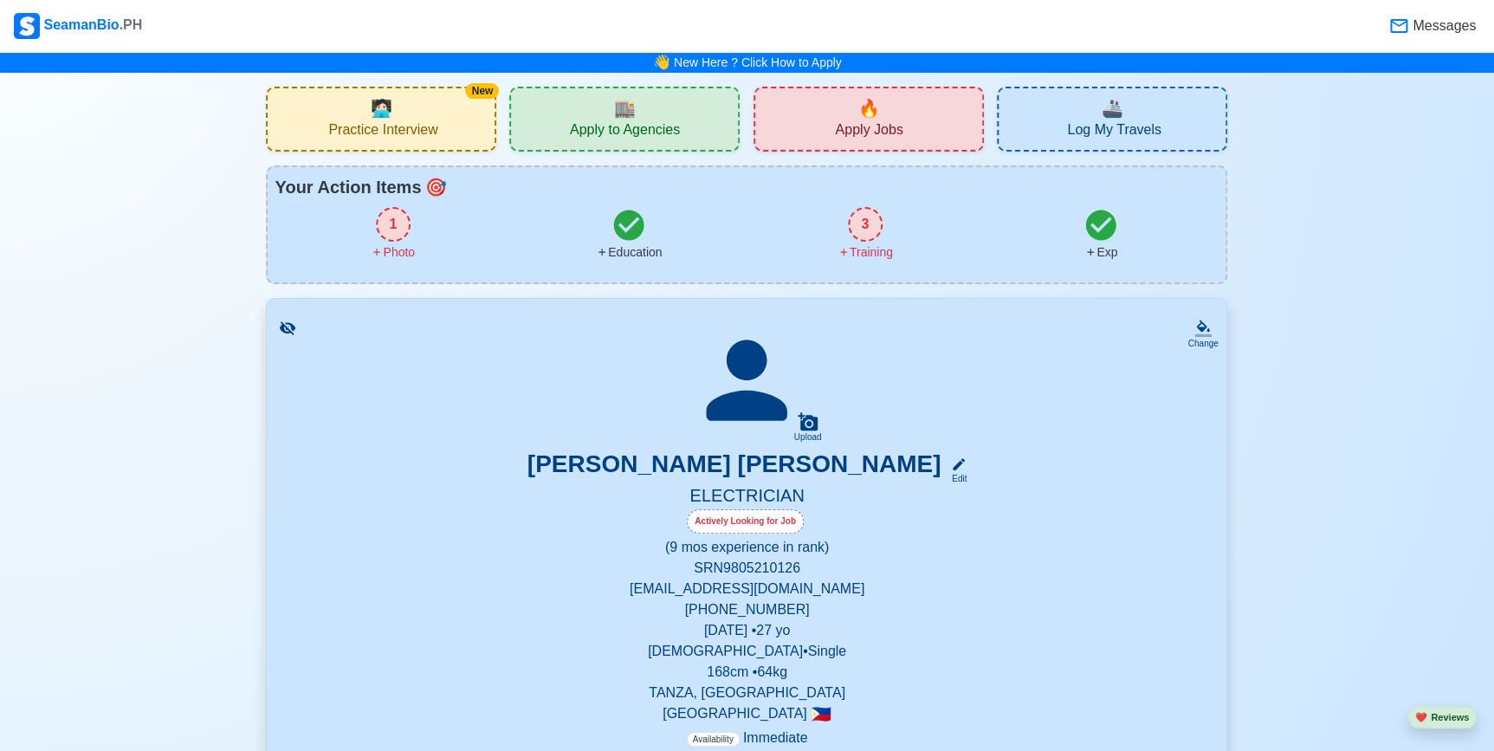
click at [87, 18] on div "SeamanBio .PH" at bounding box center [78, 26] width 128 height 26
click at [87, 34] on div "SeamanBio .PH" at bounding box center [78, 26] width 128 height 26
click at [23, 18] on img at bounding box center [27, 26] width 26 height 26
click at [623, 118] on span "🏬" at bounding box center [625, 108] width 22 height 26
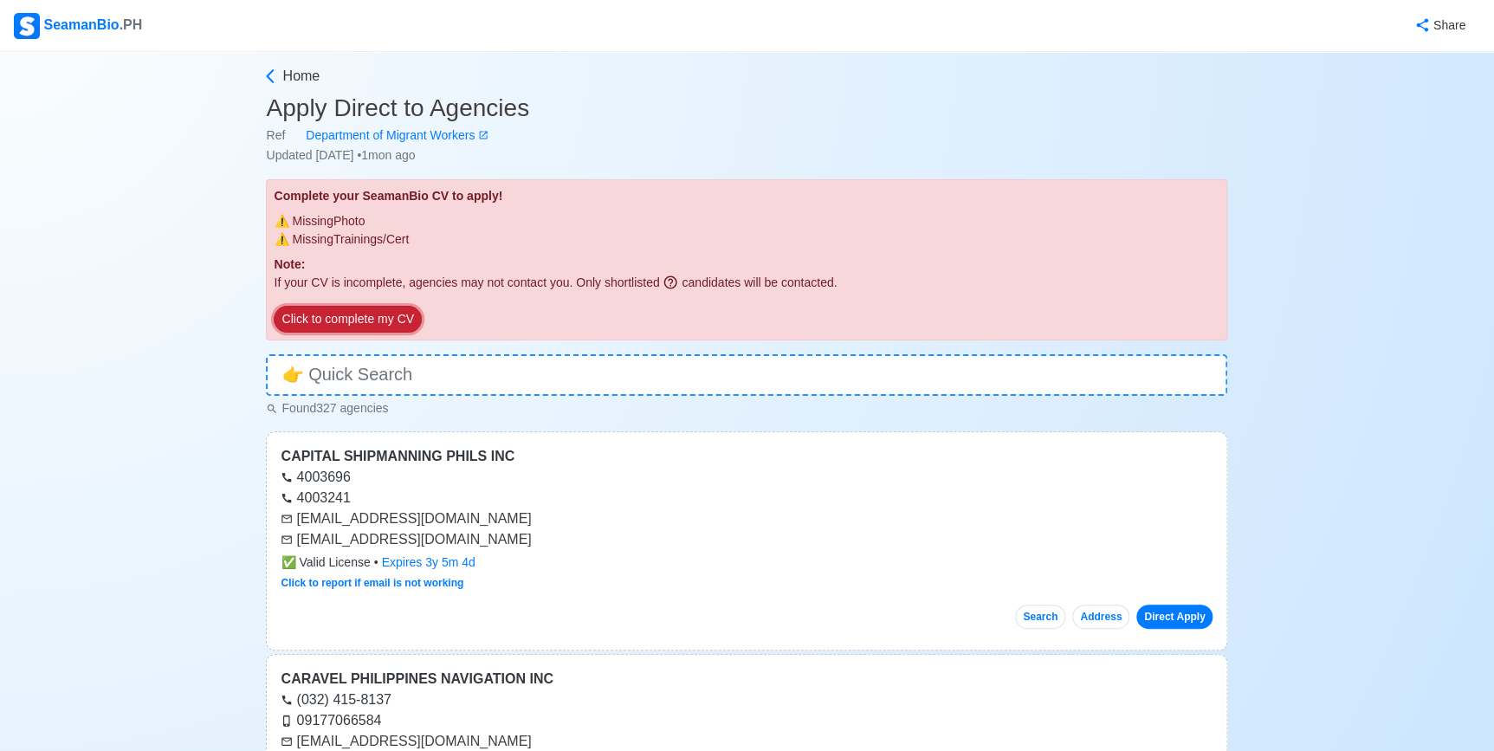
click at [395, 315] on button "Click to complete my CV" at bounding box center [347, 319] width 147 height 27
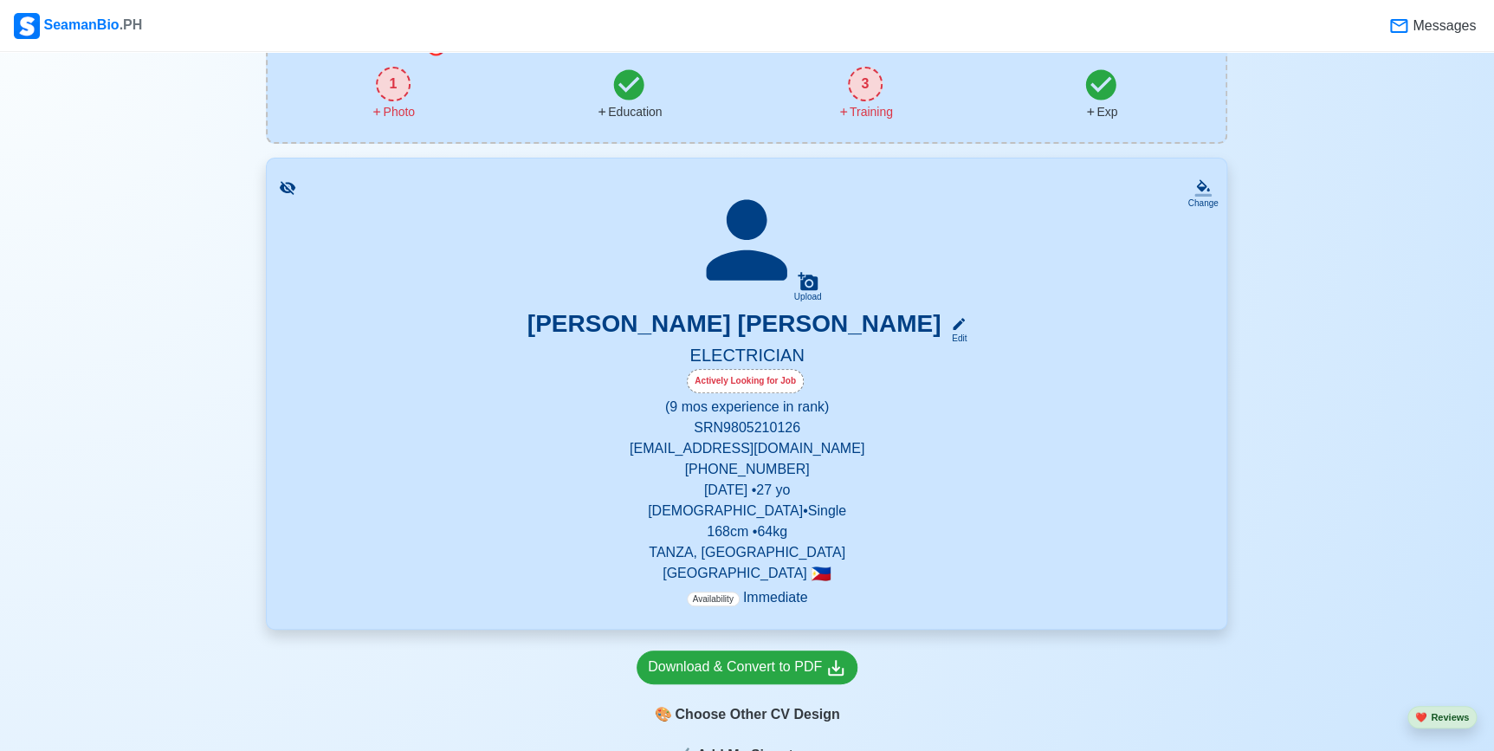
scroll to position [78, 0]
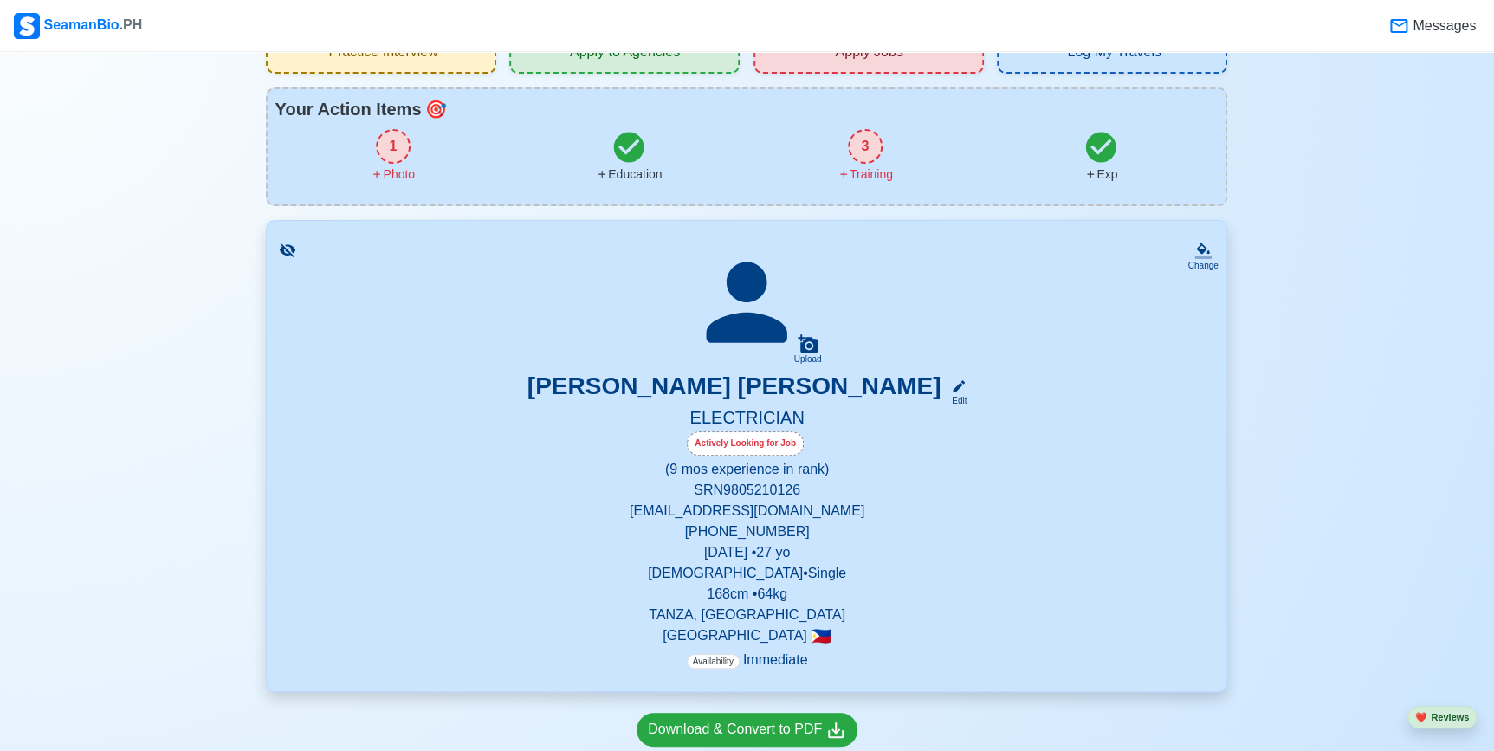
click at [813, 343] on icon at bounding box center [808, 343] width 20 height 18
click at [0, 0] on input "Upload" at bounding box center [0, 0] width 0 height 0
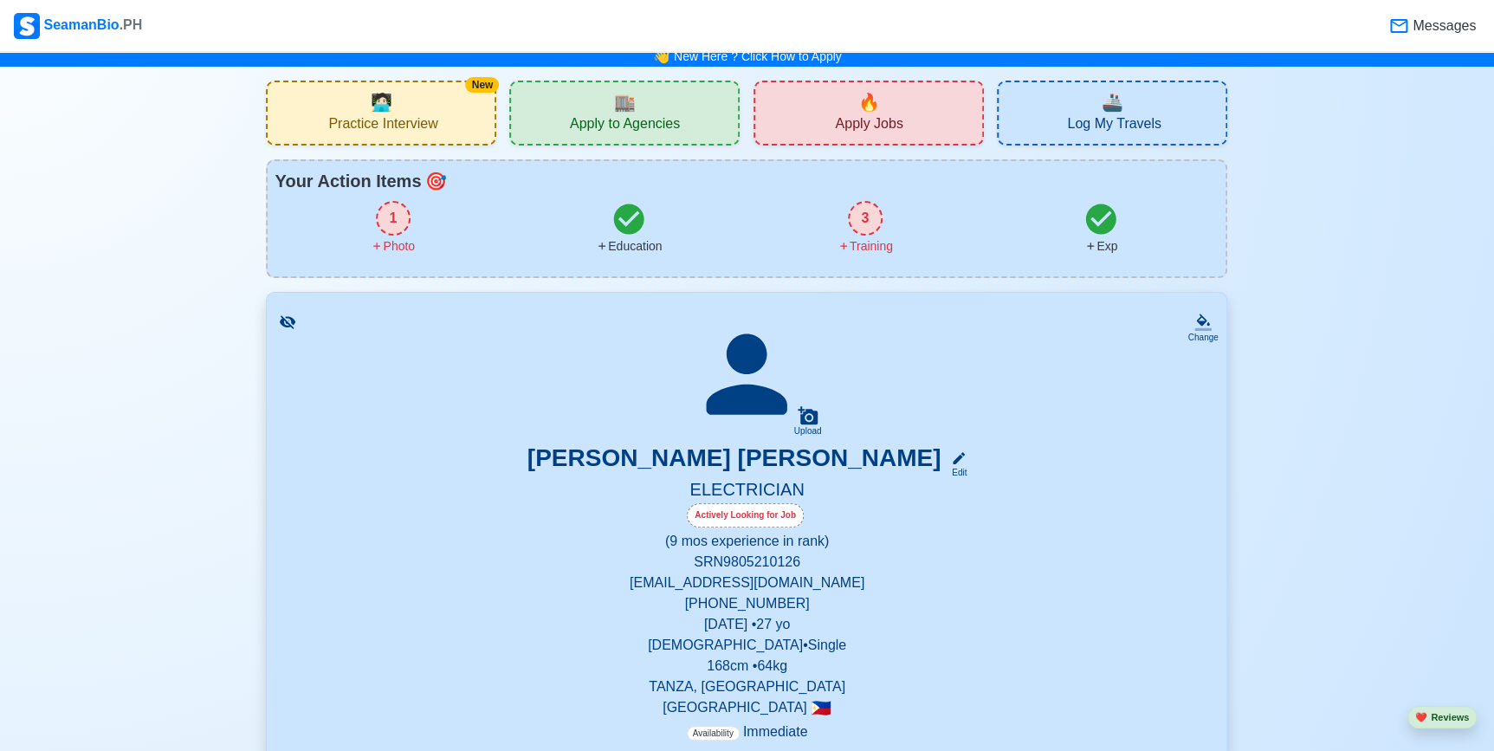
scroll to position [0, 0]
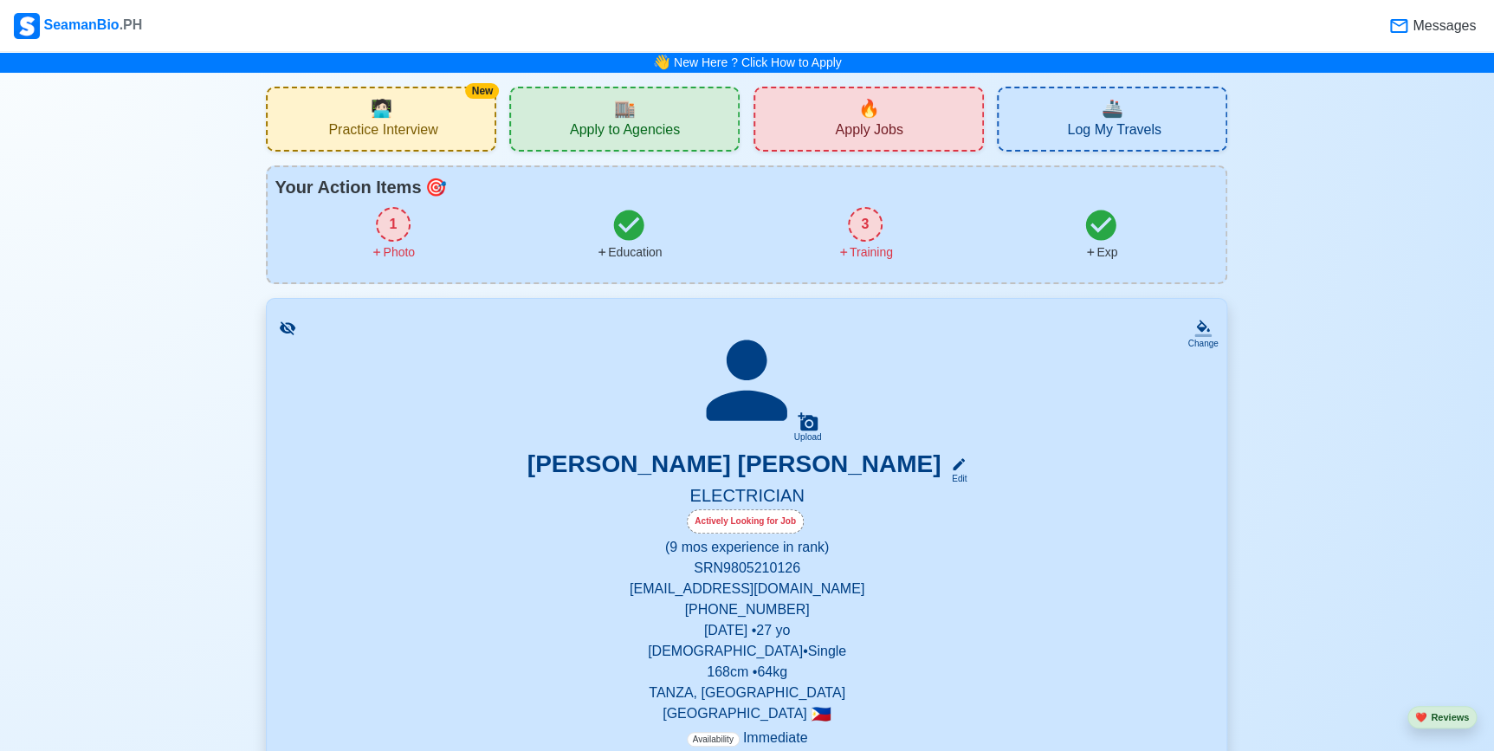
click at [869, 243] on div "Training" at bounding box center [865, 252] width 55 height 18
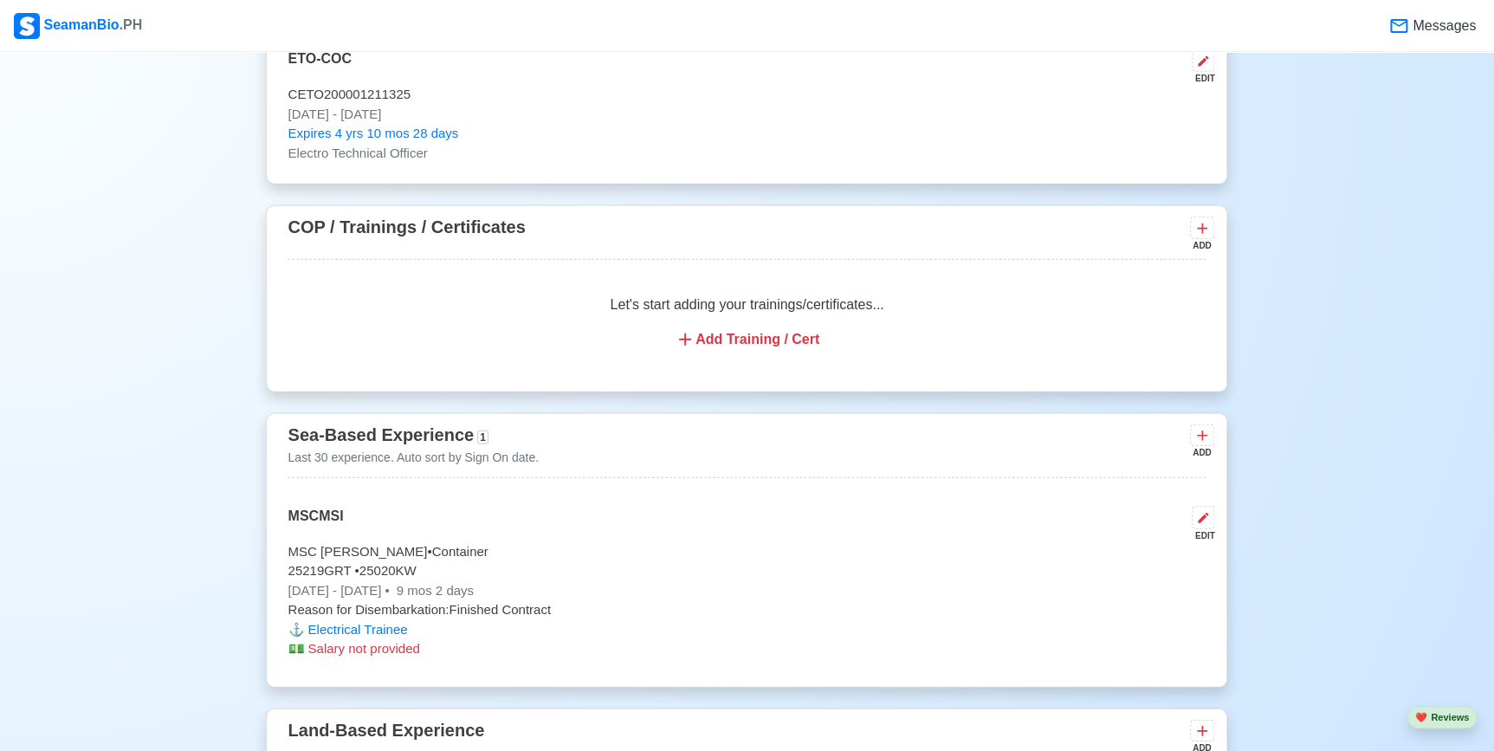
scroll to position [1922, 0]
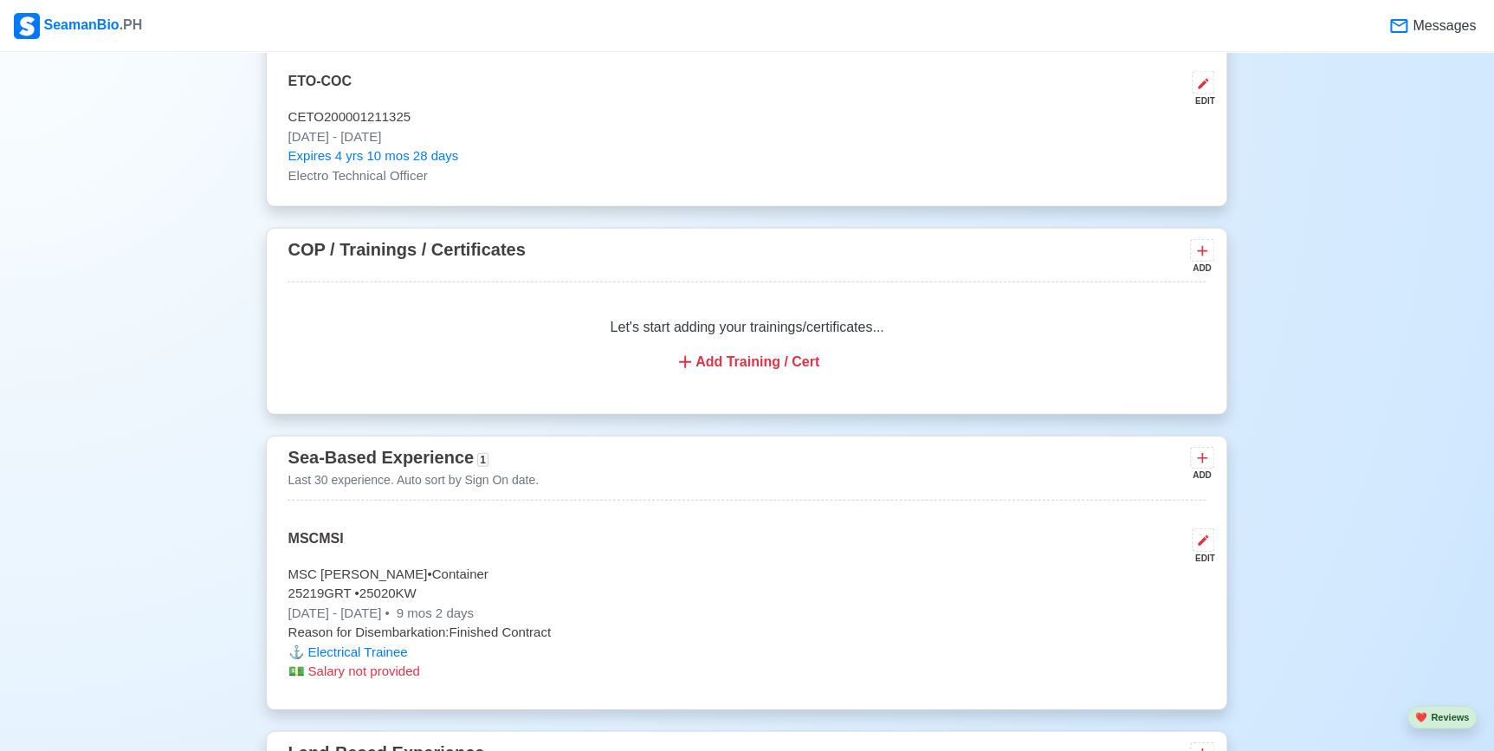
click at [773, 373] on div "Add Training / Cert" at bounding box center [746, 362] width 877 height 21
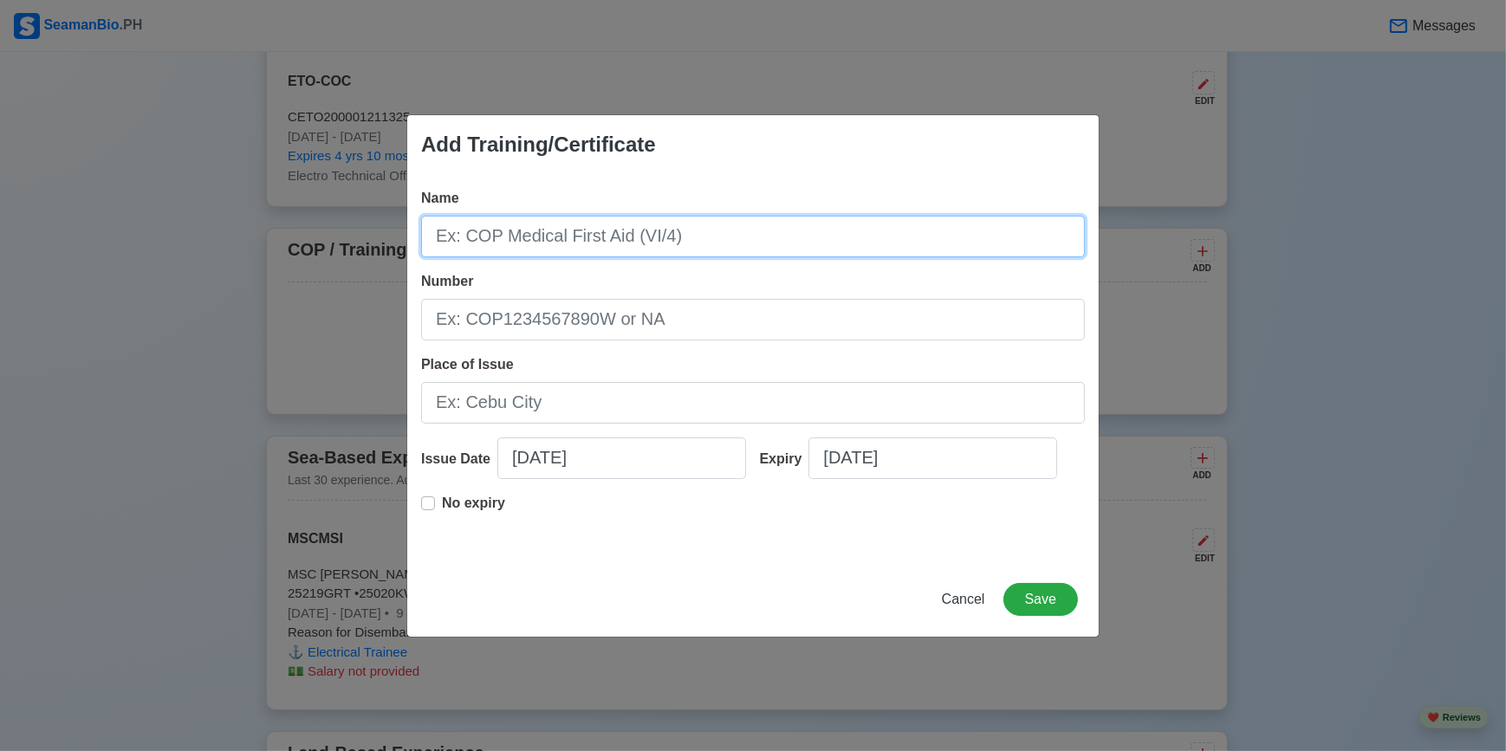
click at [592, 238] on input "Name" at bounding box center [753, 237] width 664 height 42
type input "COP Medical First Aid"
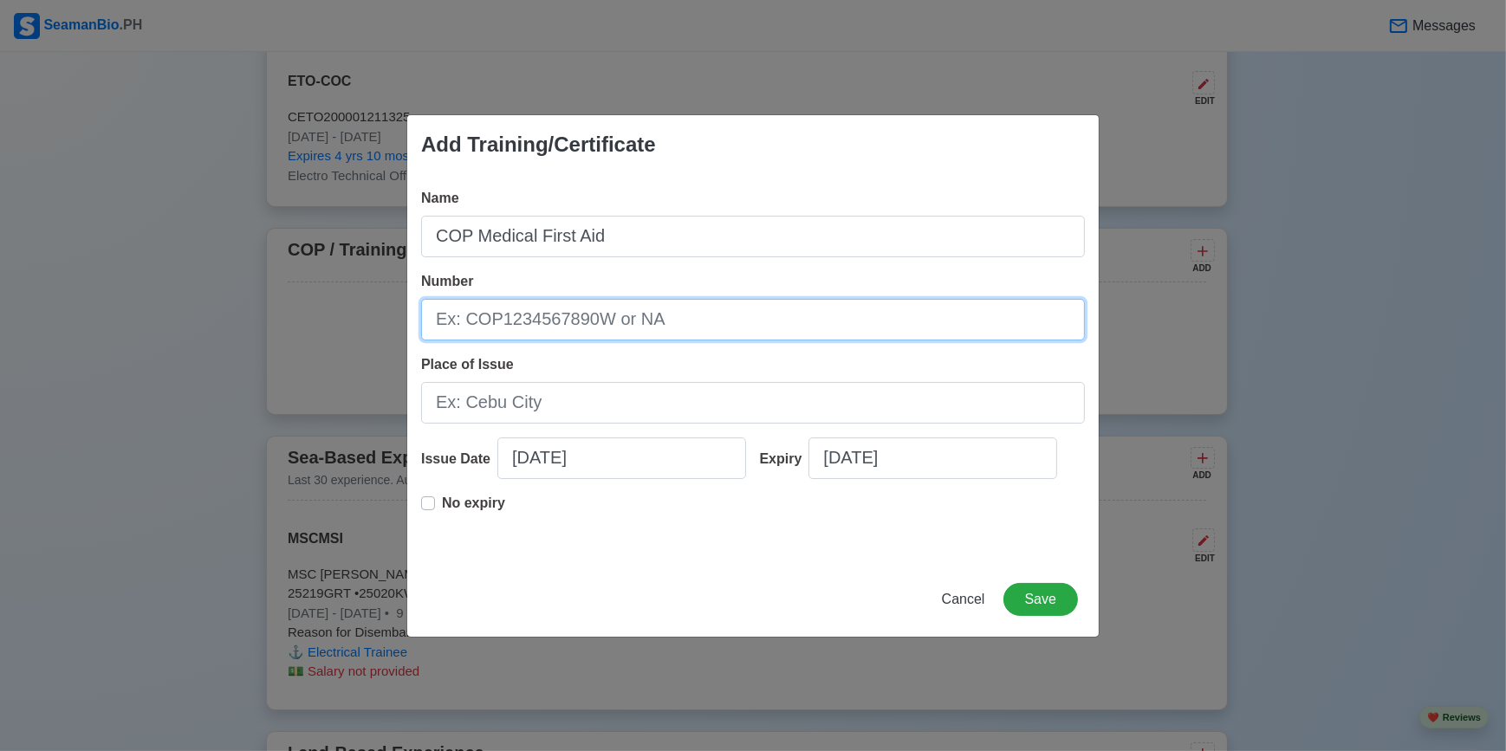
drag, startPoint x: 577, startPoint y: 318, endPoint x: 586, endPoint y: 319, distance: 8.7
click at [577, 318] on input "Number" at bounding box center [753, 320] width 664 height 42
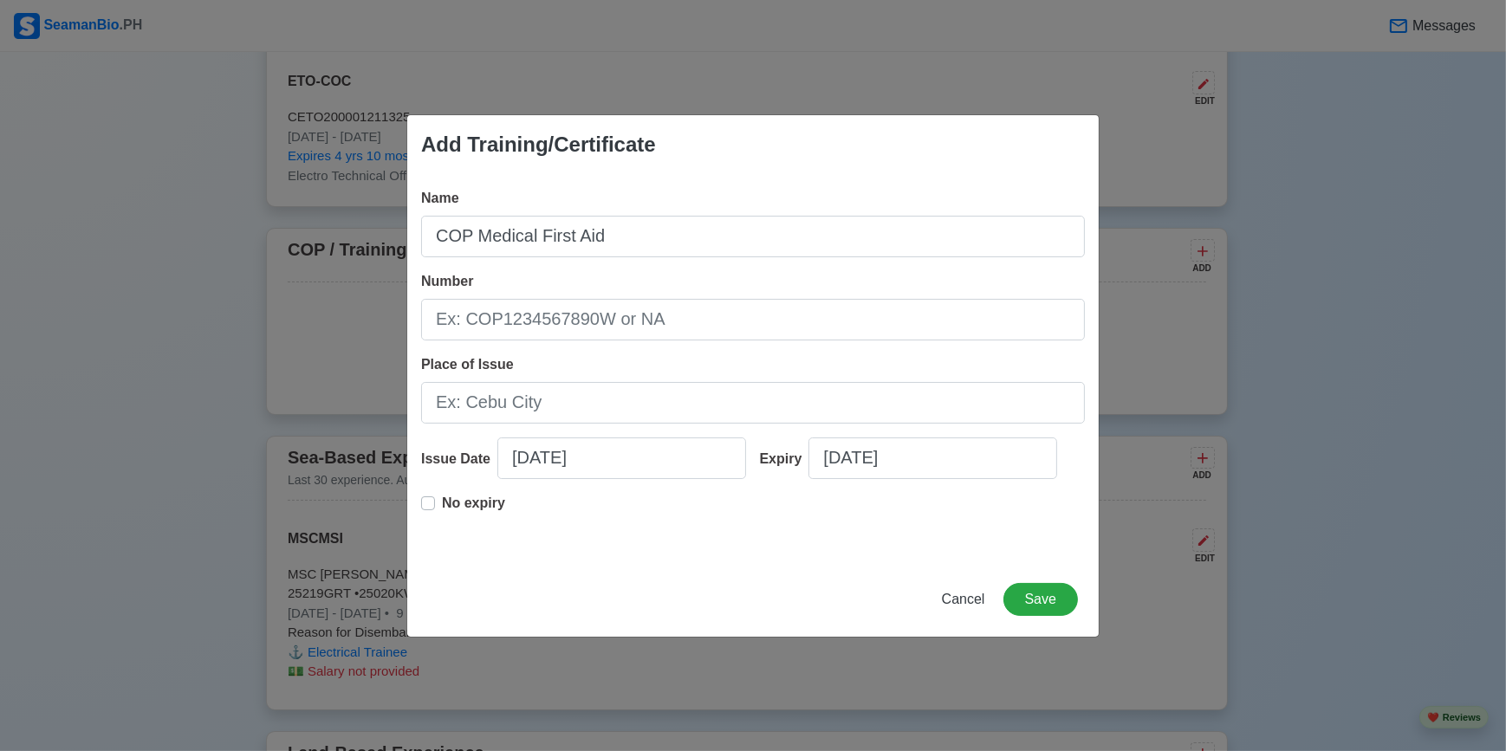
click at [1006, 363] on div "Place of Issue" at bounding box center [753, 388] width 664 height 69
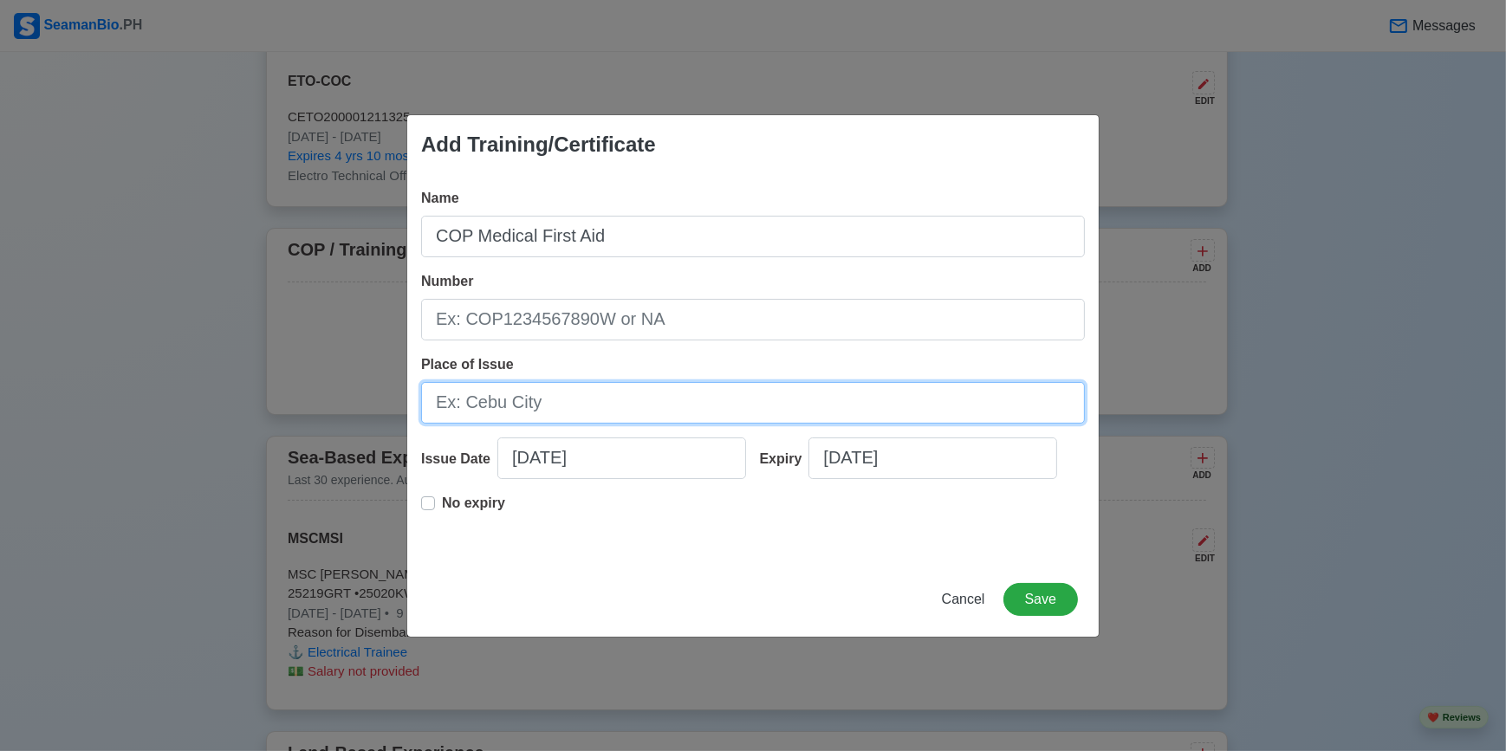
click at [565, 406] on input "Place of Issue" at bounding box center [753, 403] width 664 height 42
type input "Manila"
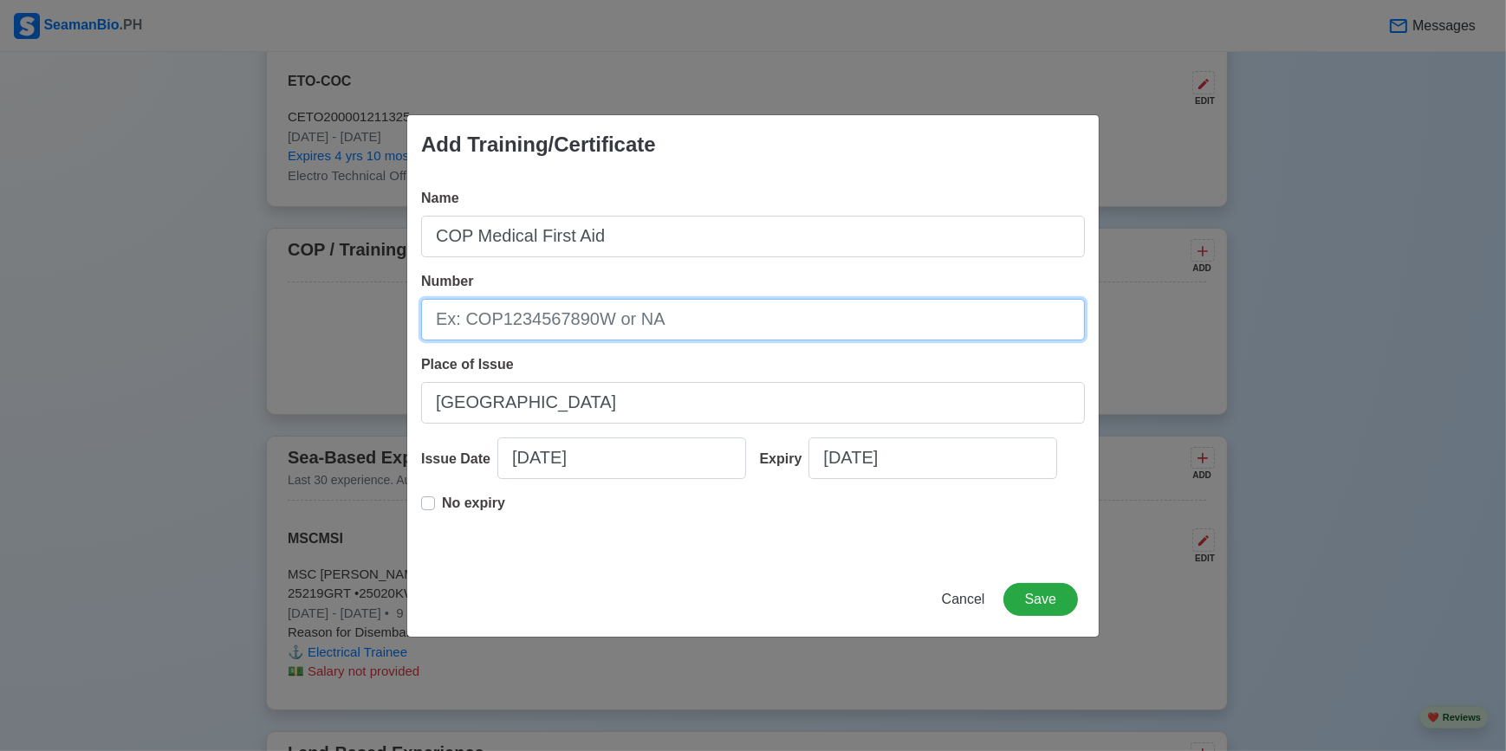
click at [576, 325] on input "Number" at bounding box center [753, 320] width 664 height 42
click at [671, 317] on input "Number" at bounding box center [753, 320] width 664 height 42
paste input "MEFA200007206525"
type input "MEFA200007206525"
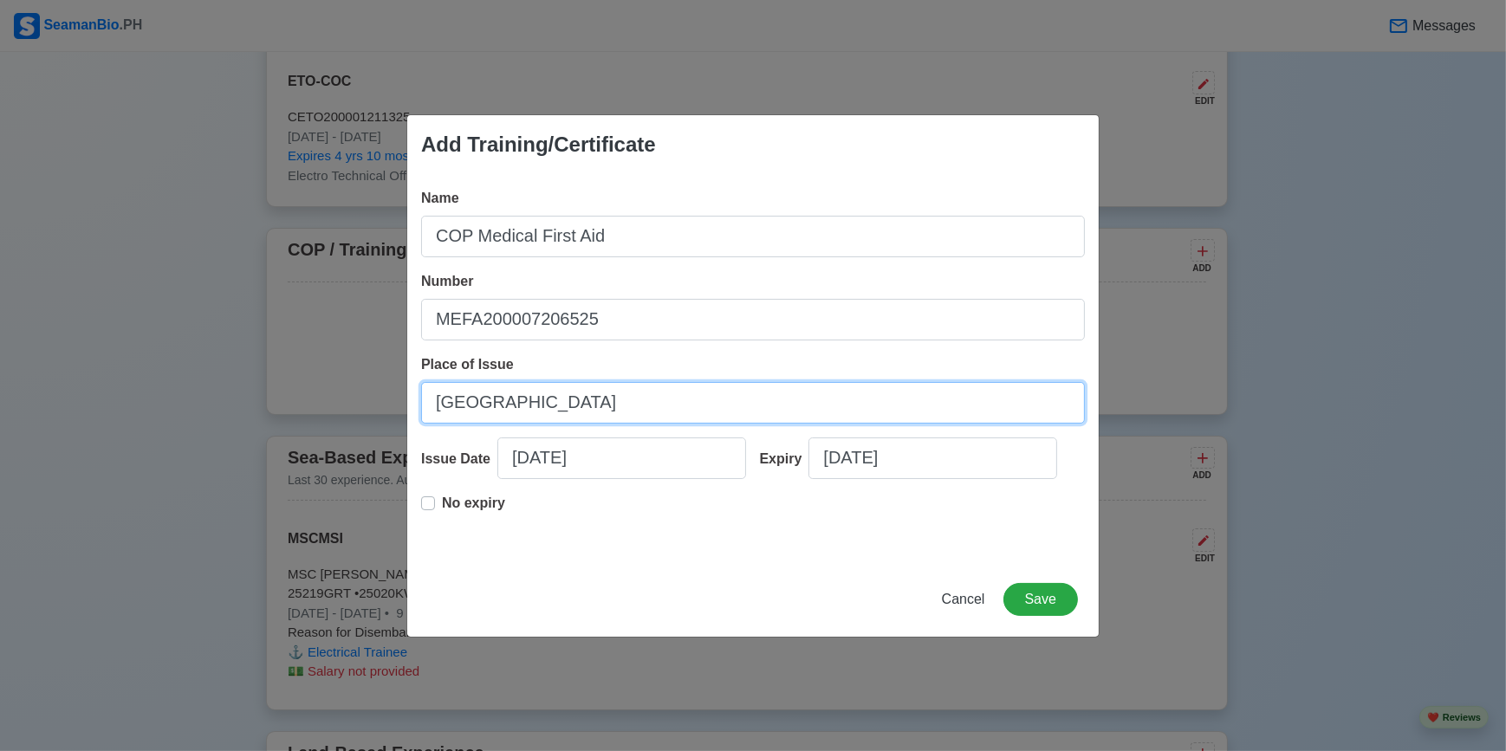
click at [706, 401] on input "Manila" at bounding box center [753, 403] width 664 height 42
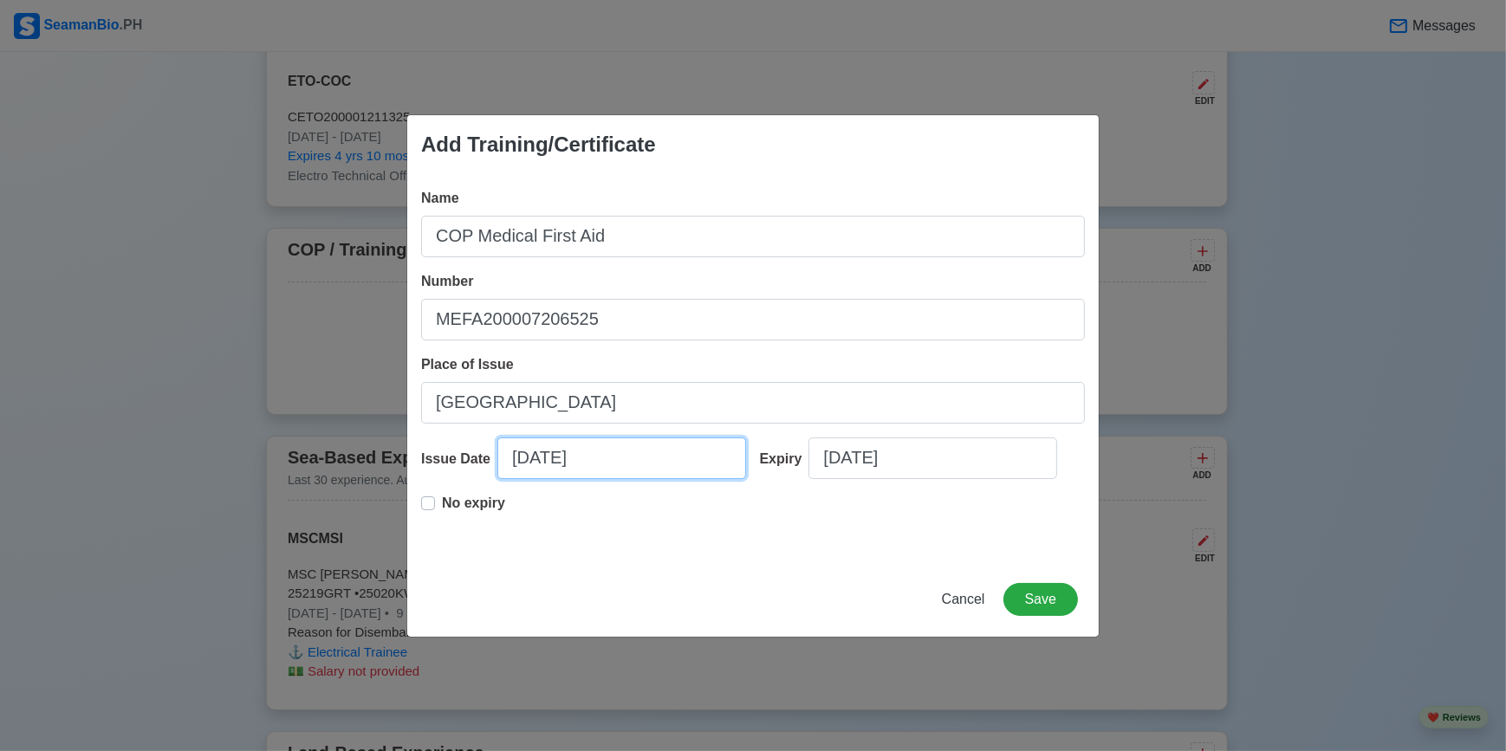
select select "****"
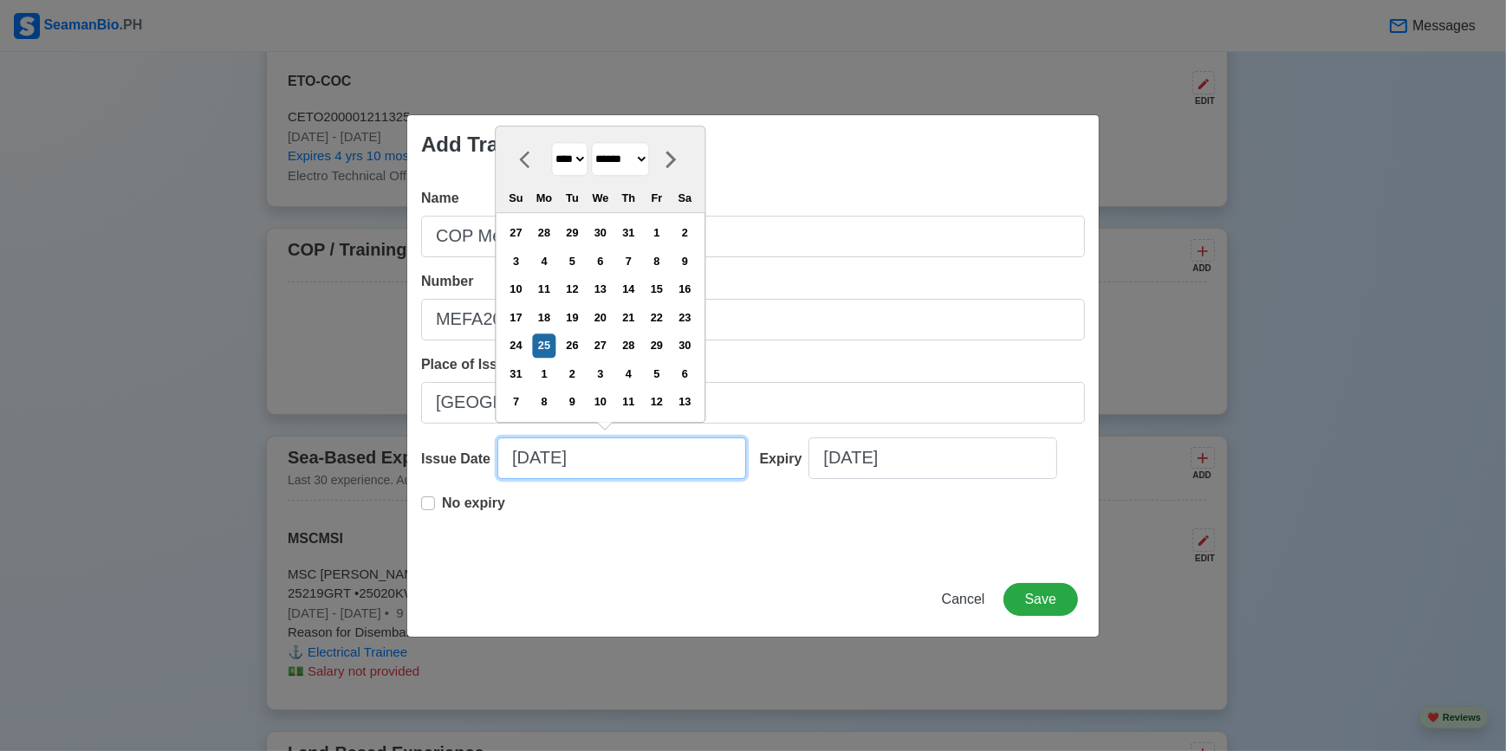
click at [667, 467] on input "08/25/2025" at bounding box center [621, 459] width 249 height 42
drag, startPoint x: 587, startPoint y: 161, endPoint x: 583, endPoint y: 172, distance: 12.1
click at [586, 163] on select "**** **** **** **** **** **** **** **** **** **** **** **** **** **** **** ****…" at bounding box center [569, 159] width 36 height 34
click at [628, 173] on select "******* ******** ***** ***** *** **** **** ****** ********* ******* ******** **…" at bounding box center [620, 159] width 58 height 34
select select "****"
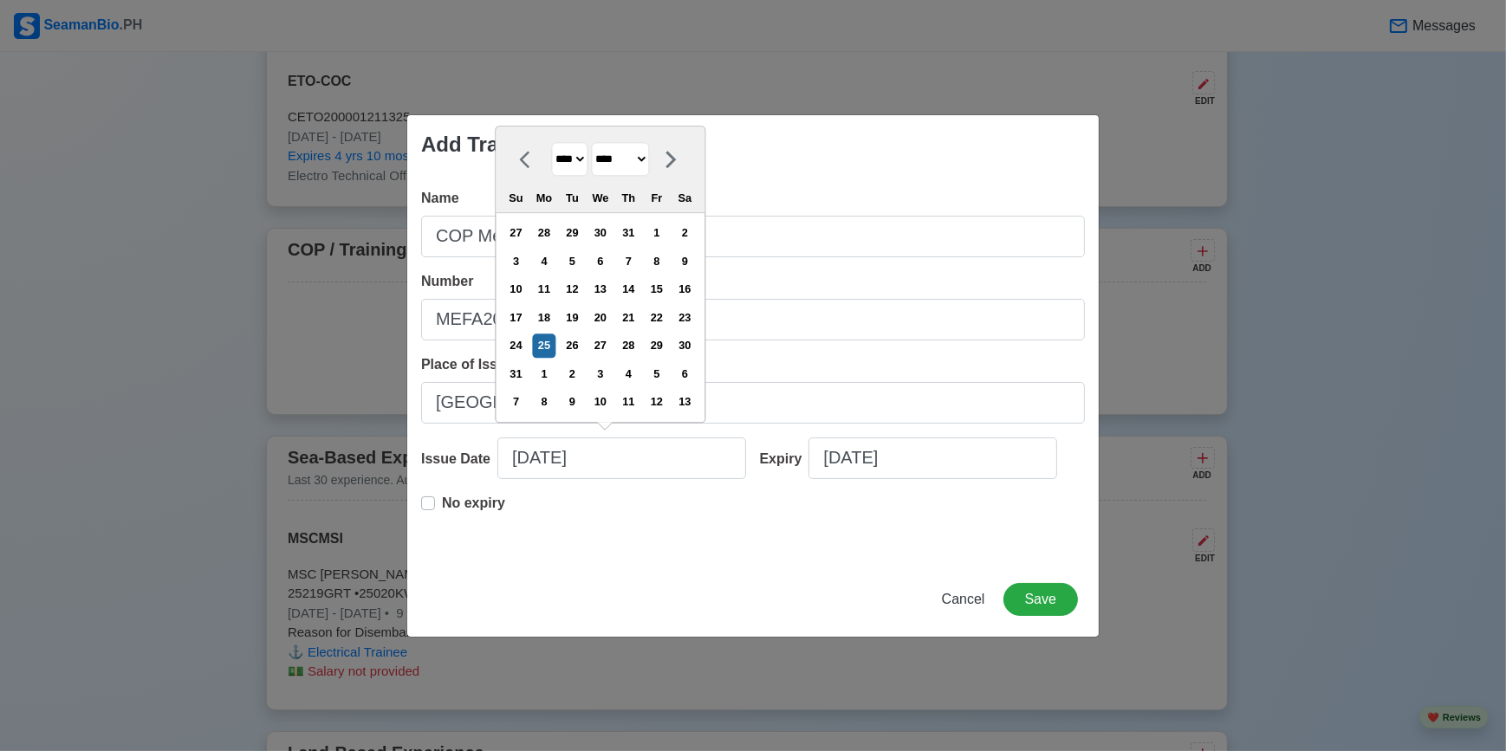
click at [598, 172] on select "******* ******** ***** ***** *** **** **** ****** ********* ******* ******** **…" at bounding box center [620, 159] width 58 height 34
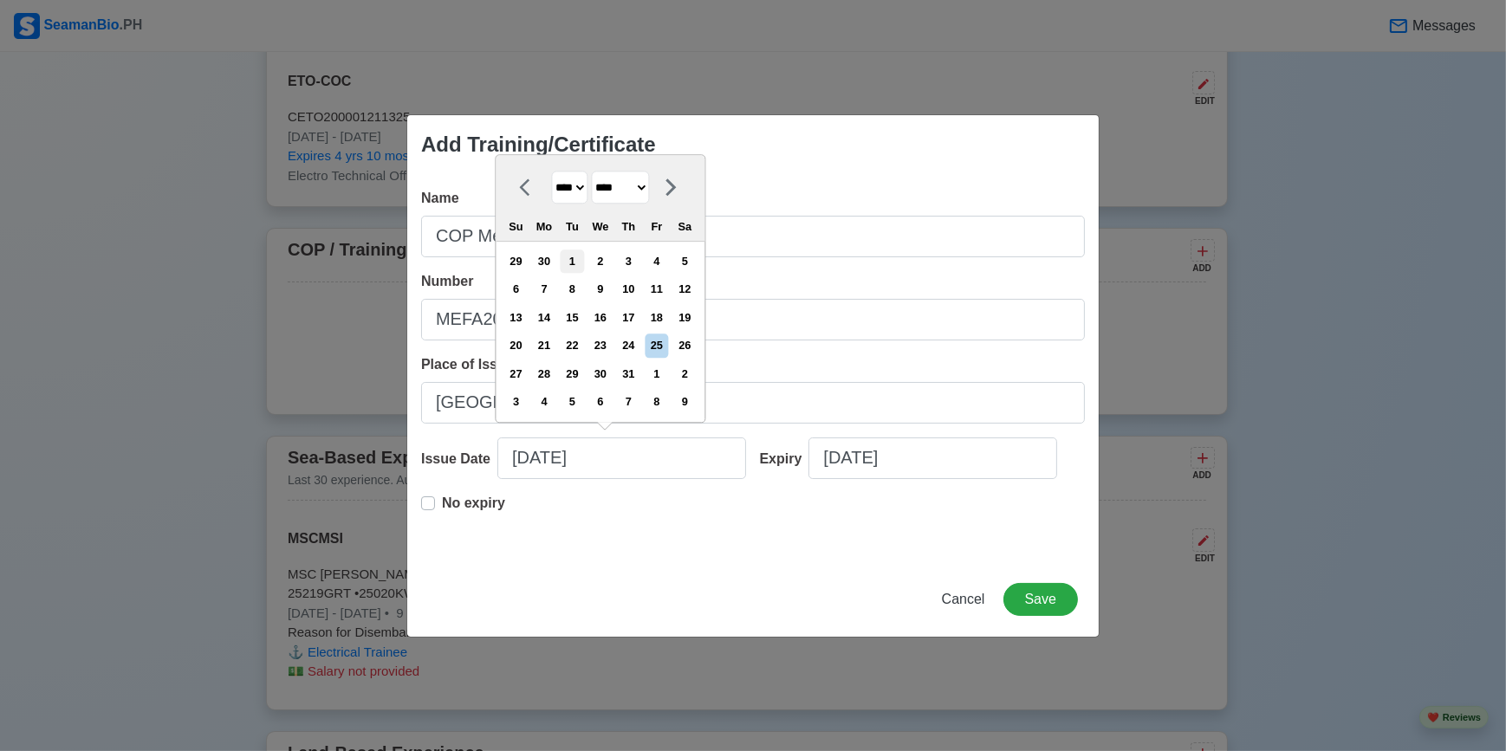
click at [584, 265] on div "1" at bounding box center [572, 261] width 23 height 23
type input "07/01/2025"
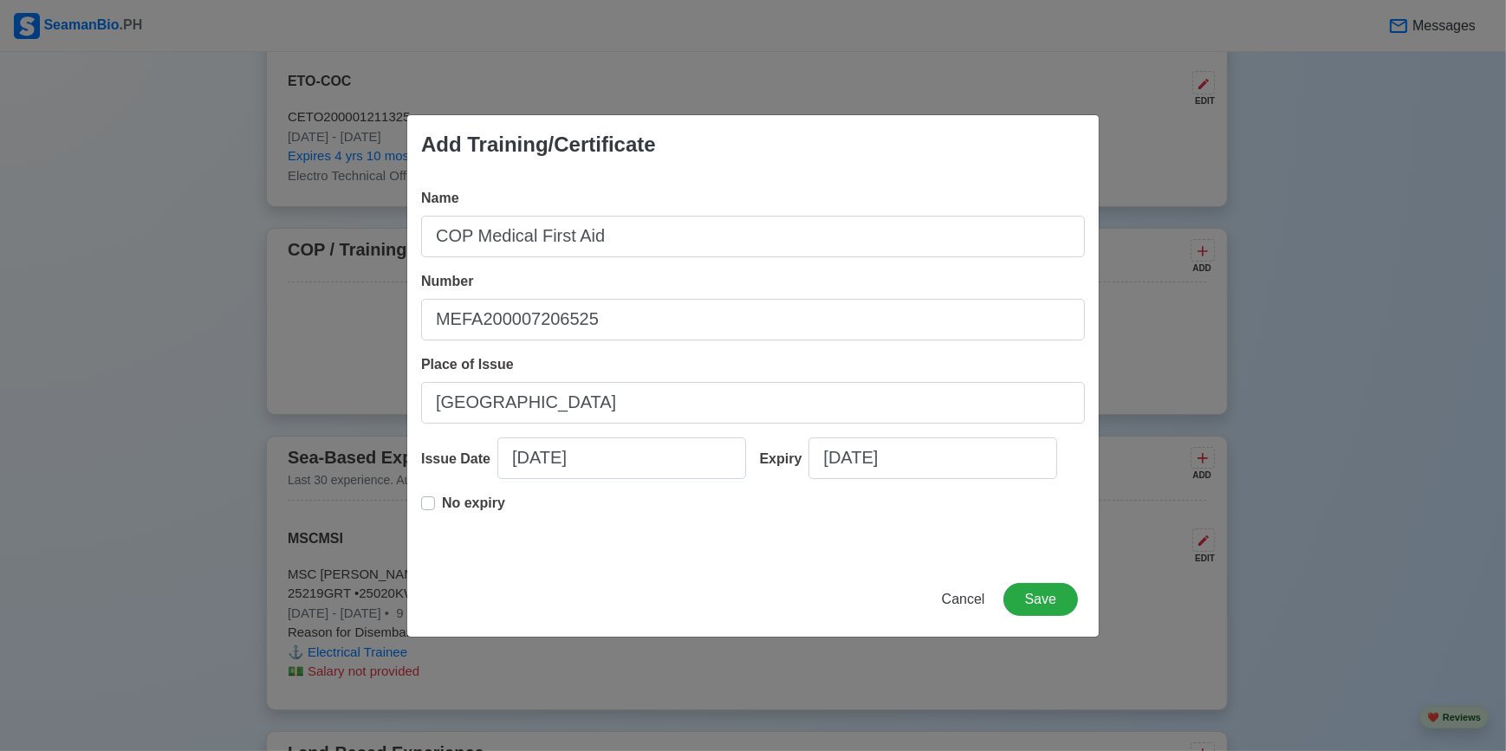
click at [442, 502] on label "No expiry" at bounding box center [473, 510] width 63 height 35
type input "07/01/2025"
click at [1050, 601] on button "Save" at bounding box center [1040, 599] width 75 height 33
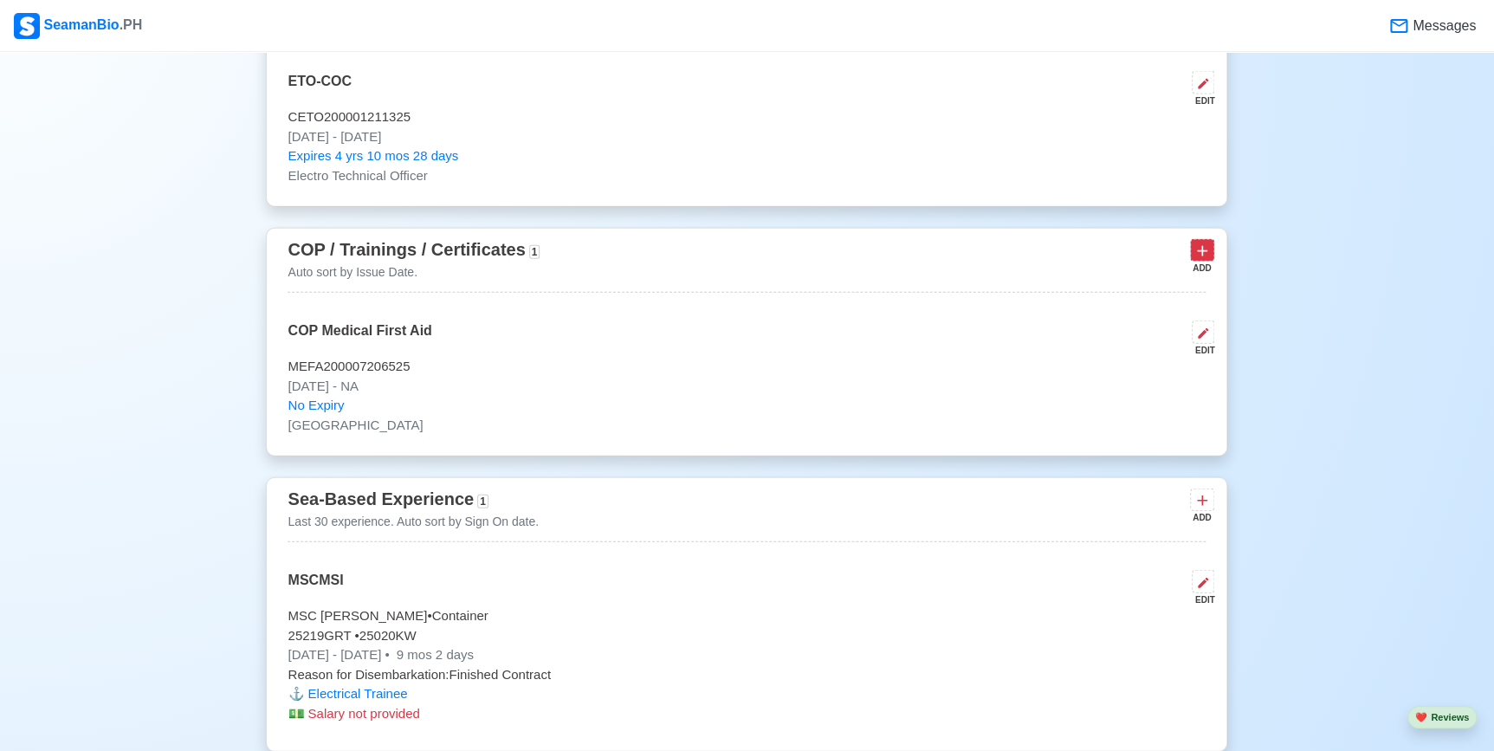
click at [1204, 260] on icon at bounding box center [1202, 251] width 17 height 17
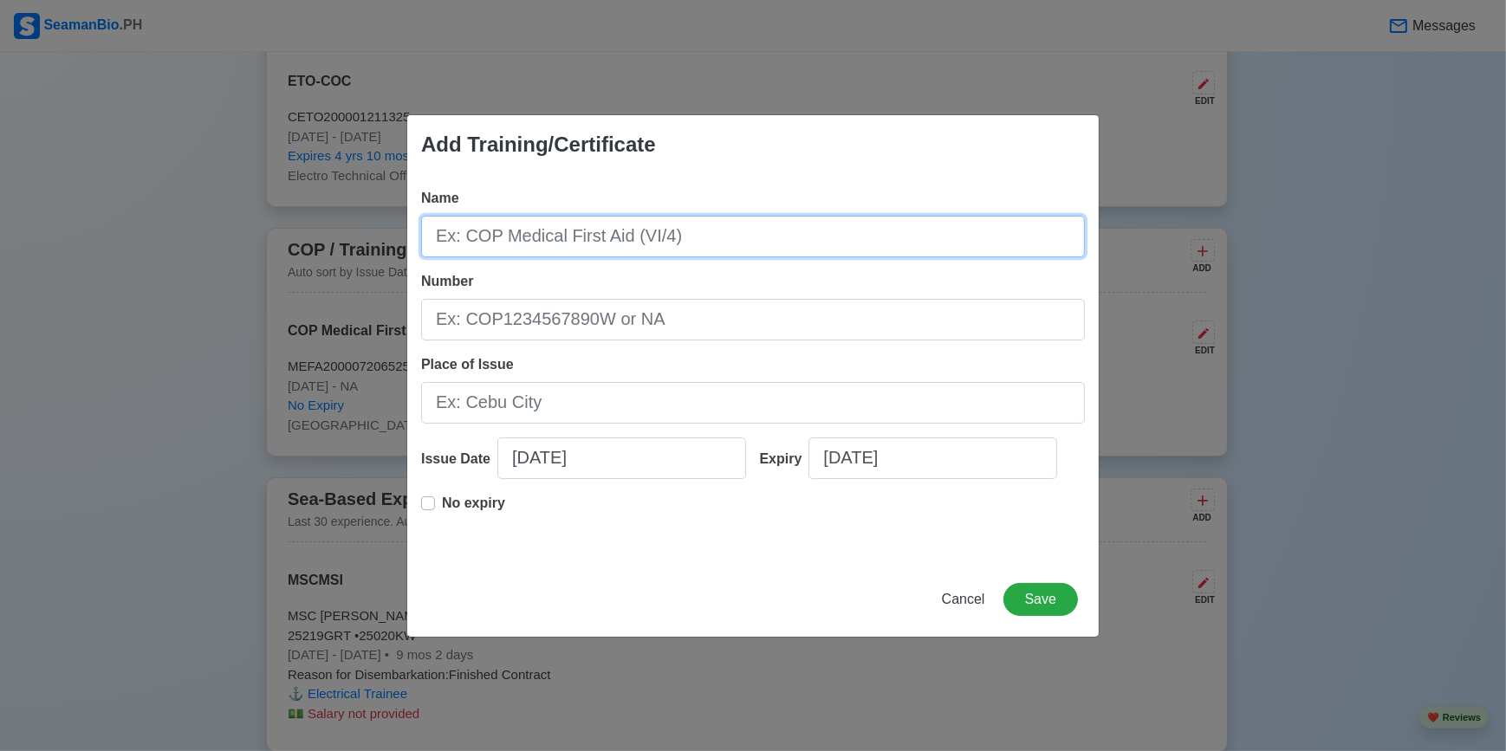
click at [751, 233] on input "Name" at bounding box center [753, 237] width 664 height 42
type input "COP SCRB"
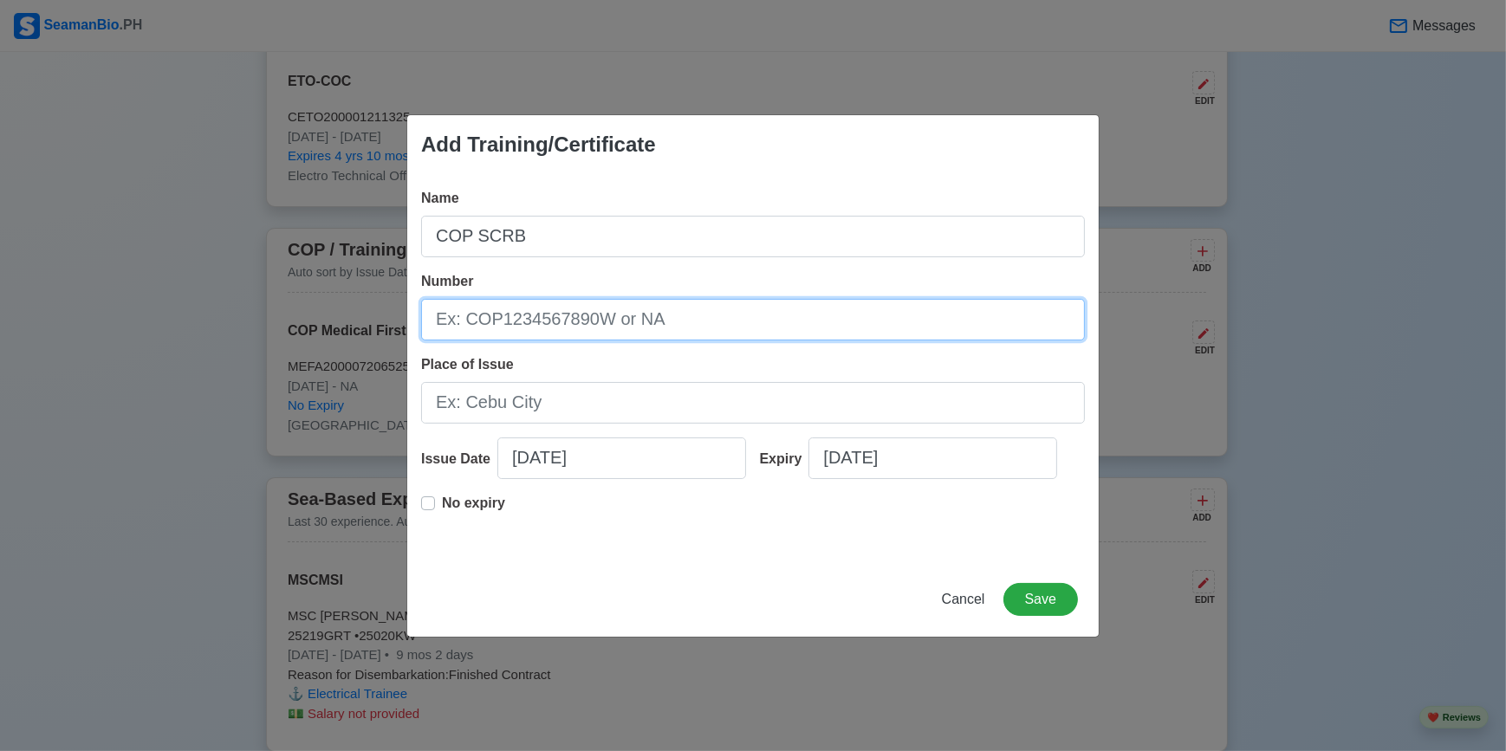
drag, startPoint x: 703, startPoint y: 329, endPoint x: 876, endPoint y: 194, distance: 219.1
click at [703, 329] on input "Number" at bounding box center [753, 320] width 664 height 42
paste input "SCRB200036209425"
type input "SCRB200036209425"
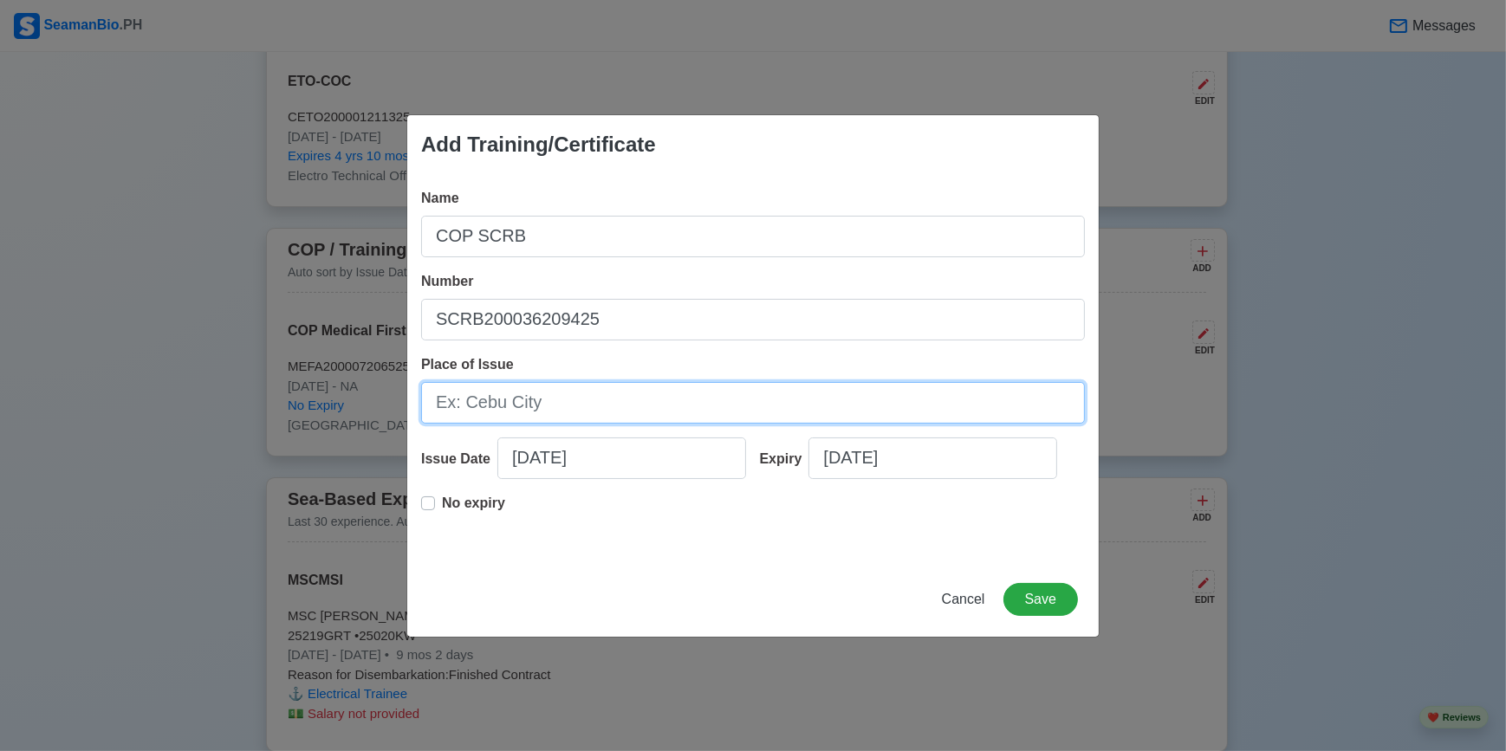
click at [653, 403] on input "Place of Issue" at bounding box center [753, 403] width 664 height 42
type input "Manila"
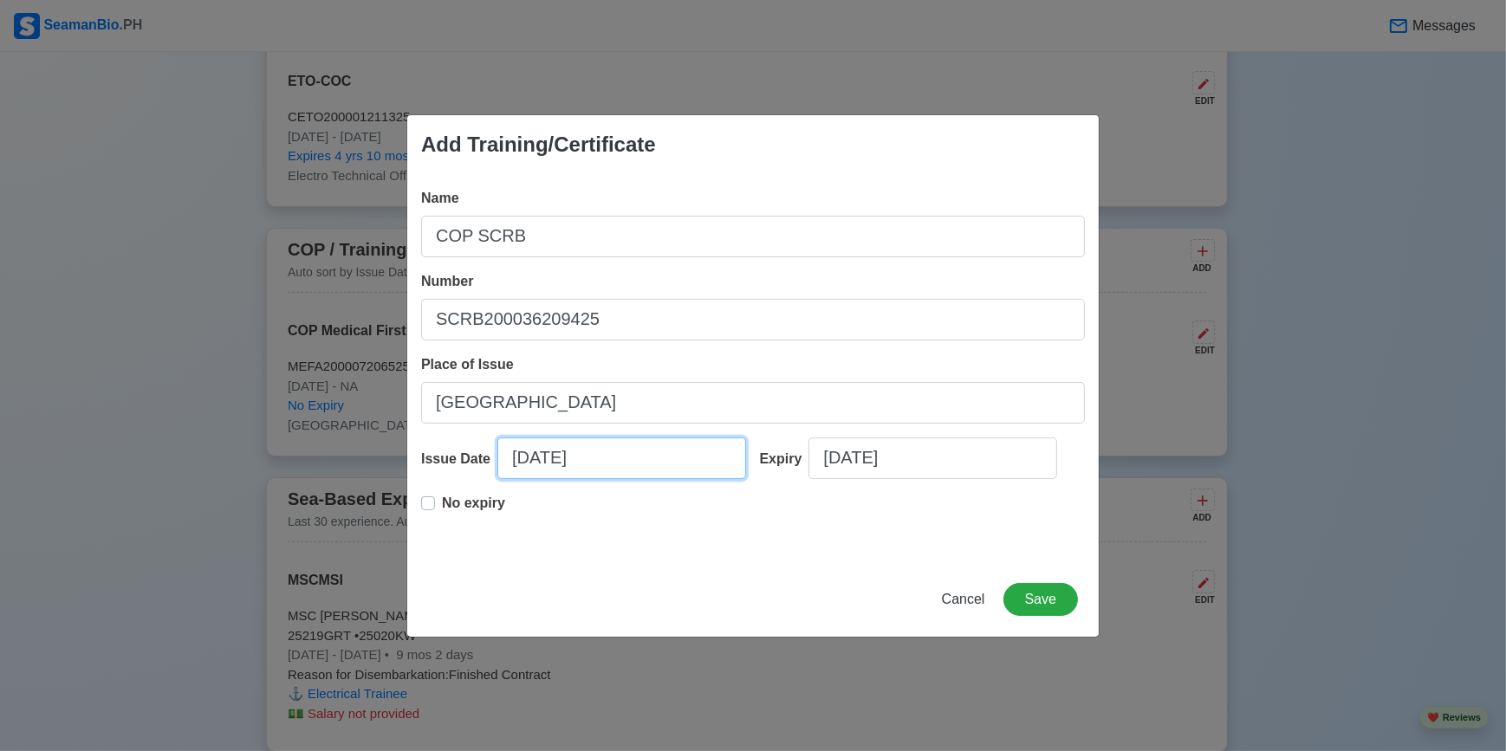
select select "****"
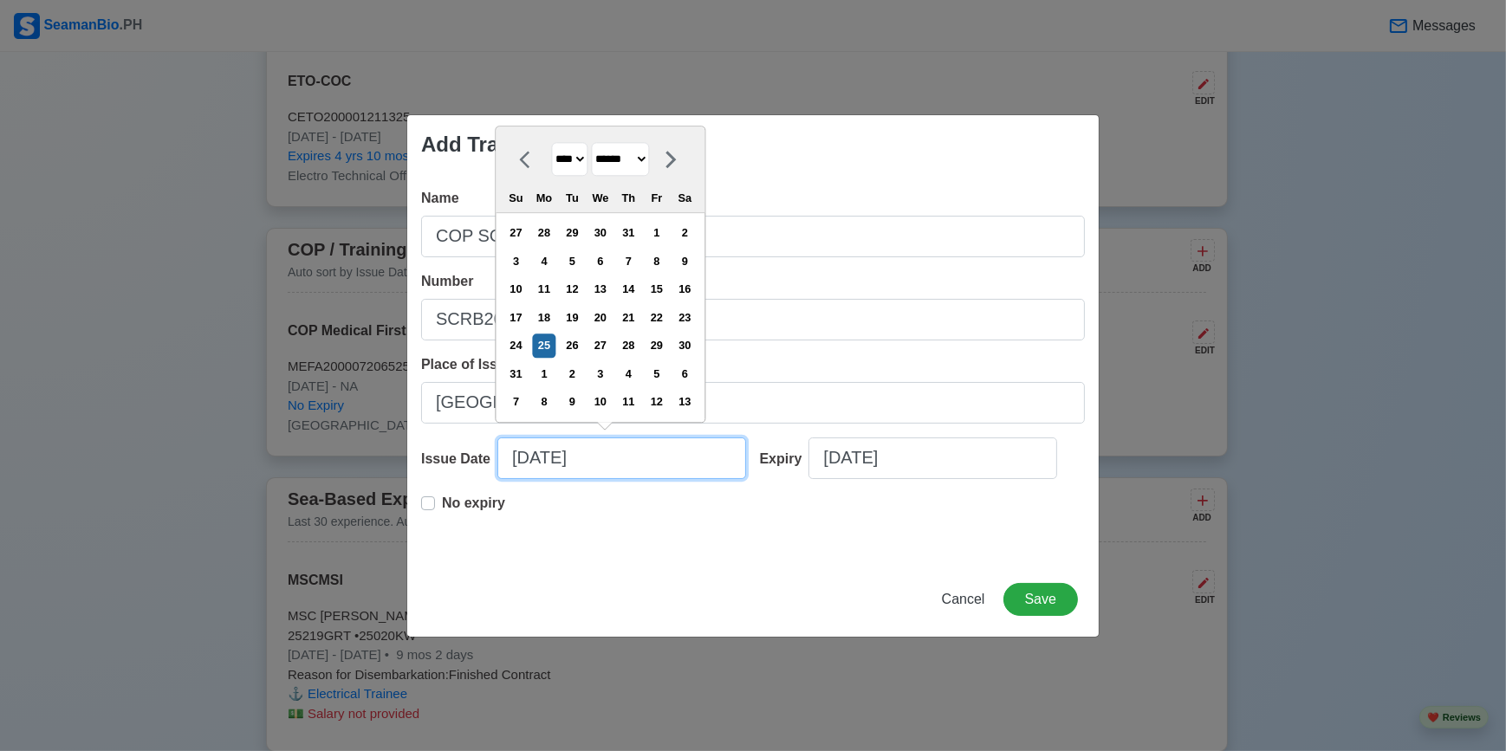
click at [624, 462] on input "08/25/2025" at bounding box center [621, 459] width 249 height 42
click at [645, 159] on select "******* ******** ***** ***** *** **** **** ****** ********* ******* ******** **…" at bounding box center [620, 159] width 58 height 34
select select "****"
click at [598, 172] on select "******* ******** ***** ***** *** **** **** ****** ********* ******* ******** **…" at bounding box center [620, 159] width 58 height 34
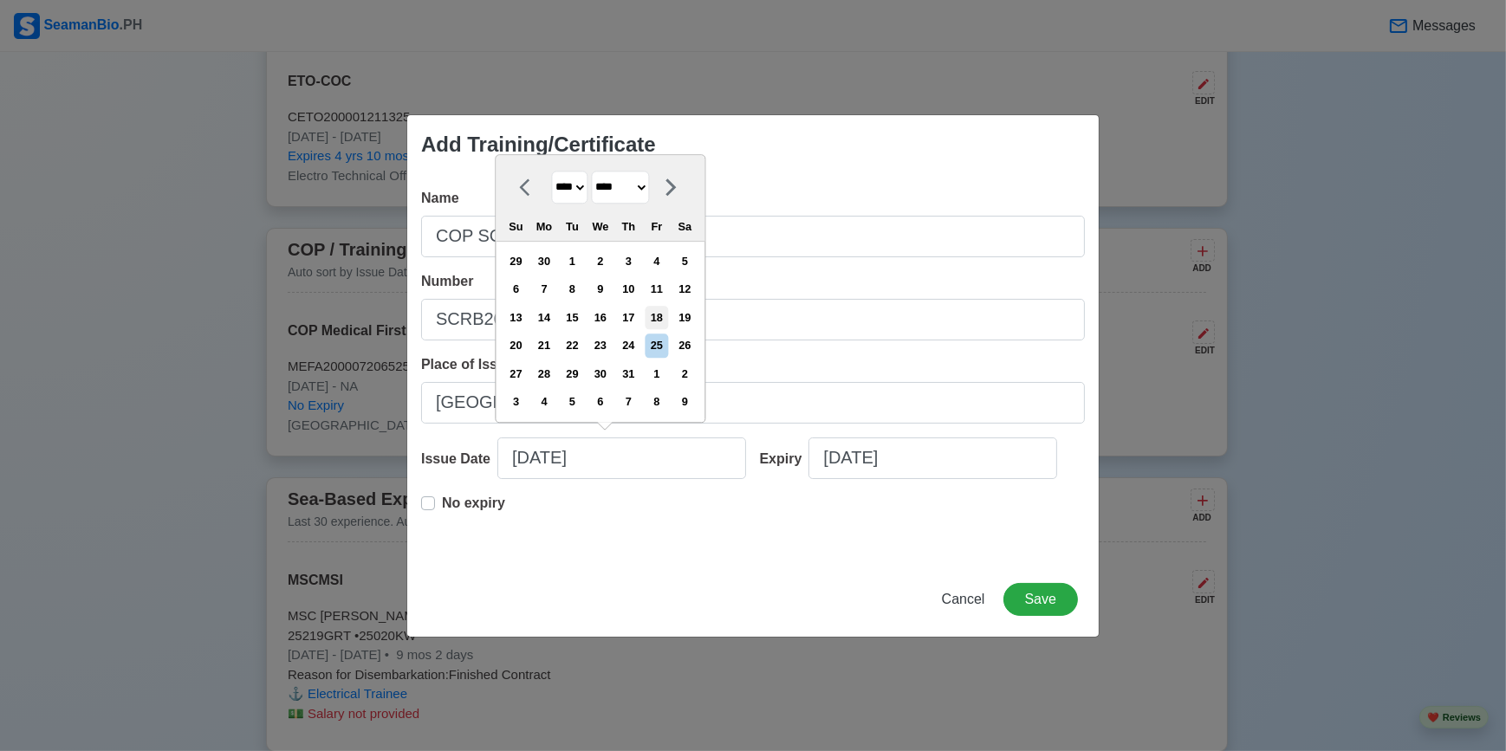
click at [662, 322] on div "18" at bounding box center [656, 317] width 23 height 23
type input "07/18/2025"
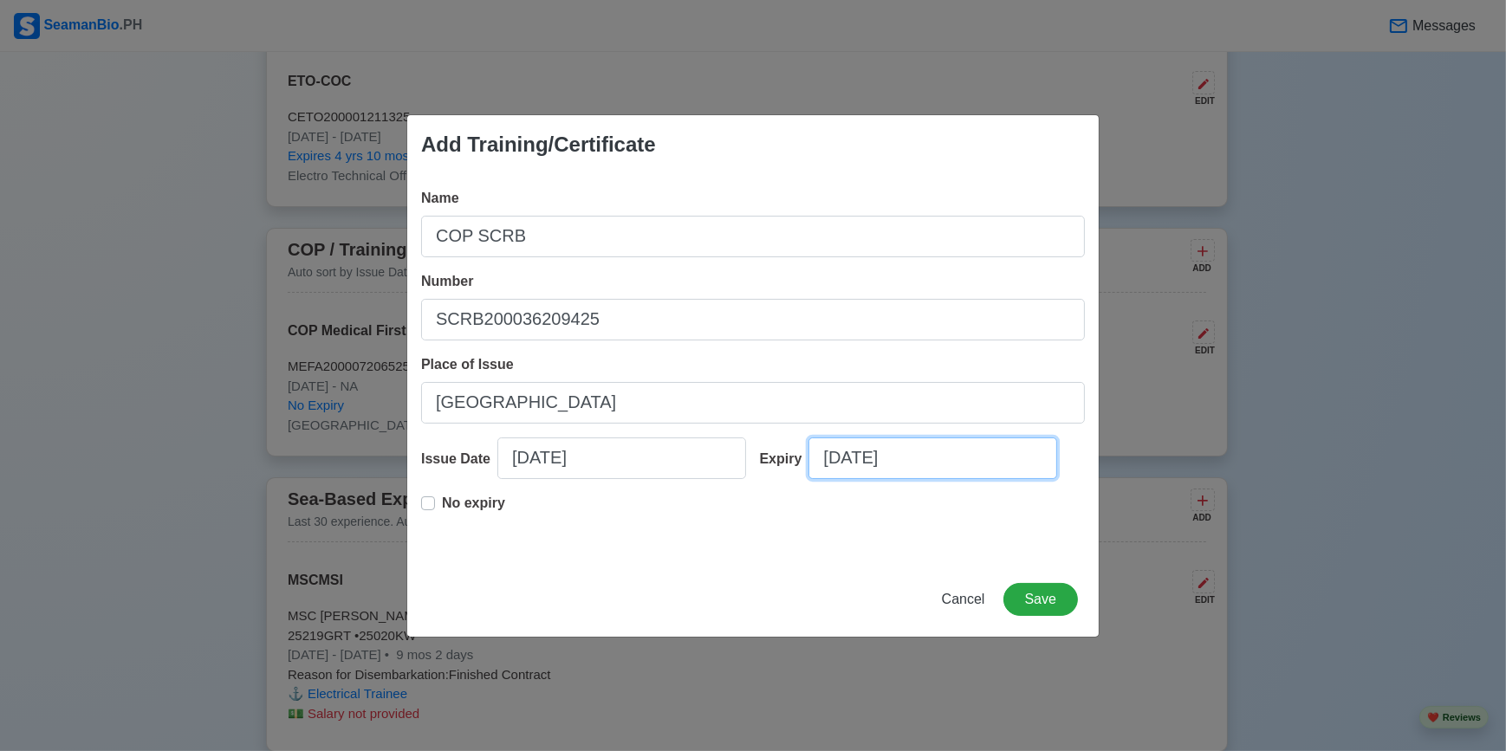
click at [933, 461] on input "08/25/2025" at bounding box center [932, 459] width 249 height 42
select select "****"
select select "******"
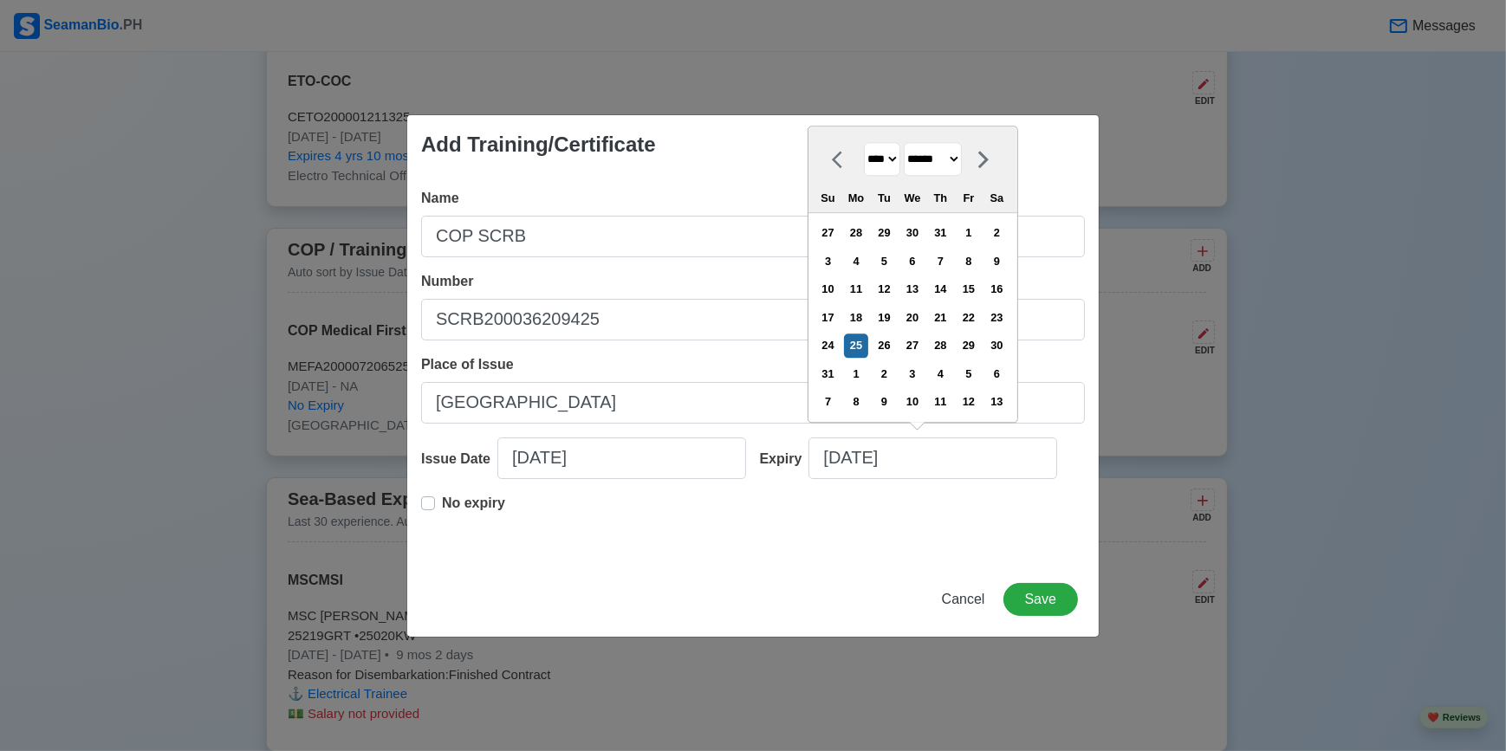
click at [893, 157] on select "**** **** **** **** **** **** **** **** **** **** **** **** **** **** **** ****…" at bounding box center [882, 159] width 36 height 34
select select "****"
click at [864, 172] on select "**** **** **** **** **** **** **** **** **** **** **** **** **** **** **** ****…" at bounding box center [882, 159] width 36 height 34
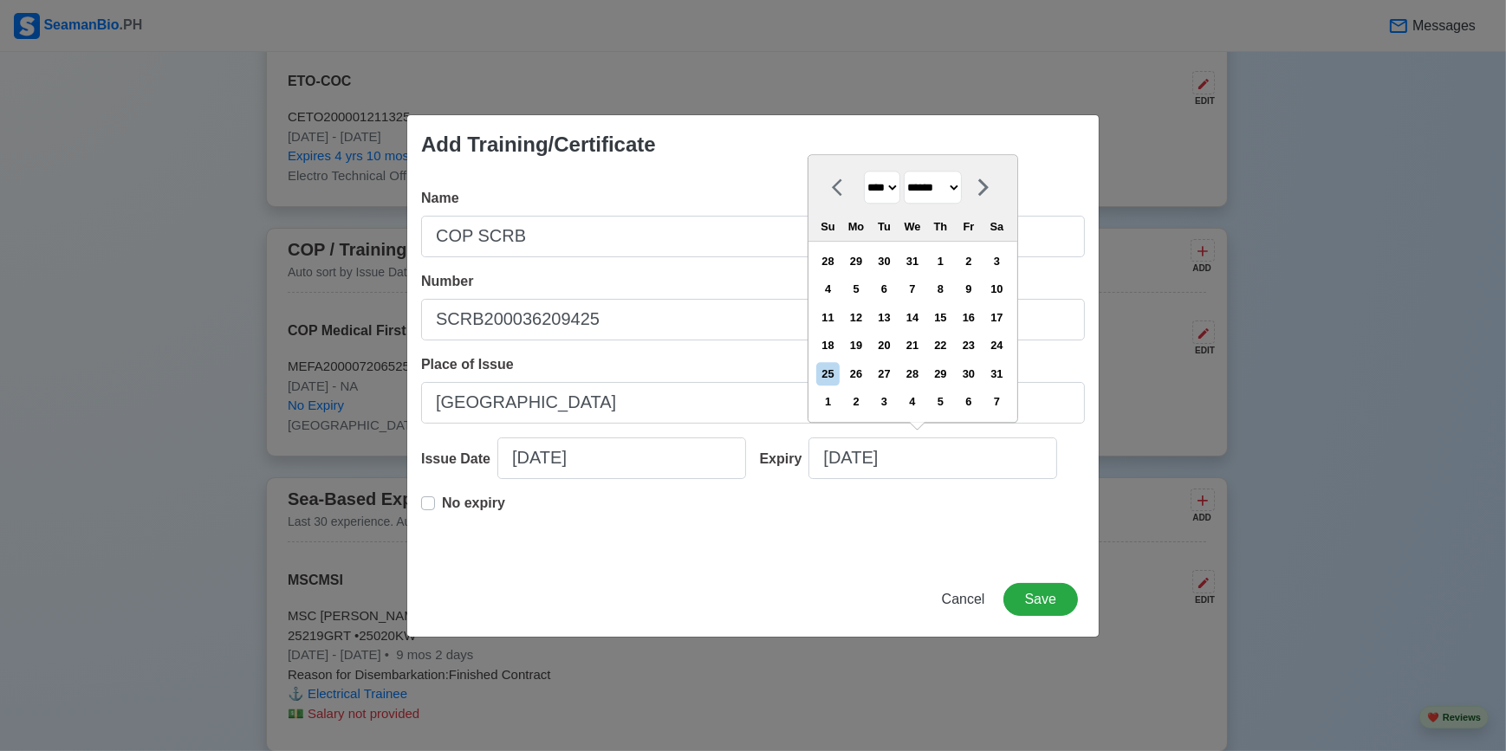
click at [962, 187] on select "******* ******** ***** ***** *** **** **** ****** ********* ******* ******** **…" at bounding box center [933, 188] width 58 height 34
select select "****"
click at [910, 172] on select "******* ******** ***** ***** *** **** **** ****** ********* ******* ******** **…" at bounding box center [933, 188] width 58 height 34
click at [952, 321] on div "18" at bounding box center [940, 317] width 23 height 23
type input "07/18/2030"
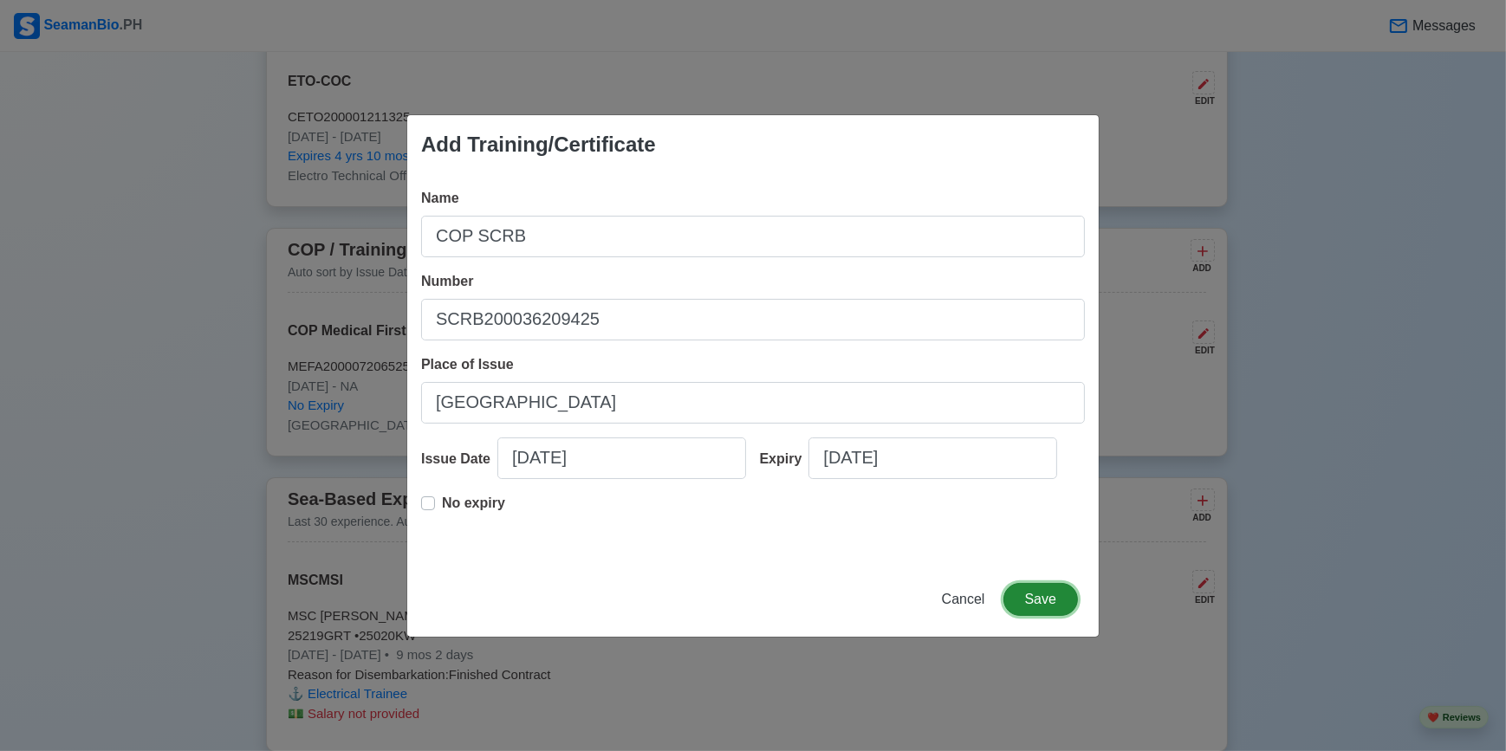
click at [1050, 597] on button "Save" at bounding box center [1040, 599] width 75 height 33
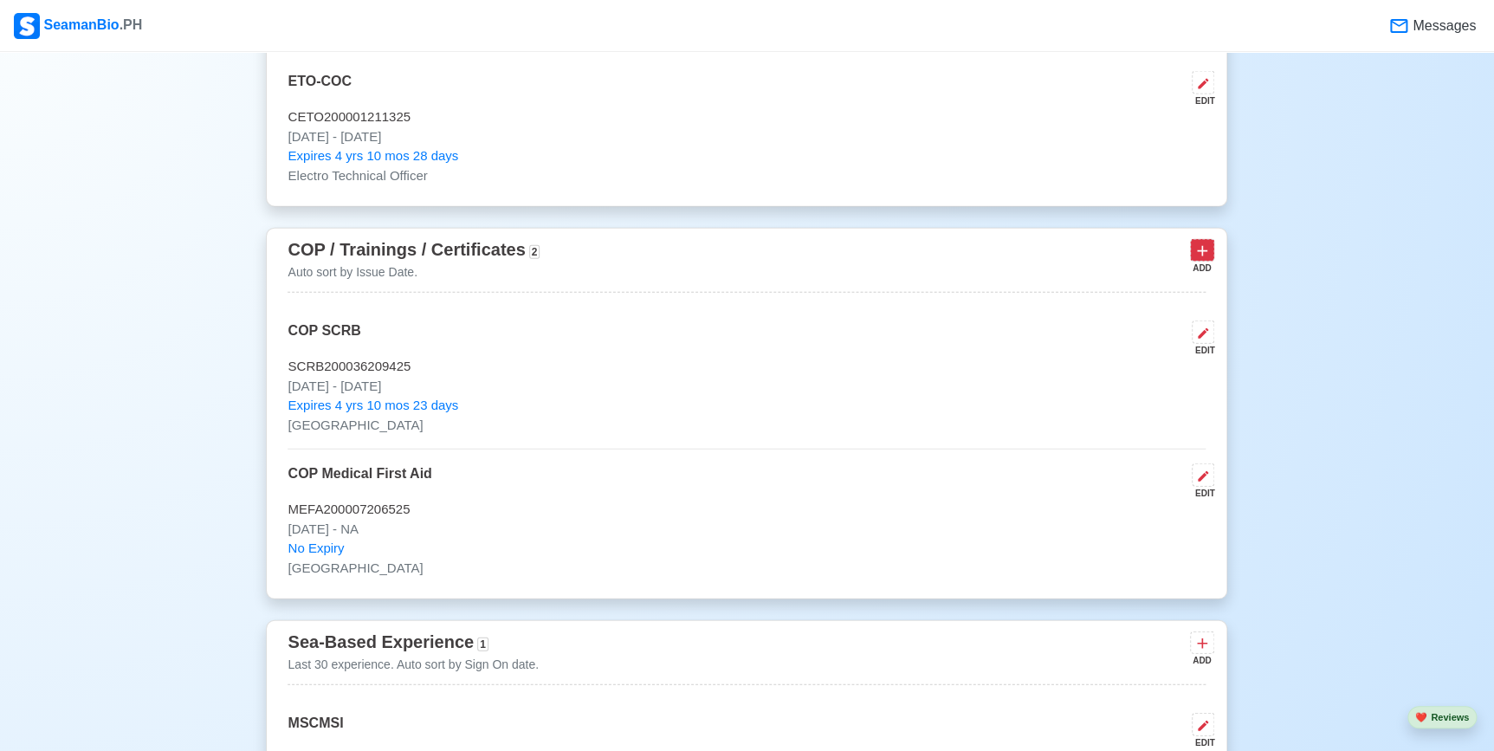
click at [1197, 260] on icon at bounding box center [1202, 251] width 17 height 17
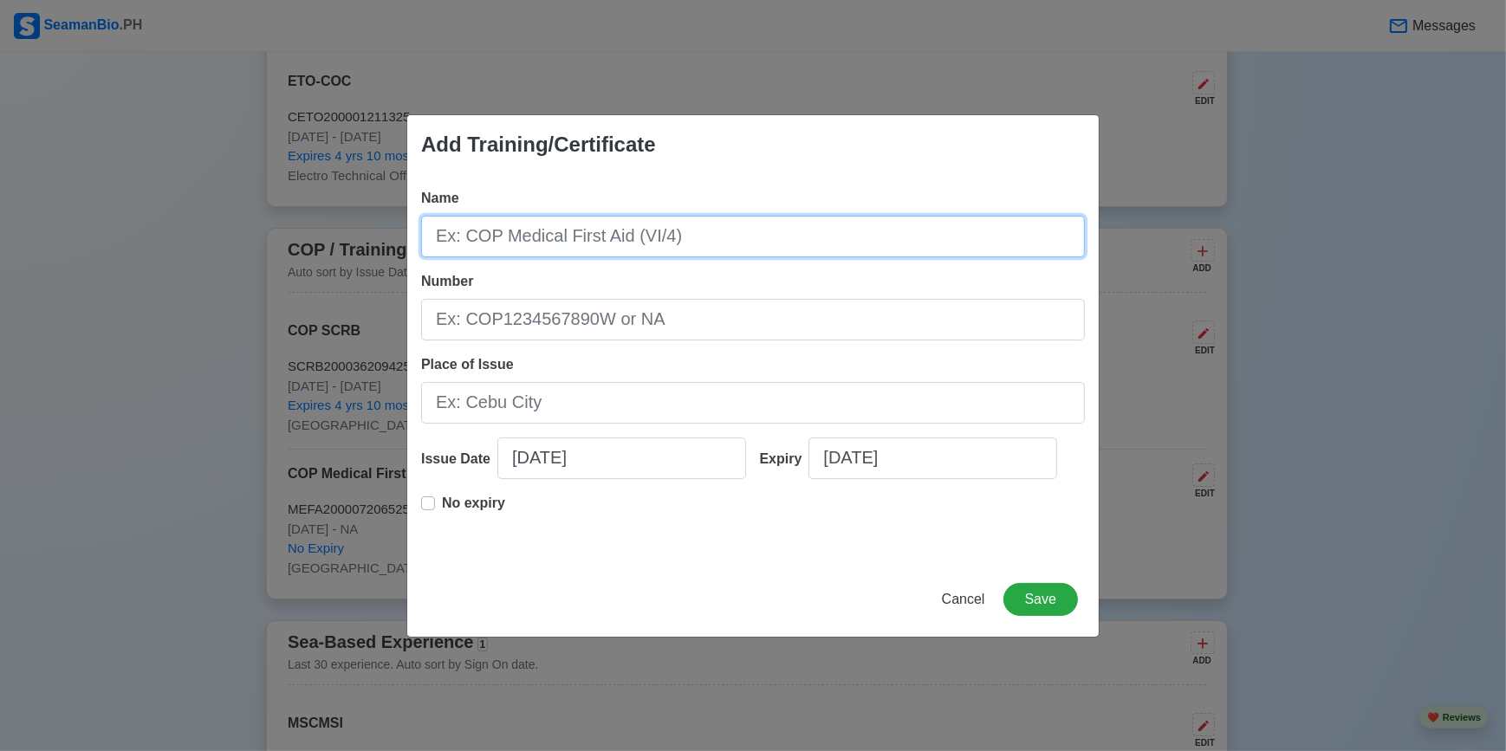
click at [753, 237] on input "Name" at bounding box center [753, 237] width 664 height 42
type input "COP AFF"
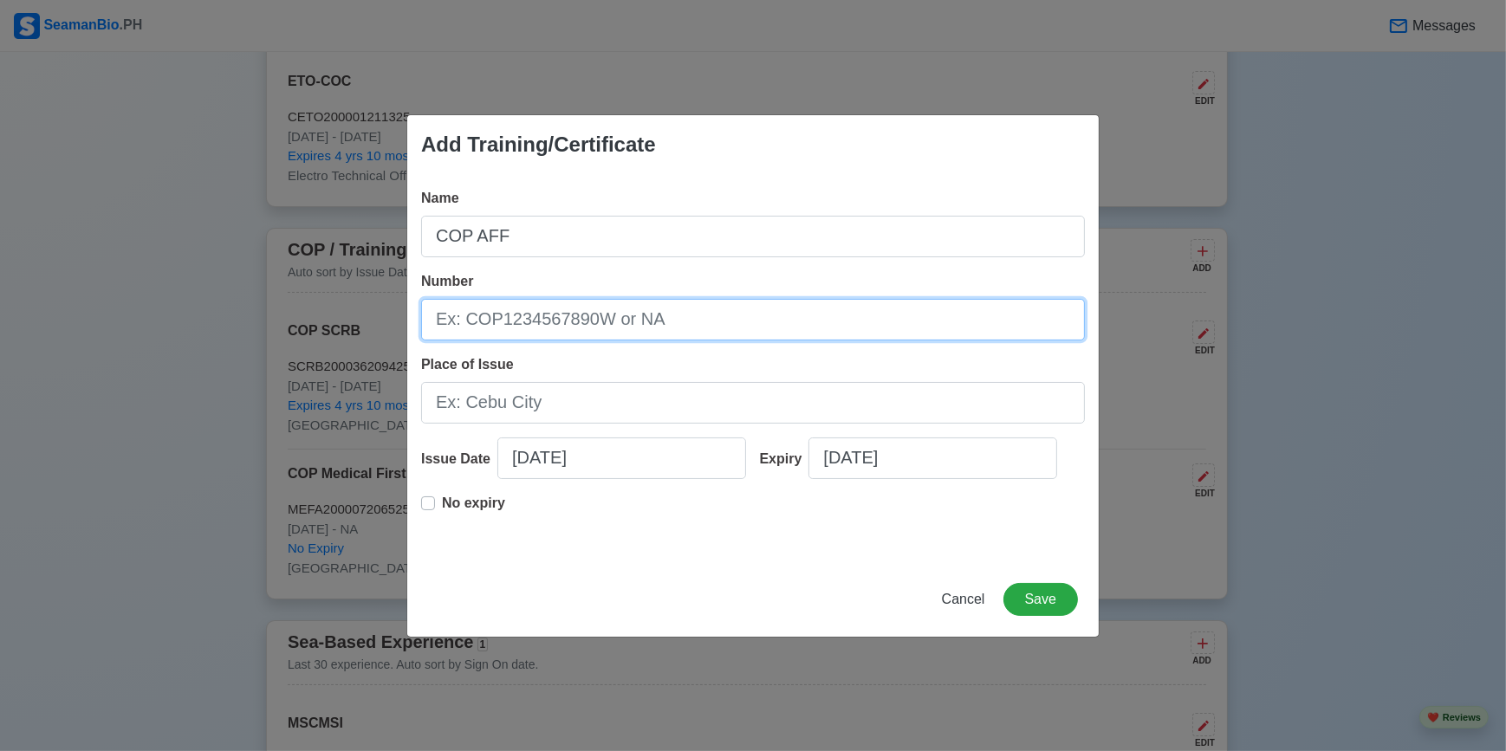
drag, startPoint x: 711, startPoint y: 332, endPoint x: 723, endPoint y: 321, distance: 16.6
click at [710, 331] on input "Number" at bounding box center [753, 320] width 664 height 42
click at [590, 323] on input "Number" at bounding box center [753, 320] width 664 height 42
paste input "AFF20003724042"
type input "AFF20003724042"
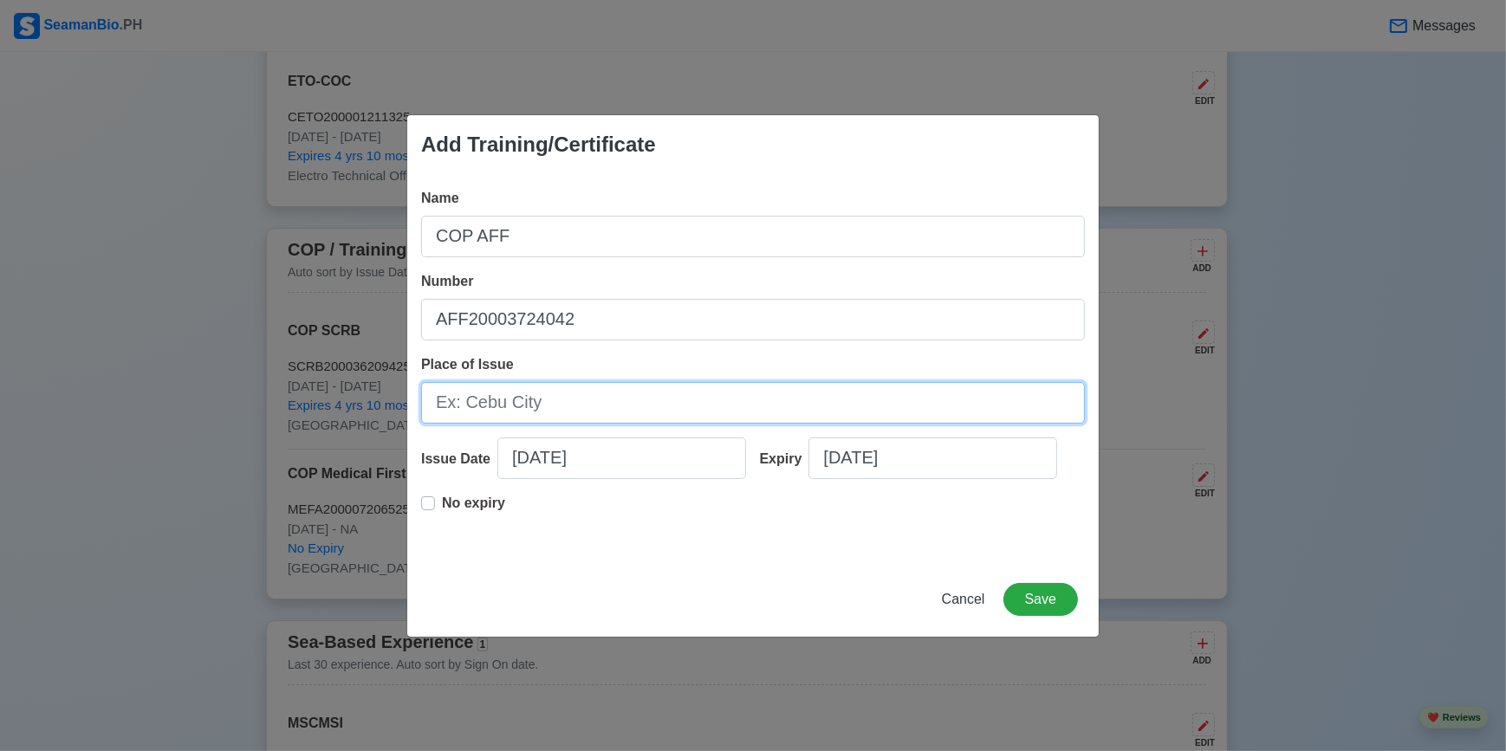
click at [772, 399] on input "Place of Issue" at bounding box center [753, 403] width 664 height 42
type input "[GEOGRAPHIC_DATA]"
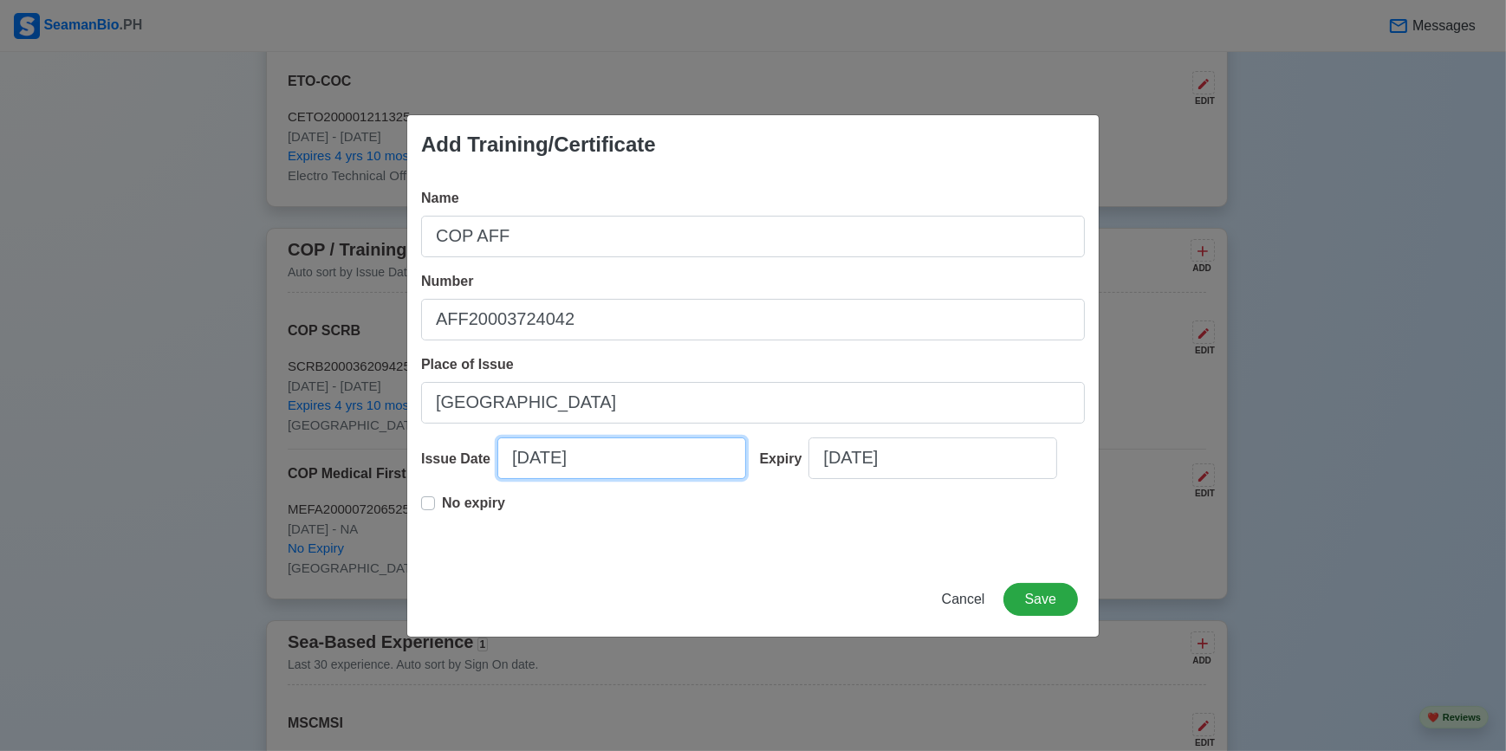
click at [549, 459] on input "08/25/2025" at bounding box center [621, 459] width 249 height 42
select select "****"
select select "******"
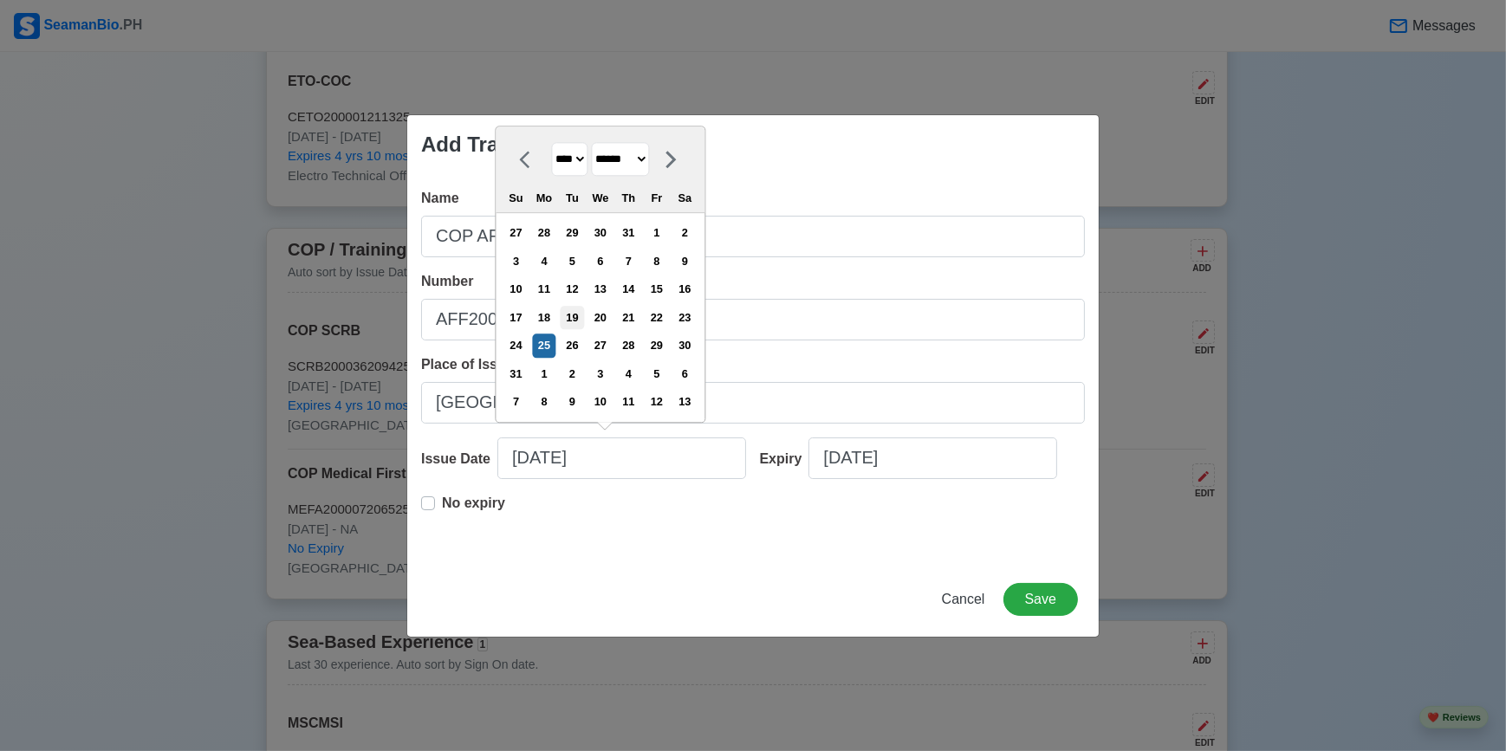
click at [584, 316] on div "19" at bounding box center [572, 317] width 23 height 23
type input "08/19/2025"
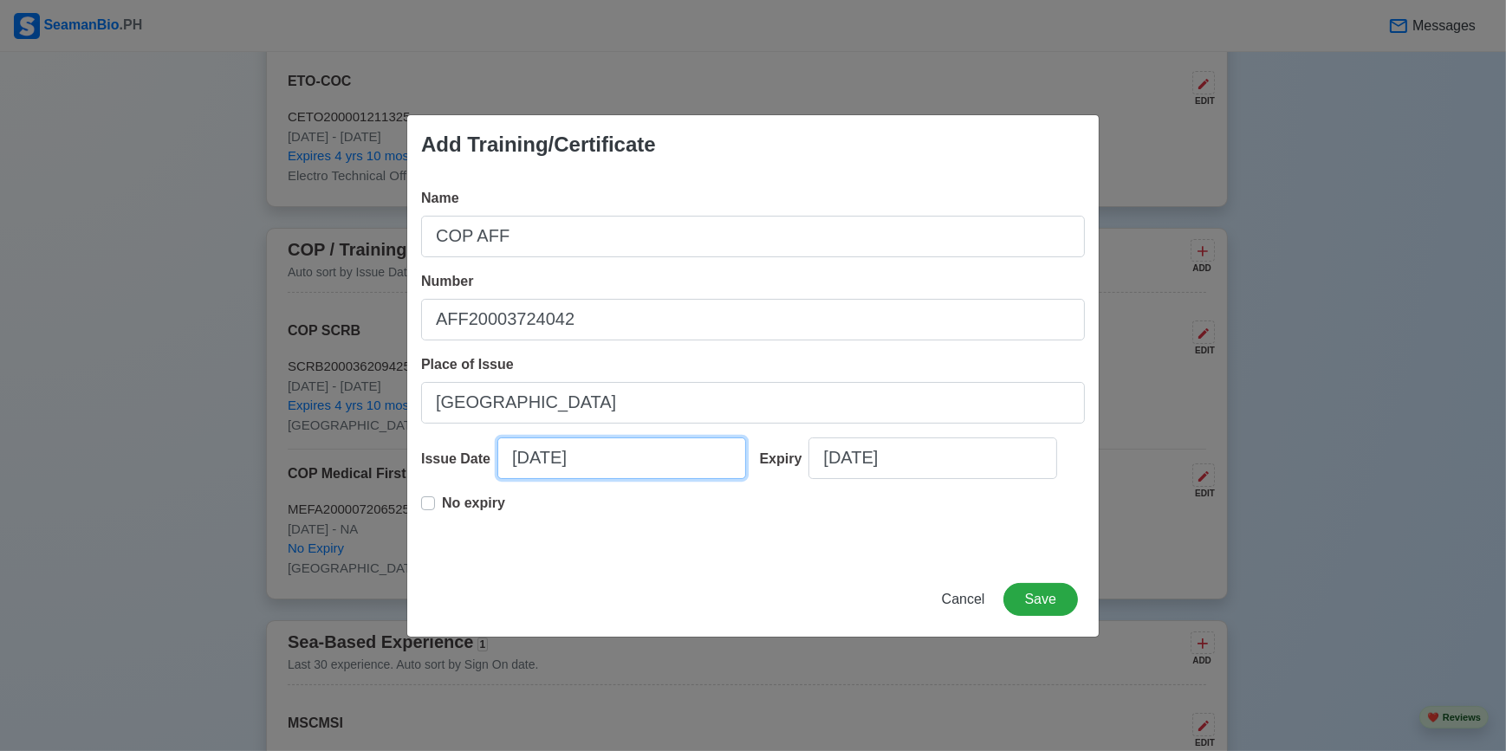
click at [607, 467] on input "08/19/2025" at bounding box center [621, 459] width 249 height 42
select select "****"
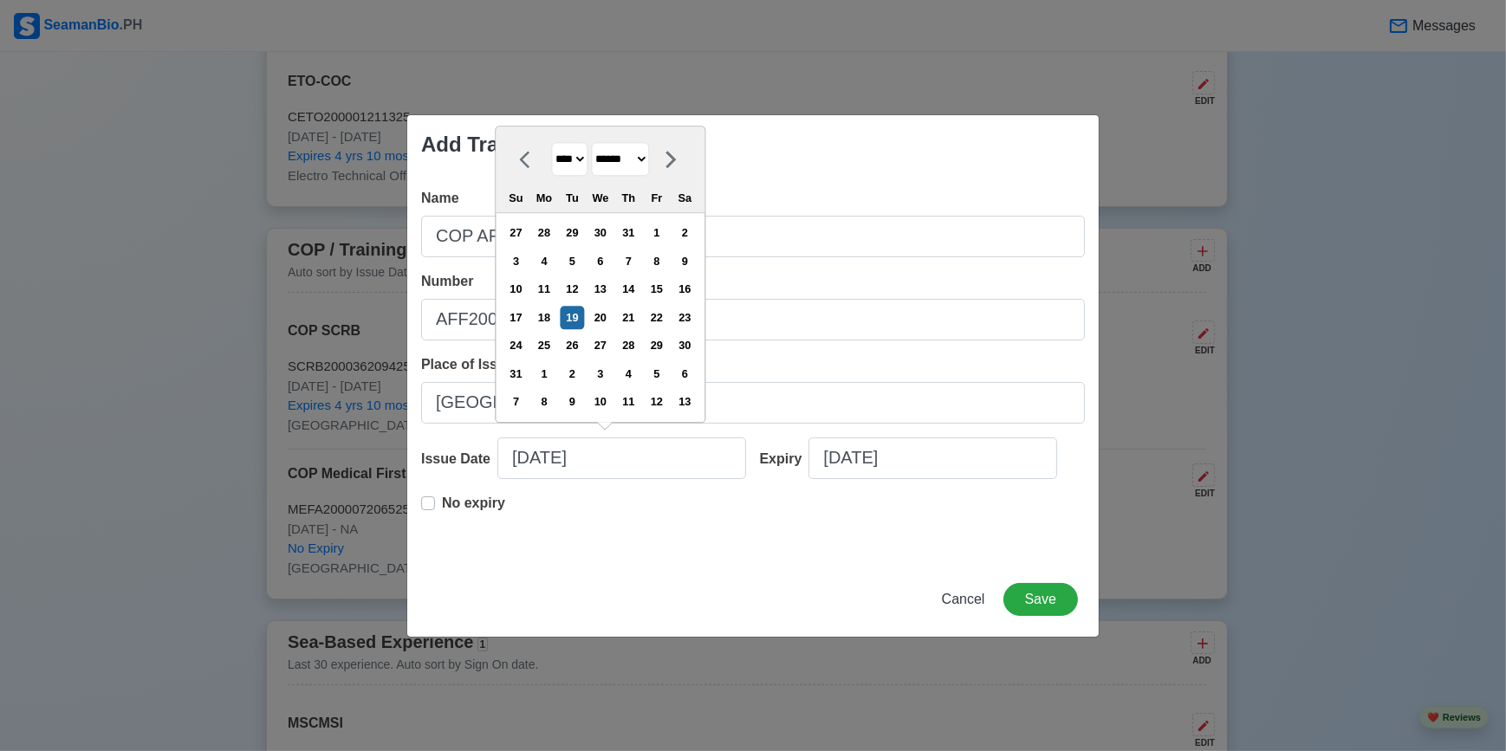
click at [638, 158] on select "******* ******** ***** ***** *** **** **** ****** ********* ******* ******** **…" at bounding box center [620, 159] width 58 height 34
select select "****"
click at [598, 172] on select "******* ******** ***** ***** *** **** **** ****** ********* ******* ******** **…" at bounding box center [620, 159] width 58 height 34
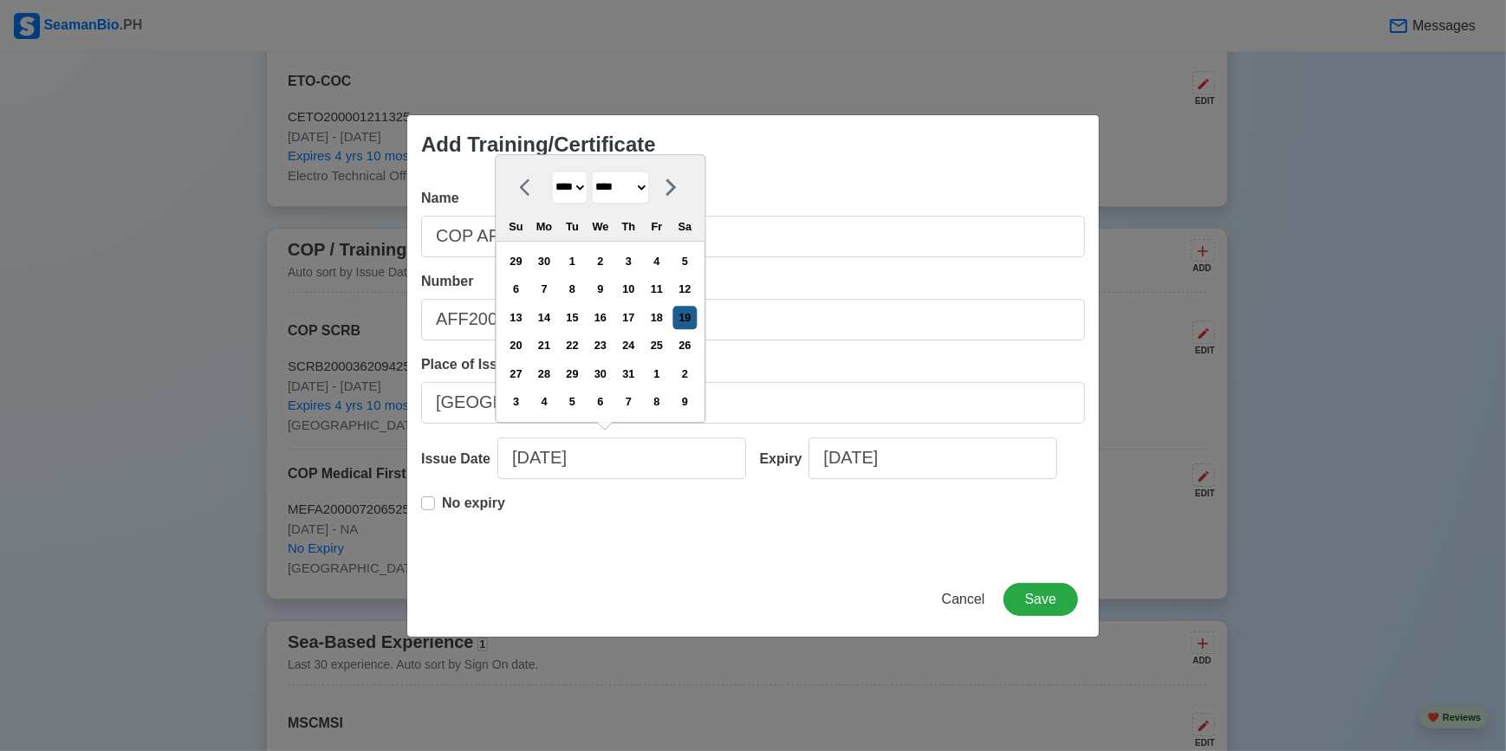
click at [695, 321] on div "19" at bounding box center [684, 317] width 23 height 23
type input "07/19/2025"
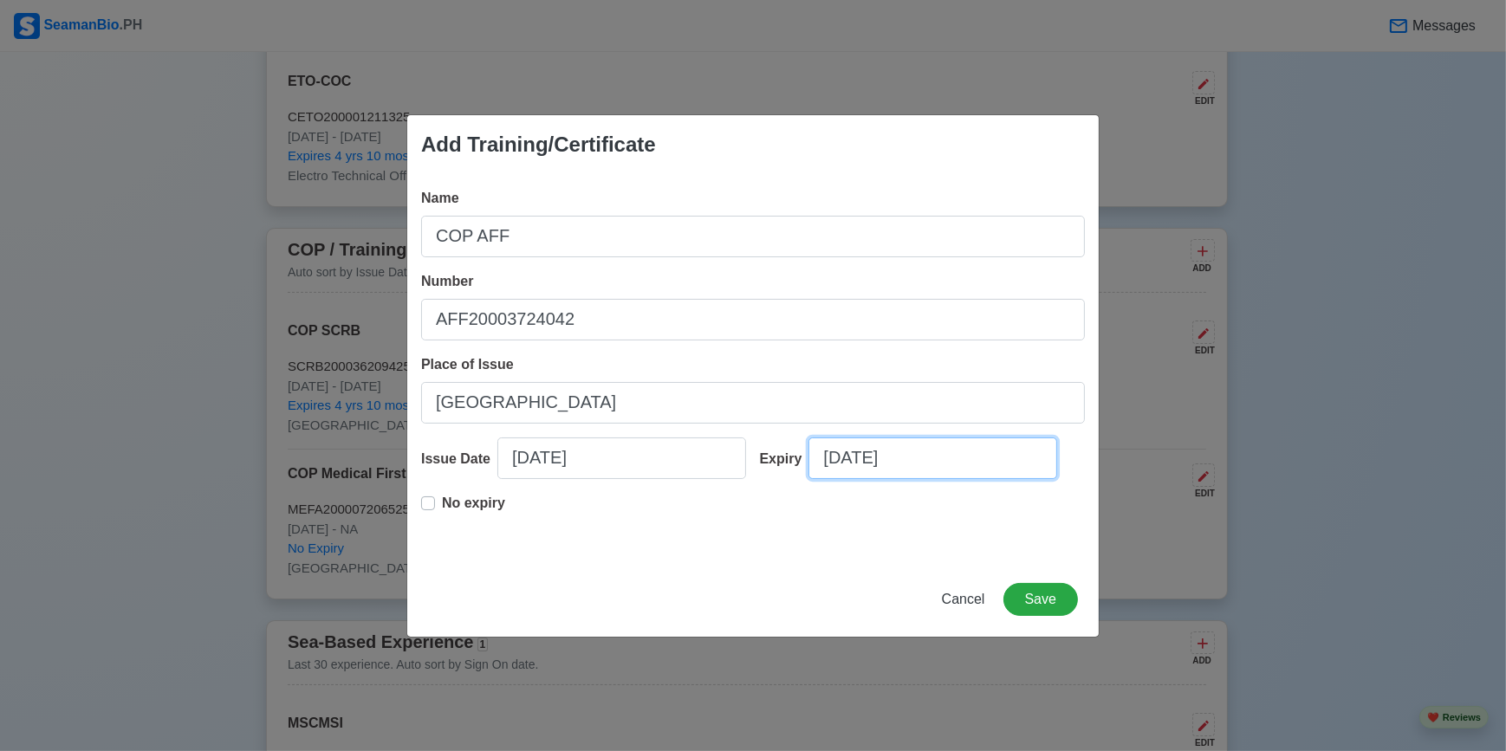
click at [925, 460] on input "08/25/2025" at bounding box center [932, 459] width 249 height 42
select select "****"
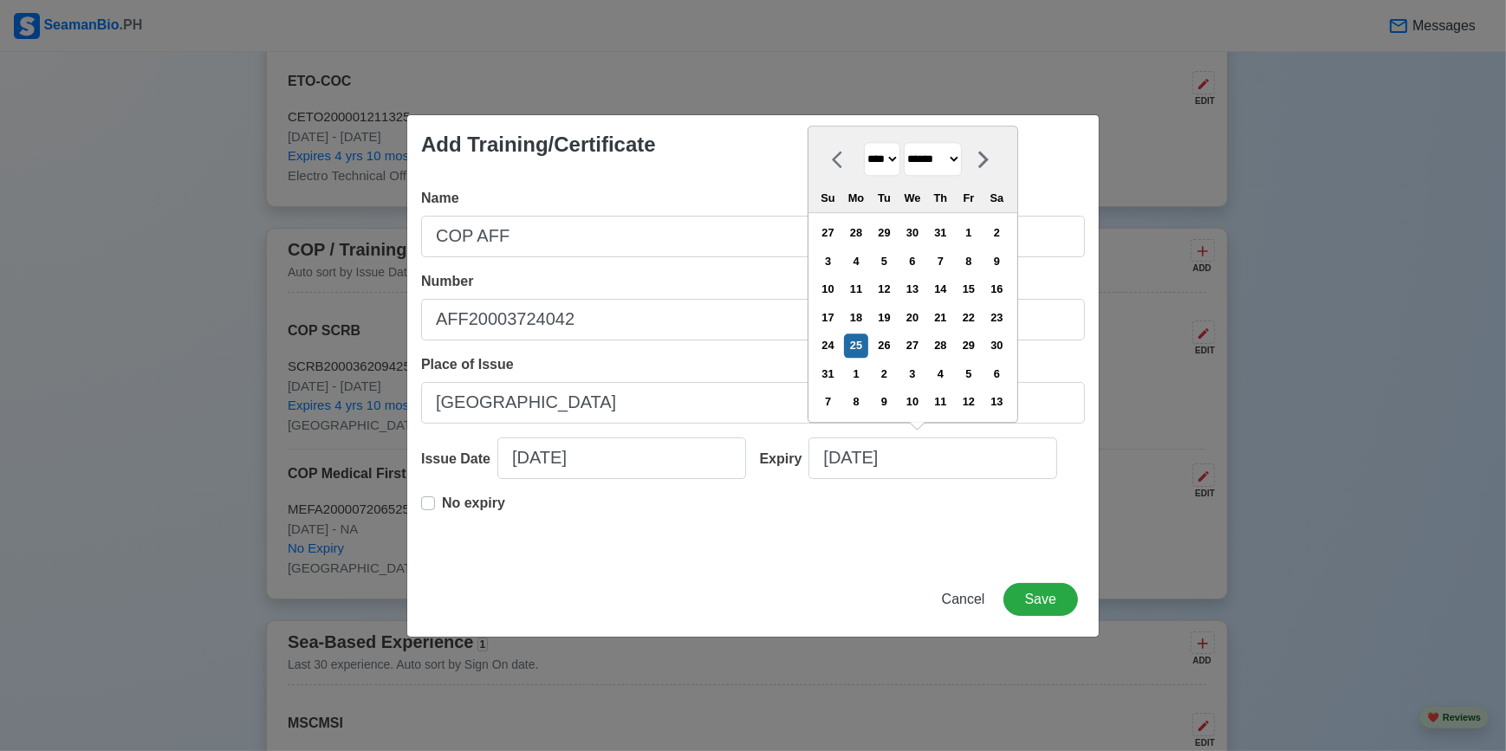
click at [952, 163] on select "******* ******** ***** ***** *** **** **** ****** ********* ******* ******** **…" at bounding box center [933, 159] width 58 height 34
select select "****"
click at [910, 172] on select "******* ******** ***** ***** *** **** **** ****** ********* ******* ******** **…" at bounding box center [933, 159] width 58 height 34
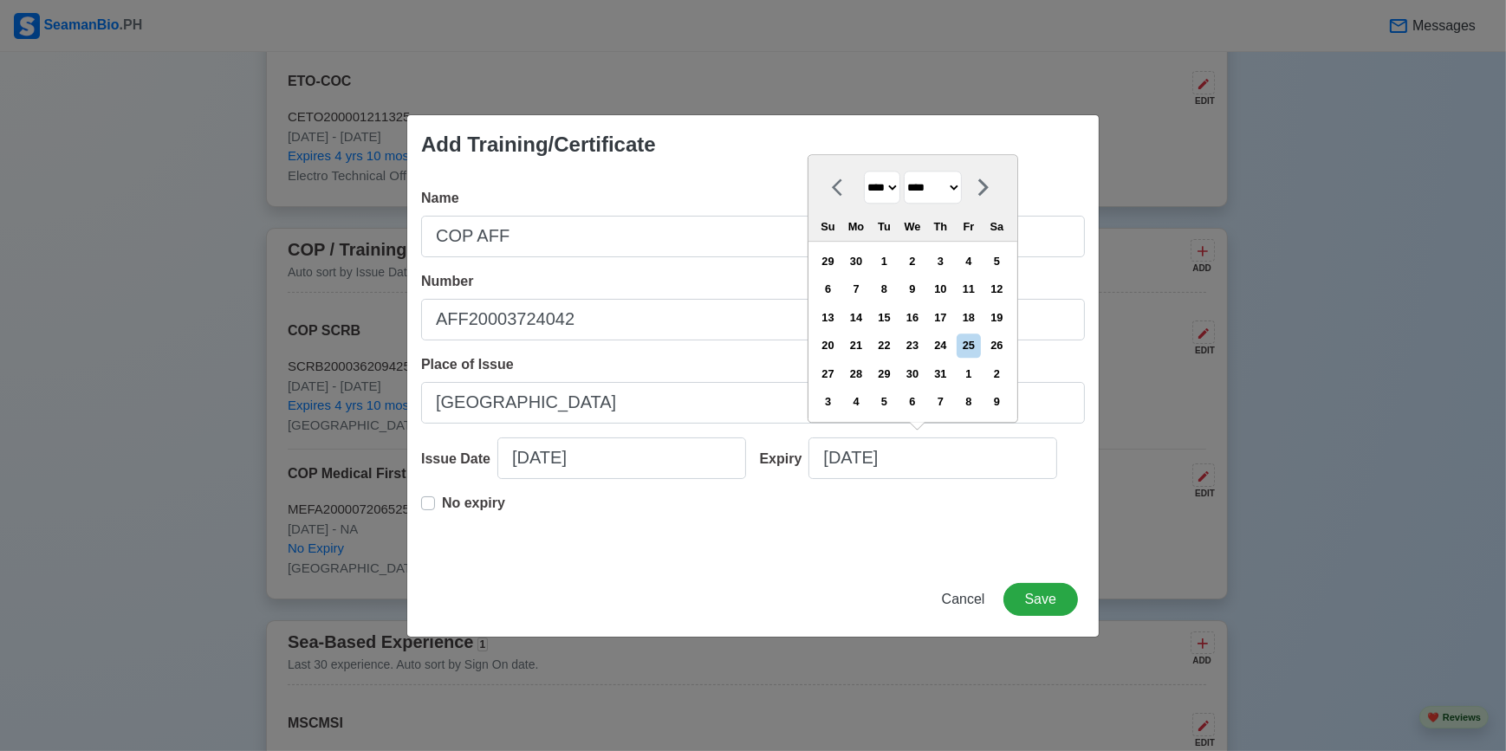
click at [895, 195] on select "**** **** **** **** **** **** **** **** **** **** **** **** **** **** **** ****…" at bounding box center [882, 188] width 36 height 34
select select "****"
click at [864, 172] on select "**** **** **** **** **** **** **** **** **** **** **** **** **** **** **** ****…" at bounding box center [882, 188] width 36 height 34
click at [980, 316] on div "19" at bounding box center [967, 317] width 23 height 23
type input "07/19/2030"
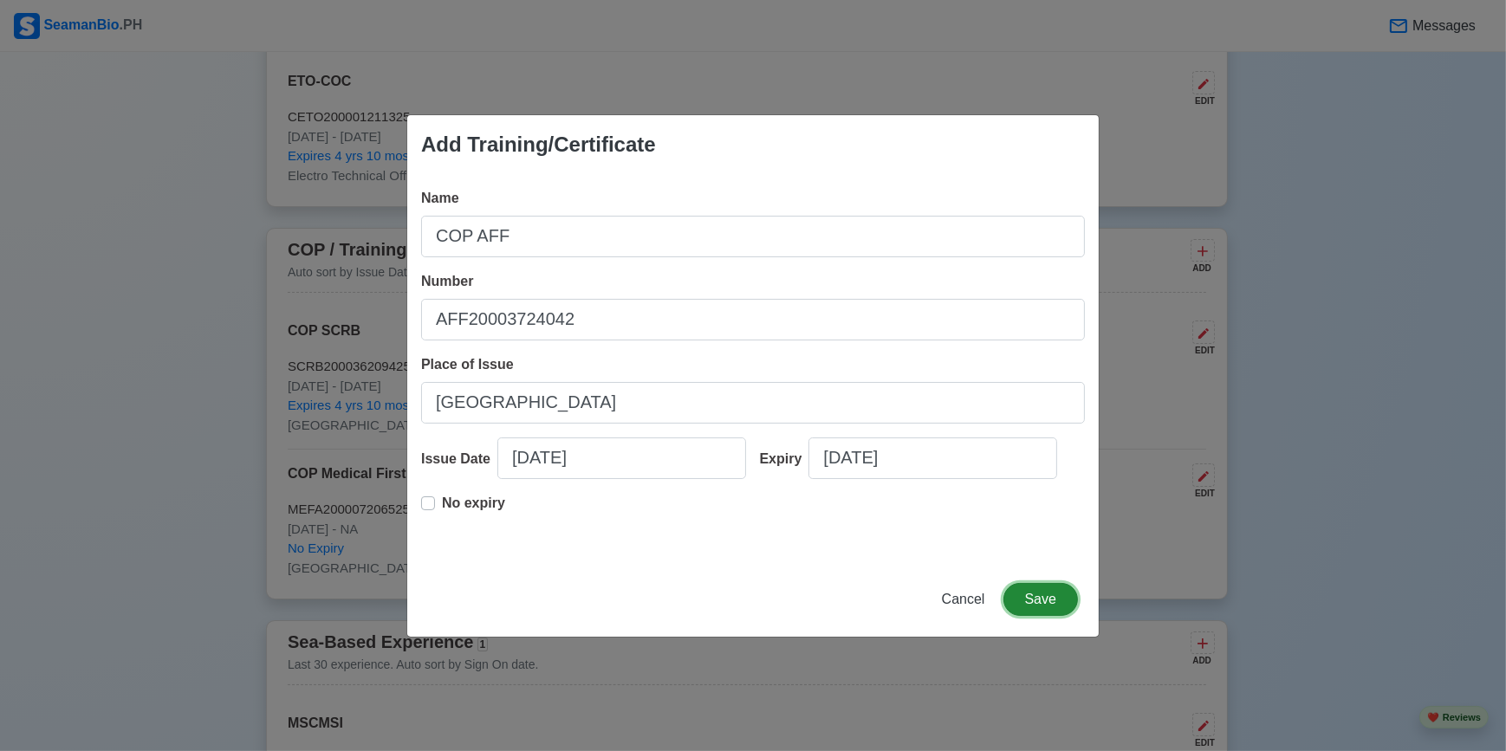
click at [1053, 604] on button "Save" at bounding box center [1040, 599] width 75 height 33
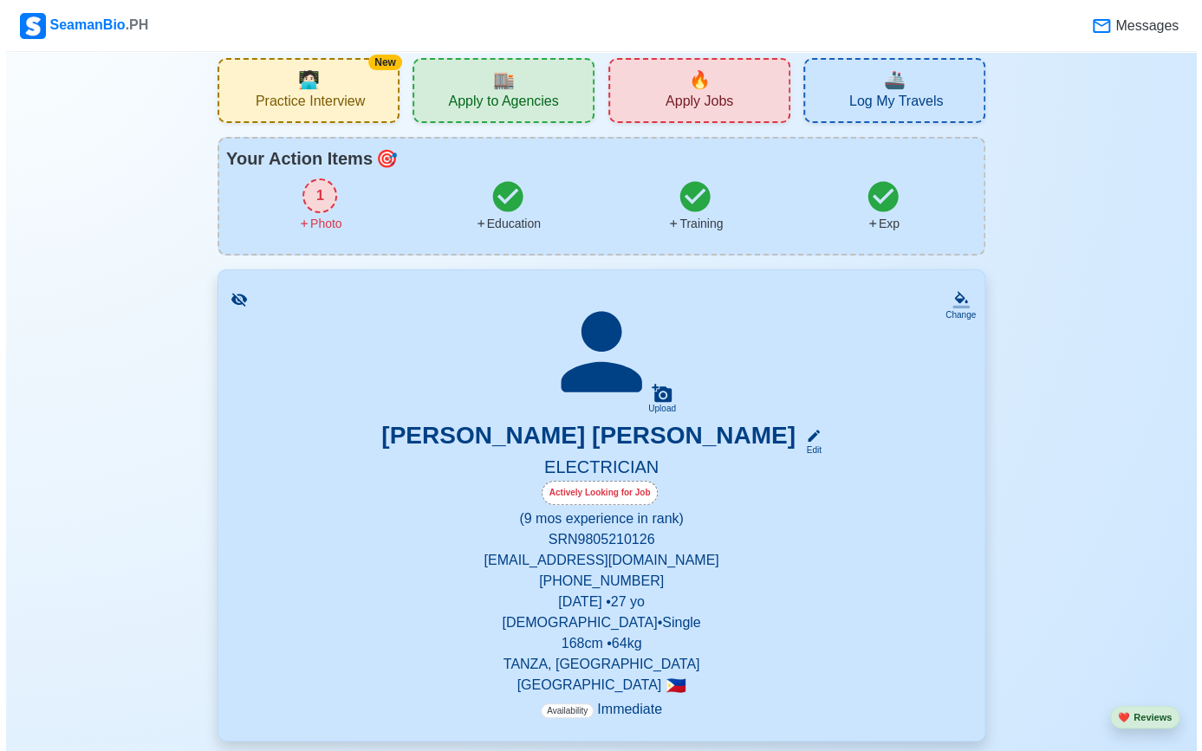
scroll to position [0, 0]
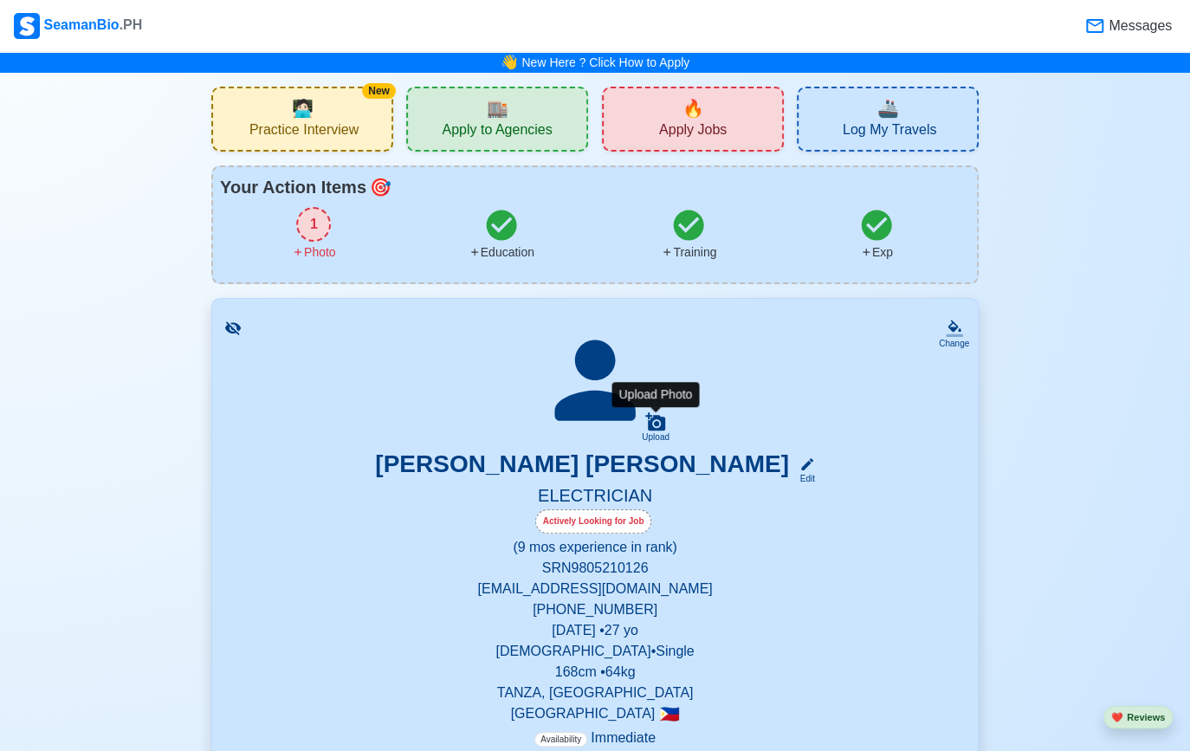
click at [655, 430] on icon at bounding box center [655, 421] width 20 height 18
click at [0, 0] on input "Upload" at bounding box center [0, 0] width 0 height 0
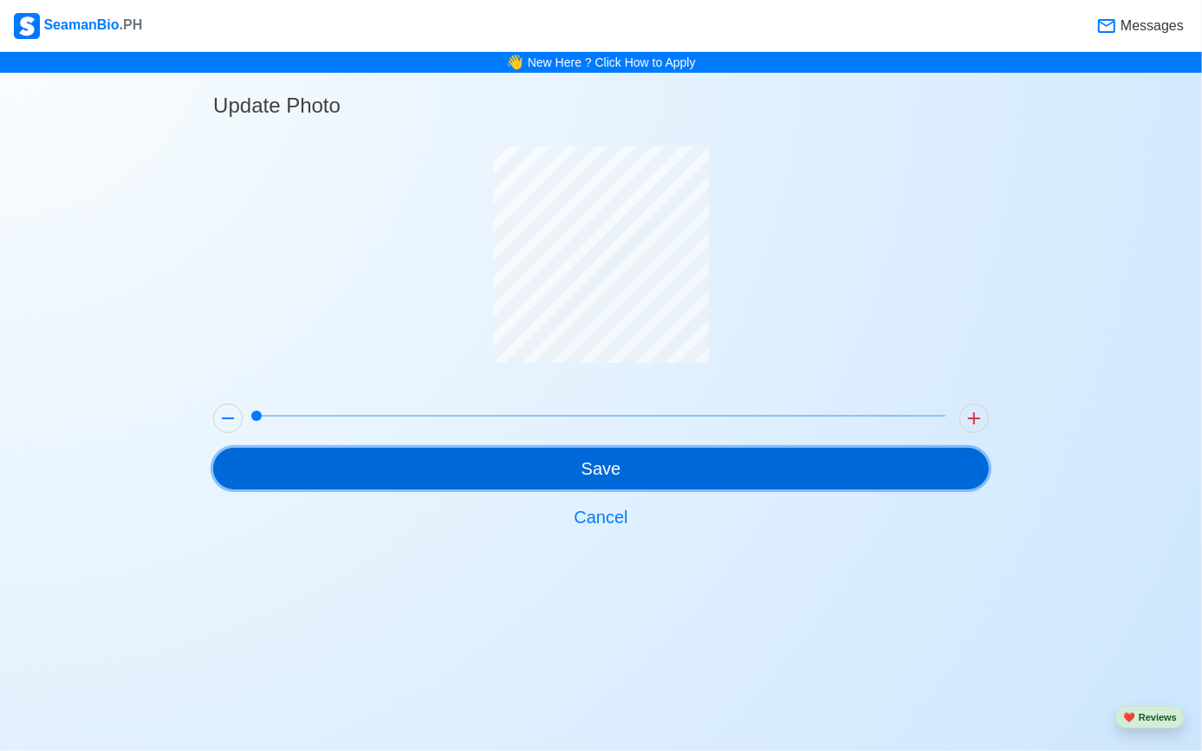
click at [694, 464] on button "Save" at bounding box center [600, 469] width 775 height 42
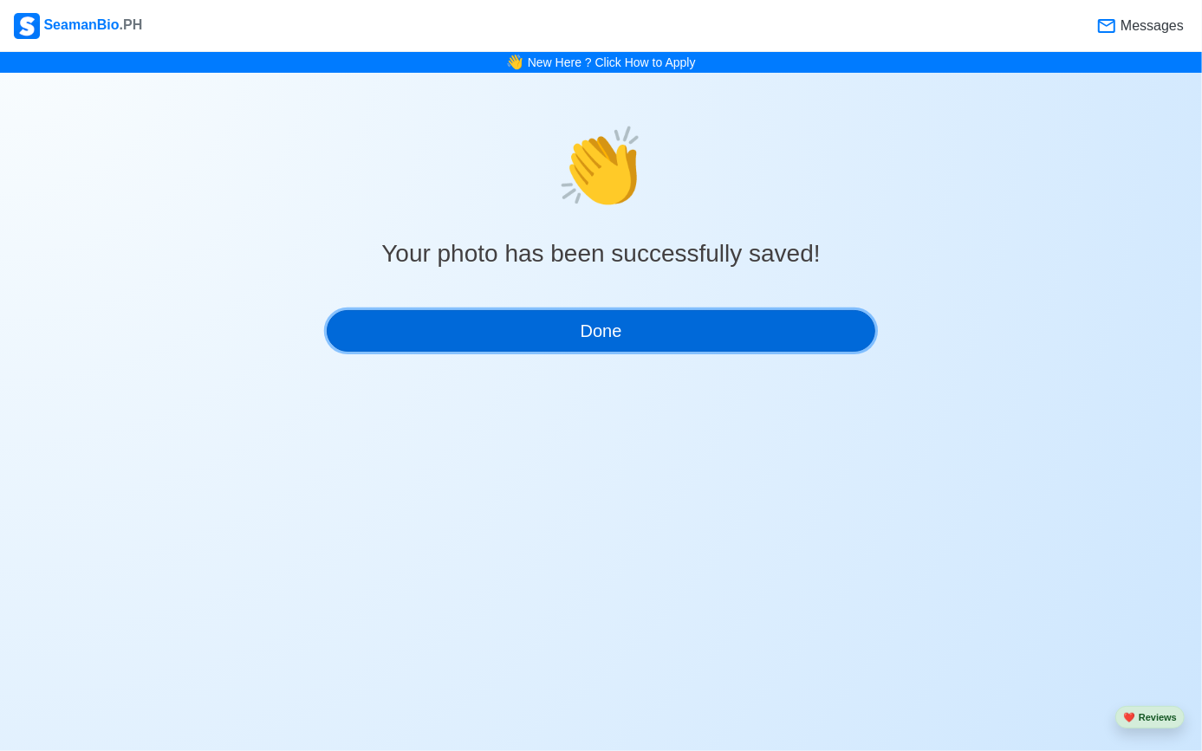
click at [758, 324] on button "Done" at bounding box center [601, 331] width 549 height 42
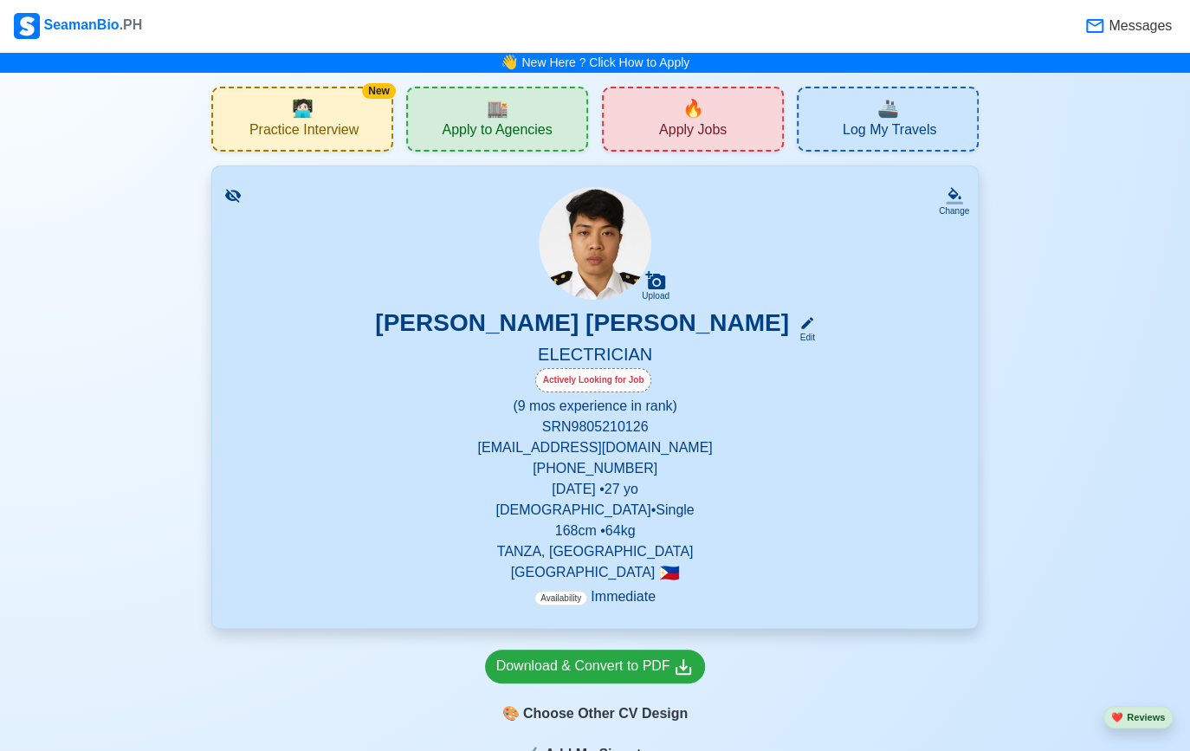
click at [293, 126] on span "Practice Interview" at bounding box center [304, 132] width 109 height 22
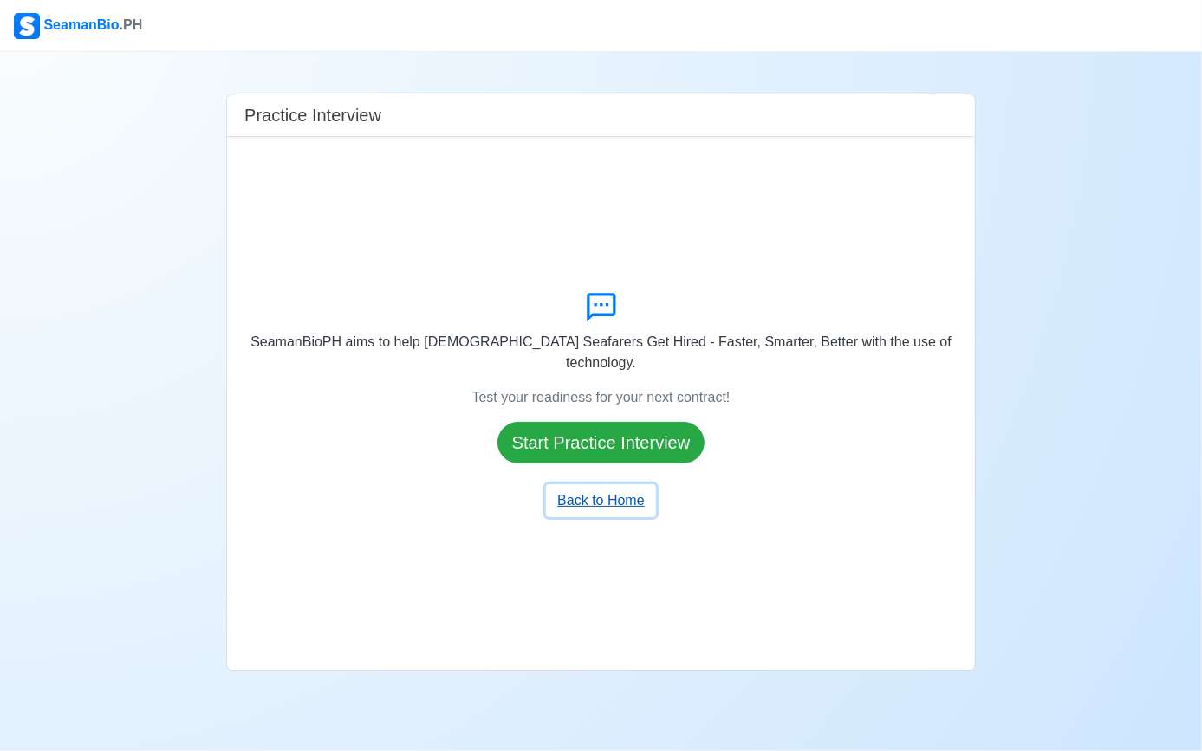
click at [627, 490] on button "Back to Home" at bounding box center [600, 500] width 109 height 33
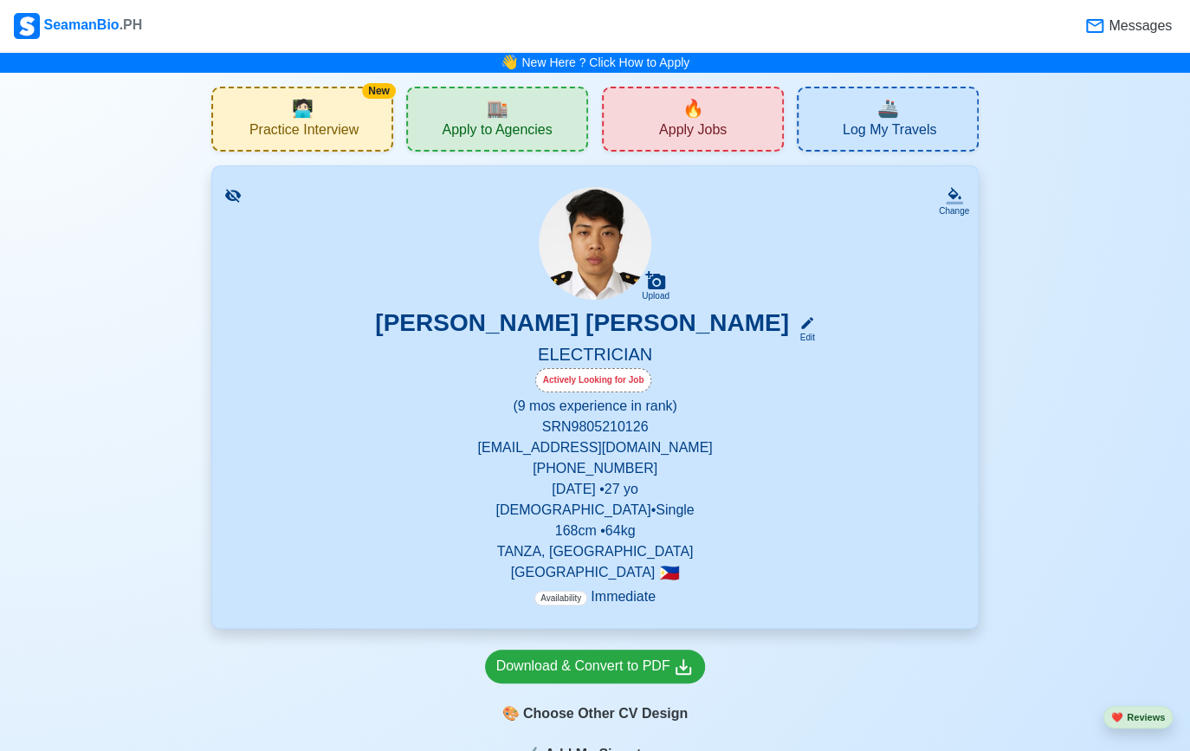
click at [574, 119] on div "🏬 Apply to Agencies" at bounding box center [497, 119] width 182 height 65
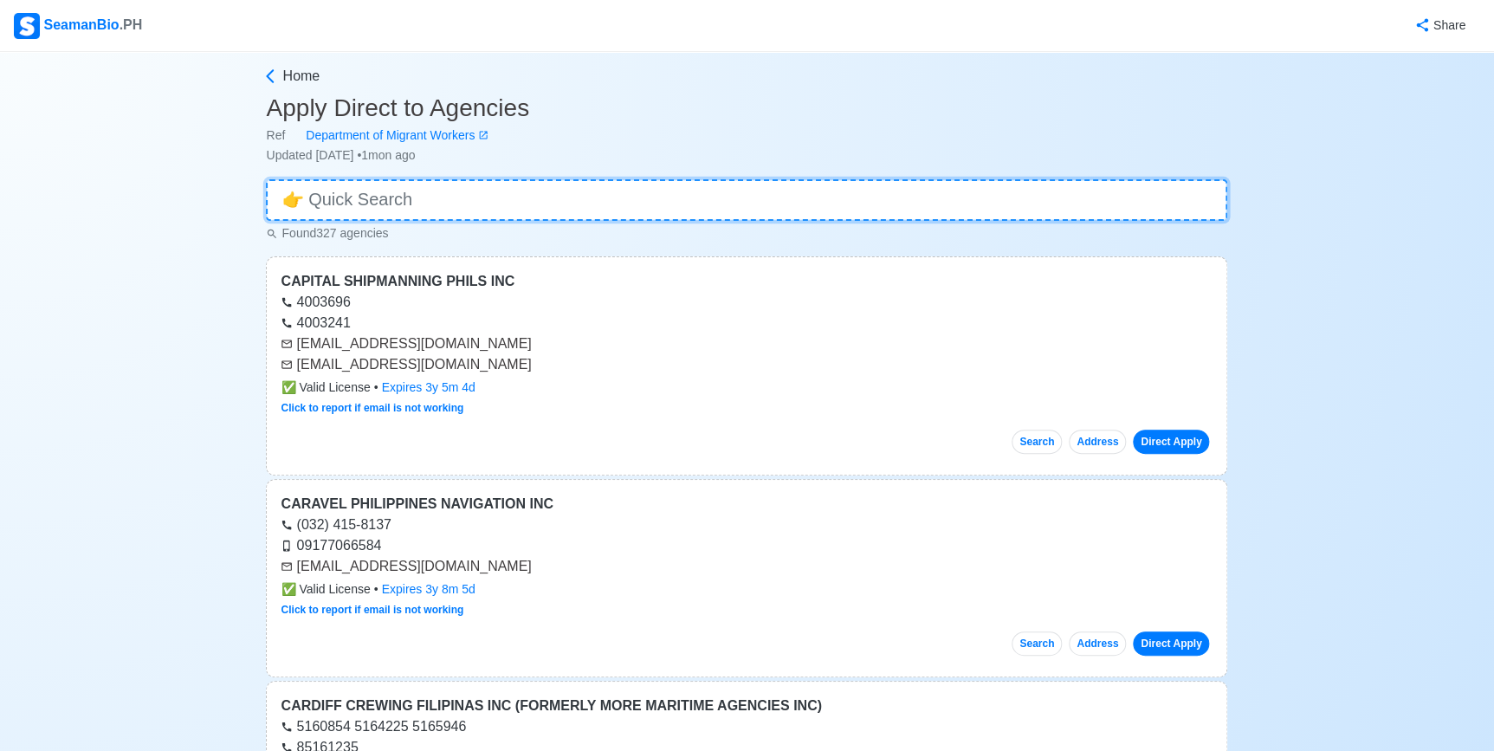
click at [406, 198] on input at bounding box center [747, 200] width 962 height 42
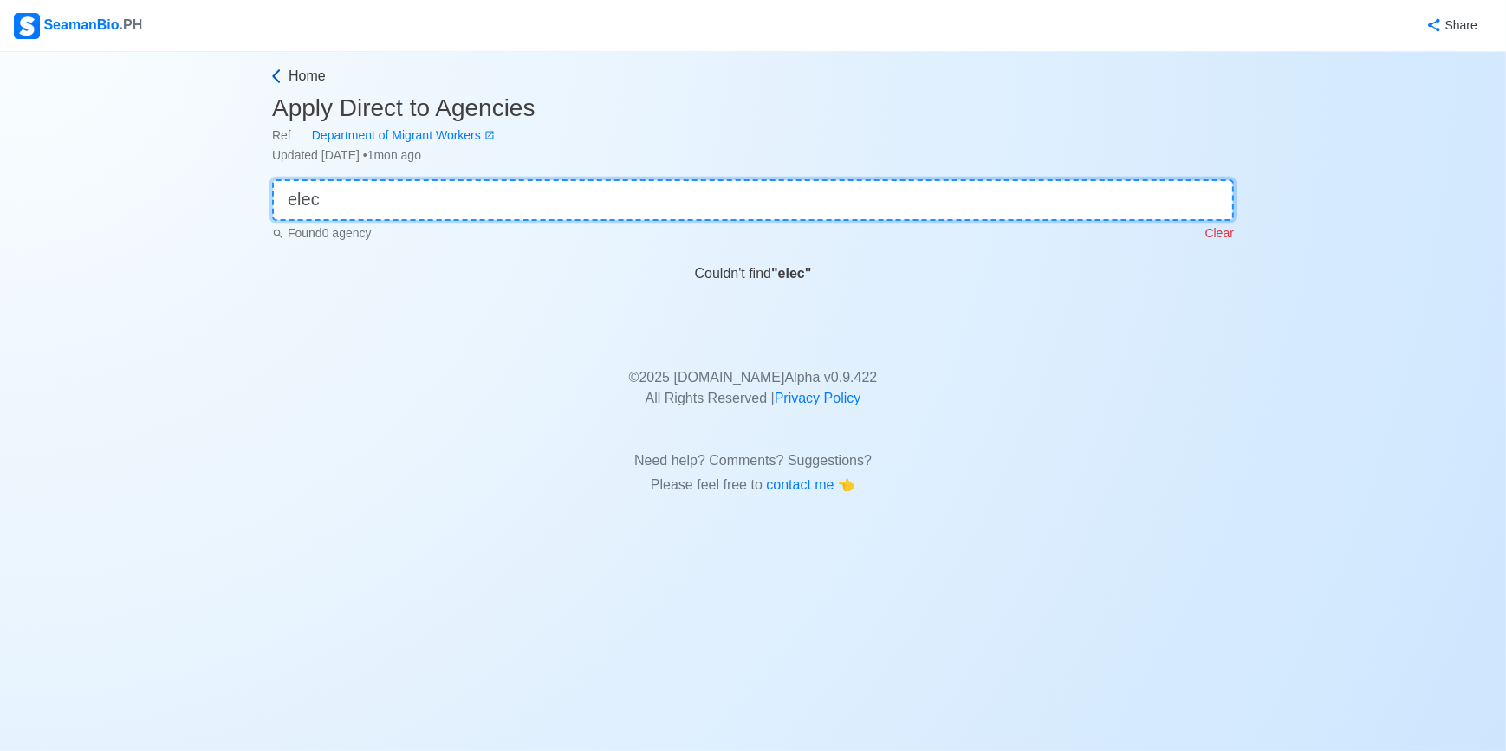
type input "elec"
click at [268, 75] on icon at bounding box center [276, 76] width 17 height 17
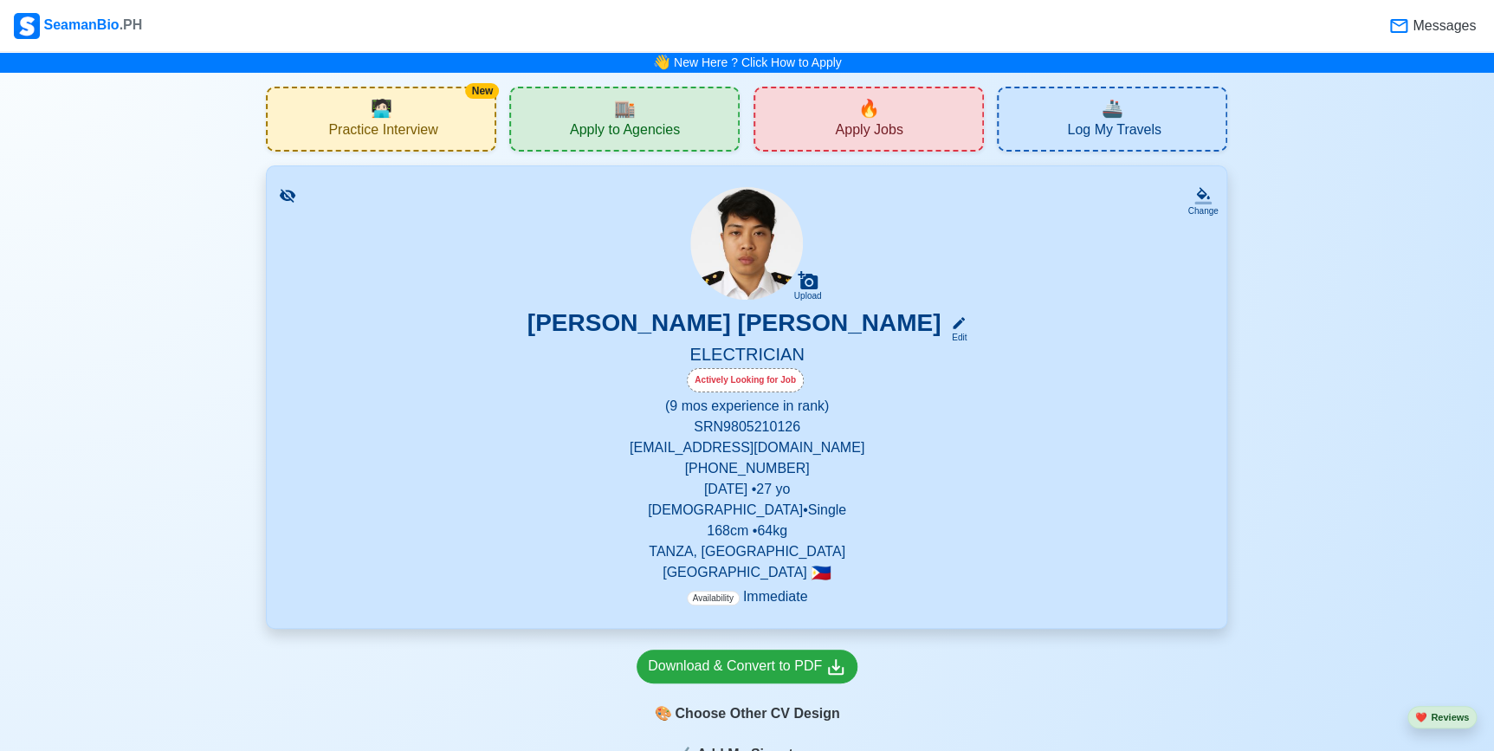
click at [45, 29] on div "SeamanBio .PH" at bounding box center [78, 26] width 128 height 26
click at [914, 126] on div "🔥 Apply Jobs" at bounding box center [869, 119] width 230 height 65
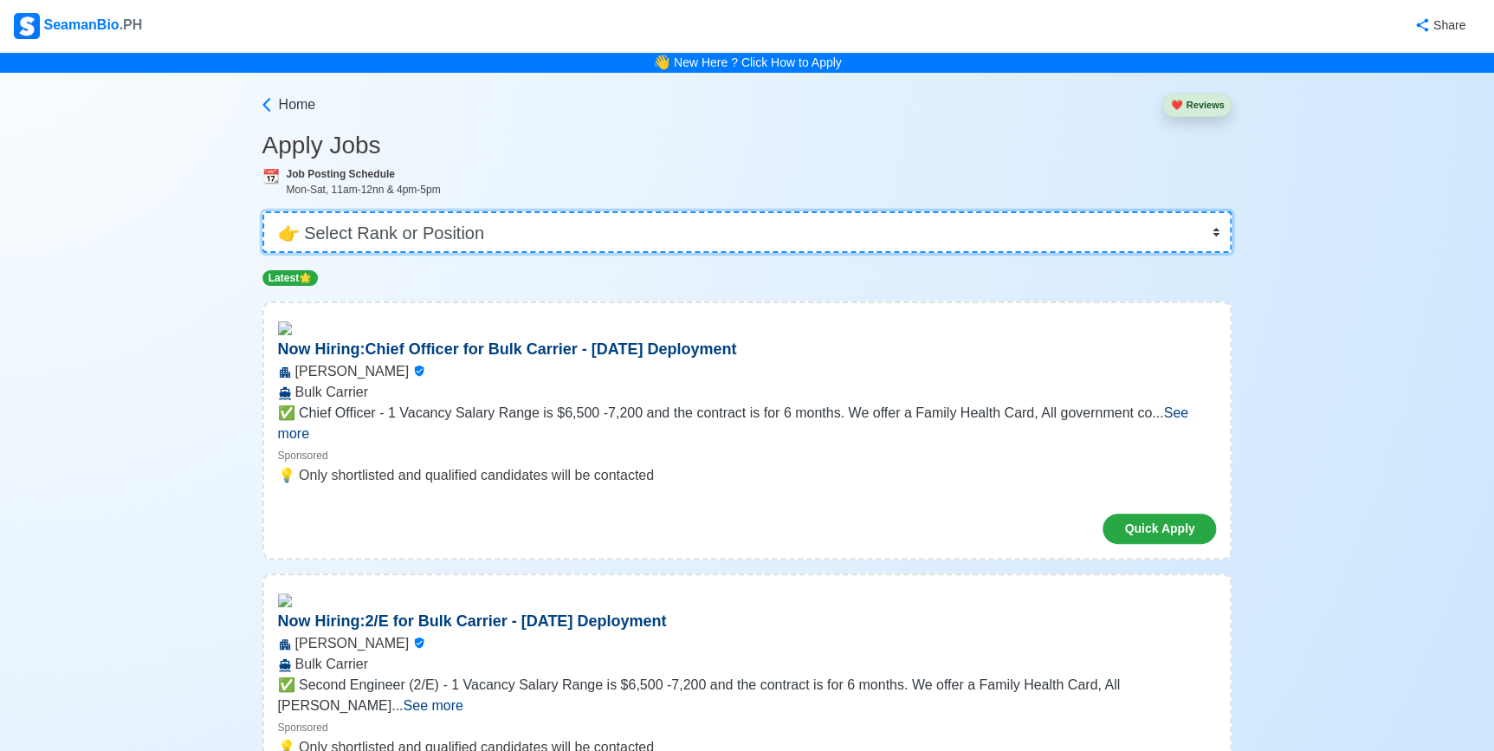
click at [427, 217] on select "👉 Select Rank or Position Master Chief Officer 2nd Officer 3rd Officer Junior O…" at bounding box center [748, 232] width 970 height 42
select select "Electrician"
click at [263, 211] on select "👉 Select Rank or Position Master Chief Officer 2nd Officer 3rd Officer Junior O…" at bounding box center [748, 232] width 970 height 42
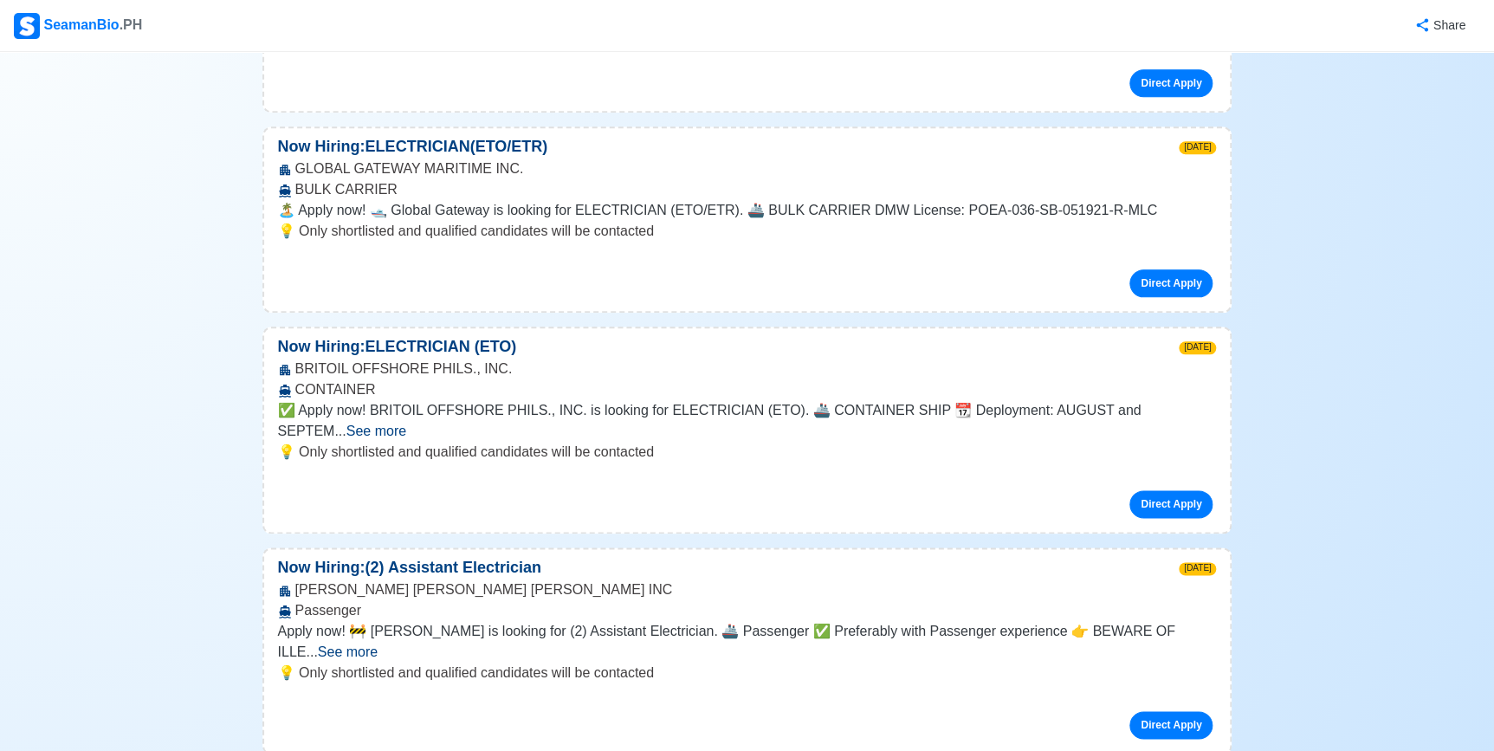
scroll to position [866, 0]
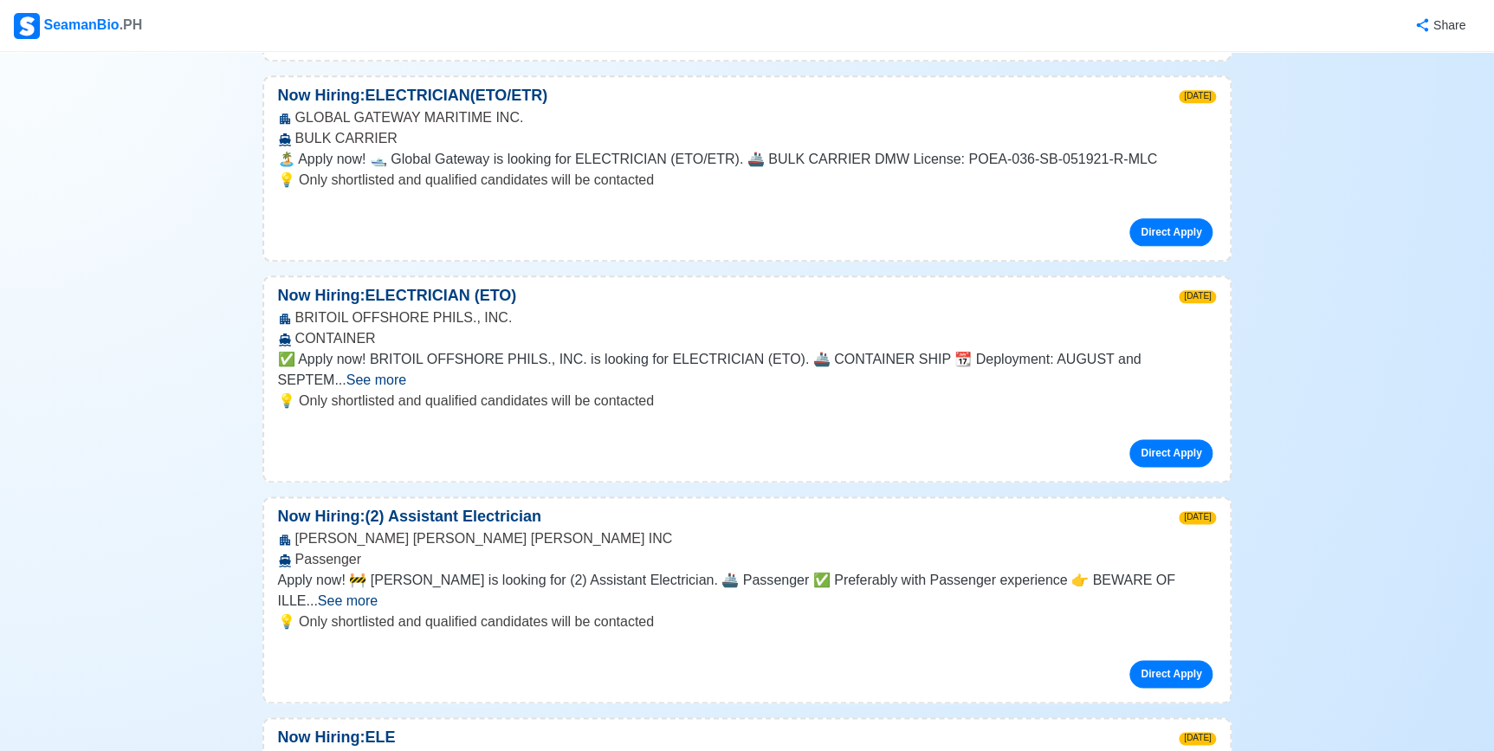
click at [406, 373] on span "See more" at bounding box center [377, 380] width 60 height 15
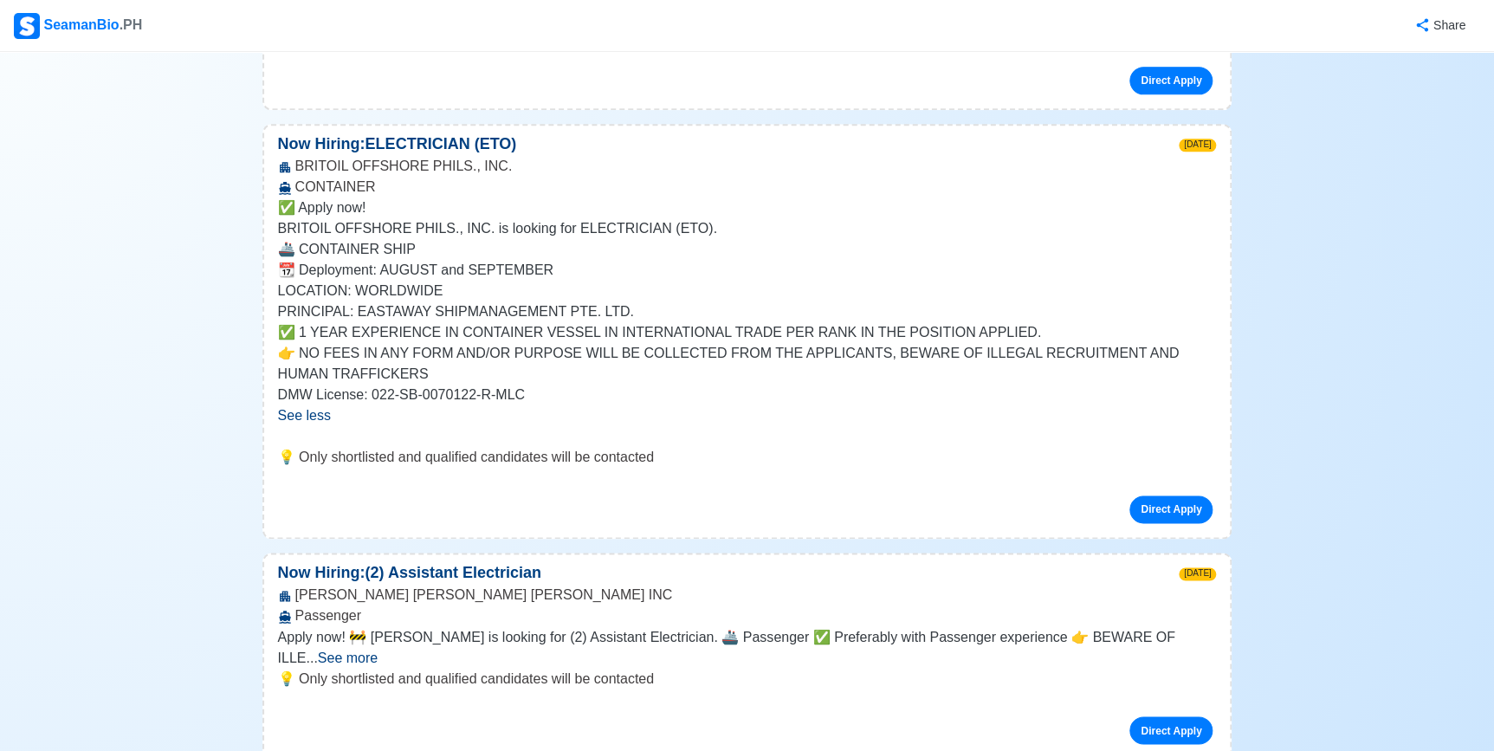
scroll to position [1023, 0]
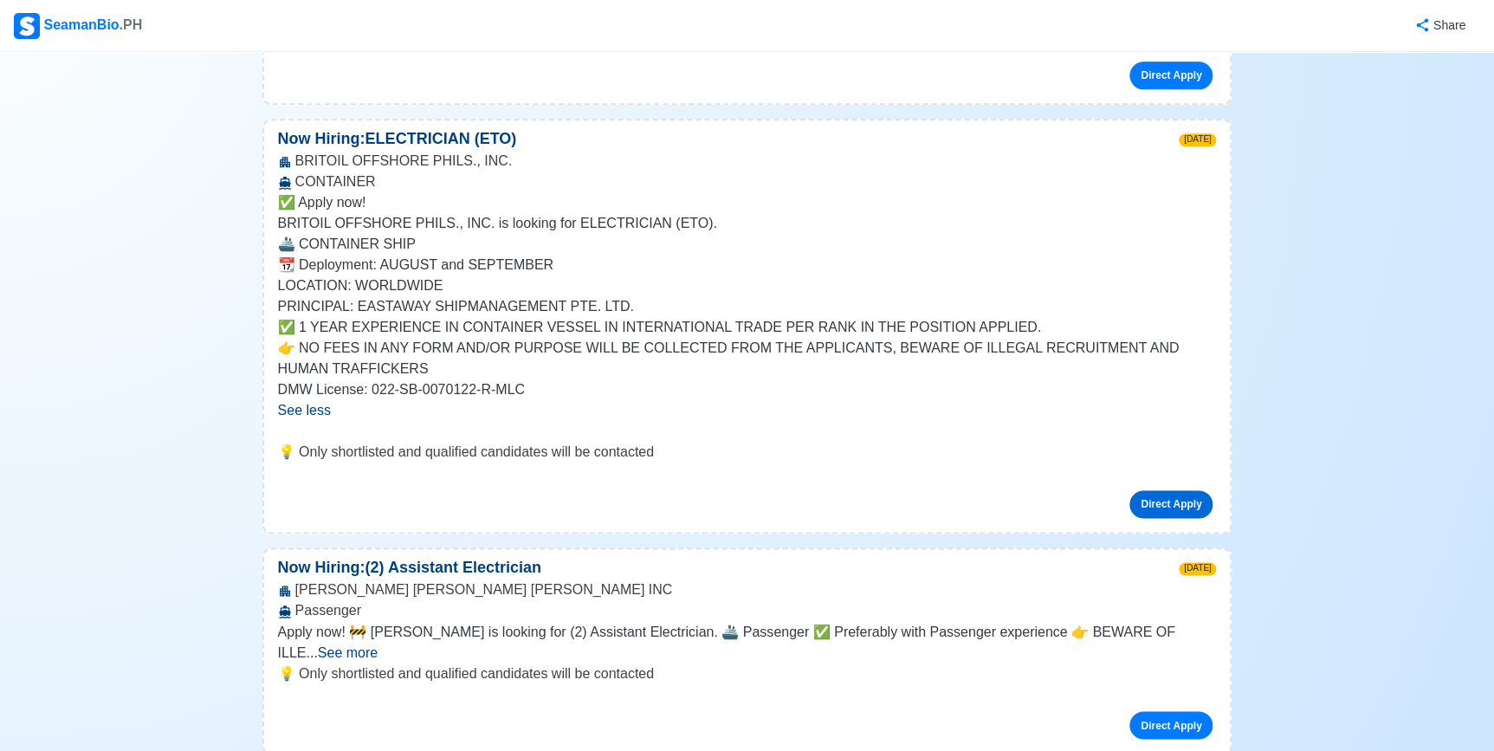
click at [1175, 490] on link "Direct Apply" at bounding box center [1171, 504] width 83 height 28
click at [1077, 442] on p "💡 Only shortlisted and qualified candidates will be contacted" at bounding box center [747, 452] width 939 height 21
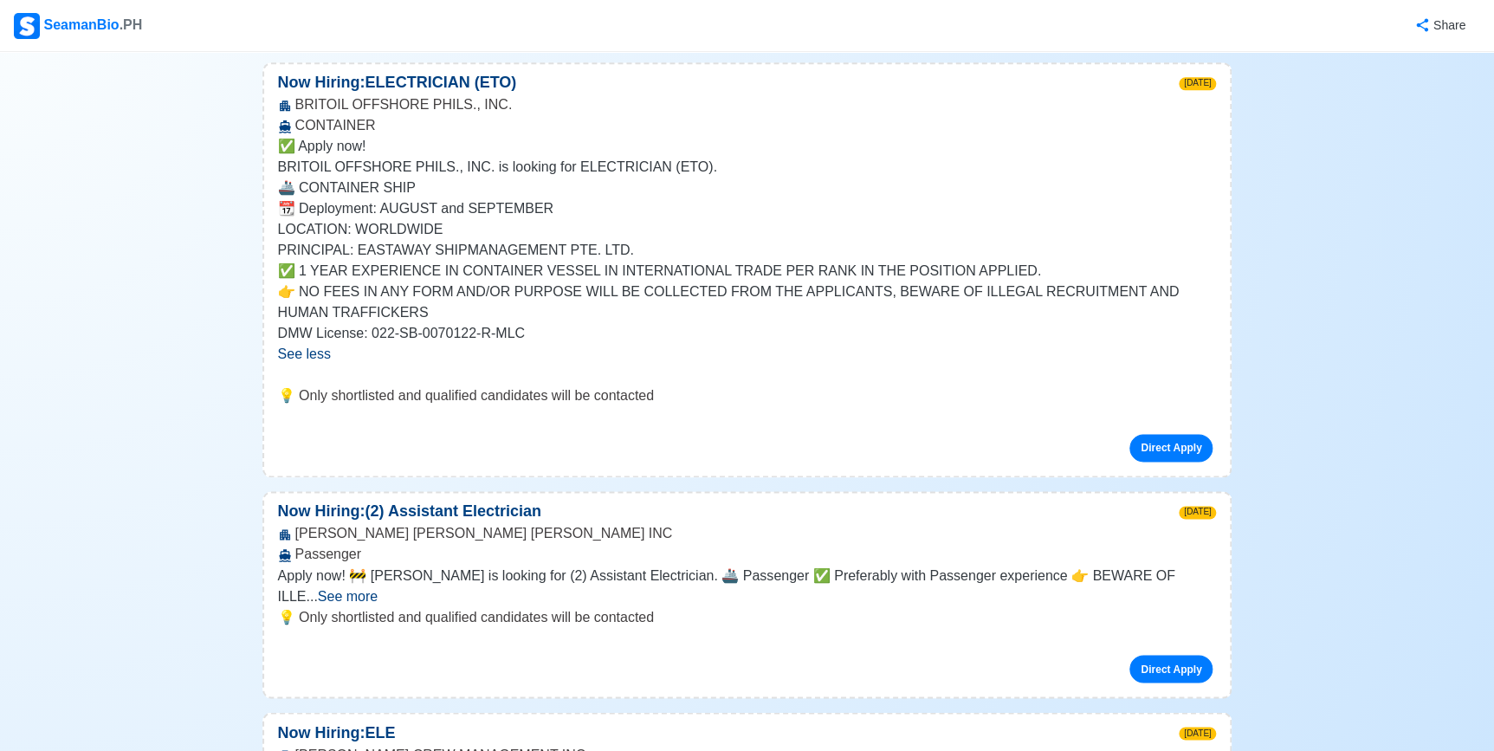
scroll to position [1102, 0]
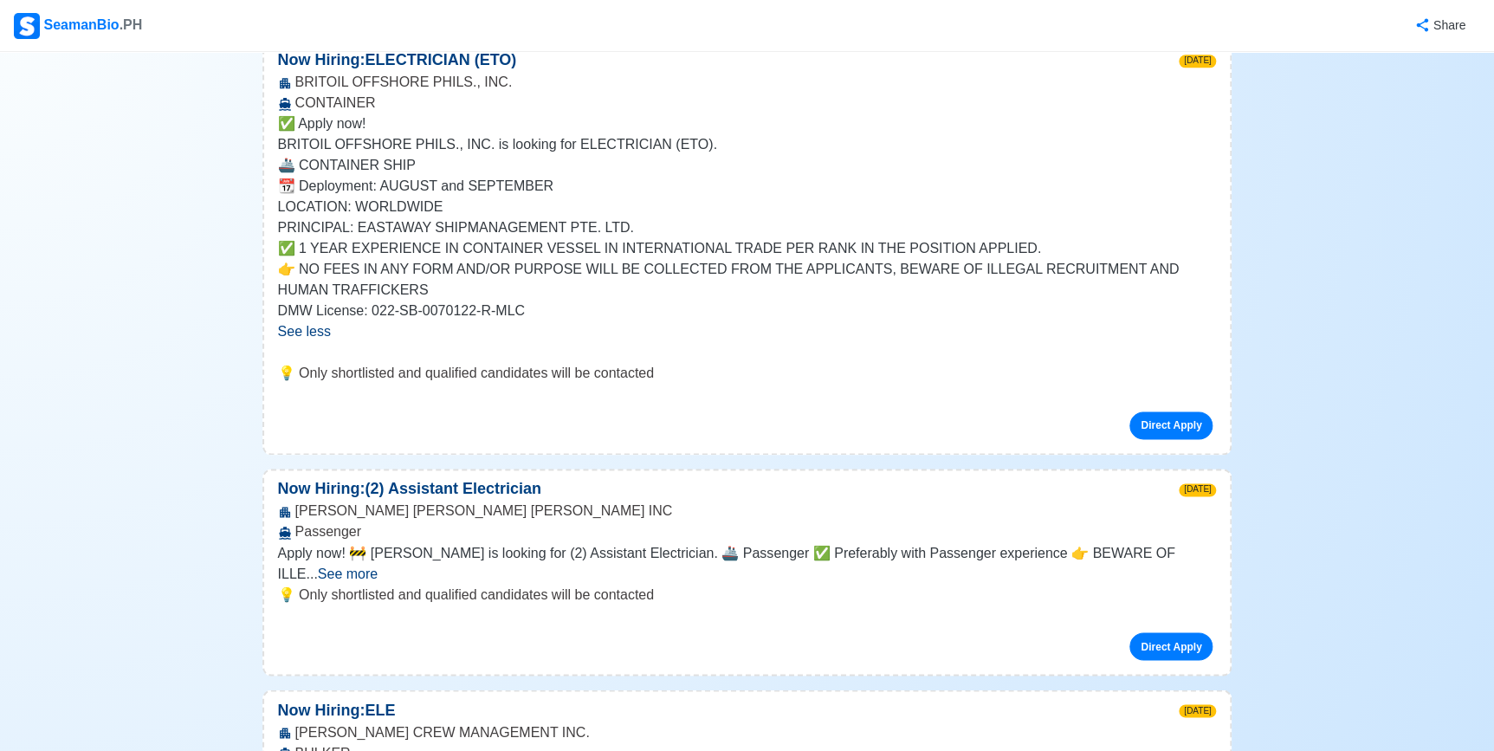
click at [378, 566] on span "See more" at bounding box center [348, 573] width 60 height 15
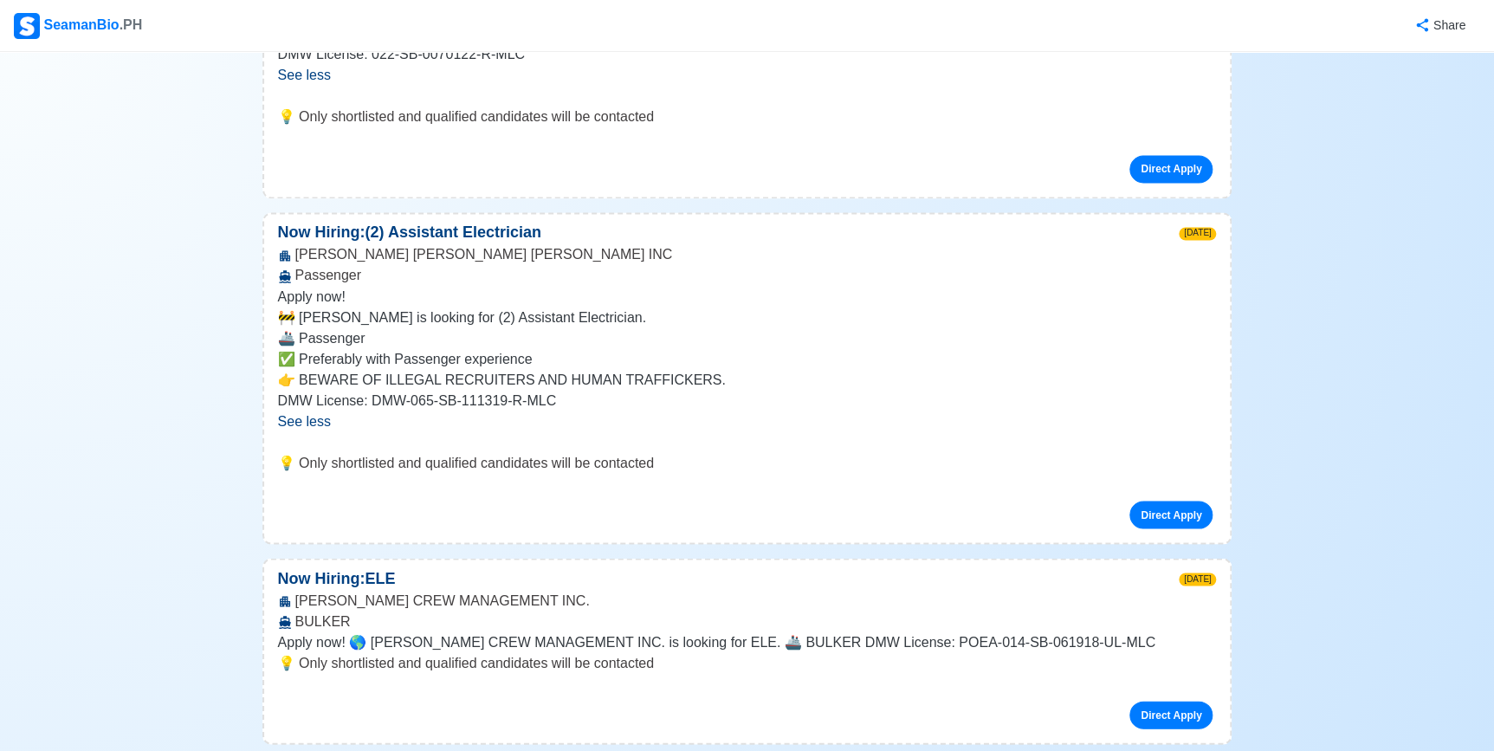
scroll to position [1339, 0]
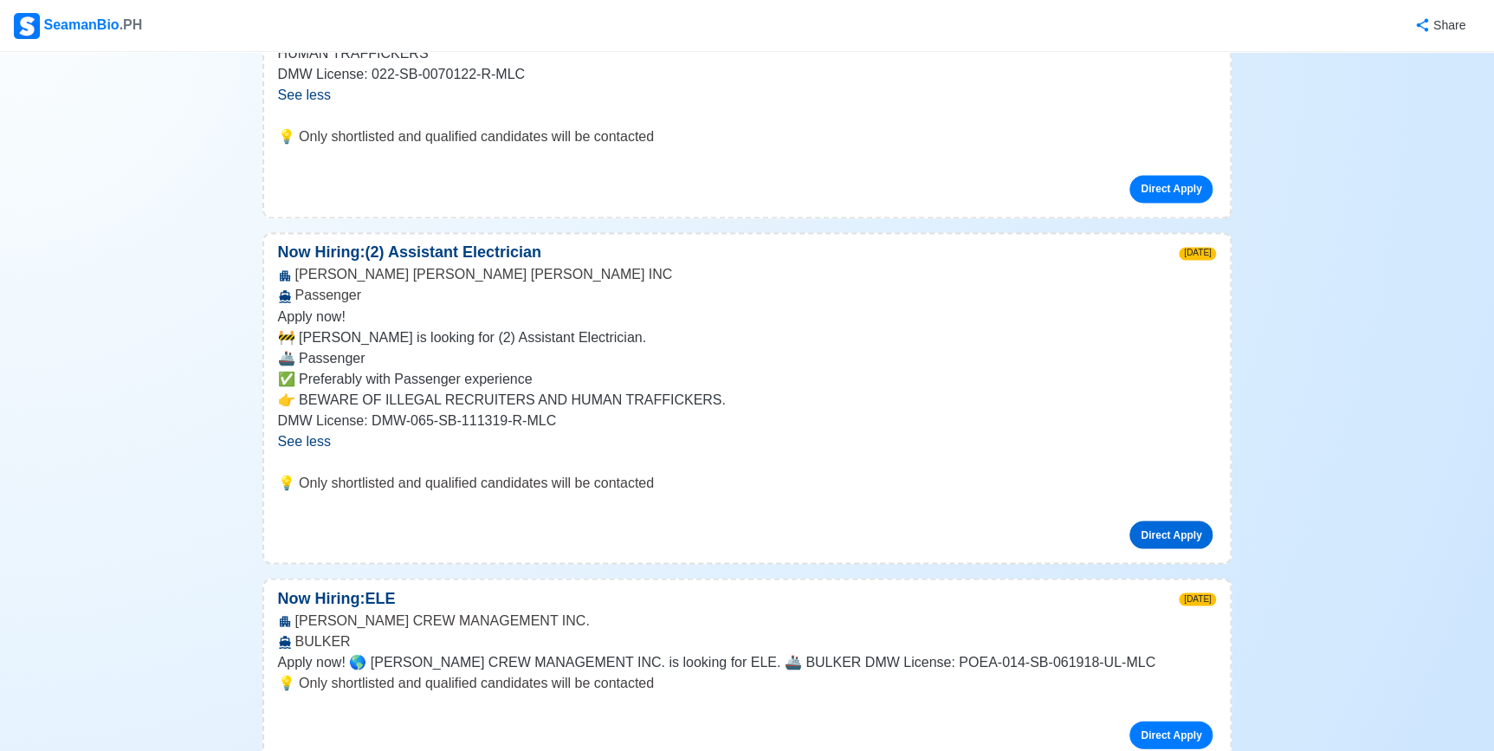
click at [1178, 521] on link "Direct Apply" at bounding box center [1171, 535] width 83 height 28
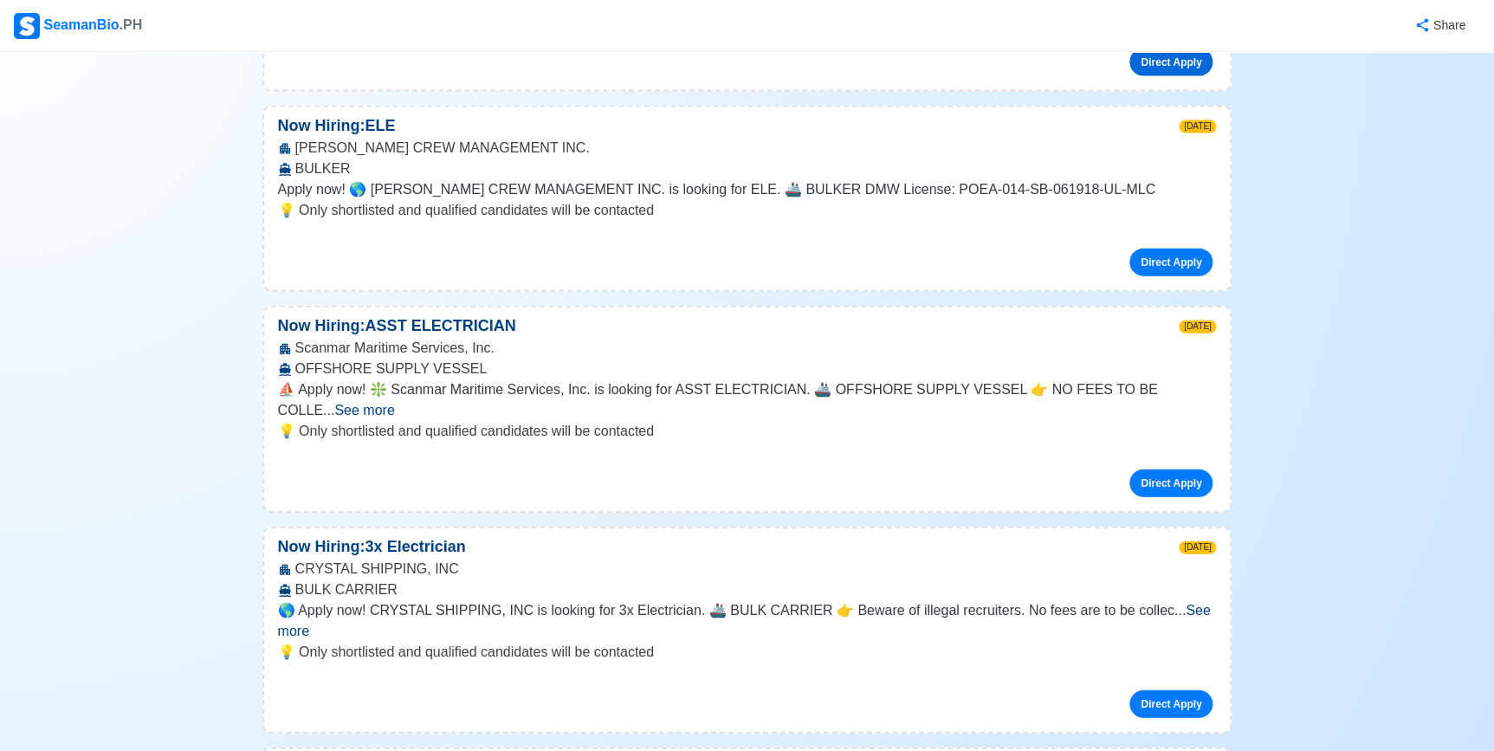
scroll to position [1811, 0]
click at [1192, 353] on div "Scanmar Maritime Services, Inc. OFFSHORE SUPPLY VESSEL" at bounding box center [747, 359] width 967 height 42
click at [394, 403] on span "See more" at bounding box center [364, 410] width 60 height 15
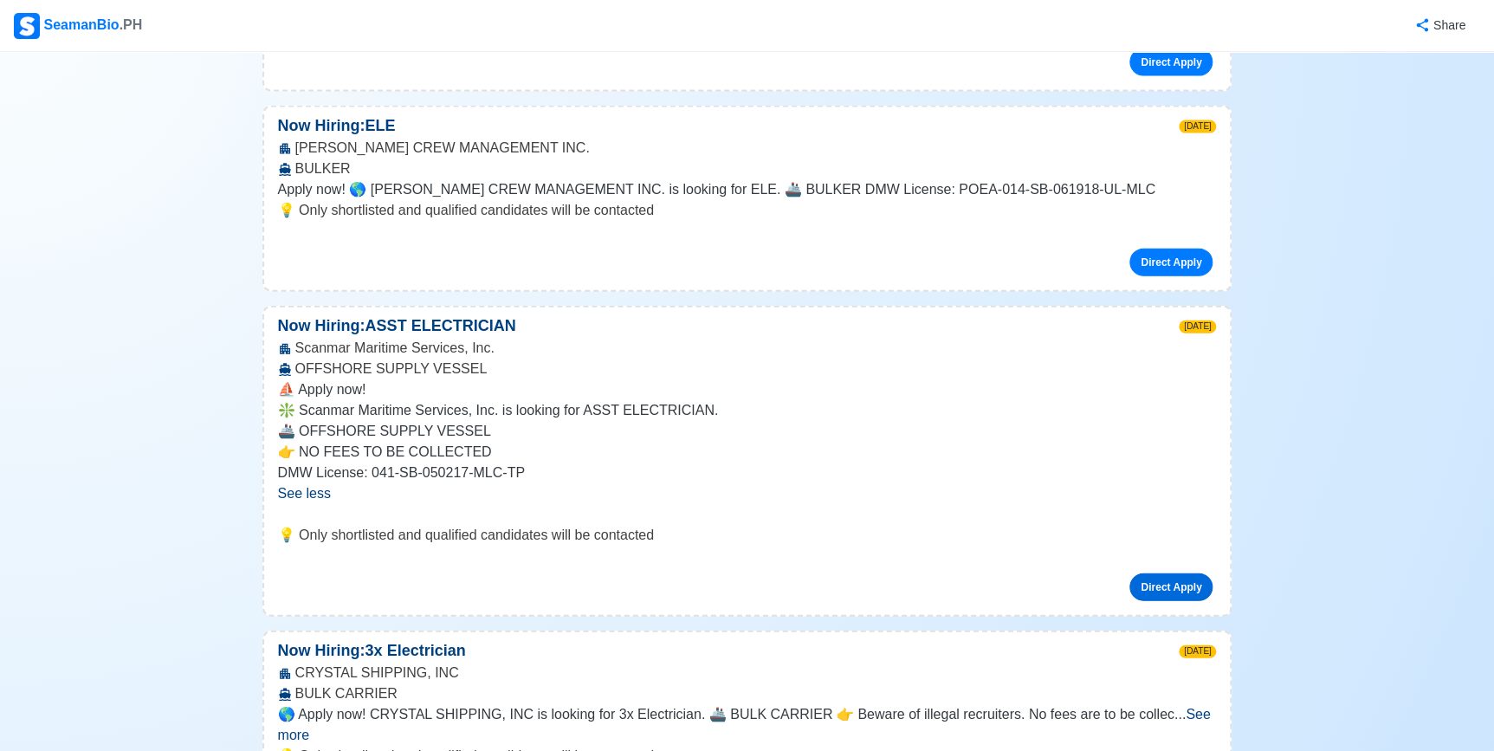
click at [1173, 574] on link "Direct Apply" at bounding box center [1171, 588] width 83 height 28
click at [359, 314] on p "Now Hiring: ASST ELECTRICIAN" at bounding box center [397, 325] width 266 height 23
click at [1192, 306] on div "Now Hiring: ASST ELECTRICIAN 1w ago Scanmar Maritime Services, Inc. OFFSHORE SU…" at bounding box center [748, 461] width 970 height 311
click at [510, 560] on div "Direct Apply" at bounding box center [747, 581] width 939 height 42
click at [1170, 574] on link "Direct Apply" at bounding box center [1171, 588] width 83 height 28
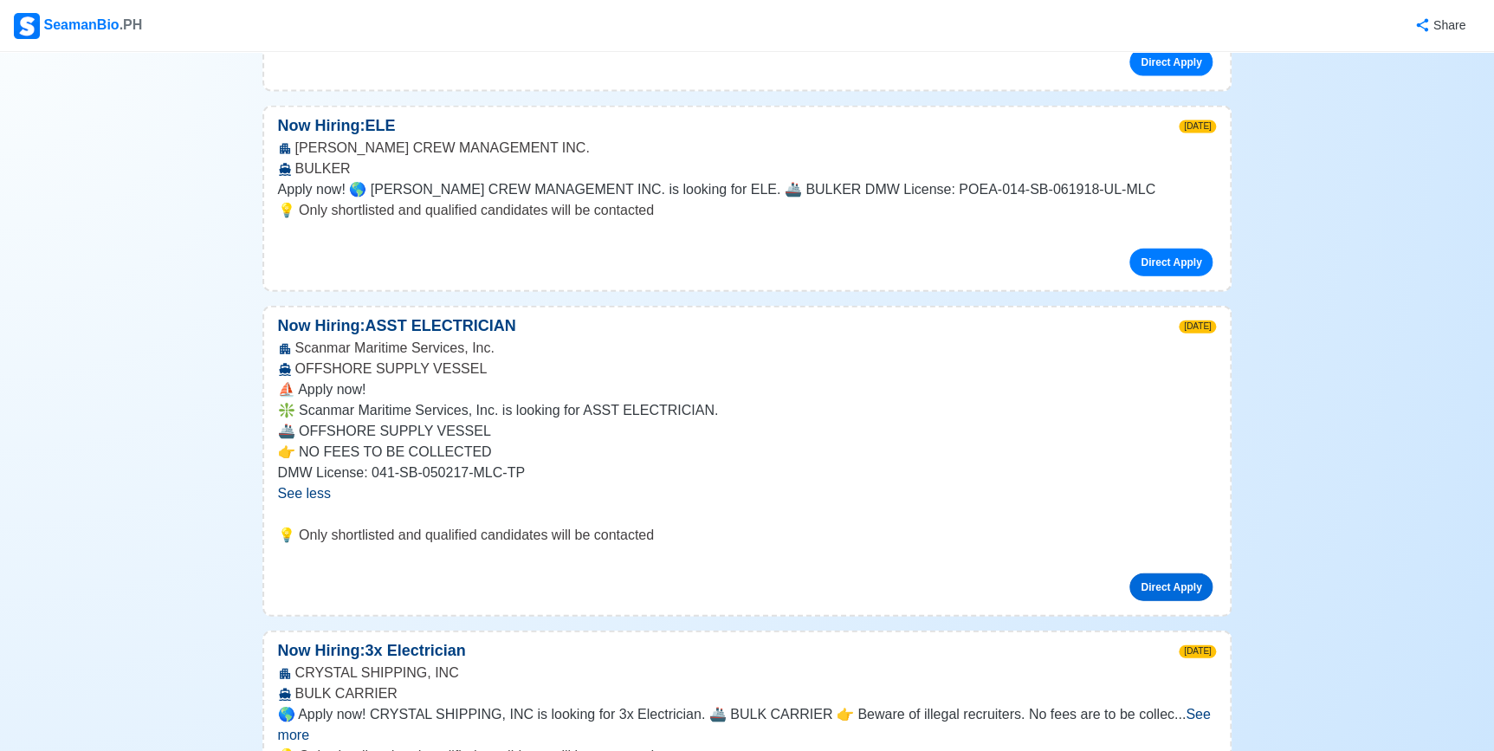
click at [1192, 574] on link "Direct Apply" at bounding box center [1171, 588] width 83 height 28
click at [1168, 574] on link "Direct Apply" at bounding box center [1171, 588] width 83 height 28
click at [956, 314] on div "Now Hiring: ASST ELECTRICIAN 1w ago" at bounding box center [747, 325] width 967 height 23
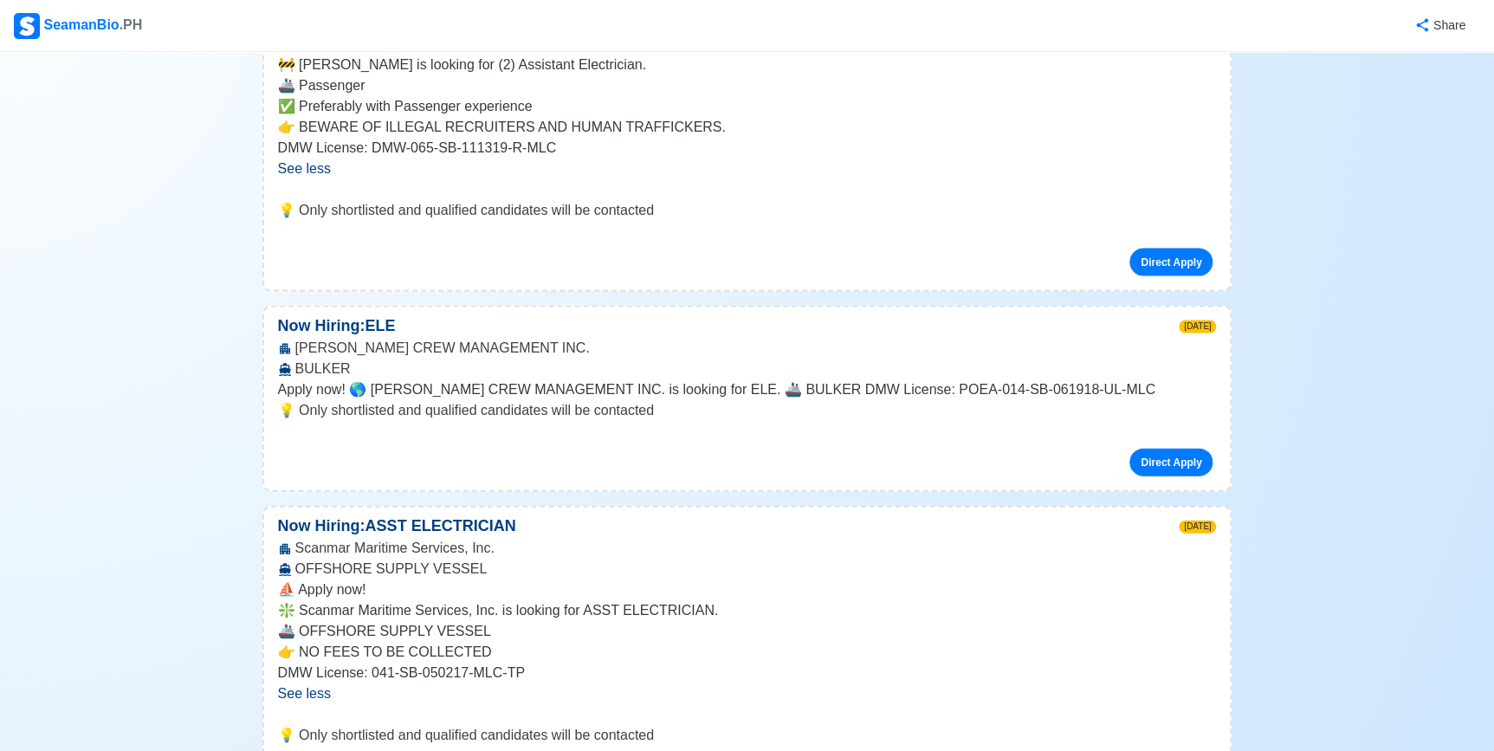
scroll to position [1417, 0]
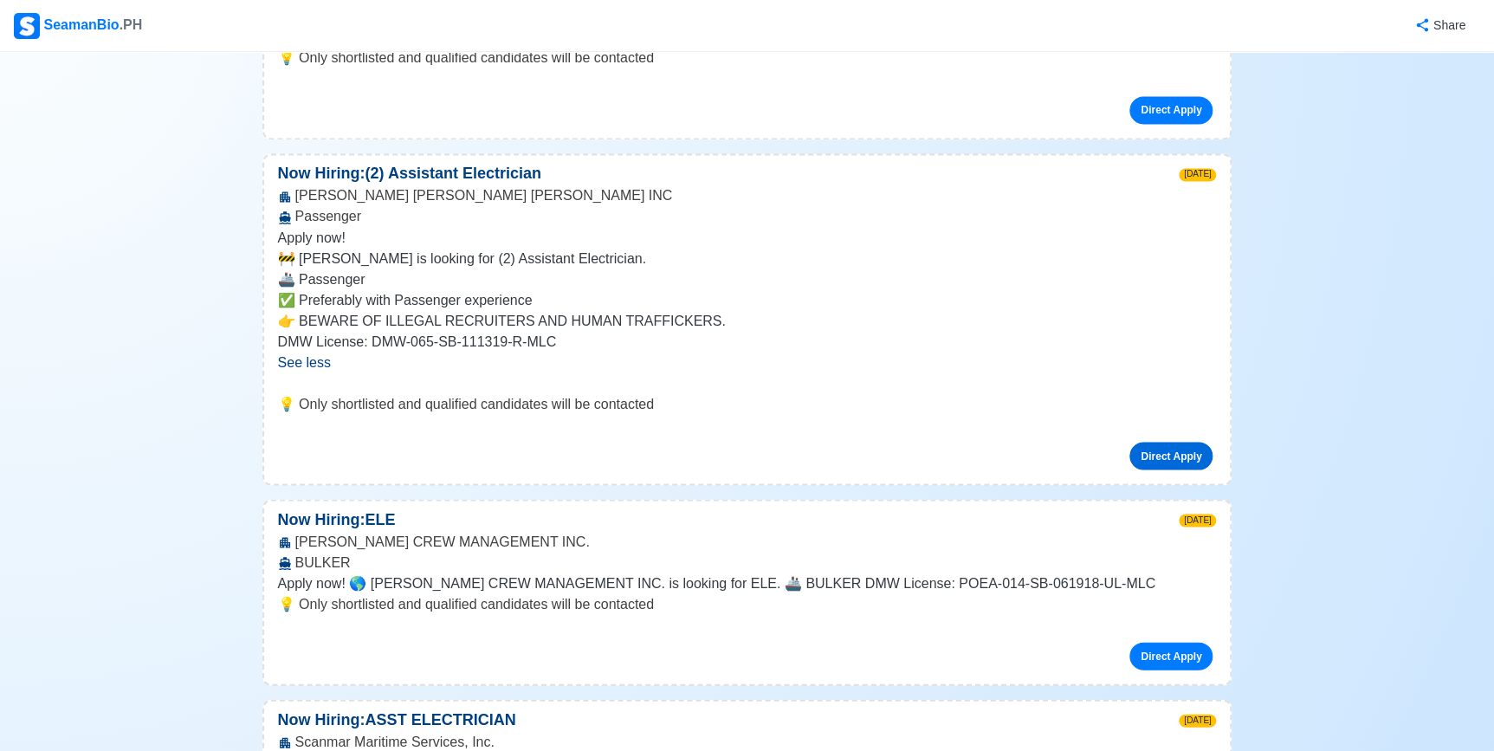
click at [1190, 442] on link "Direct Apply" at bounding box center [1171, 456] width 83 height 28
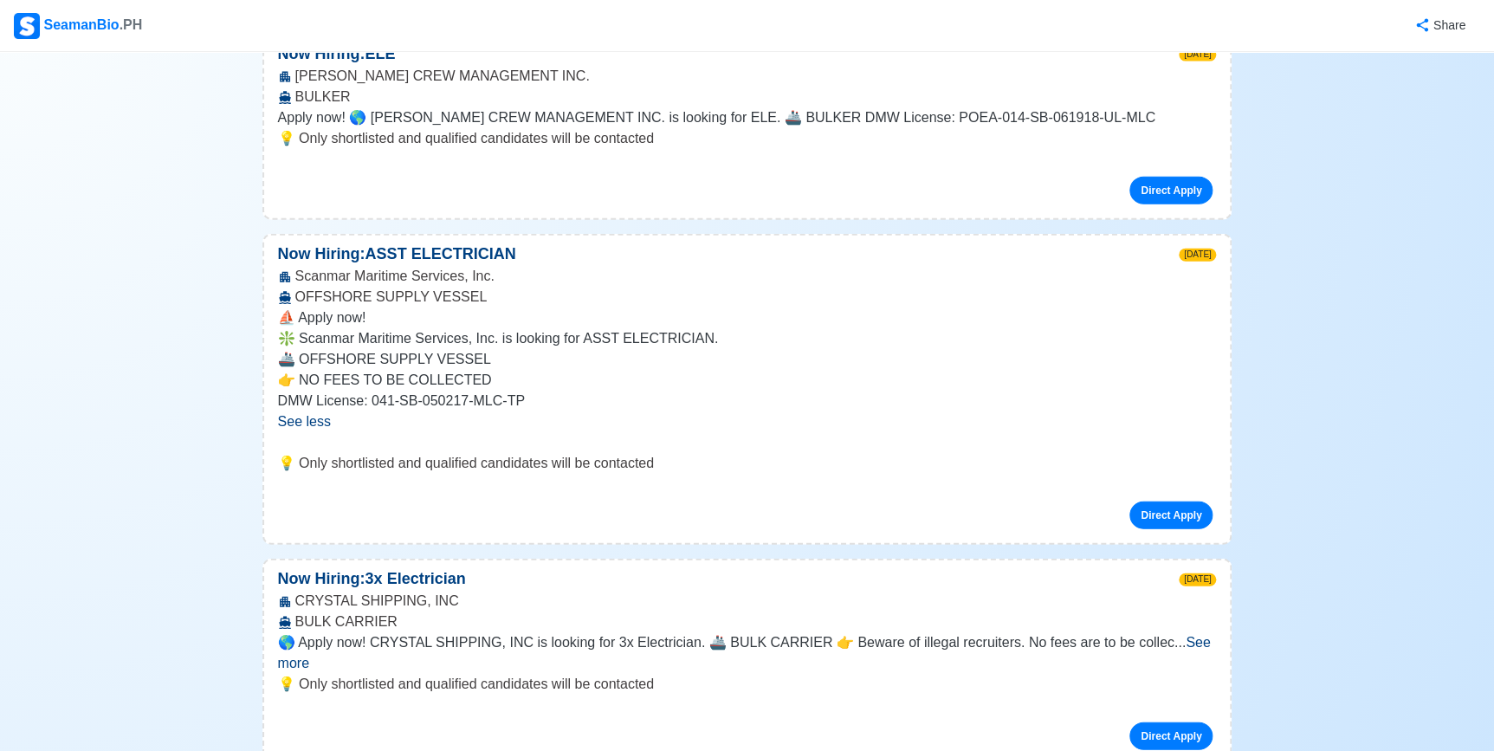
scroll to position [1889, 0]
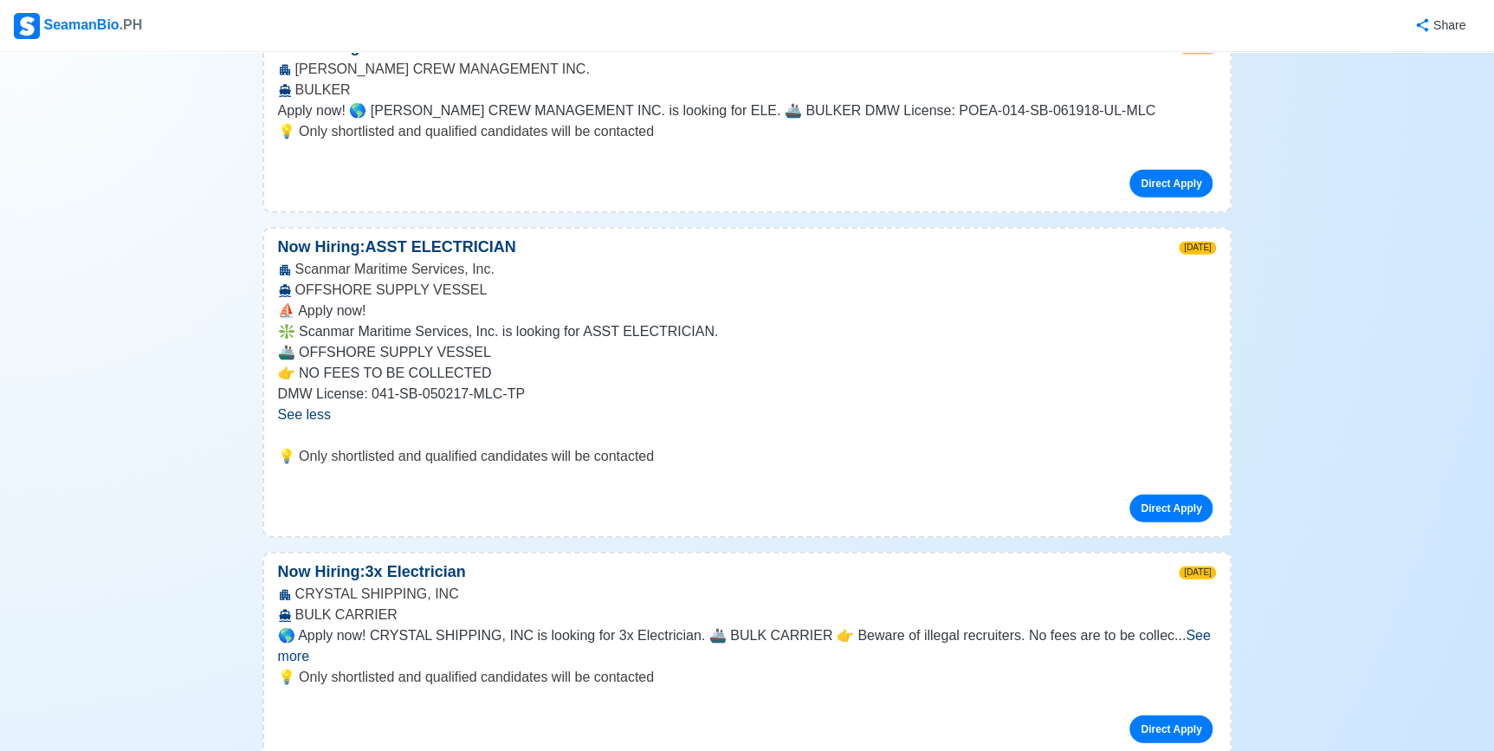
click at [318, 407] on span "See less" at bounding box center [304, 414] width 53 height 15
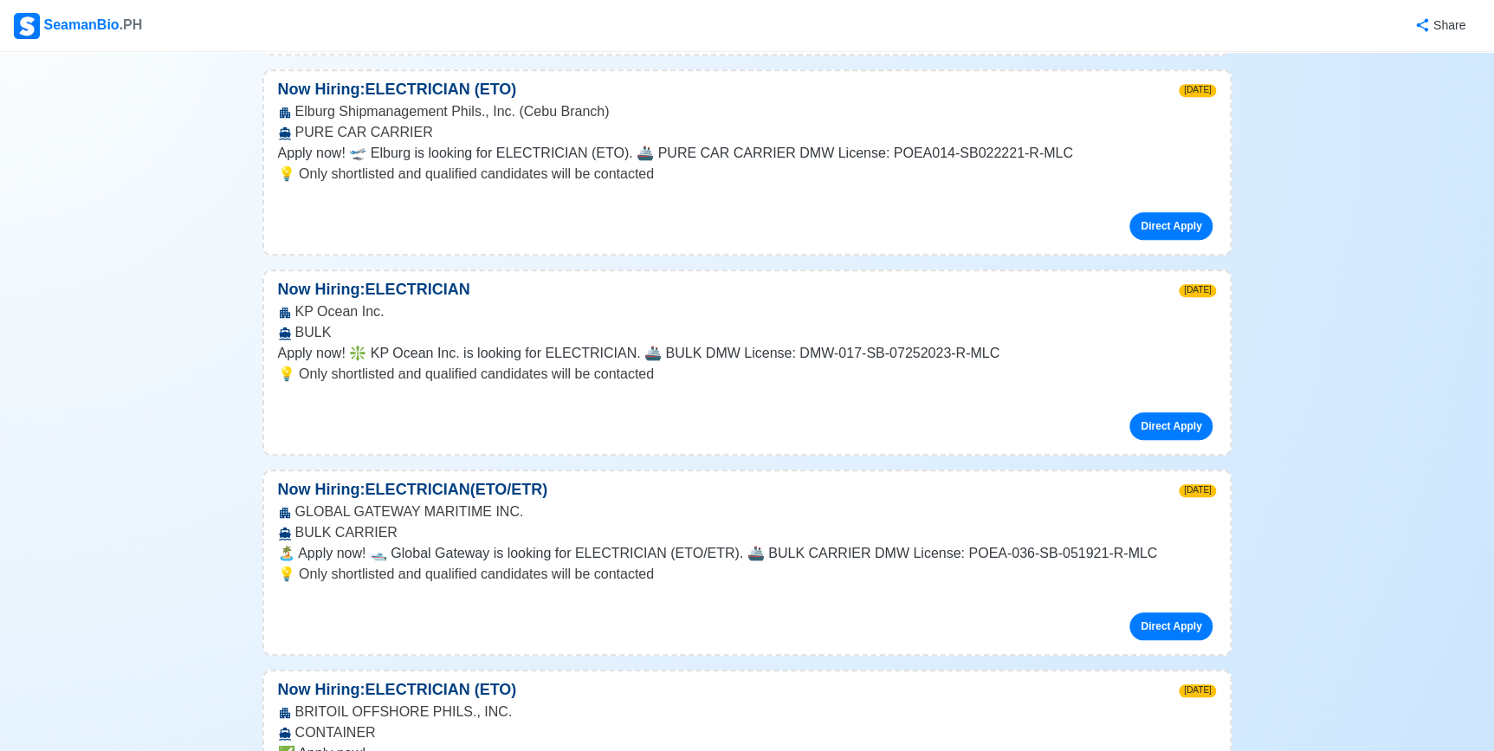
scroll to position [0, 0]
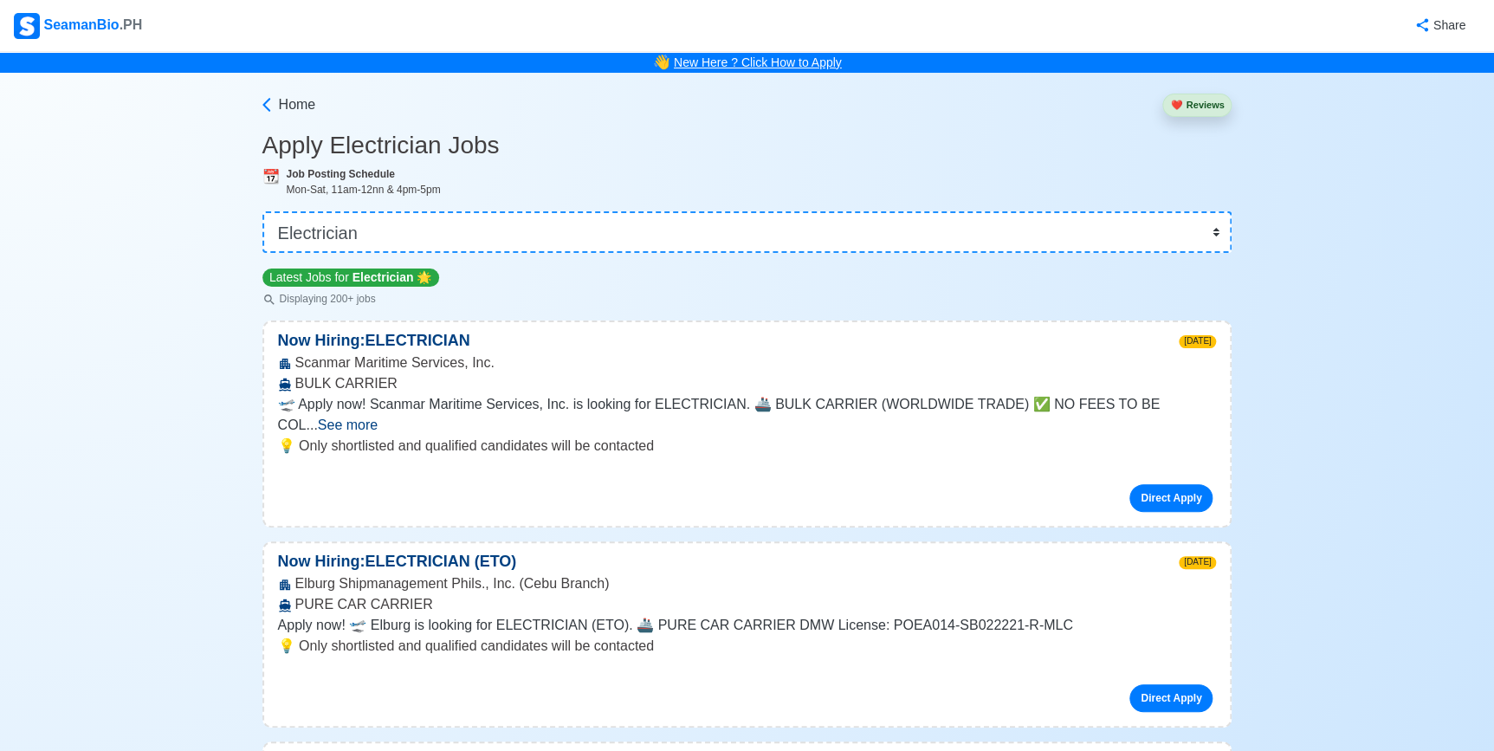
click at [826, 57] on link "New Here ? Click How to Apply" at bounding box center [758, 62] width 168 height 14
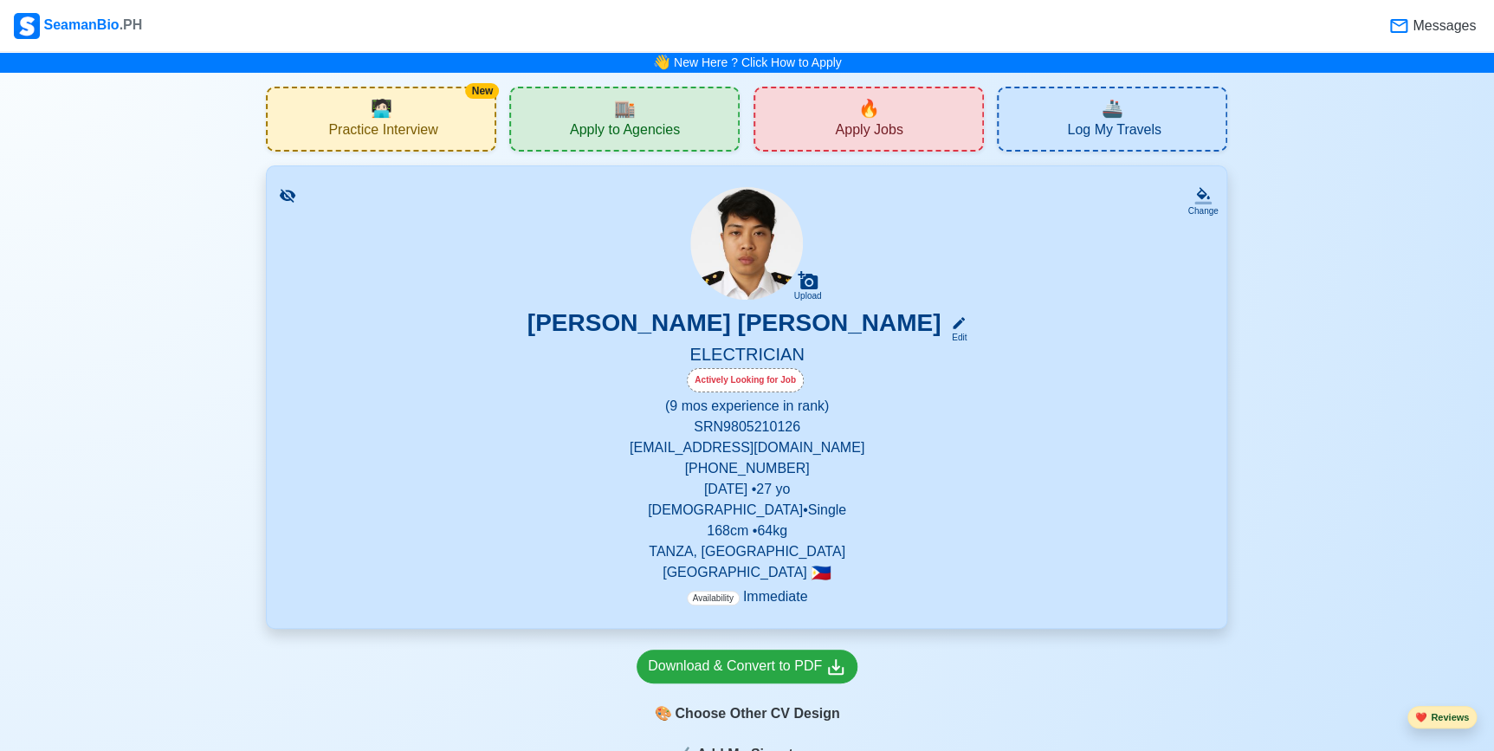
click at [1445, 716] on button "❤️ Reviews" at bounding box center [1442, 717] width 69 height 23
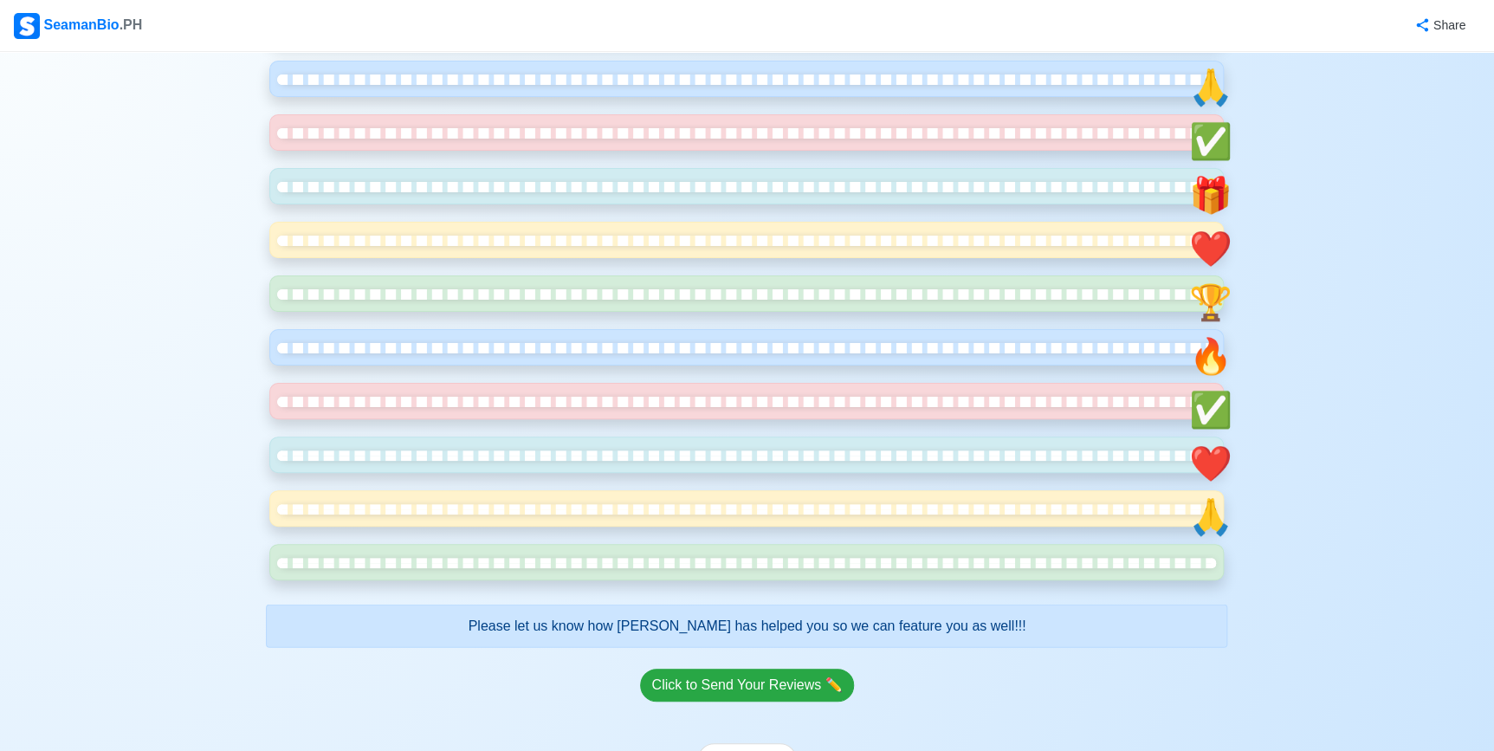
scroll to position [1733, 0]
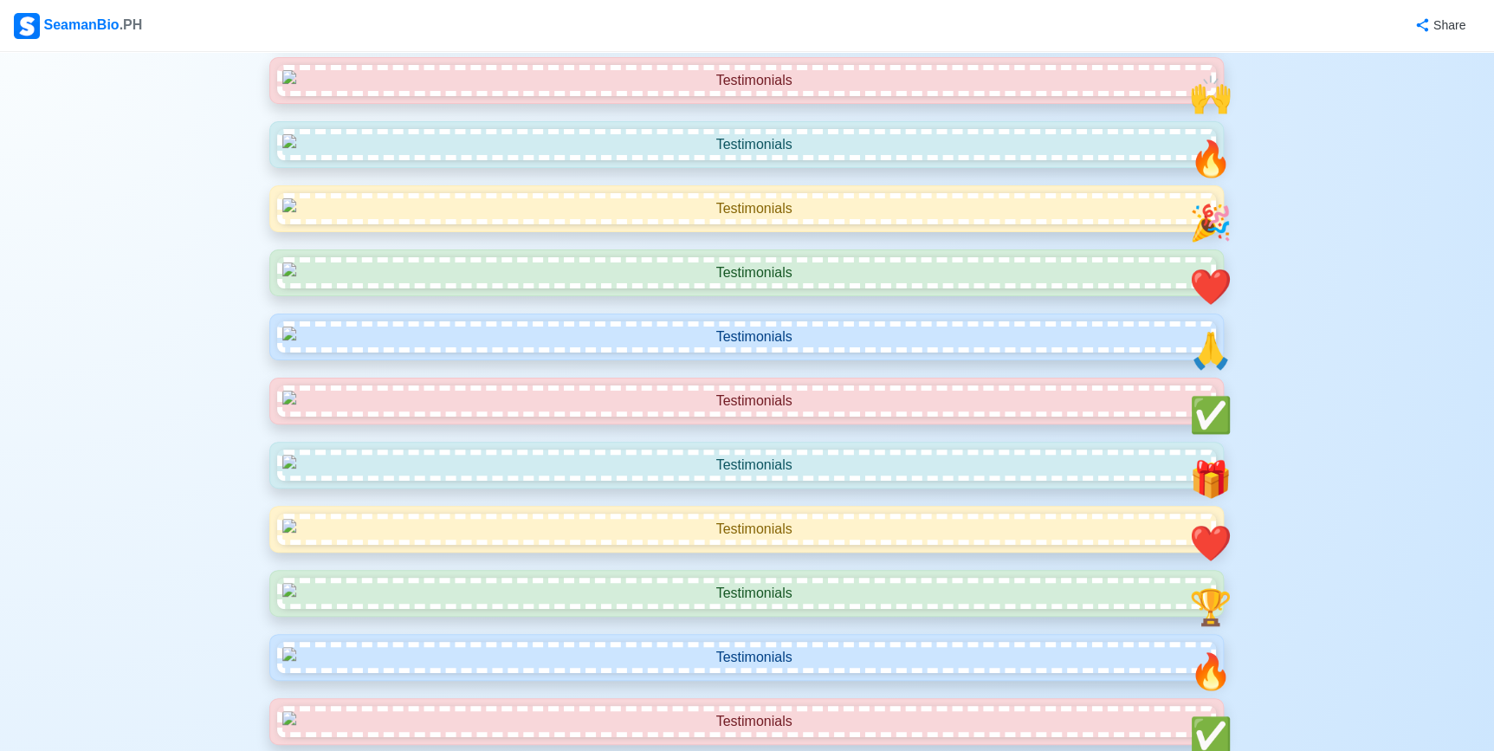
click at [31, 29] on img at bounding box center [27, 26] width 26 height 26
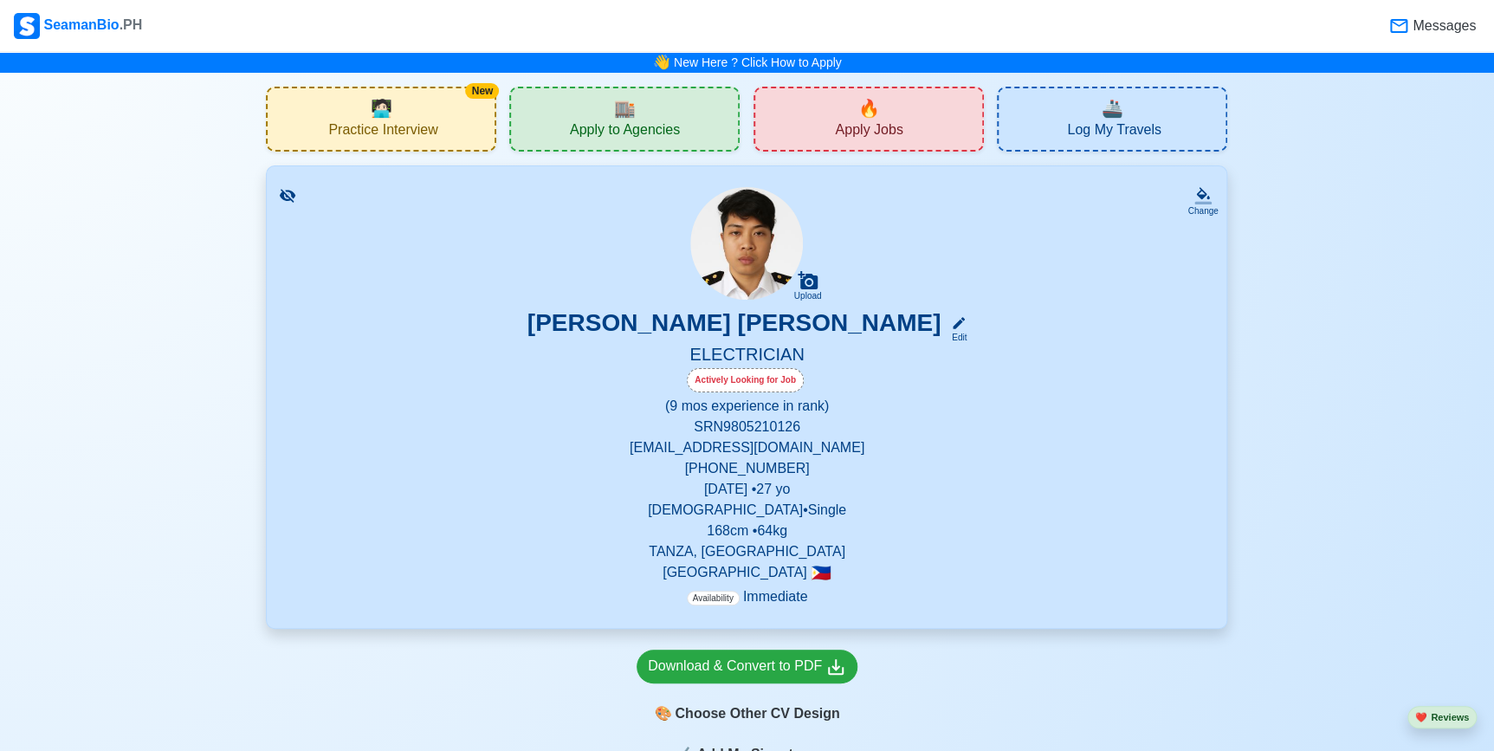
click at [1432, 17] on span "Messages" at bounding box center [1443, 26] width 67 height 21
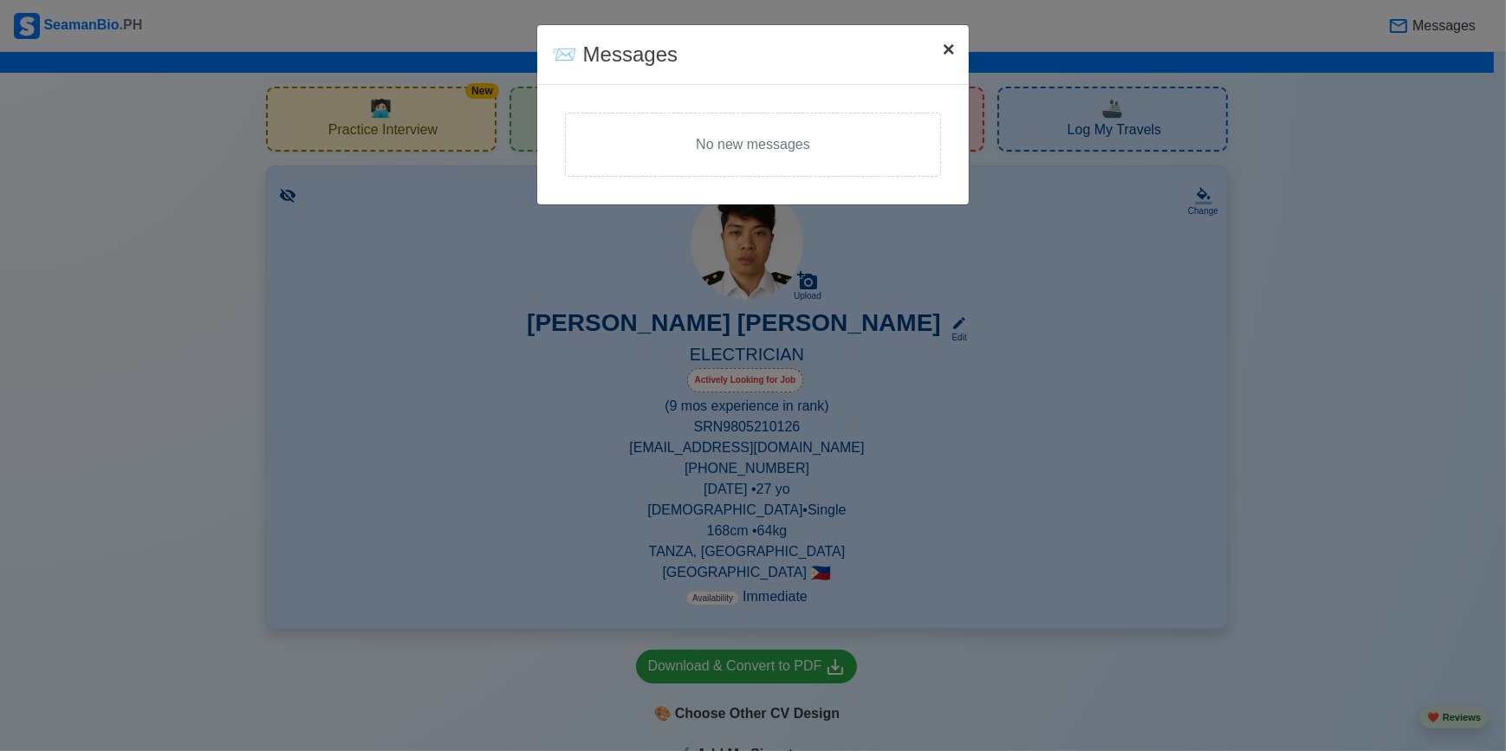
click at [943, 52] on span "×" at bounding box center [949, 48] width 12 height 23
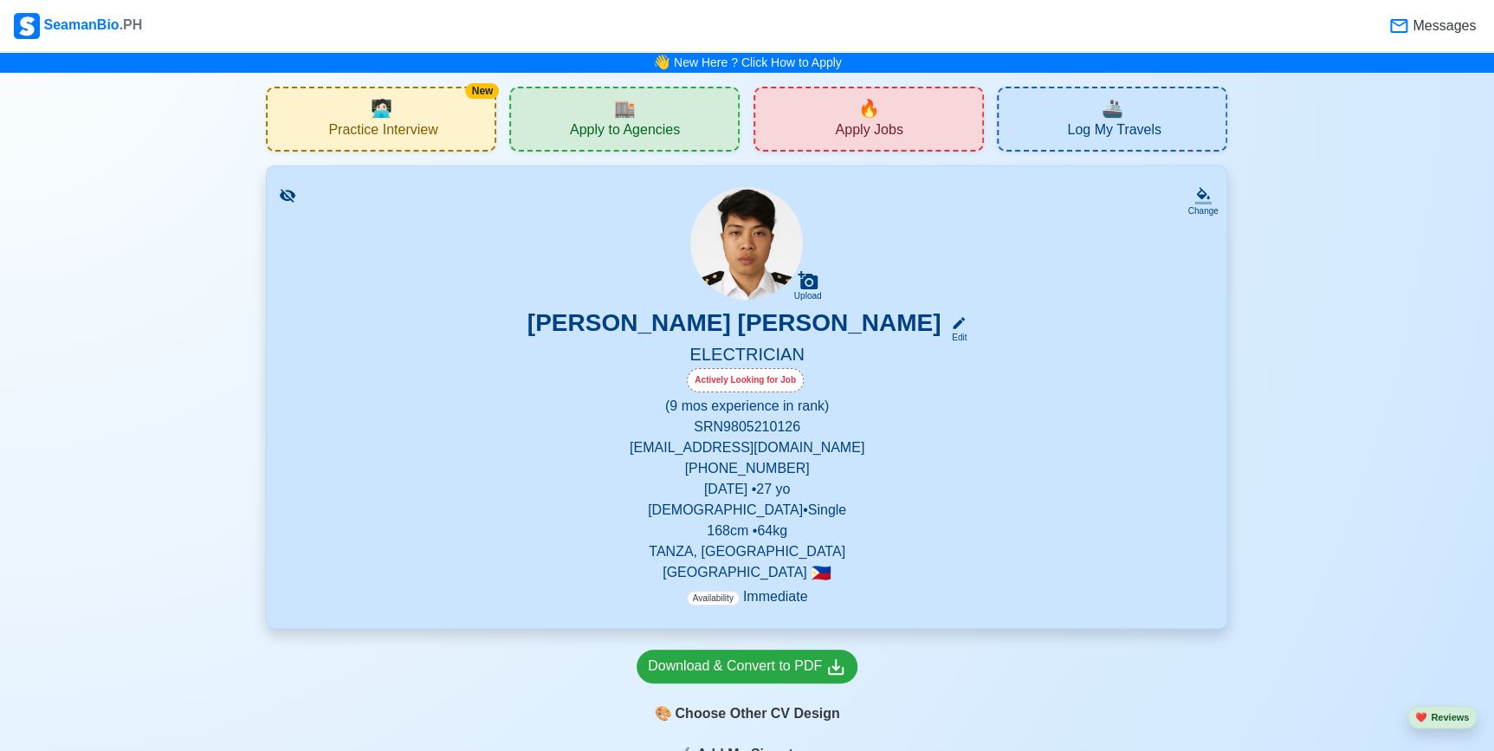
click at [872, 119] on span "🔥" at bounding box center [870, 108] width 22 height 26
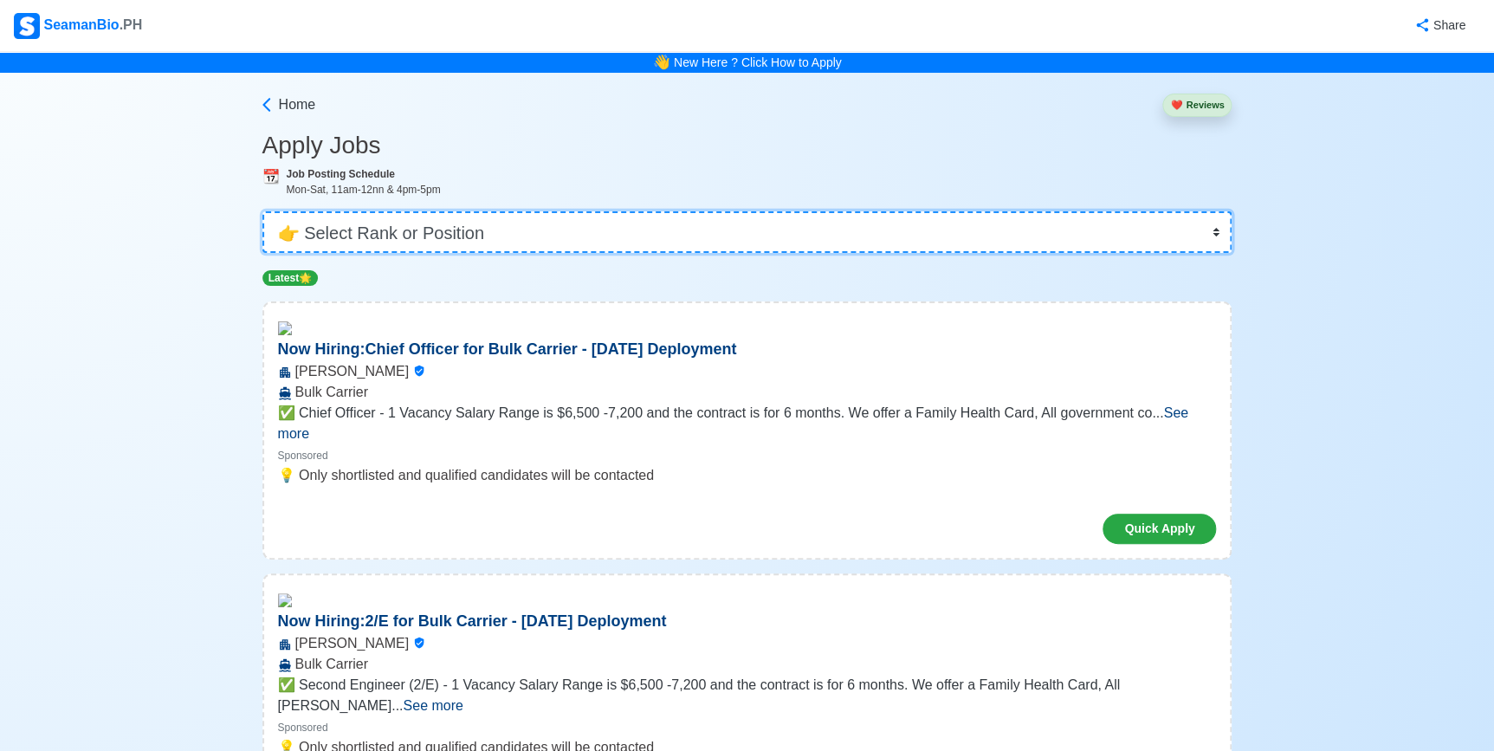
click at [451, 243] on select "👉 Select Rank or Position Master Chief Officer 2nd Officer 3rd Officer Junior O…" at bounding box center [748, 232] width 970 height 42
click at [459, 234] on select "👉 Select Rank or Position Master Chief Officer 2nd Officer 3rd Officer Junior O…" at bounding box center [748, 232] width 970 height 42
select select "Electrician"
click at [263, 211] on select "👉 Select Rank or Position Master Chief Officer 2nd Officer 3rd Officer Junior O…" at bounding box center [748, 232] width 970 height 42
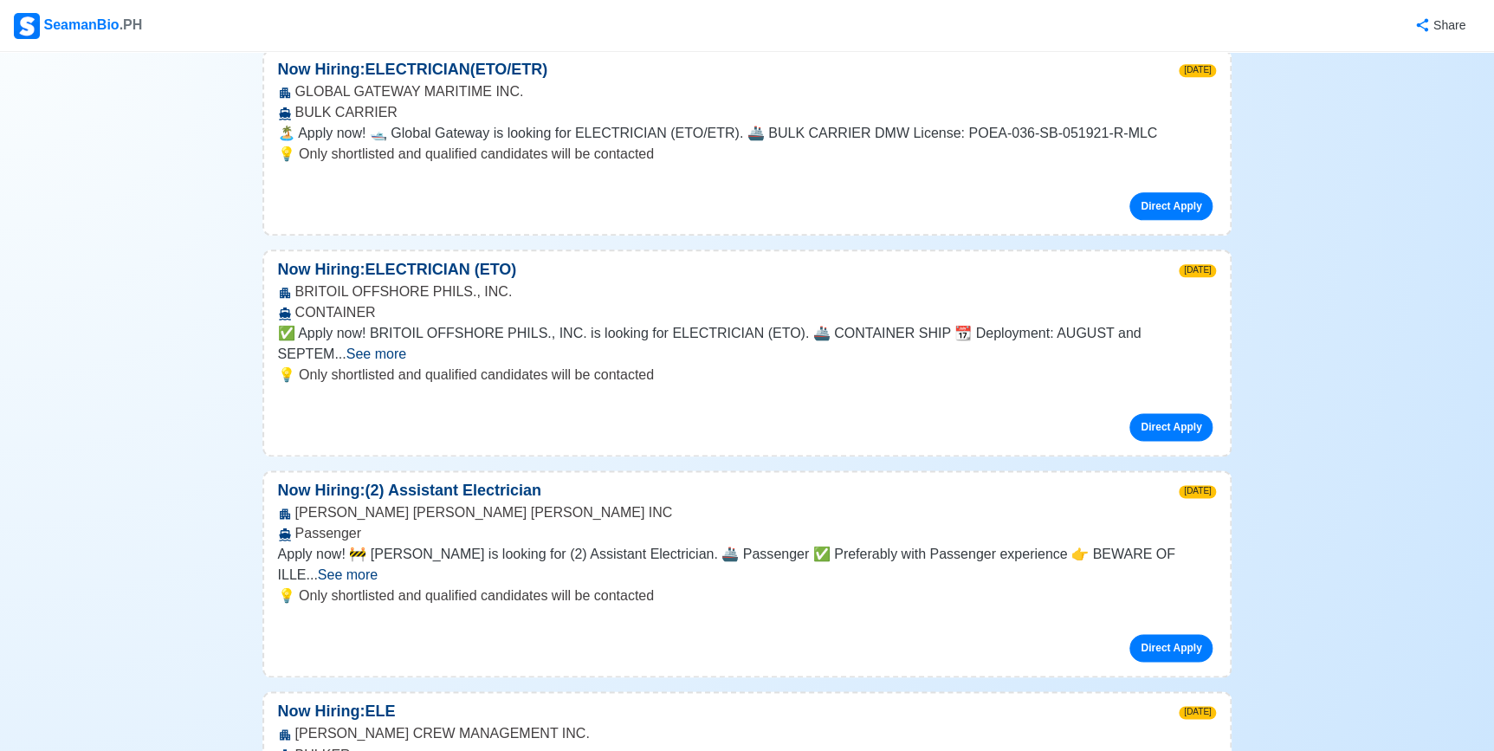
scroll to position [944, 0]
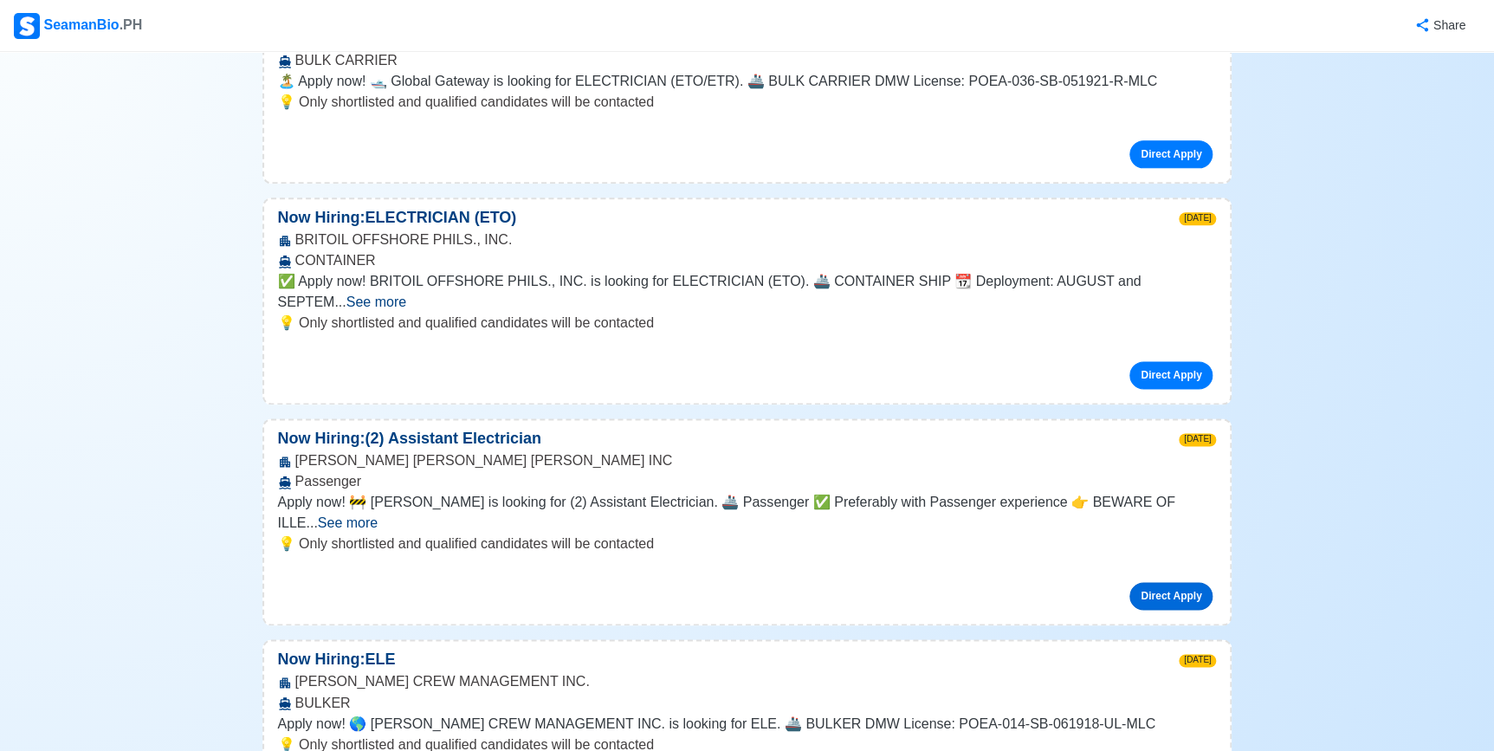
click at [1167, 582] on link "Direct Apply" at bounding box center [1171, 596] width 83 height 28
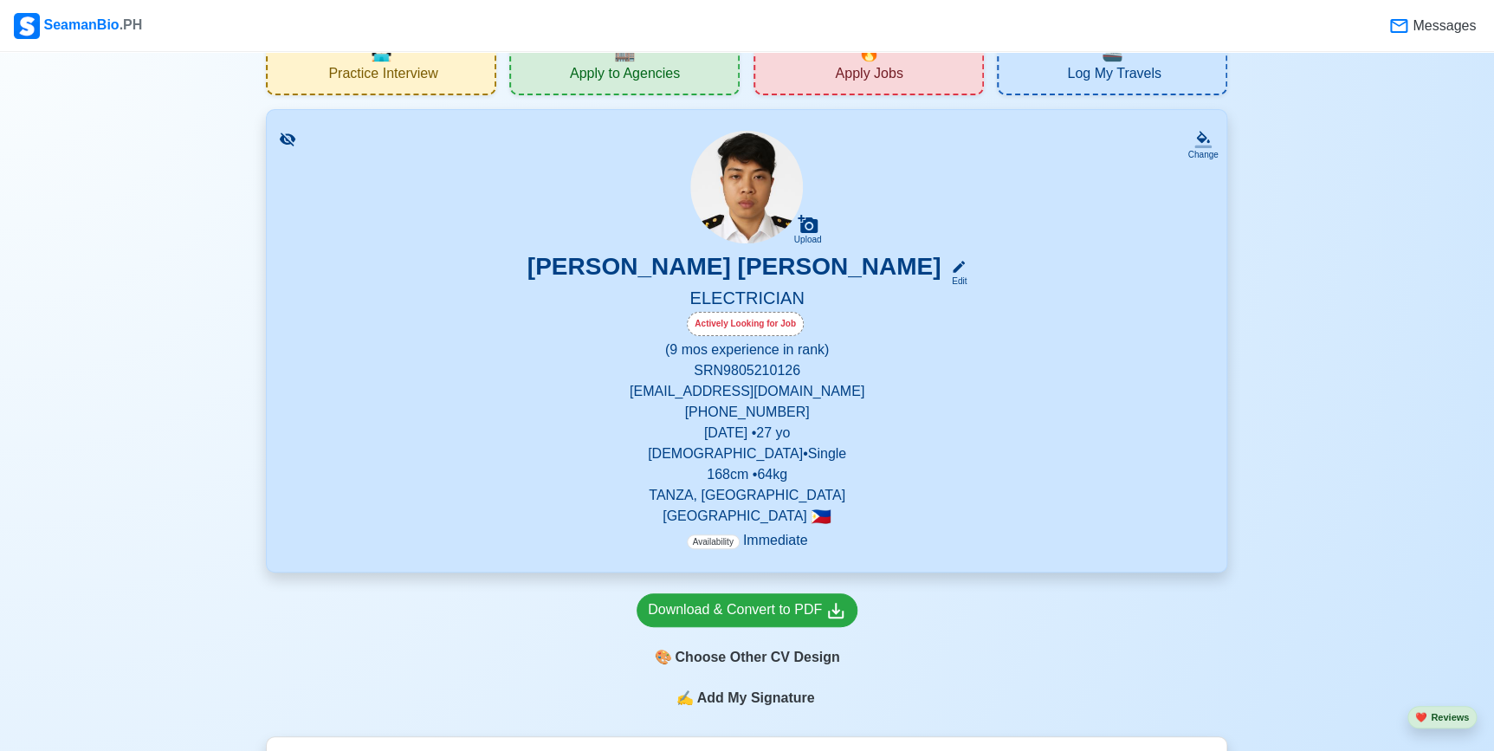
scroll to position [393, 0]
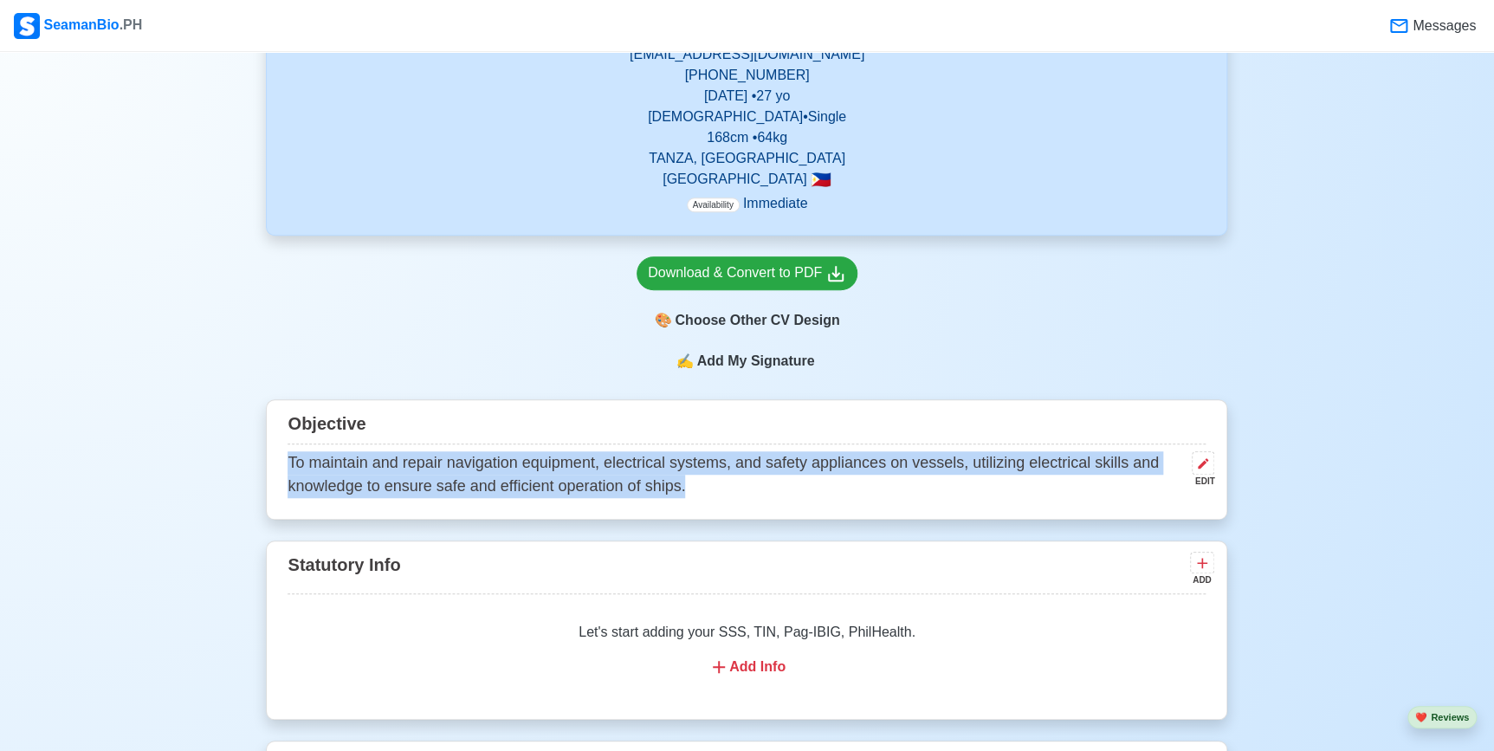
drag, startPoint x: 286, startPoint y: 467, endPoint x: 738, endPoint y: 489, distance: 452.7
click at [738, 489] on div "Objective To maintain and repair navigation equipment, electrical systems, and …" at bounding box center [747, 459] width 962 height 120
copy p "To maintain and repair navigation equipment, electrical systems, and safety app…"
click at [478, 485] on p "To maintain and repair navigation equipment, electrical systems, and safety app…" at bounding box center [737, 474] width 898 height 47
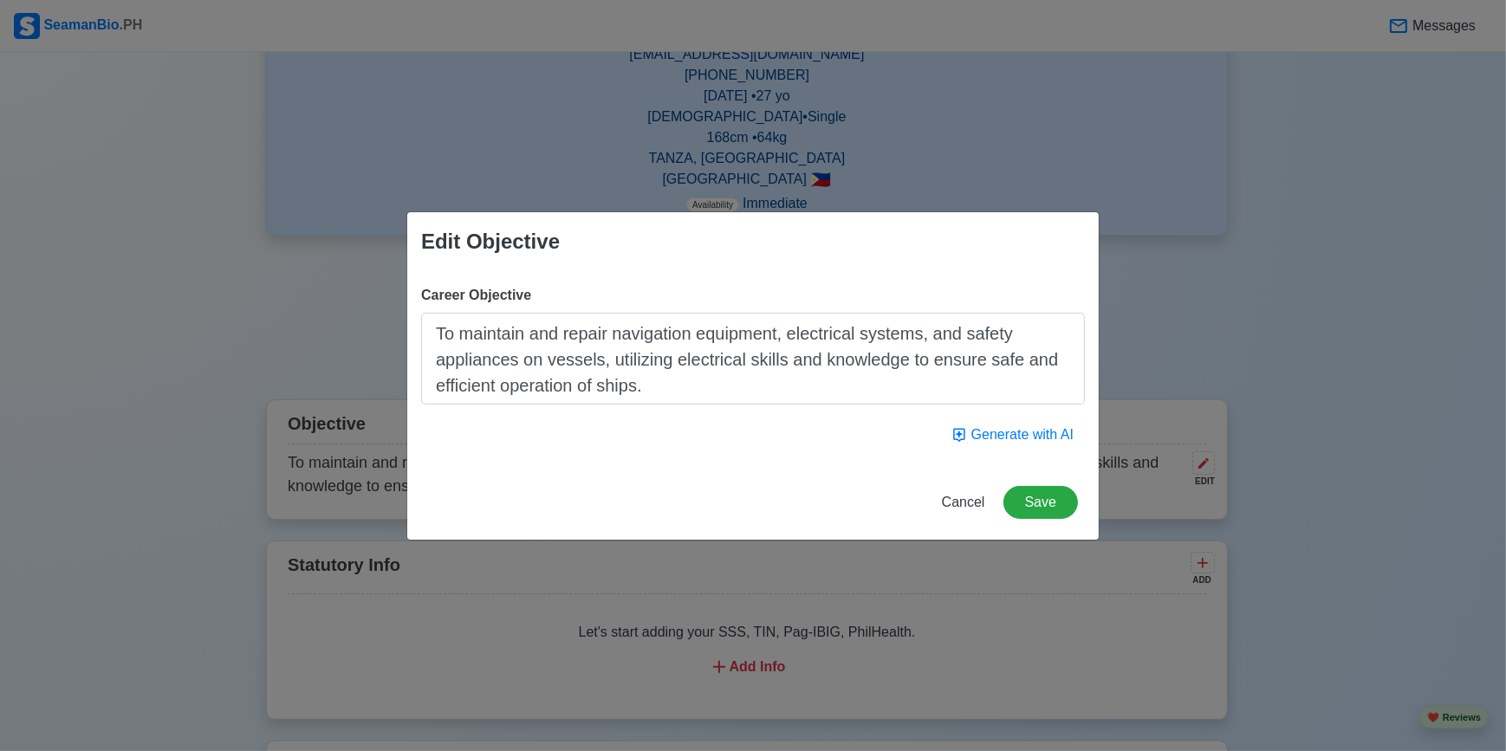
drag, startPoint x: 452, startPoint y: 333, endPoint x: 727, endPoint y: 389, distance: 280.3
click at [727, 389] on textarea "To maintain and repair navigation equipment, electrical systems, and safety app…" at bounding box center [753, 359] width 664 height 92
click at [953, 503] on span "Cancel" at bounding box center [963, 502] width 43 height 15
